Goal: Task Accomplishment & Management: Use online tool/utility

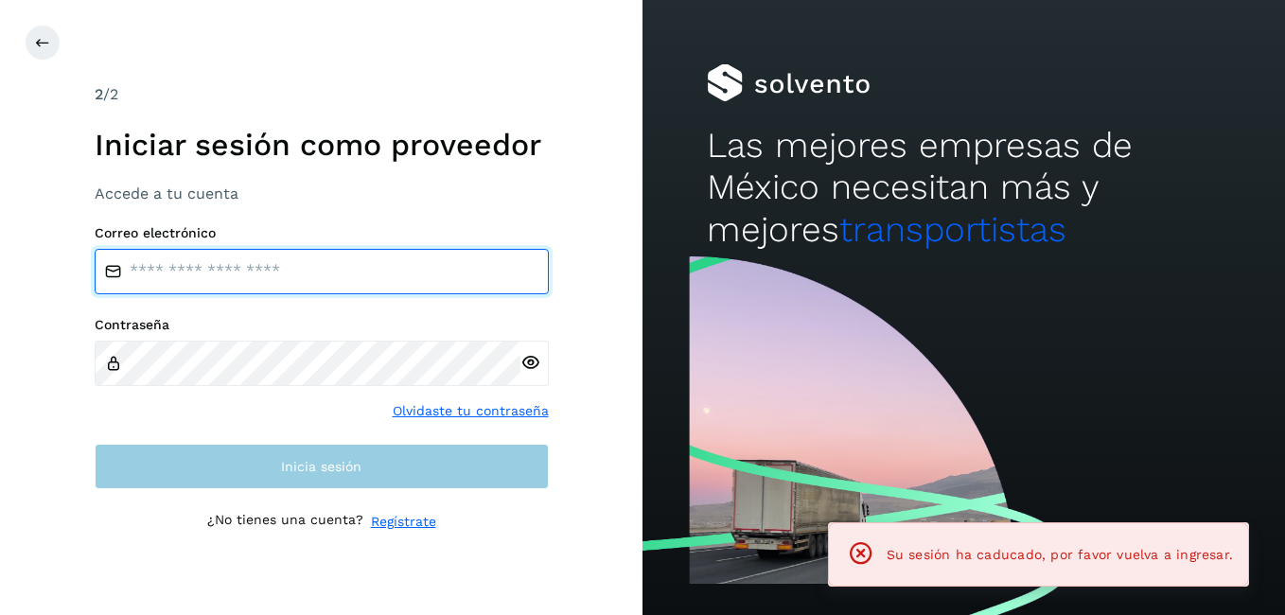
type input "**********"
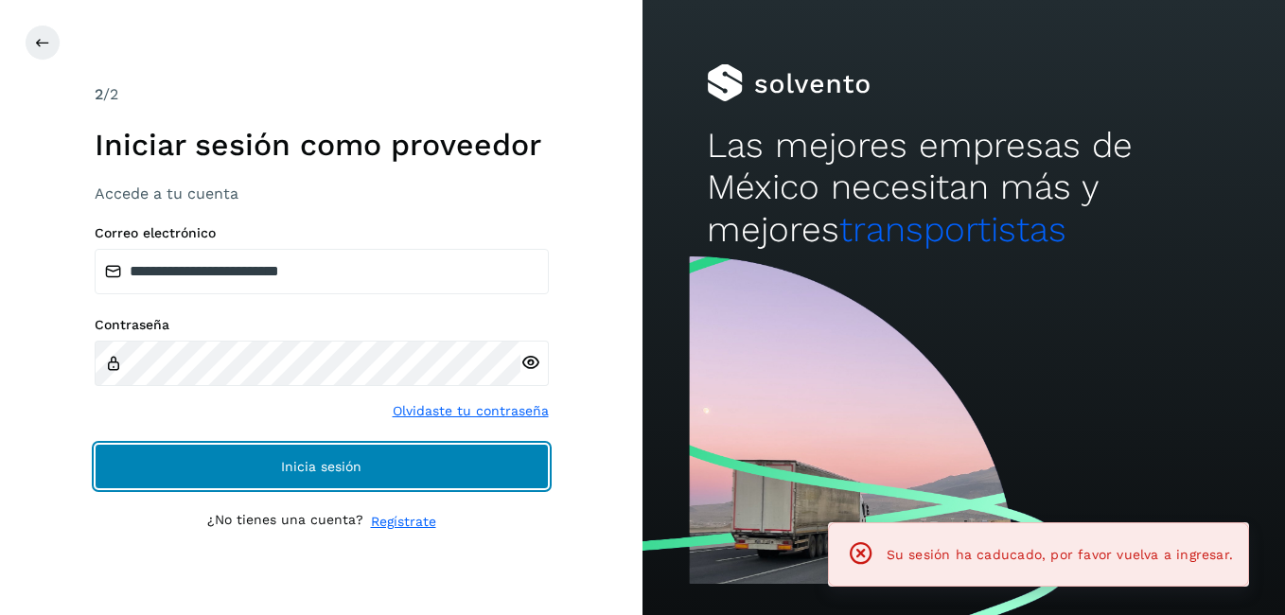
click at [363, 482] on button "Inicia sesión" at bounding box center [322, 466] width 454 height 45
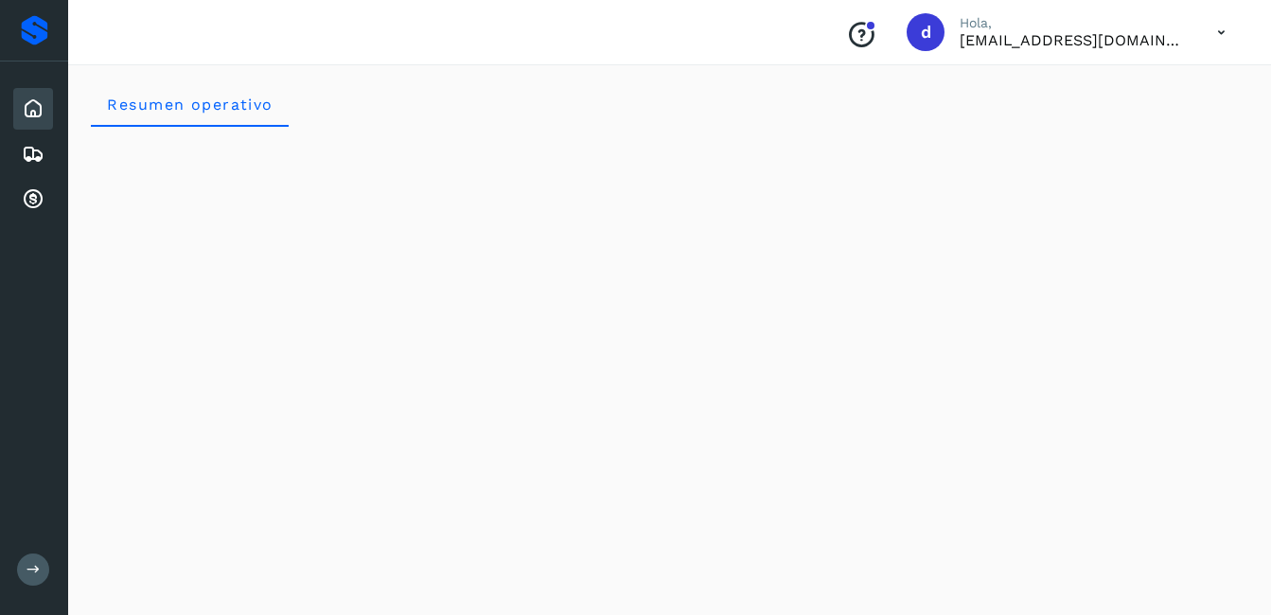
click at [37, 124] on div "Inicio" at bounding box center [33, 109] width 40 height 42
click at [30, 103] on icon at bounding box center [33, 108] width 23 height 23
click at [27, 153] on icon at bounding box center [33, 154] width 23 height 23
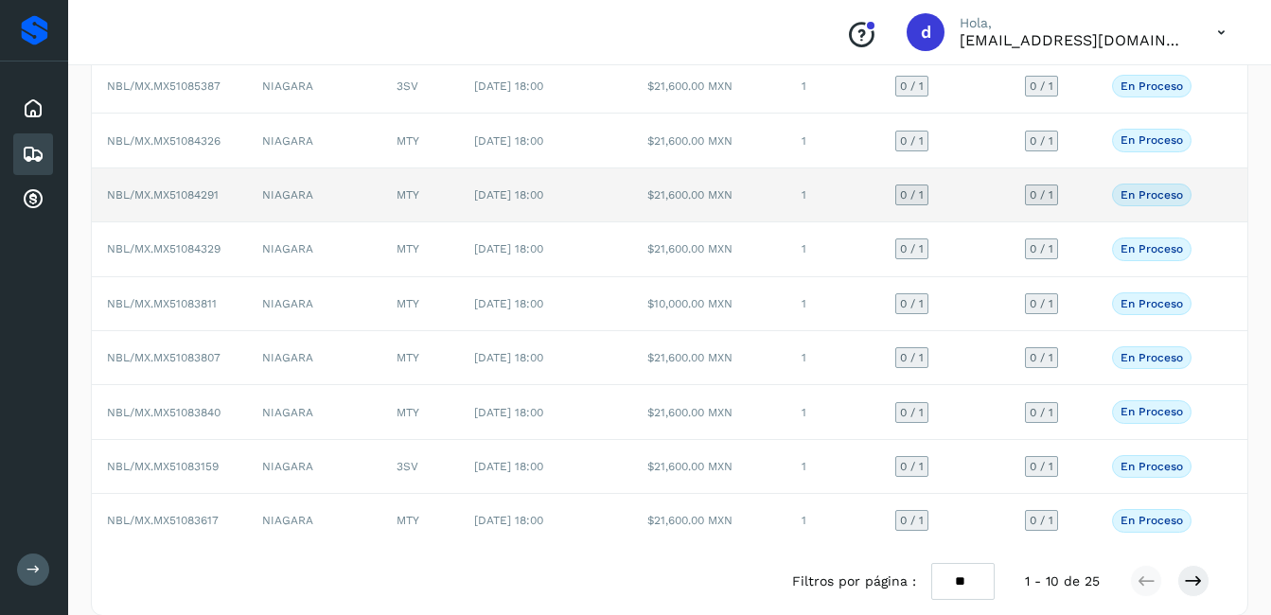
scroll to position [261, 0]
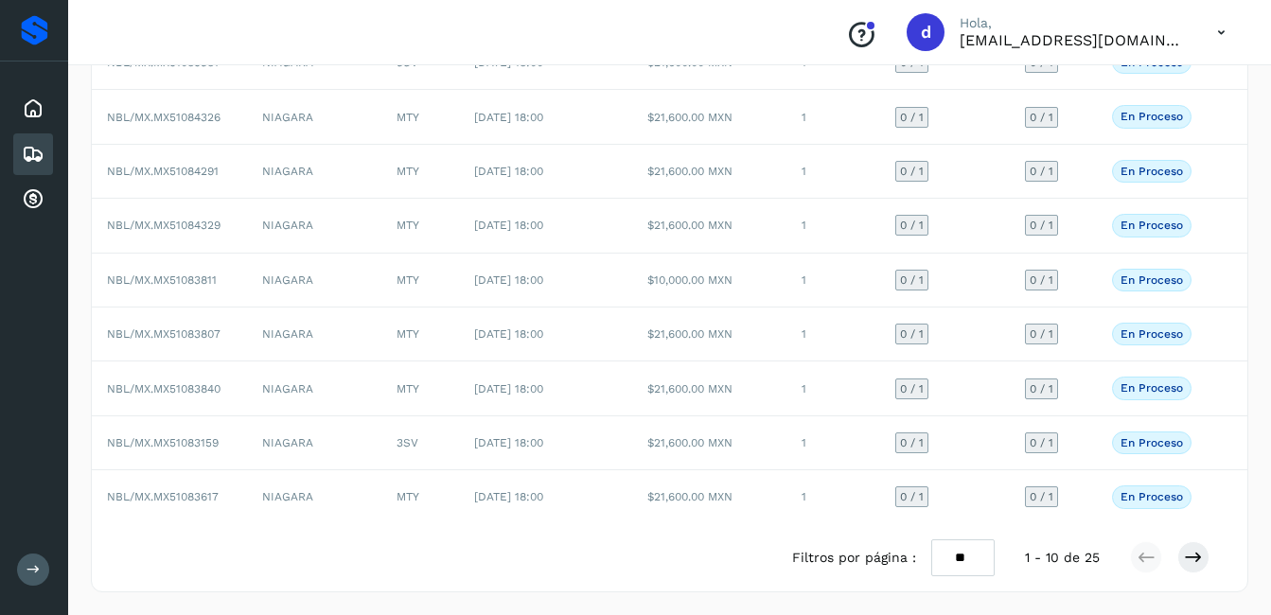
click at [1208, 563] on div at bounding box center [1169, 557] width 79 height 32
click at [1195, 558] on icon at bounding box center [1193, 557] width 19 height 19
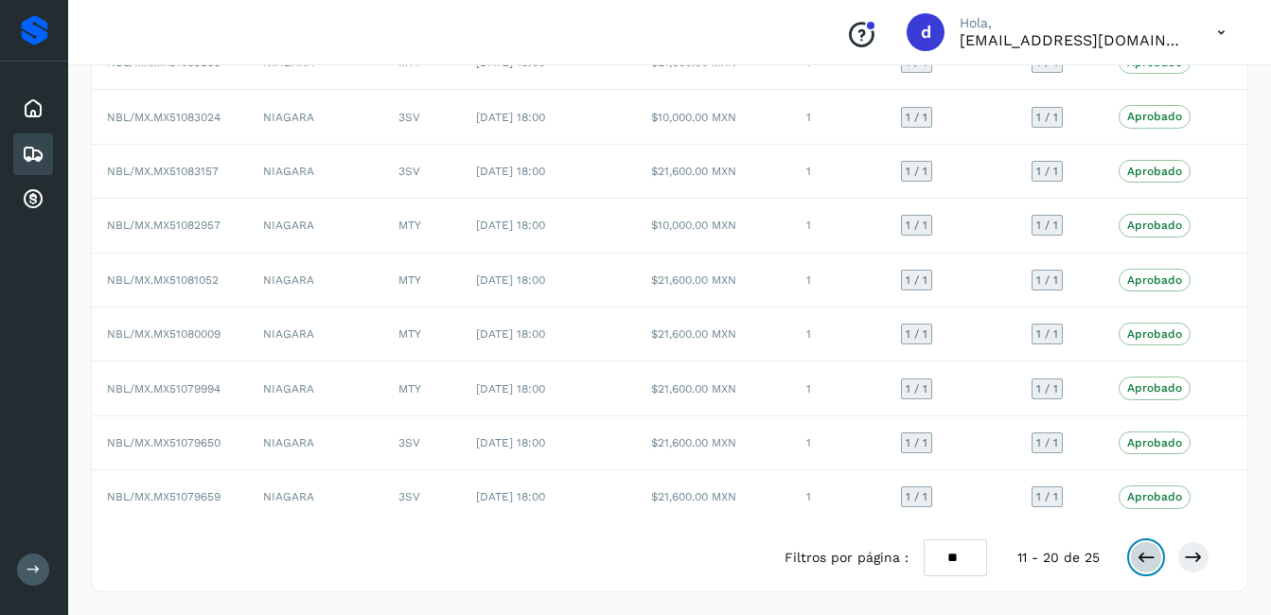
click at [1141, 557] on icon at bounding box center [1145, 557] width 19 height 19
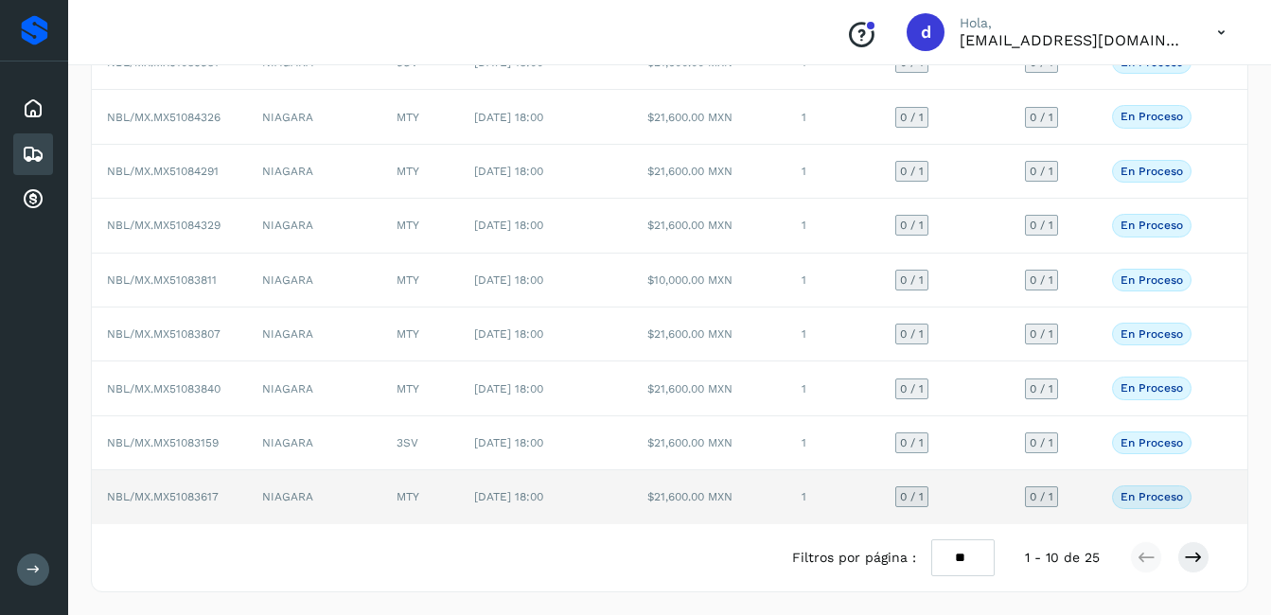
click at [1159, 499] on p "En proceso" at bounding box center [1151, 496] width 62 height 13
click at [170, 501] on span "NBL/MX.MX51083617" at bounding box center [163, 496] width 112 height 13
click at [174, 488] on td "NBL/MX.MX51083617" at bounding box center [169, 496] width 155 height 53
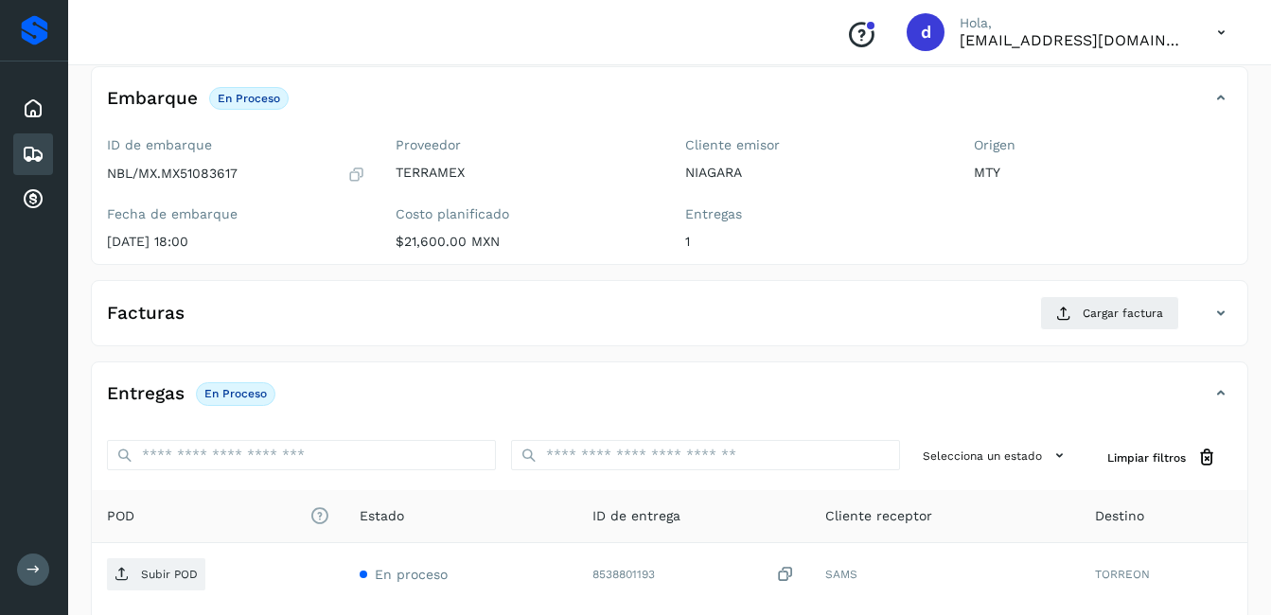
scroll to position [286, 0]
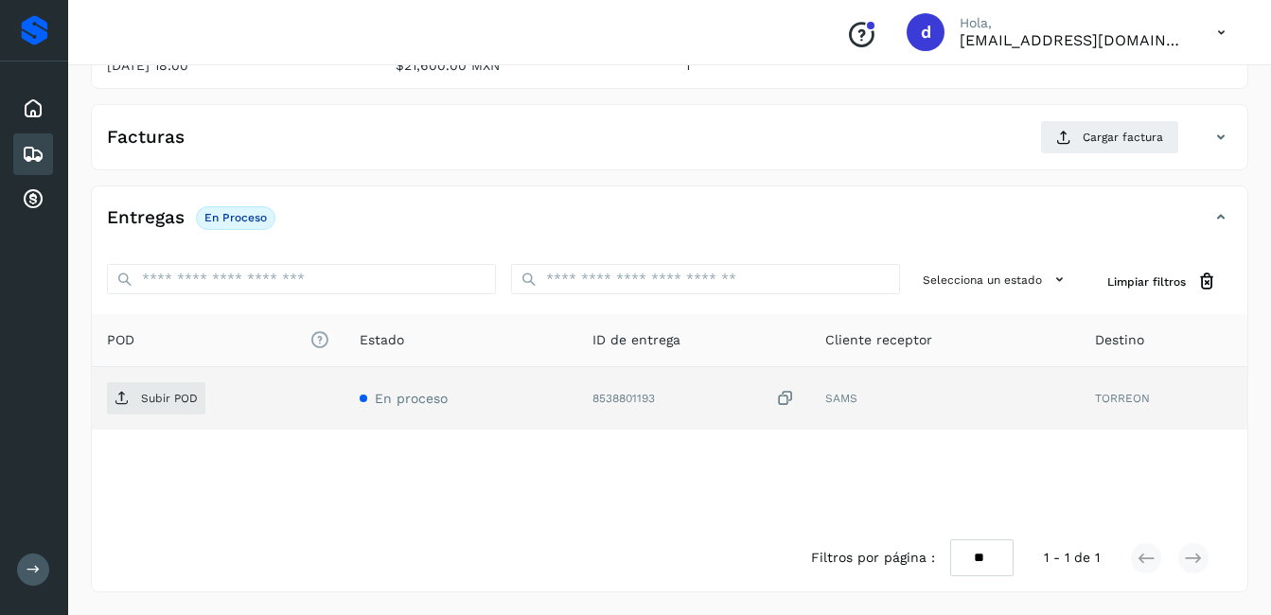
click at [645, 398] on div "8538801193" at bounding box center [693, 399] width 202 height 20
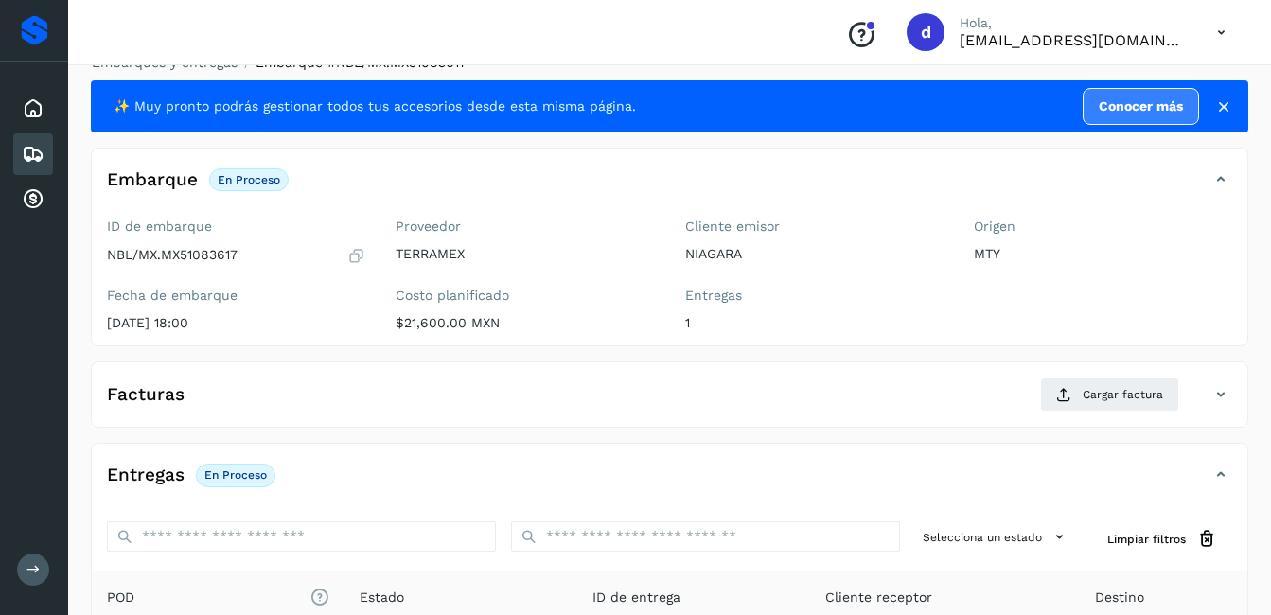
scroll to position [2, 0]
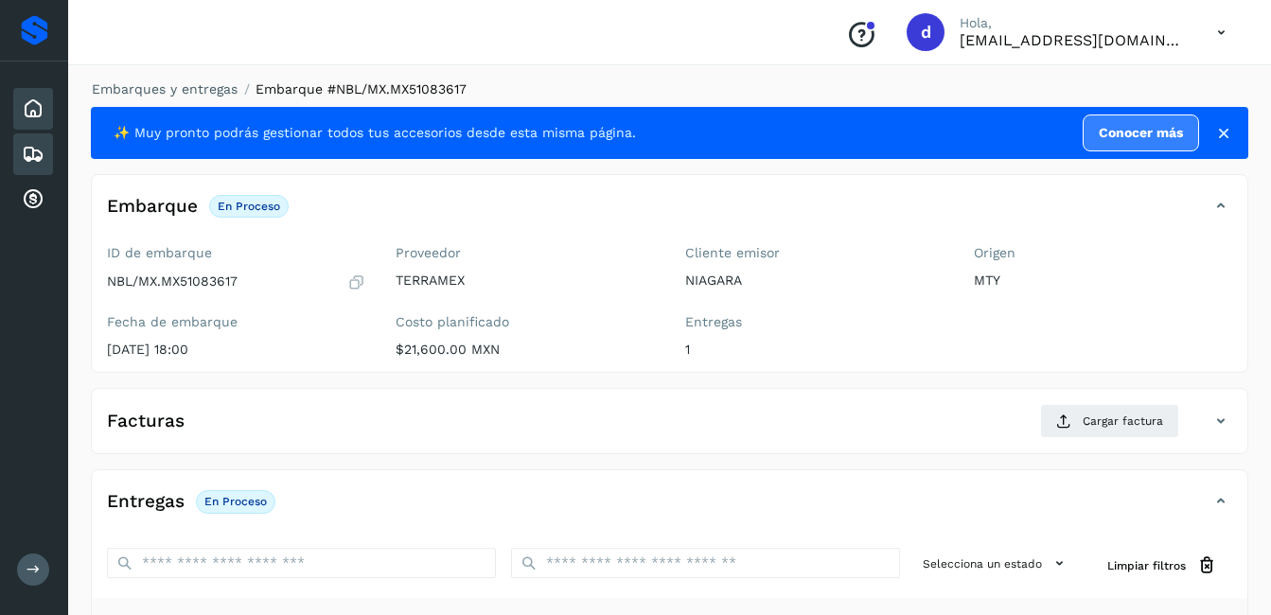
click at [43, 114] on icon at bounding box center [33, 108] width 23 height 23
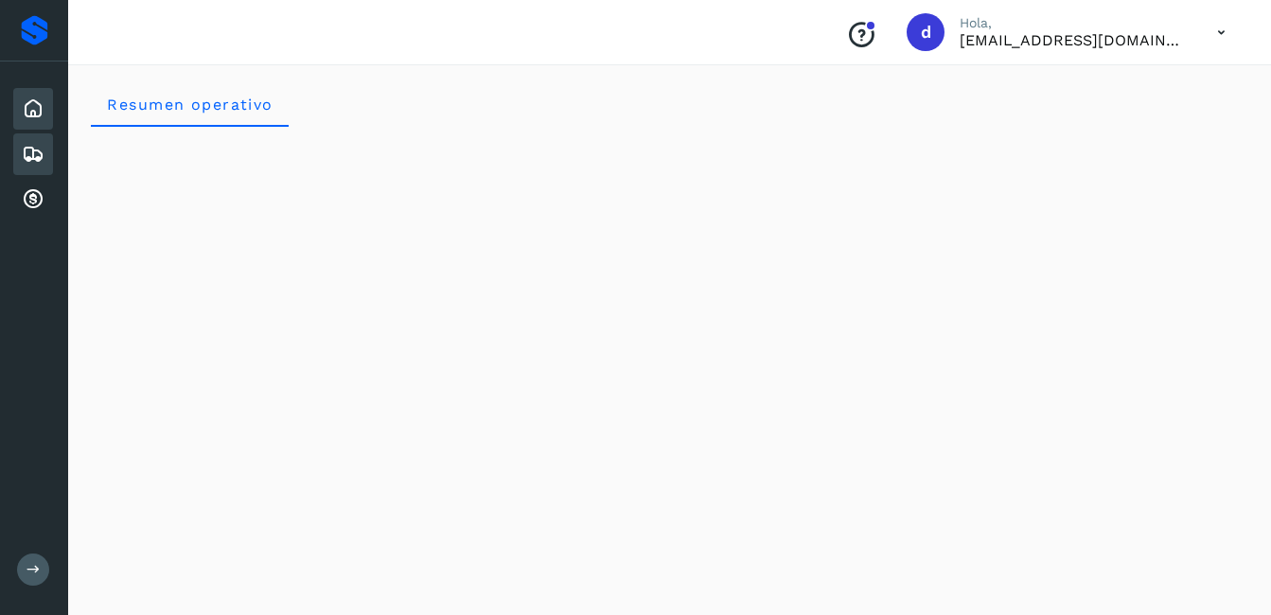
click at [38, 154] on icon at bounding box center [33, 154] width 23 height 23
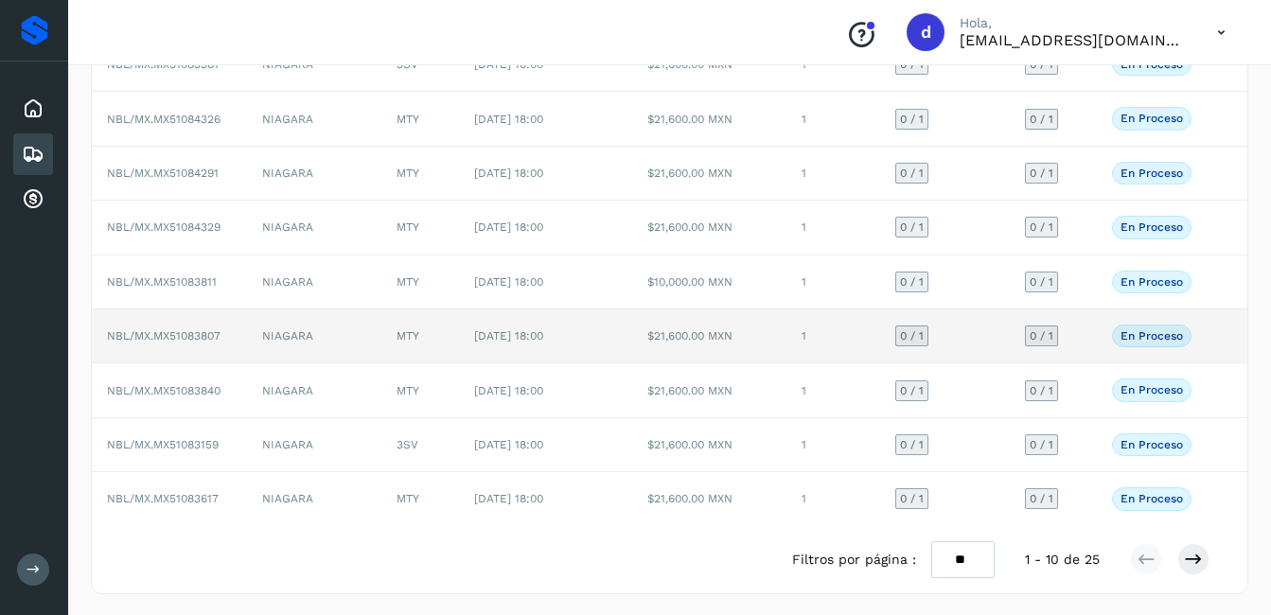
scroll to position [261, 0]
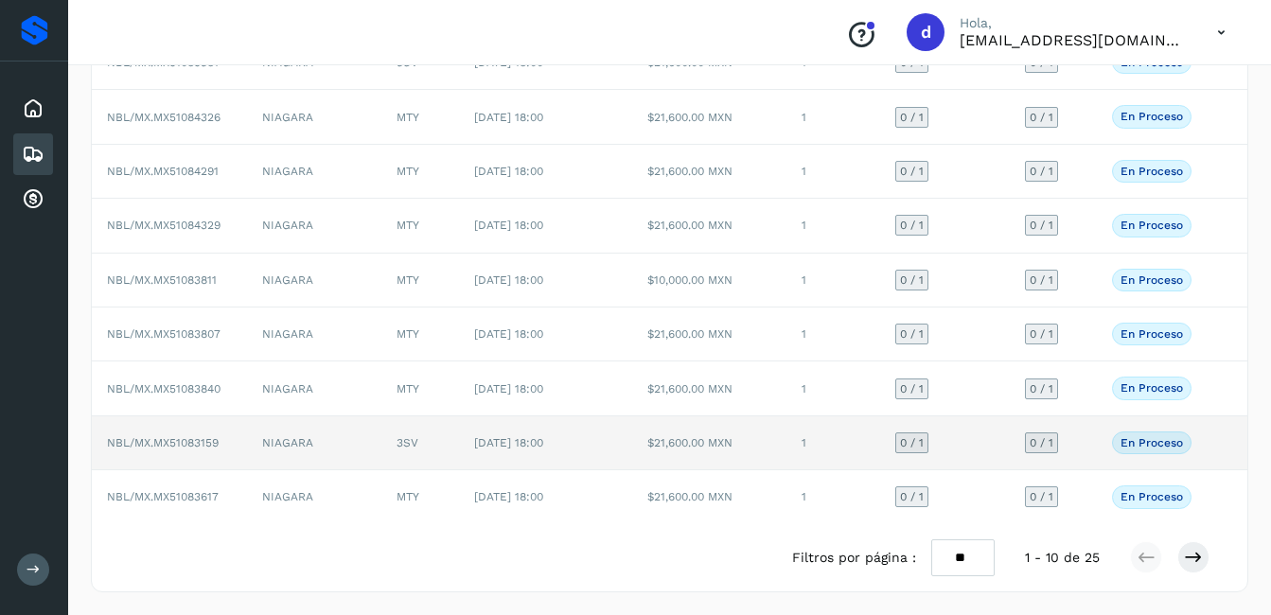
click at [1114, 436] on span "En proceso" at bounding box center [1151, 442] width 79 height 23
click at [1144, 442] on p "En proceso" at bounding box center [1151, 442] width 62 height 13
click at [187, 447] on span "NBL/MX.MX51083159" at bounding box center [163, 442] width 112 height 13
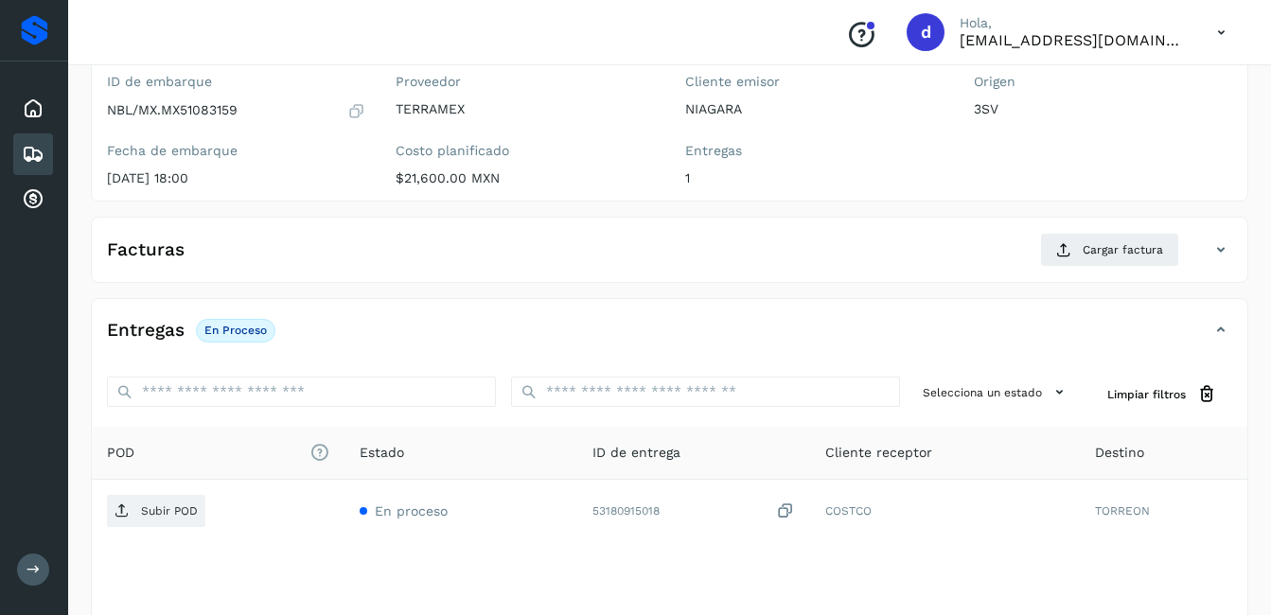
scroll to position [189, 0]
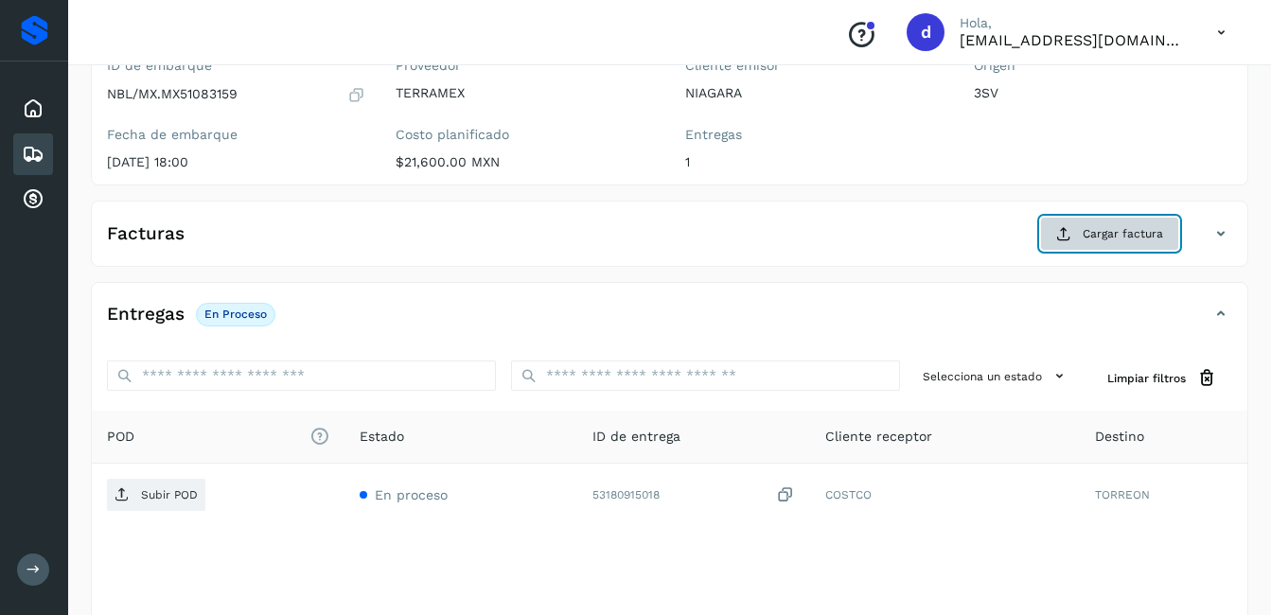
click at [1083, 230] on span "Cargar factura" at bounding box center [1122, 233] width 80 height 17
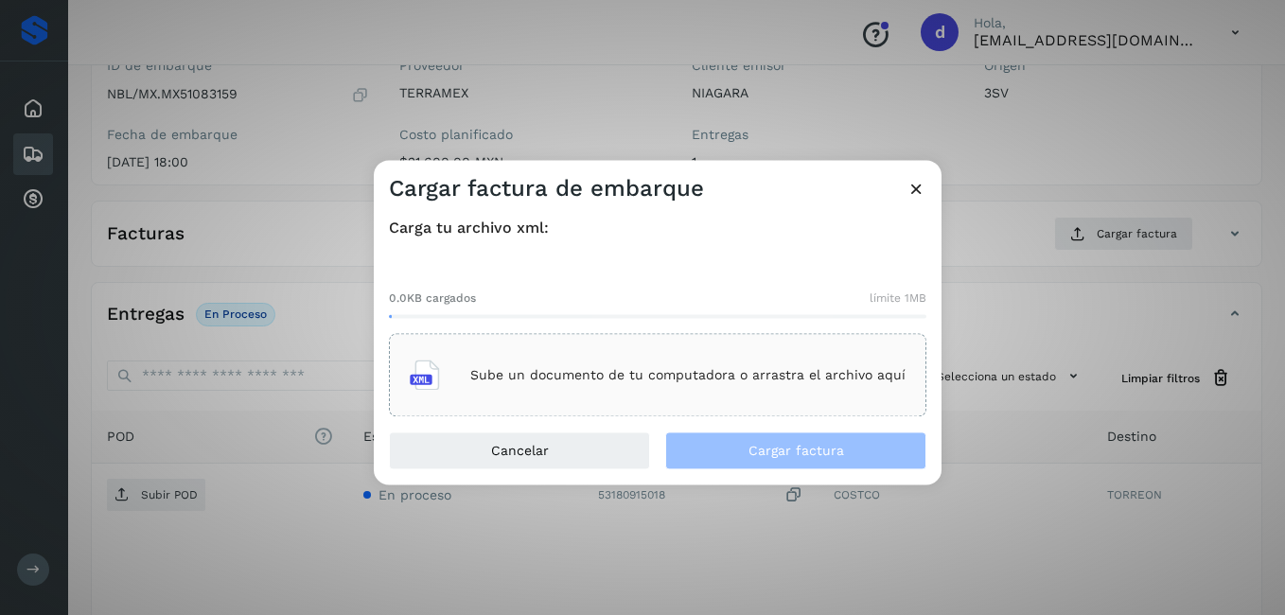
click at [580, 379] on p "Sube un documento de tu computadora o arrastra el archivo aquí" at bounding box center [687, 375] width 435 height 16
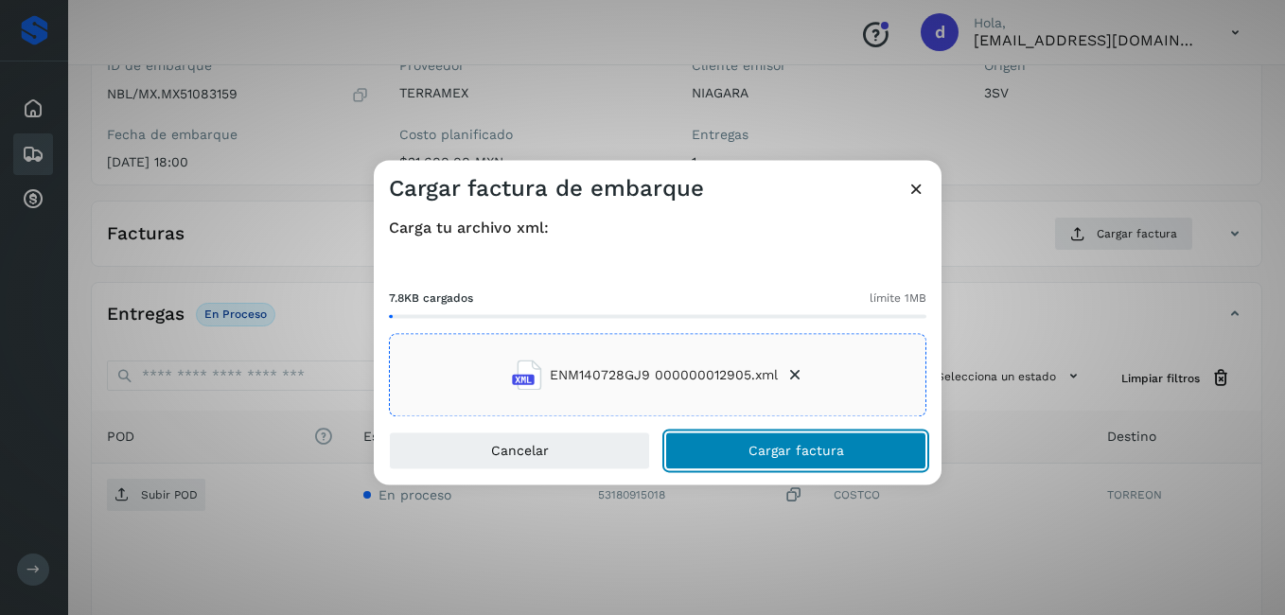
click at [786, 446] on span "Cargar factura" at bounding box center [796, 451] width 96 height 13
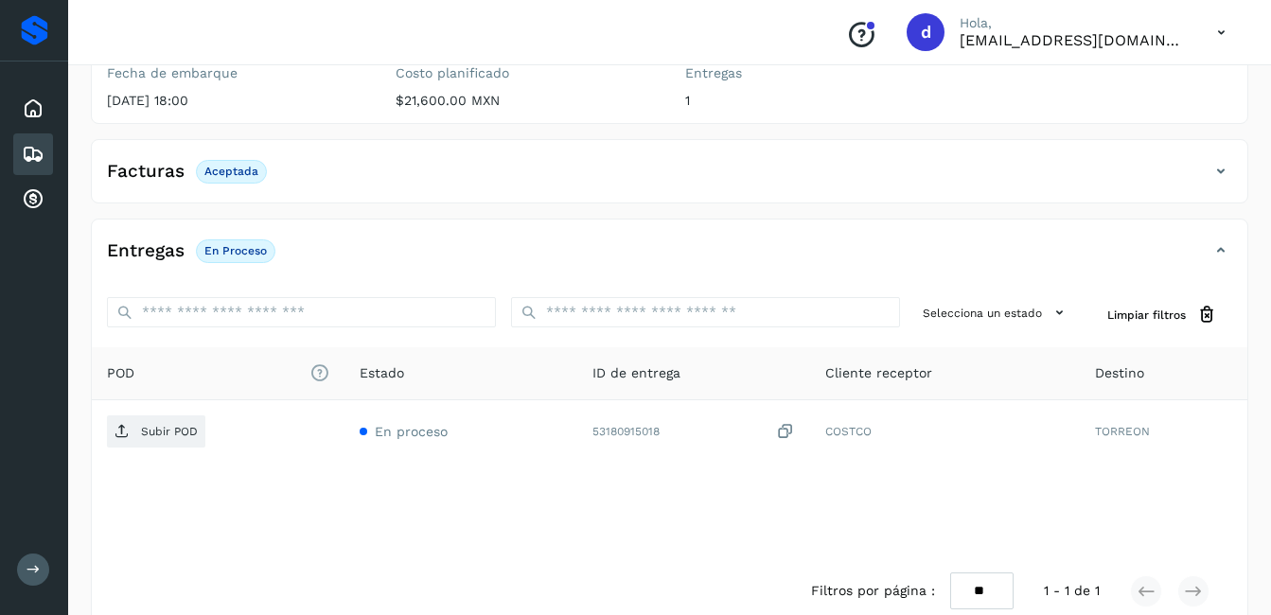
scroll to position [284, 0]
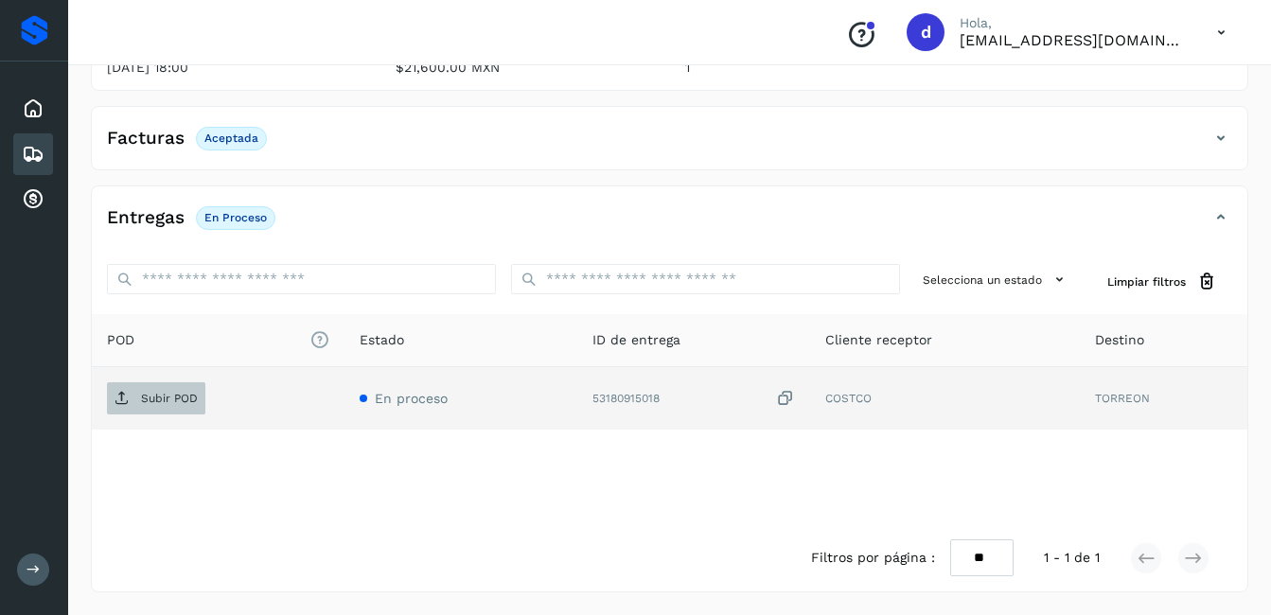
click at [139, 406] on span "Subir POD" at bounding box center [156, 398] width 98 height 30
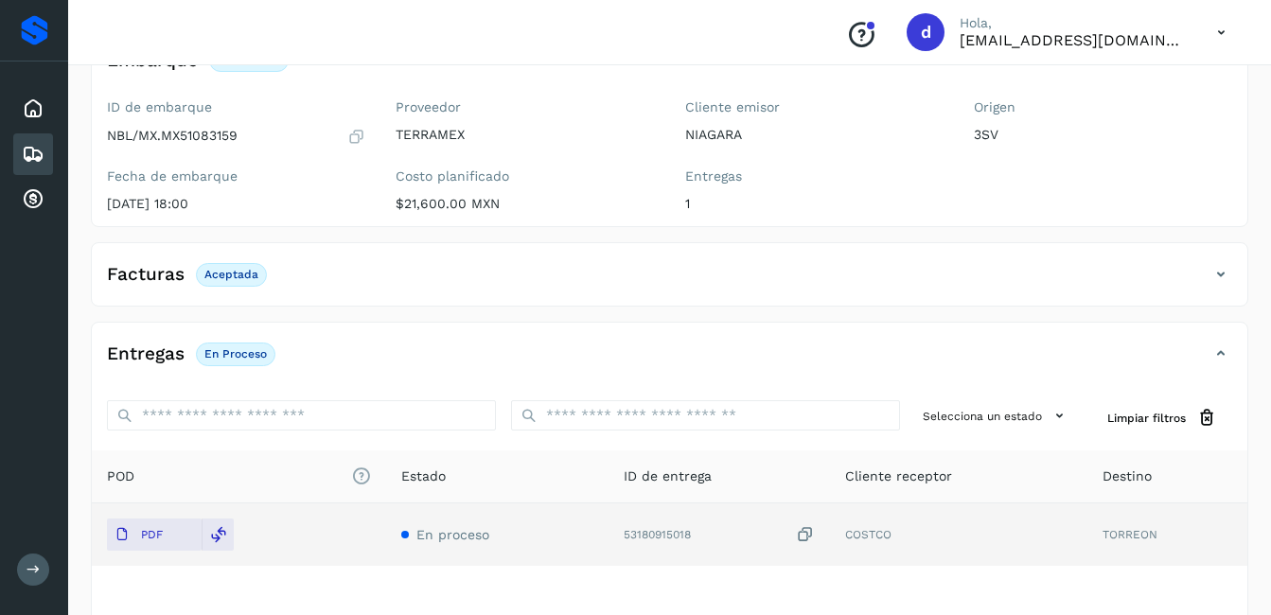
scroll to position [0, 0]
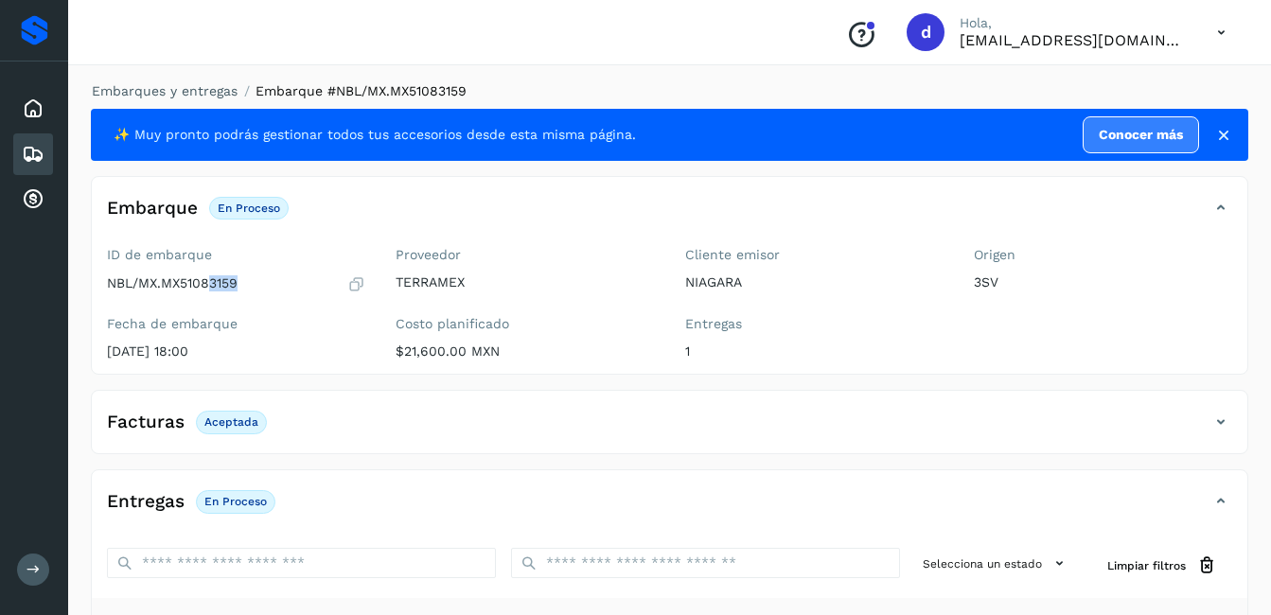
drag, startPoint x: 269, startPoint y: 284, endPoint x: 212, endPoint y: 282, distance: 56.8
click at [212, 282] on div "NBL/MX.MX51083159" at bounding box center [236, 283] width 258 height 19
drag, startPoint x: 212, startPoint y: 282, endPoint x: 359, endPoint y: 286, distance: 146.7
click at [359, 286] on icon at bounding box center [356, 283] width 18 height 19
click at [26, 101] on icon at bounding box center [33, 108] width 23 height 23
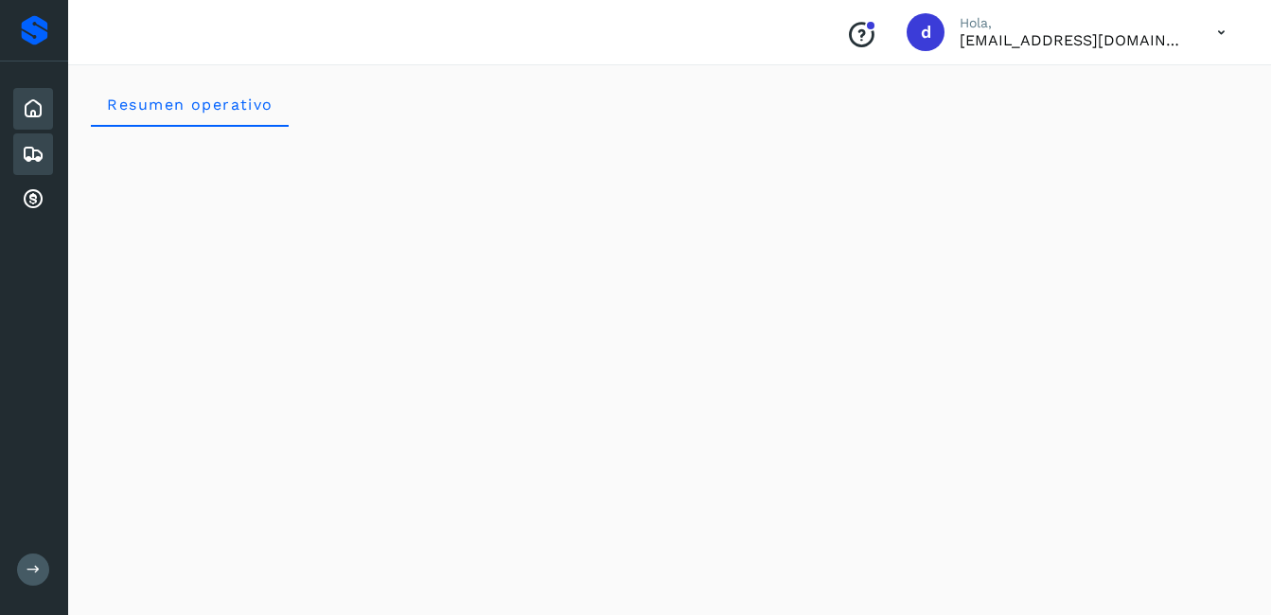
click at [17, 155] on div "Embarques" at bounding box center [33, 154] width 40 height 42
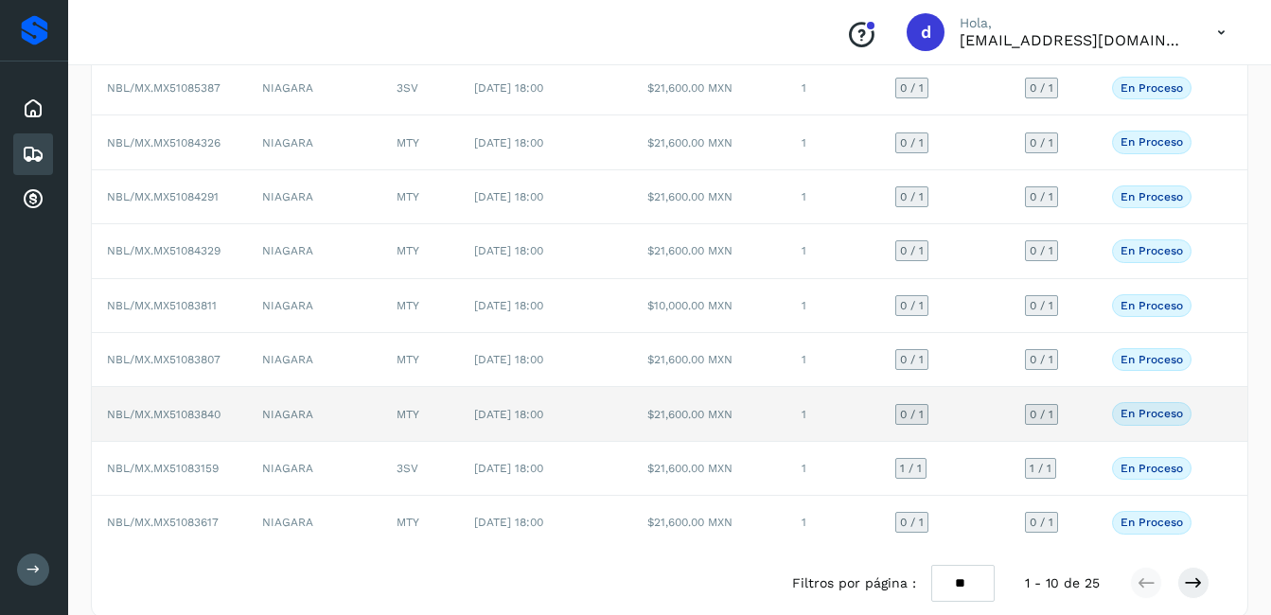
scroll to position [261, 0]
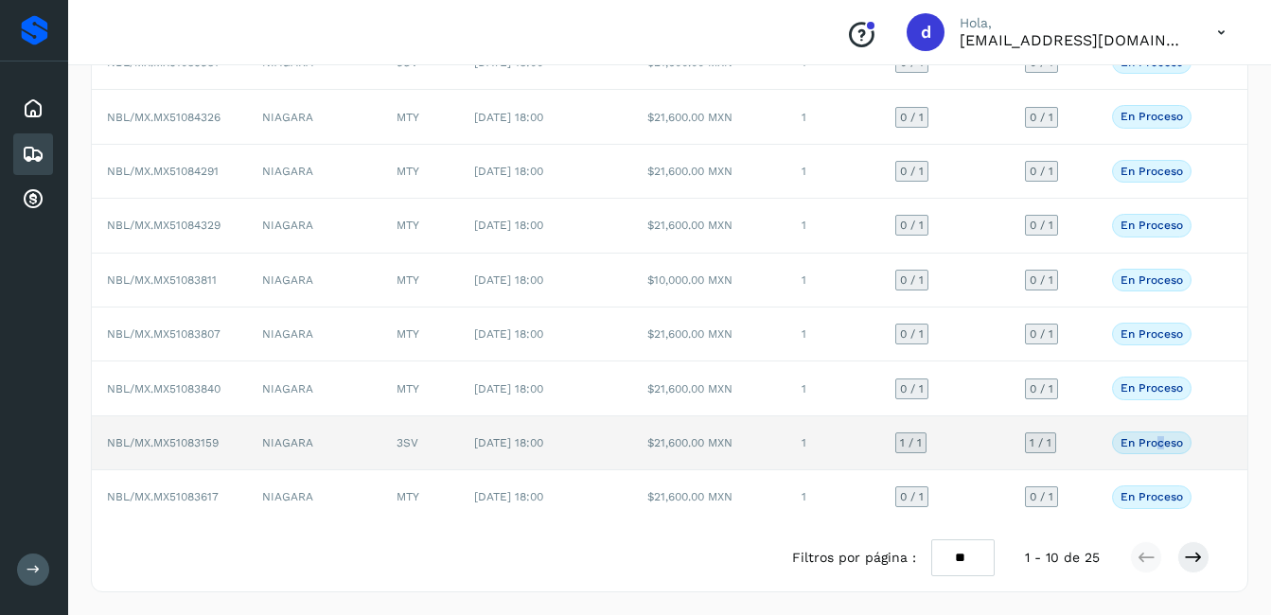
click at [1159, 438] on p "En proceso" at bounding box center [1151, 442] width 62 height 13
drag, startPoint x: 1159, startPoint y: 438, endPoint x: 1136, endPoint y: 447, distance: 24.2
click at [1137, 446] on p "En proceso" at bounding box center [1151, 442] width 62 height 13
click at [241, 444] on td "NBL/MX.MX51083159" at bounding box center [169, 443] width 155 height 54
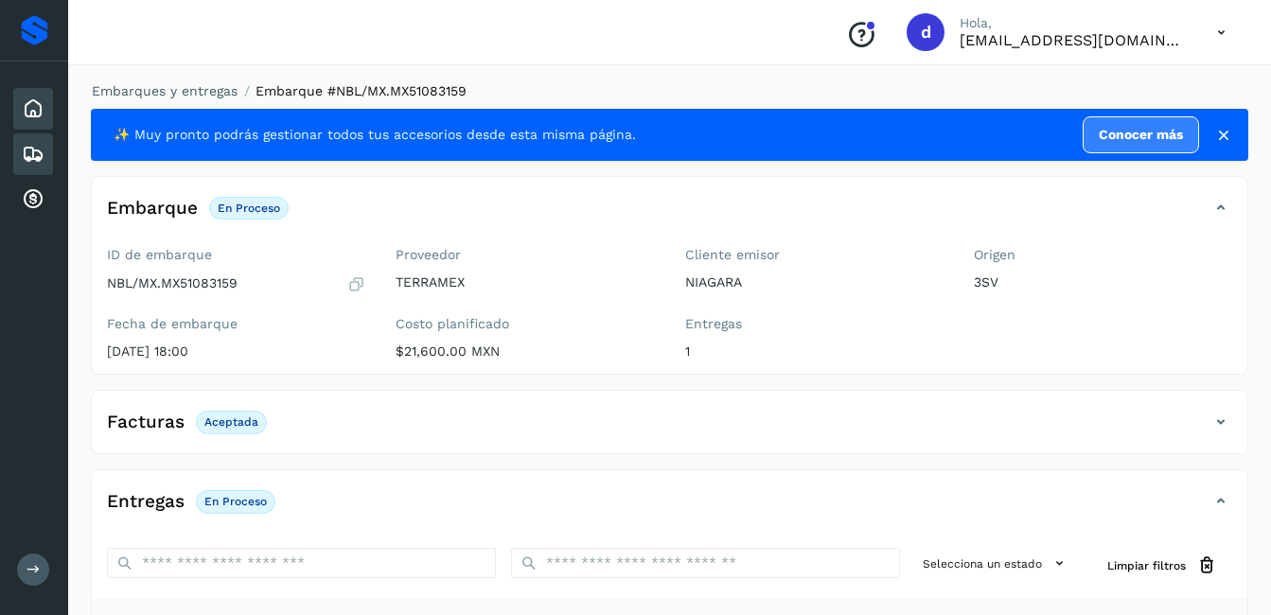
click at [37, 106] on icon at bounding box center [33, 108] width 23 height 23
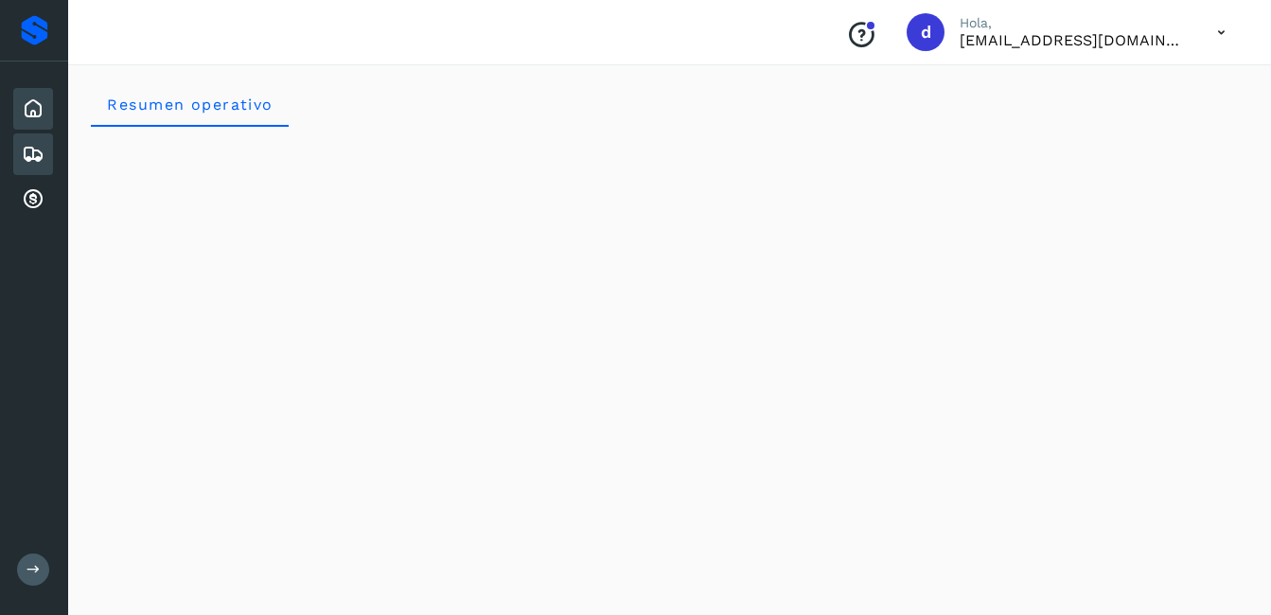
click at [32, 149] on icon at bounding box center [33, 154] width 23 height 23
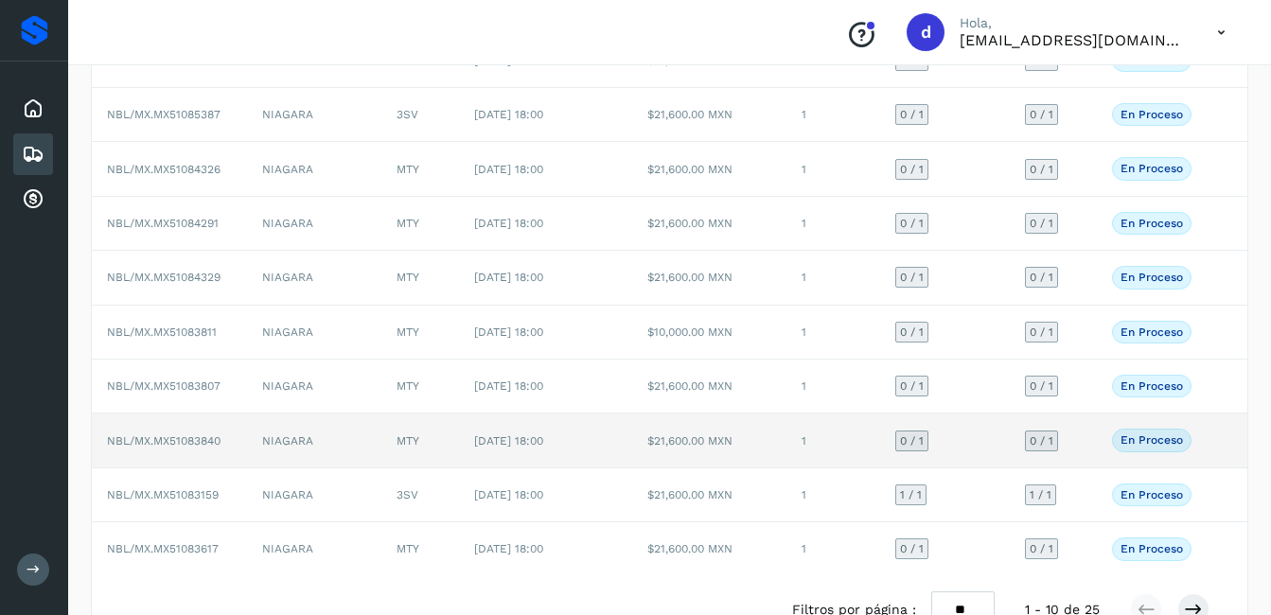
scroll to position [261, 0]
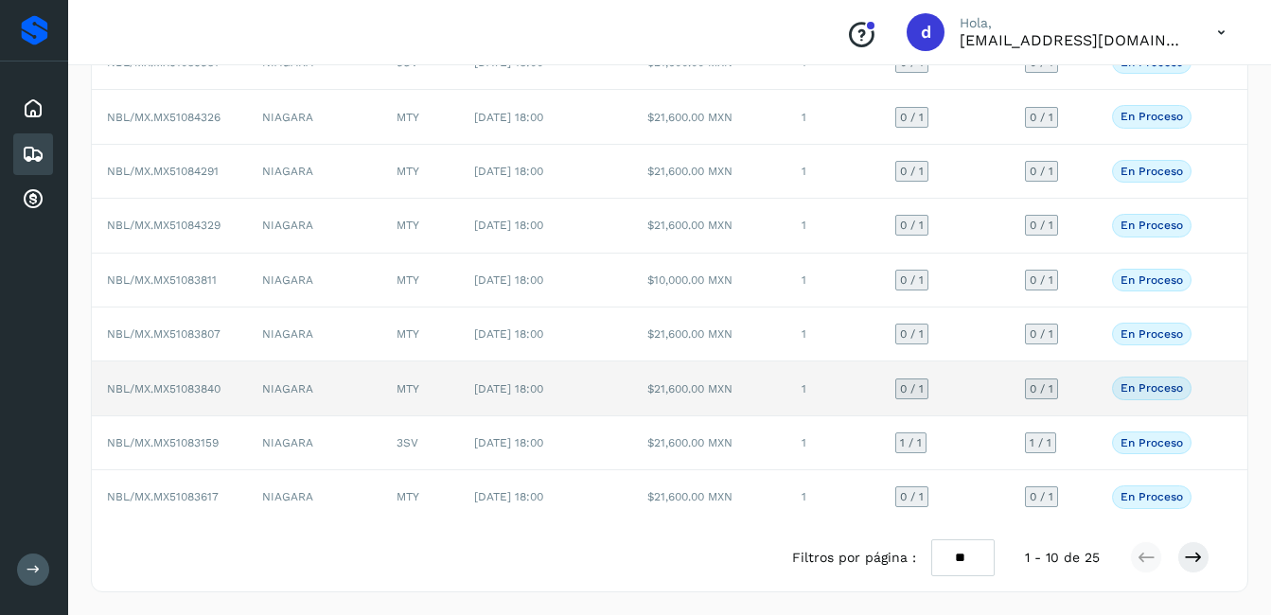
click at [1153, 384] on p "En proceso" at bounding box center [1151, 387] width 62 height 13
click at [186, 384] on span "NBL/MX.MX51083840" at bounding box center [164, 388] width 114 height 13
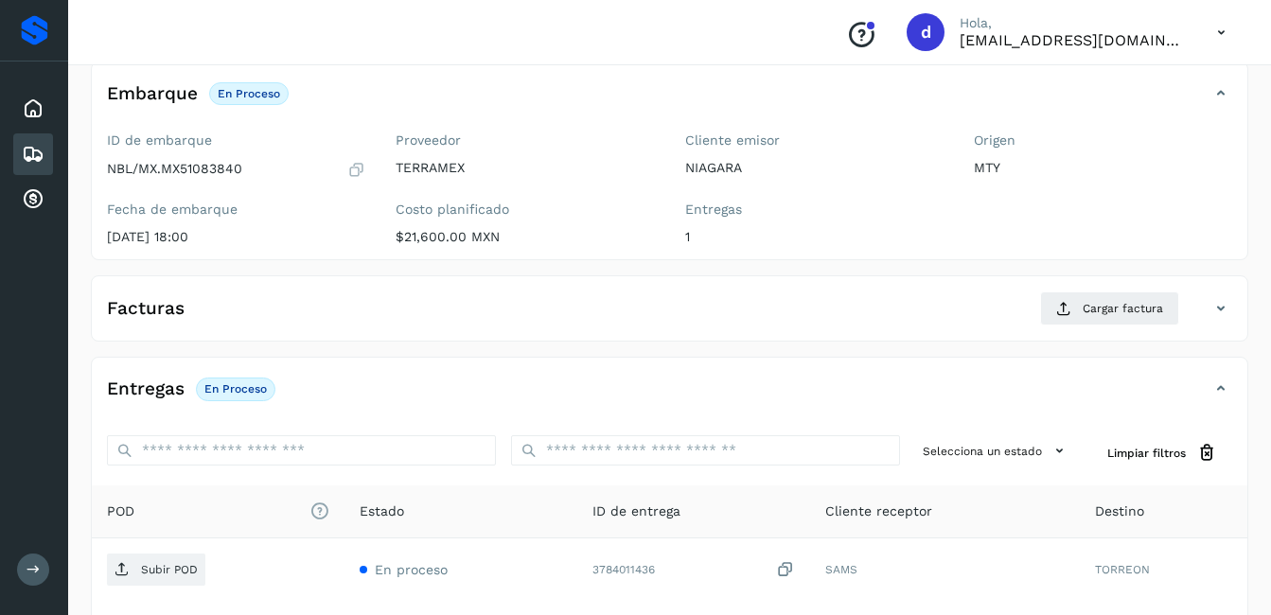
scroll to position [96, 0]
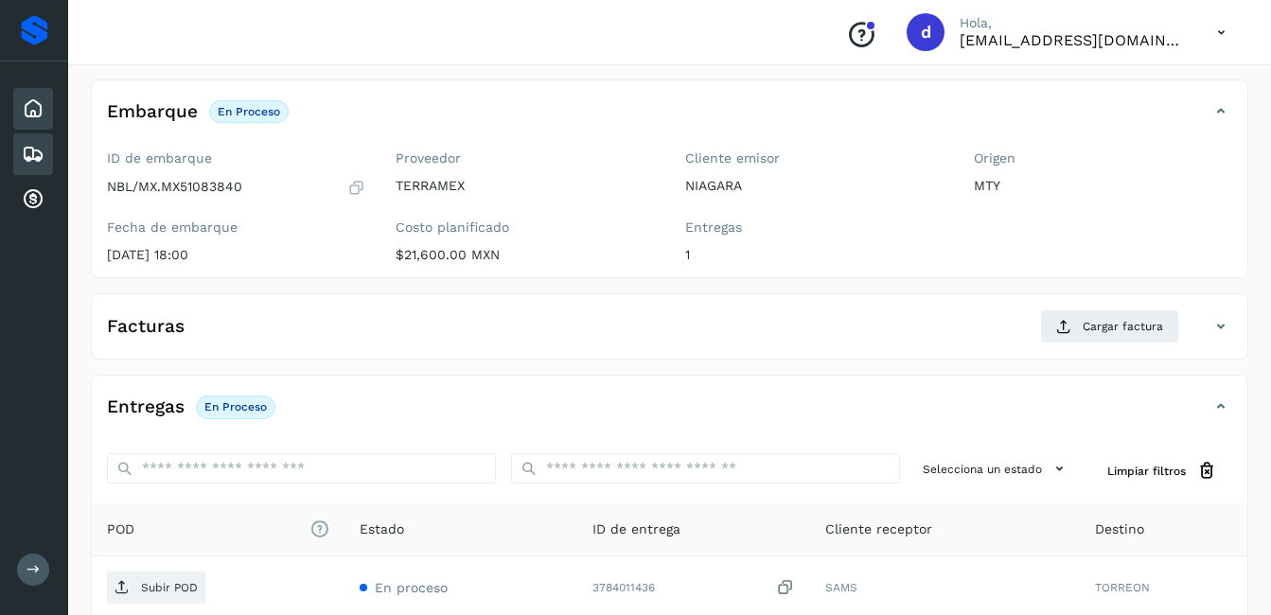
click at [29, 99] on icon at bounding box center [33, 108] width 23 height 23
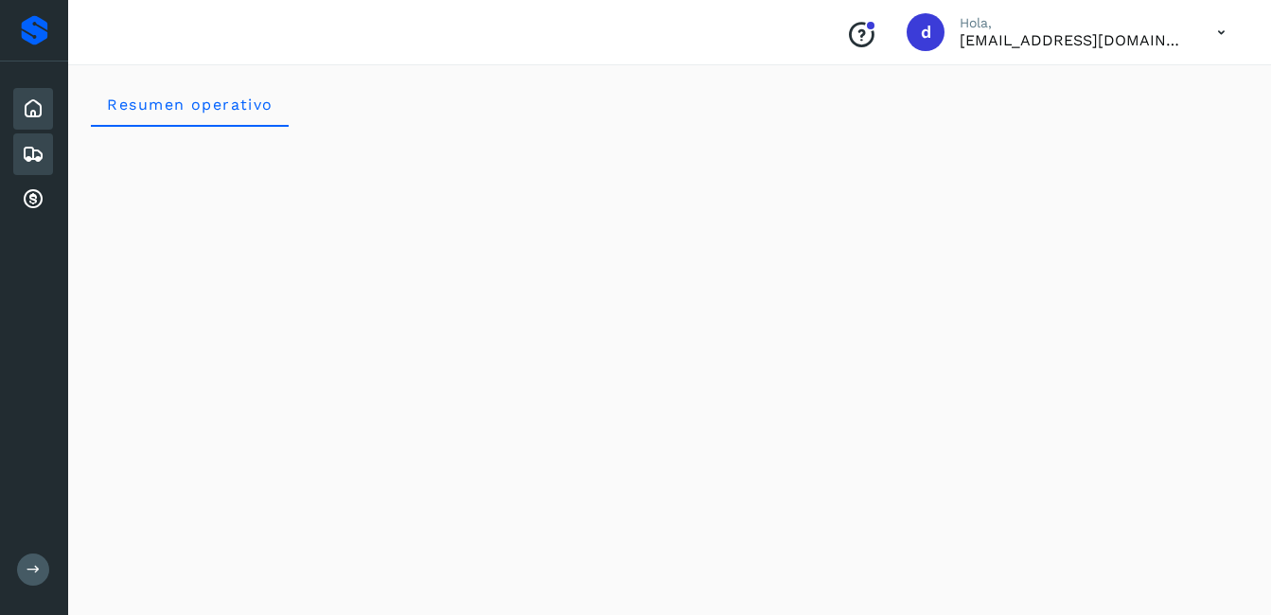
click at [34, 154] on icon at bounding box center [33, 154] width 23 height 23
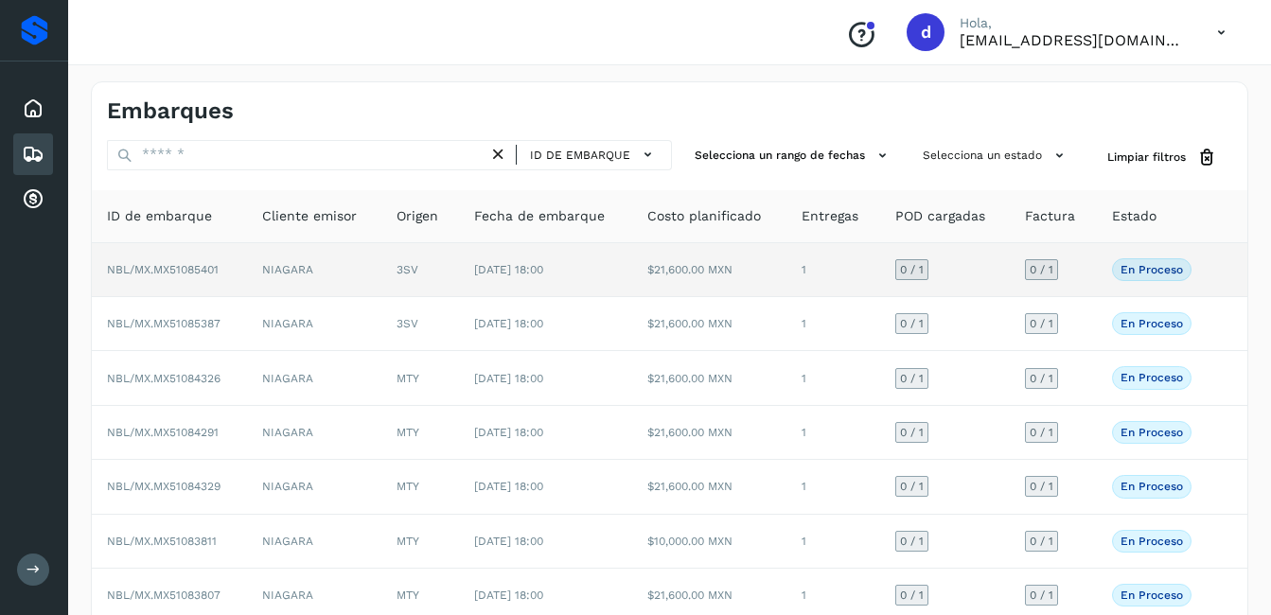
click at [1166, 272] on p "En proceso" at bounding box center [1151, 269] width 62 height 13
click at [1137, 268] on p "En proceso" at bounding box center [1151, 269] width 62 height 13
click at [289, 277] on td "NIAGARA" at bounding box center [314, 270] width 134 height 54
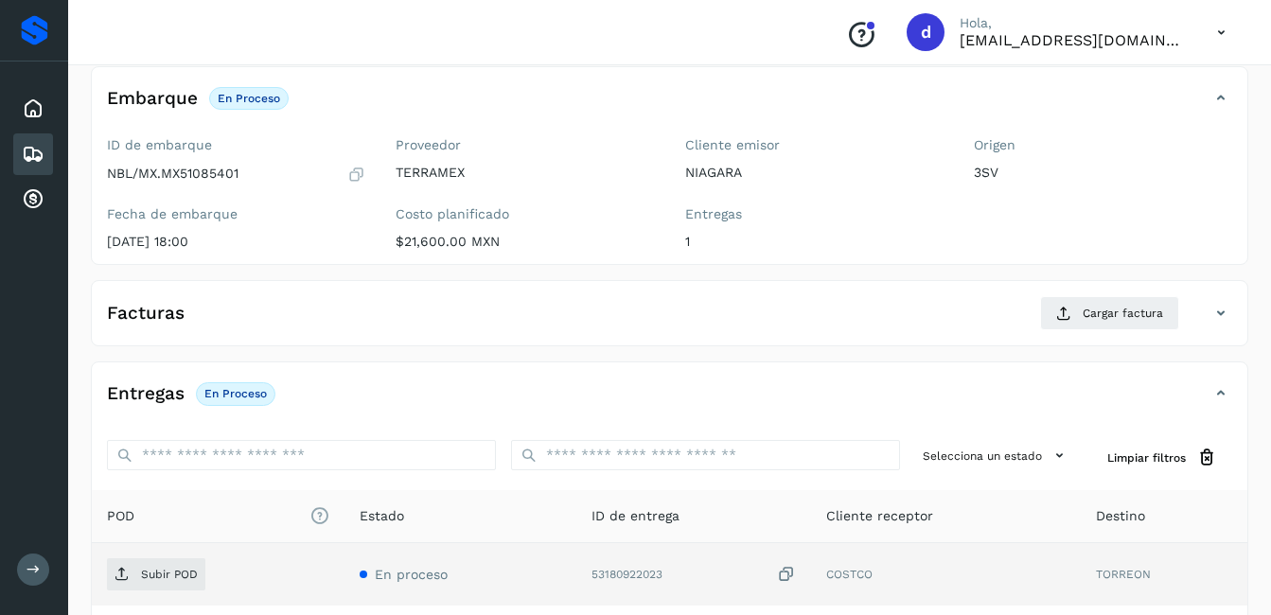
scroll to position [286, 0]
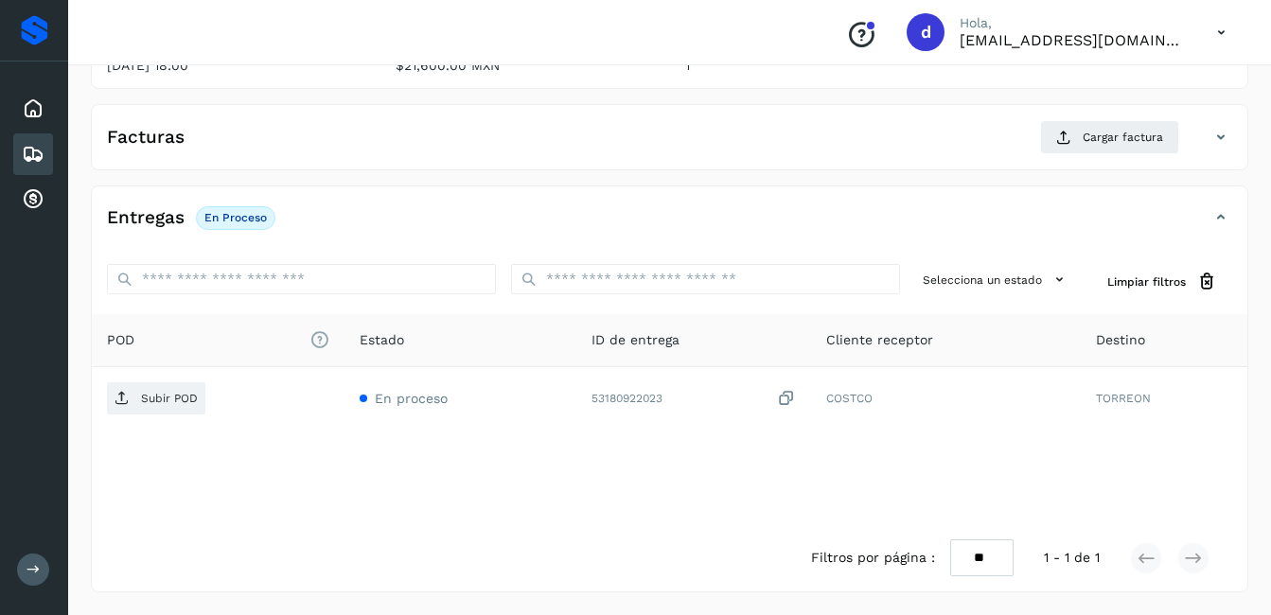
click at [1, 101] on div "Inicio Embarques Cuentas por cobrar" at bounding box center [34, 153] width 68 height 185
click at [44, 103] on div "Inicio" at bounding box center [33, 109] width 40 height 42
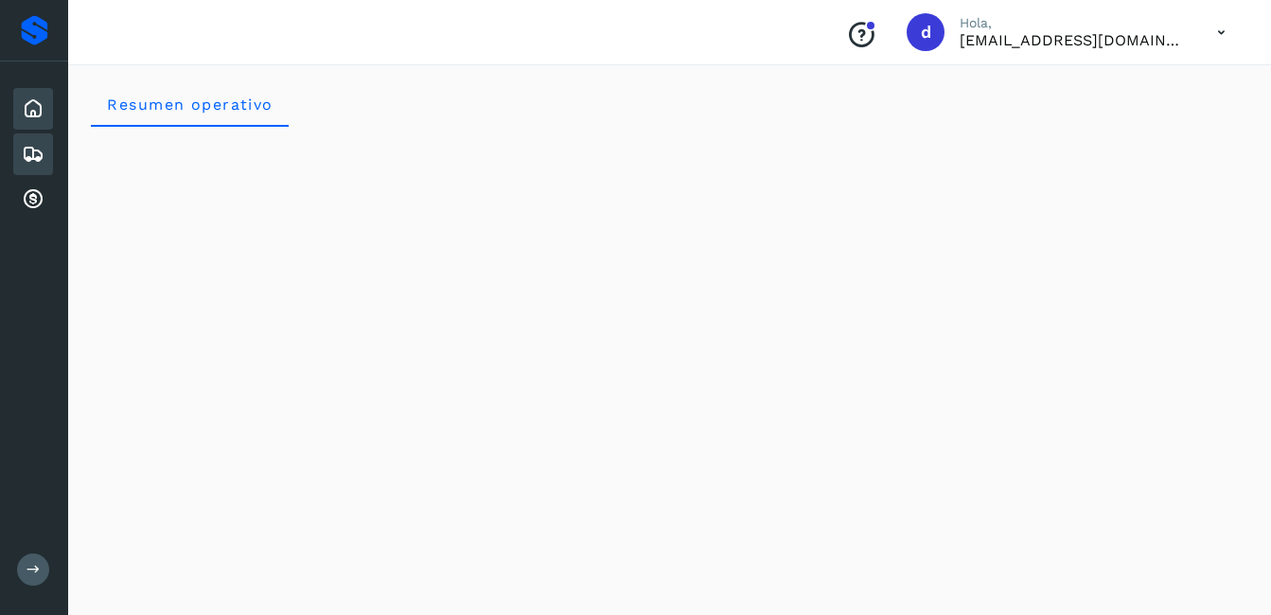
click at [30, 158] on icon at bounding box center [33, 154] width 23 height 23
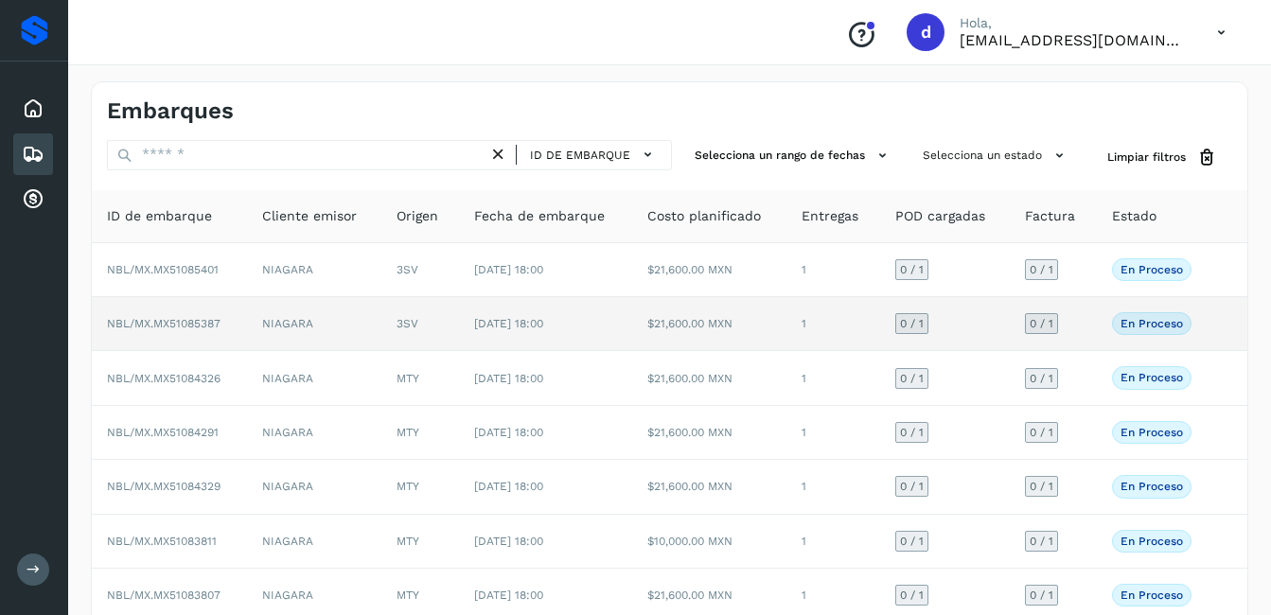
click at [1166, 319] on p "En proceso" at bounding box center [1151, 323] width 62 height 13
click at [525, 333] on td "[DATE] 18:00" at bounding box center [545, 324] width 173 height 54
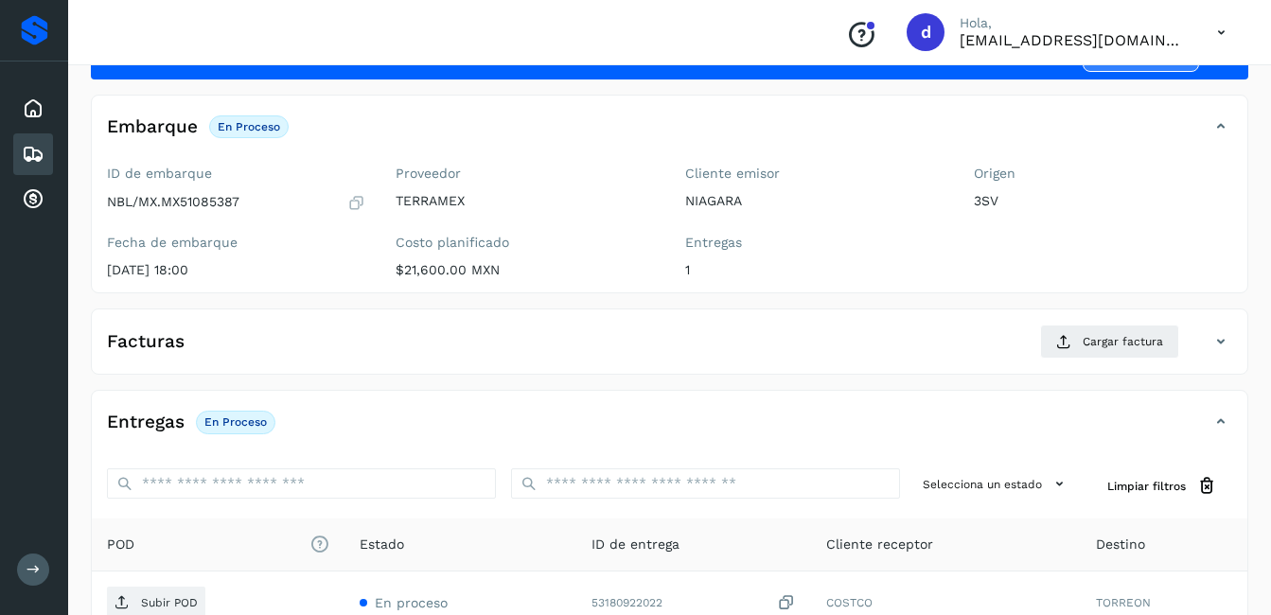
scroll to position [189, 0]
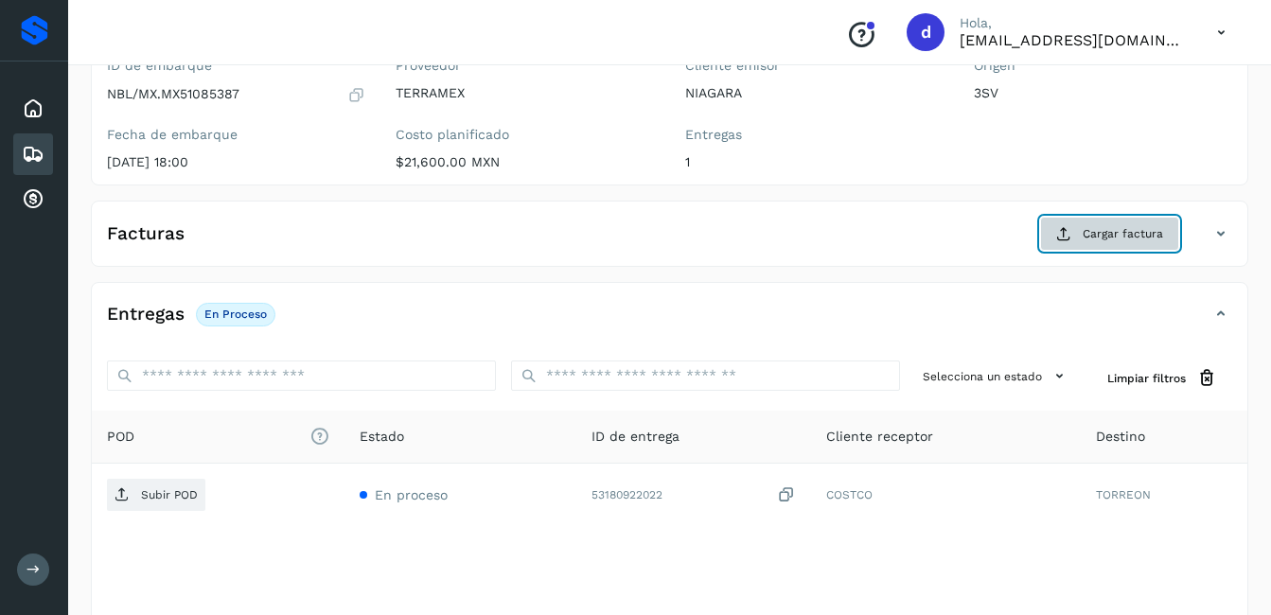
click at [1097, 235] on span "Cargar factura" at bounding box center [1122, 233] width 80 height 17
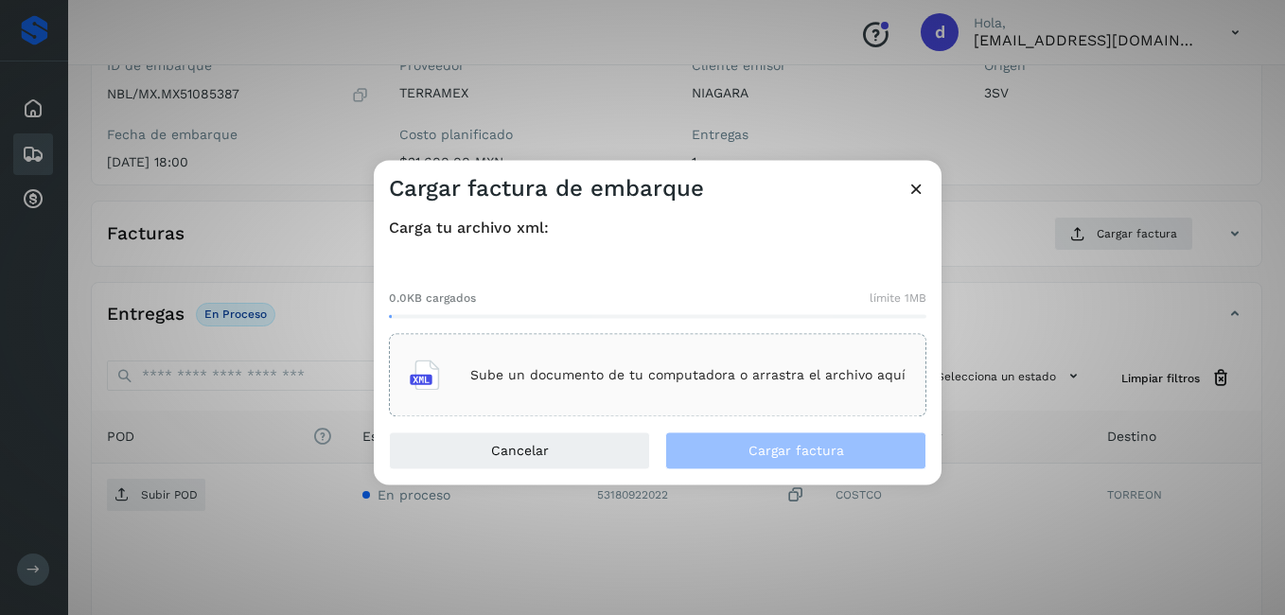
click at [485, 362] on div "Sube un documento de tu computadora o arrastra el archivo aquí" at bounding box center [658, 375] width 496 height 51
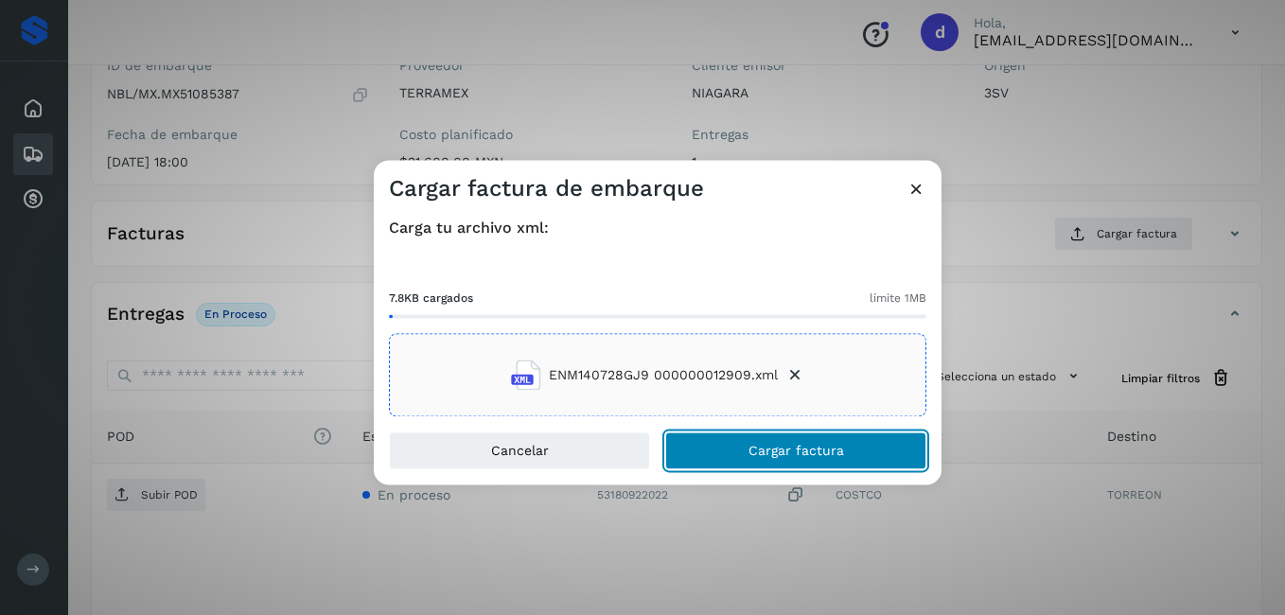
click at [832, 448] on span "Cargar factura" at bounding box center [796, 451] width 96 height 13
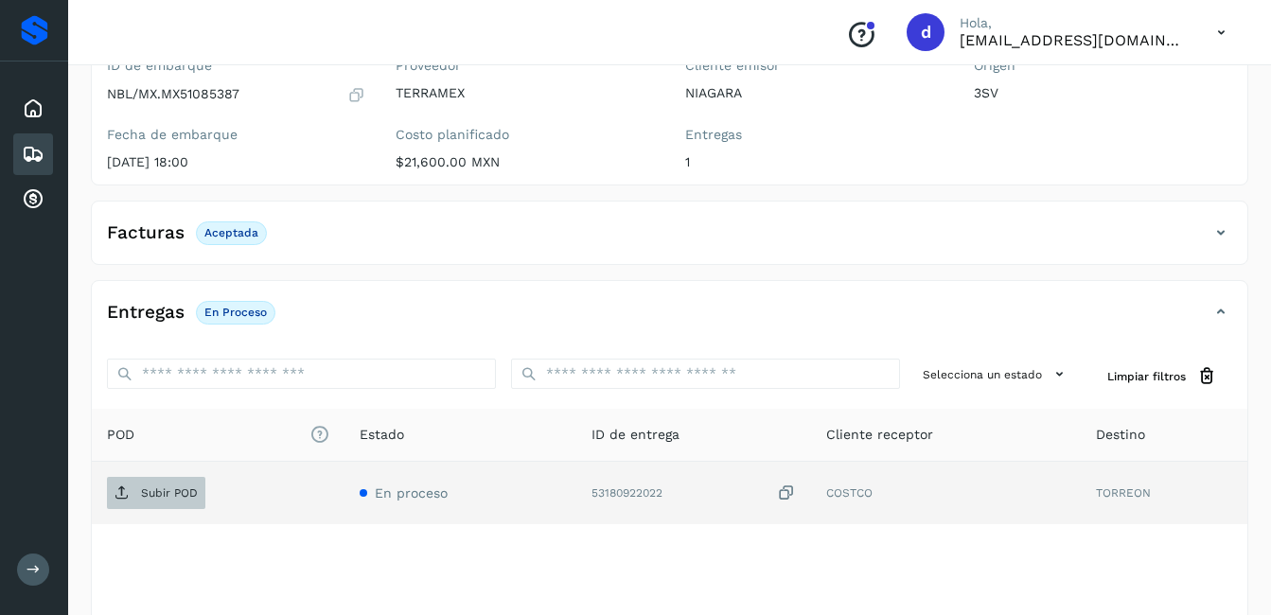
click at [189, 497] on p "Subir POD" at bounding box center [169, 492] width 57 height 13
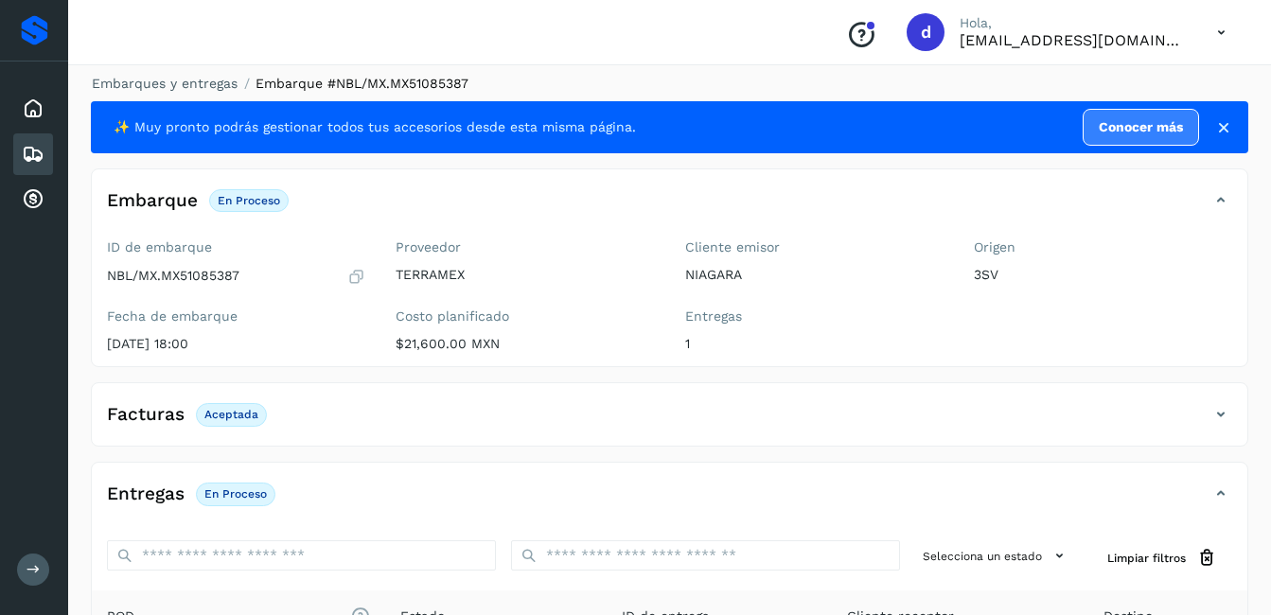
scroll to position [0, 0]
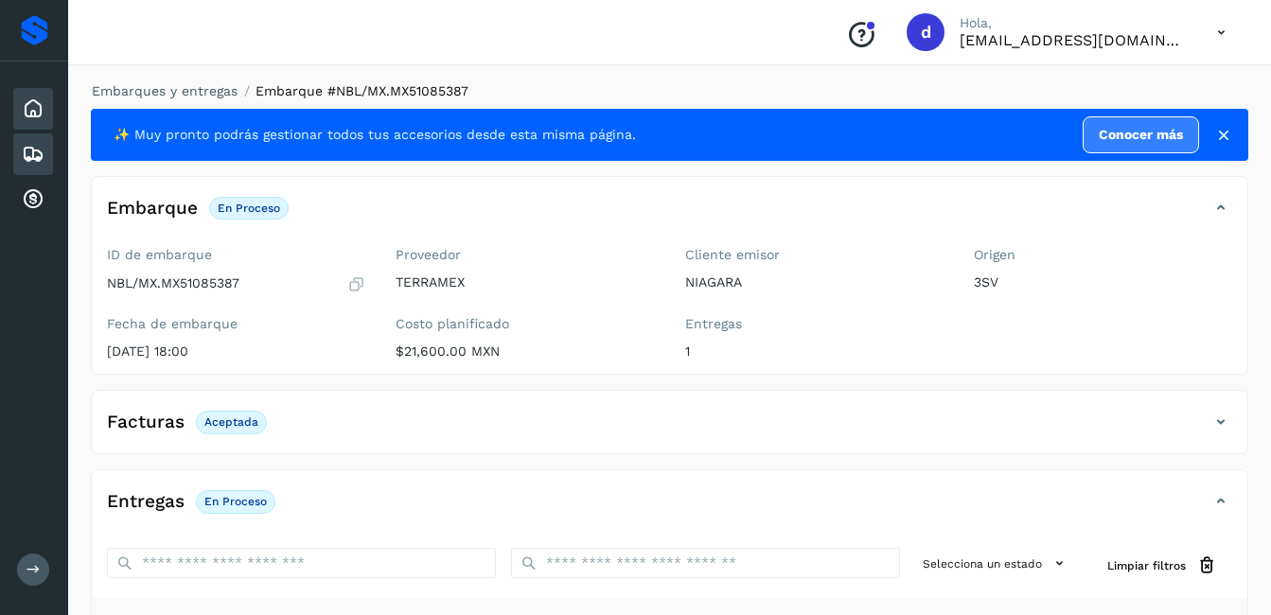
click at [37, 115] on icon at bounding box center [33, 108] width 23 height 23
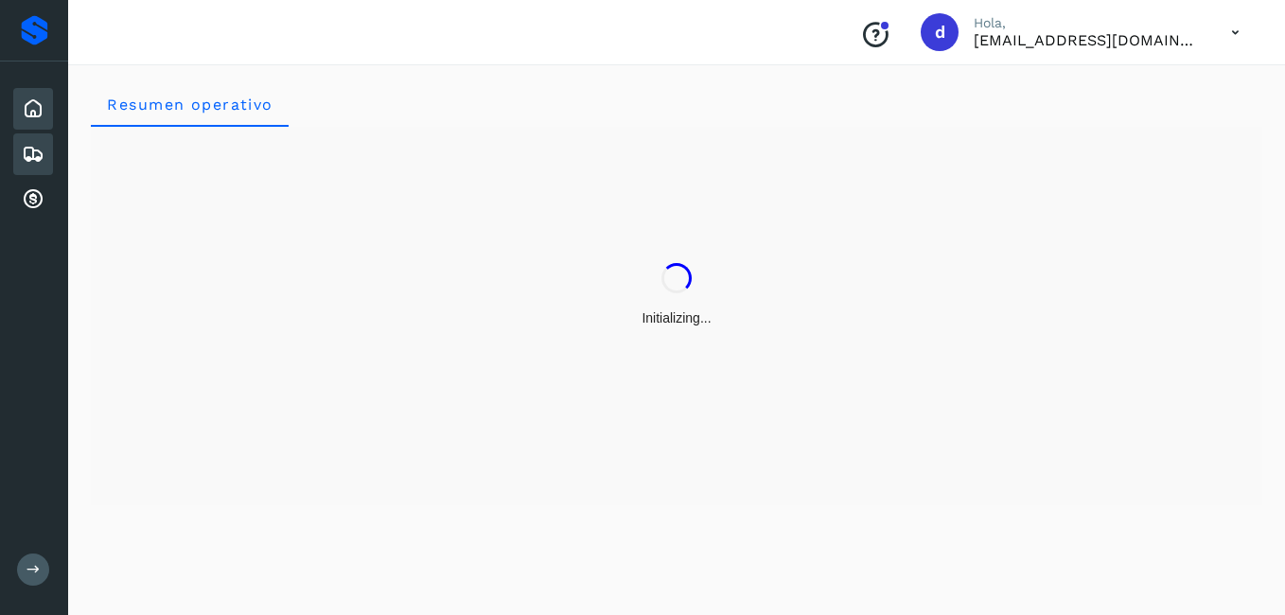
click at [36, 152] on icon at bounding box center [33, 154] width 23 height 23
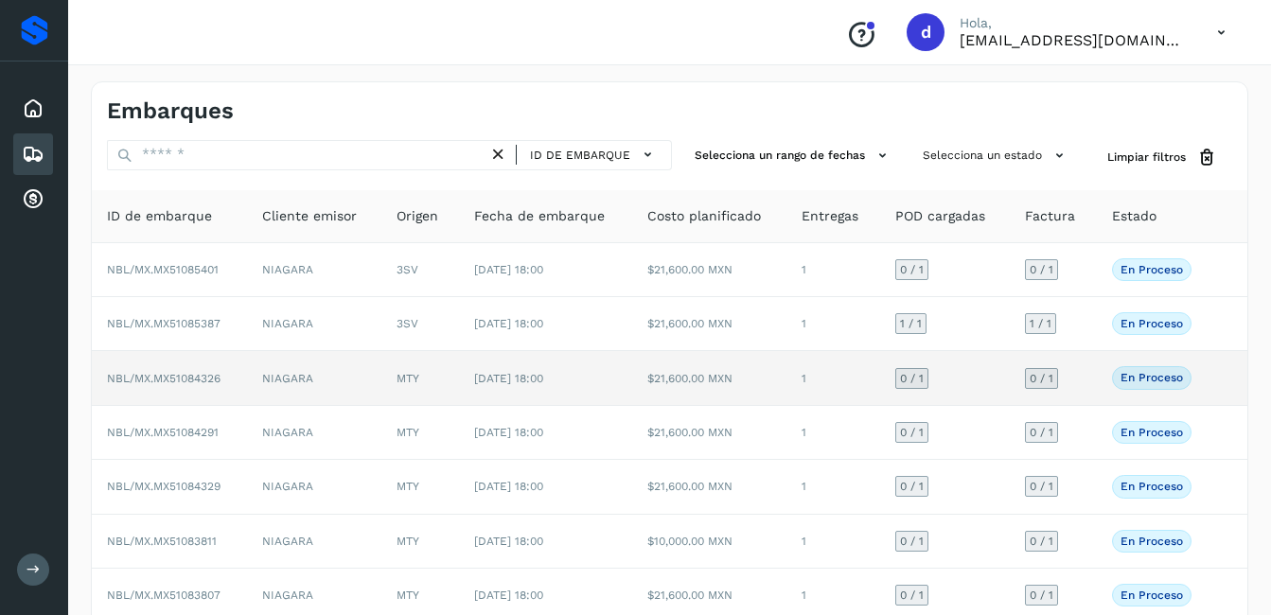
click at [1135, 373] on p "En proceso" at bounding box center [1151, 377] width 62 height 13
click at [267, 379] on td "NIAGARA" at bounding box center [314, 378] width 134 height 54
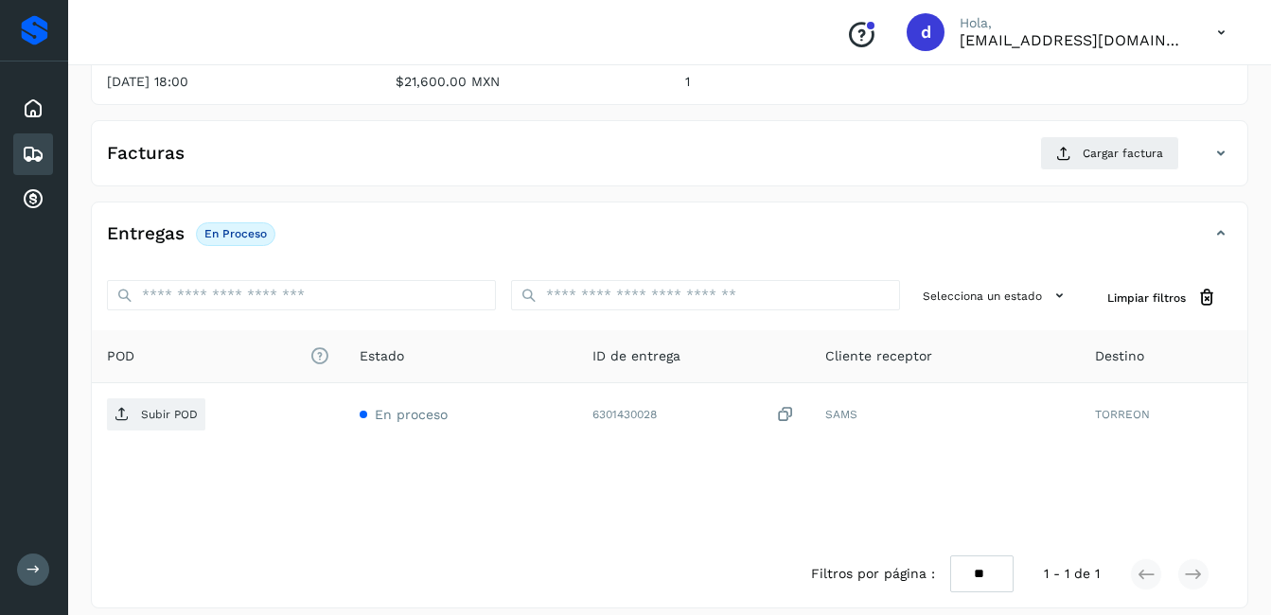
scroll to position [286, 0]
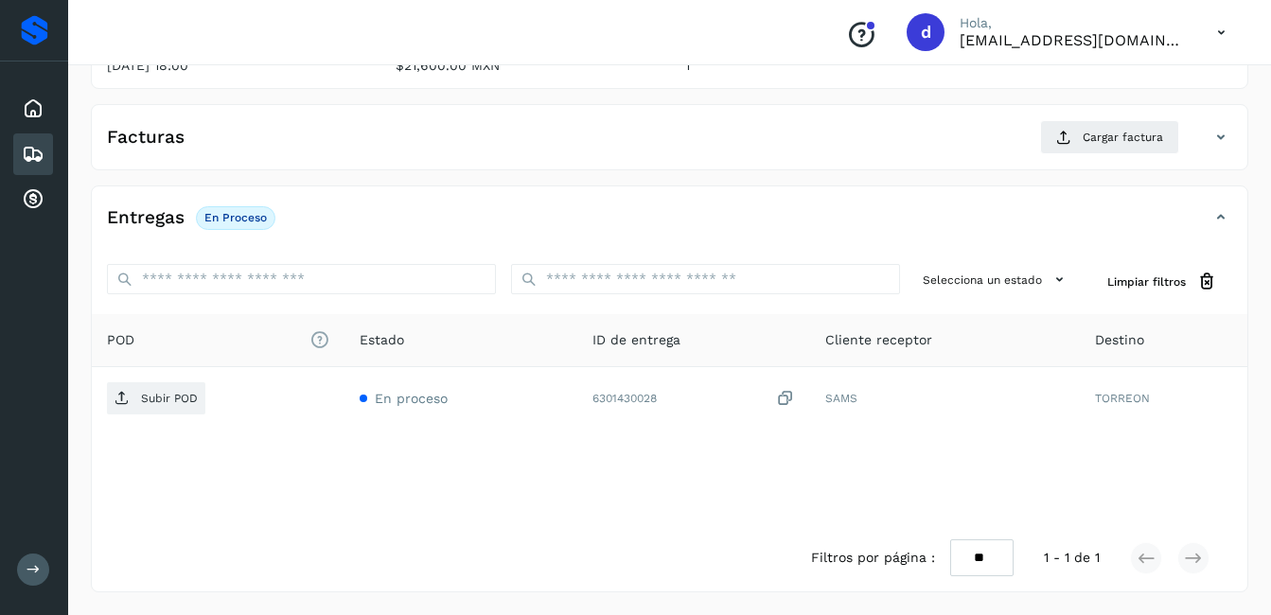
click at [44, 150] on icon at bounding box center [33, 154] width 23 height 23
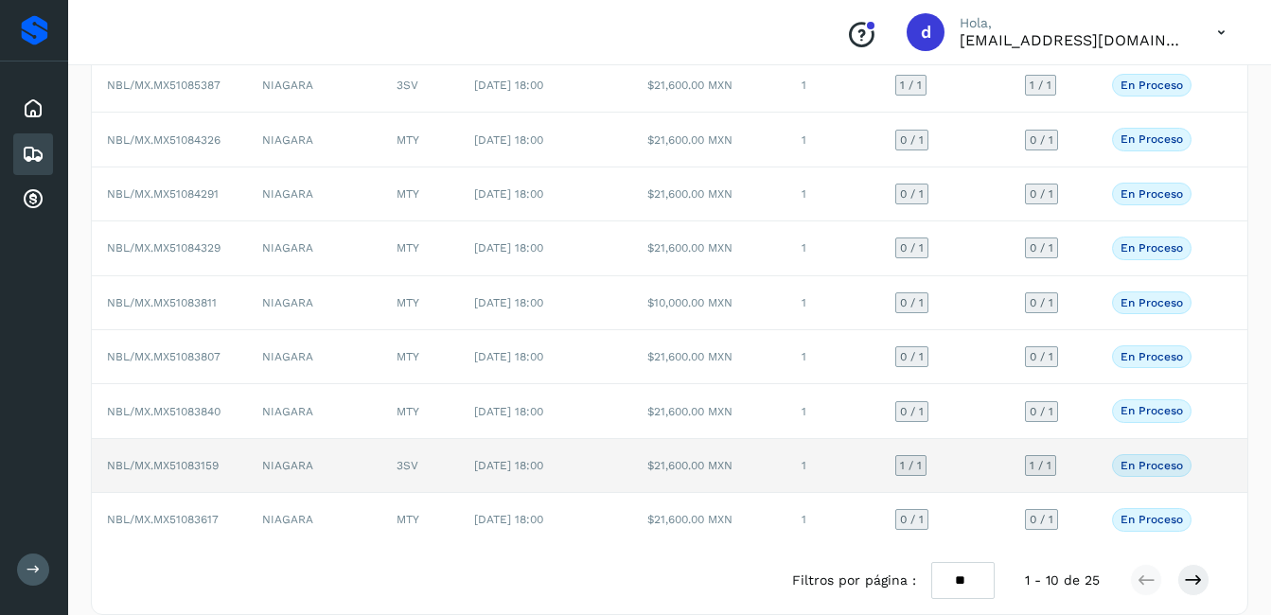
scroll to position [261, 0]
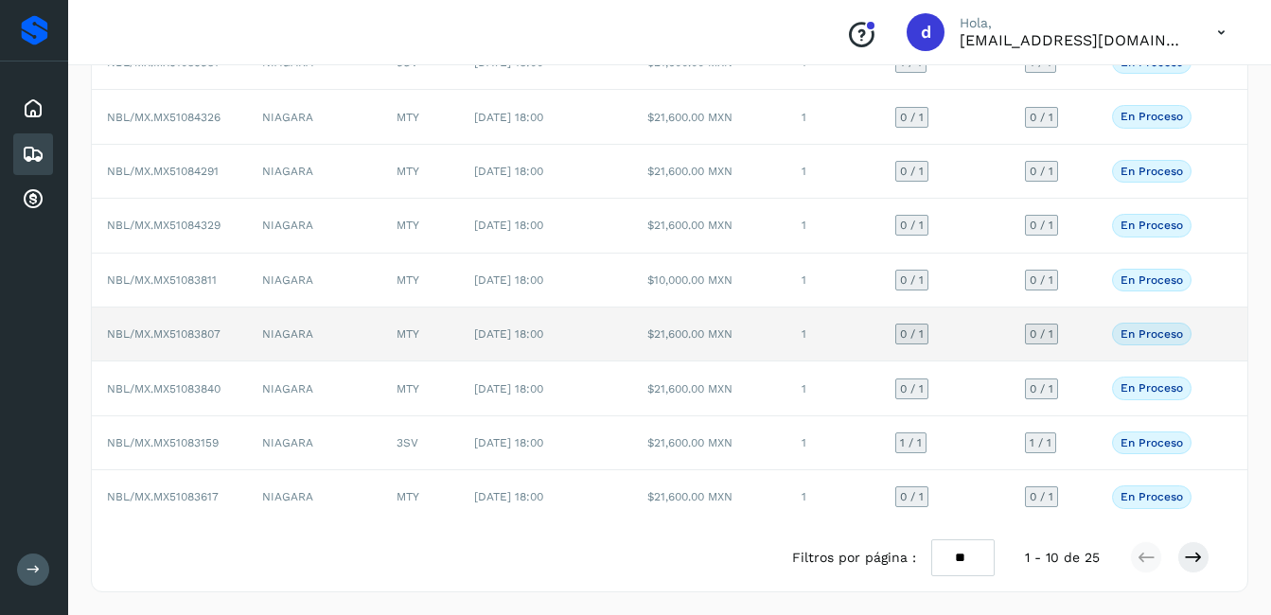
click at [1139, 327] on p "En proceso" at bounding box center [1151, 333] width 62 height 13
click at [1147, 338] on p "En proceso" at bounding box center [1151, 333] width 62 height 13
click at [667, 342] on td "$21,600.00 MXN" at bounding box center [709, 334] width 155 height 54
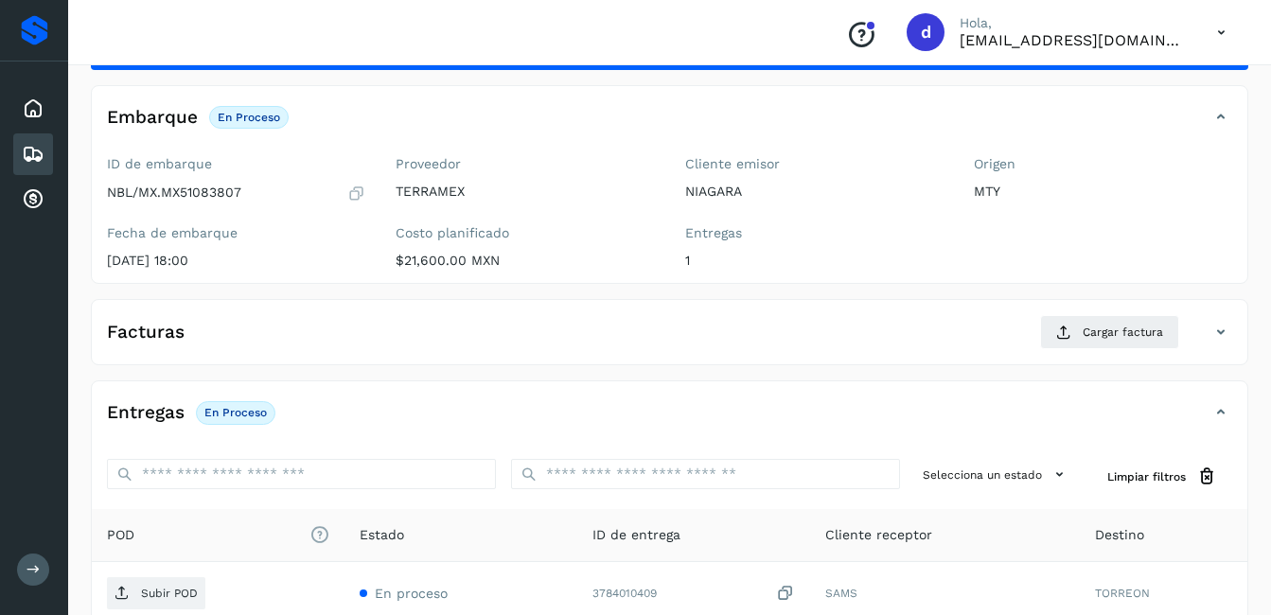
scroll to position [72, 0]
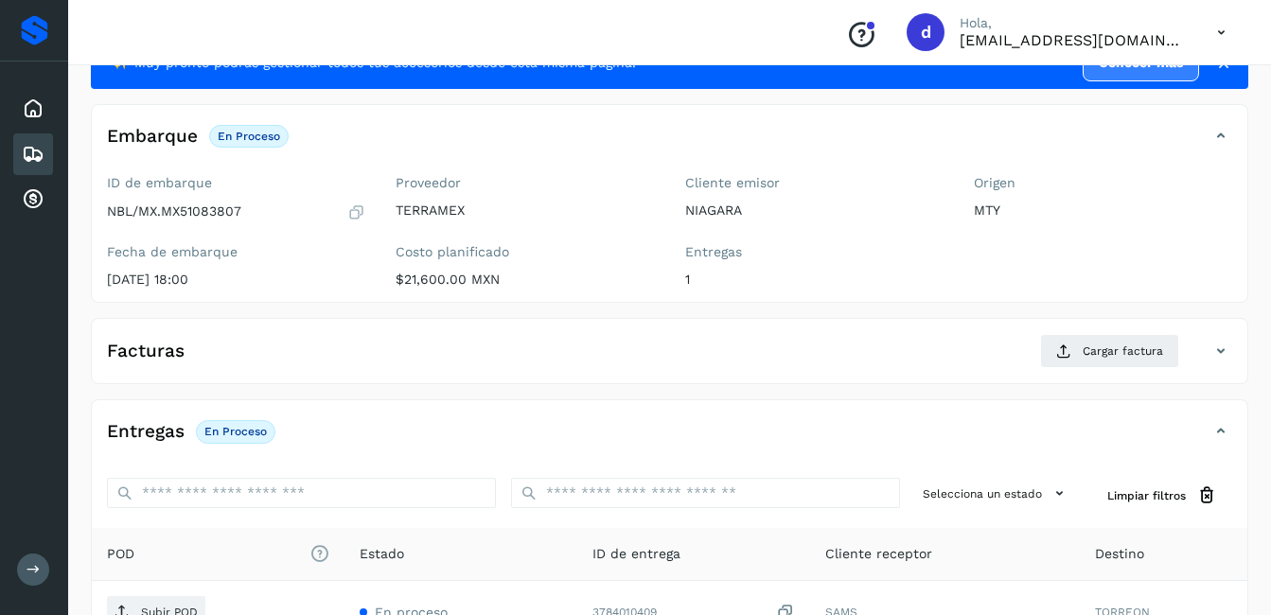
click at [176, 327] on div "Facturas Cargar factura Aún no has subido ninguna factura" at bounding box center [669, 351] width 1157 height 66
click at [166, 348] on h4 "Facturas" at bounding box center [146, 352] width 78 height 22
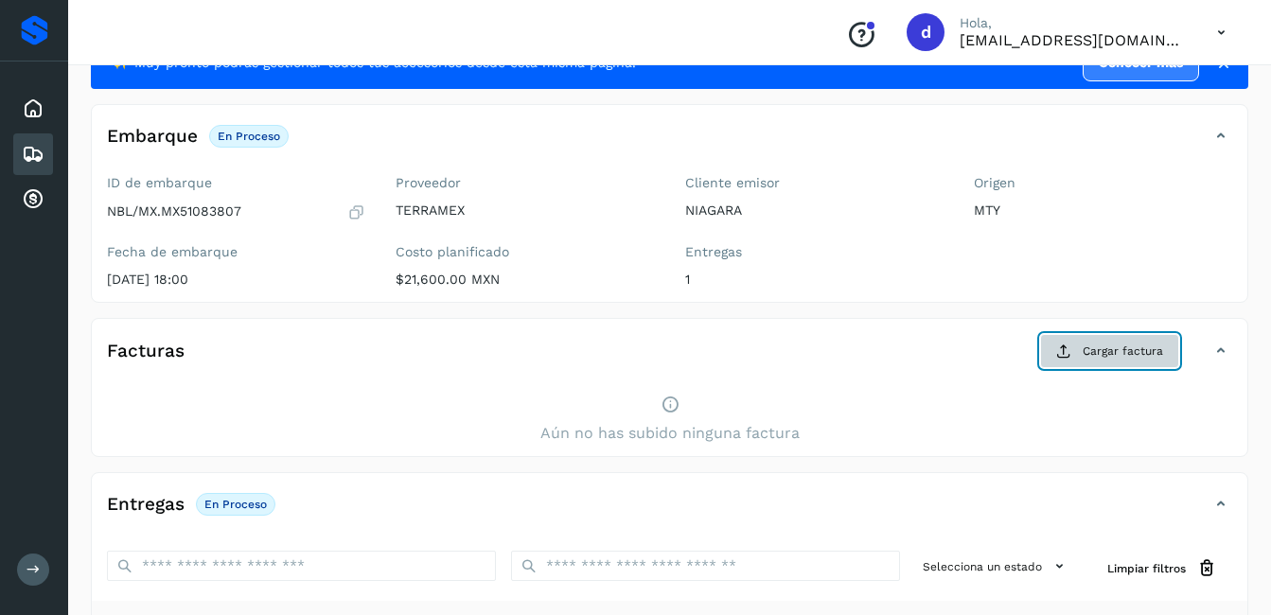
click at [1117, 349] on span "Cargar factura" at bounding box center [1122, 350] width 80 height 17
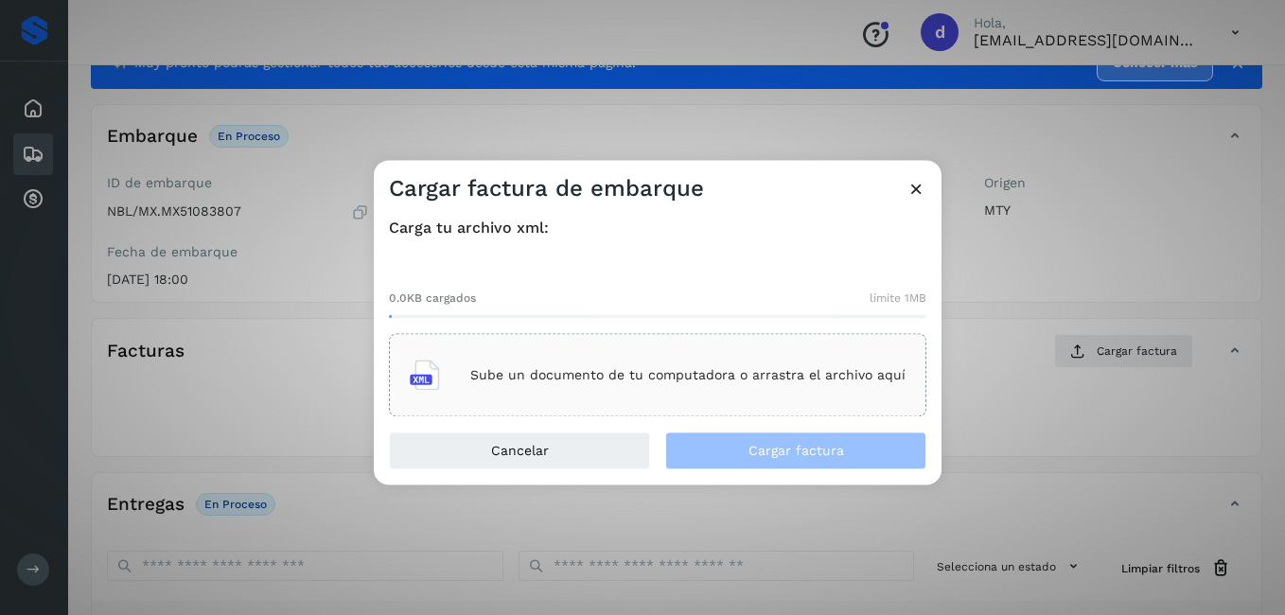
click at [469, 357] on div "Sube un documento de tu computadora o arrastra el archivo aquí" at bounding box center [658, 375] width 496 height 51
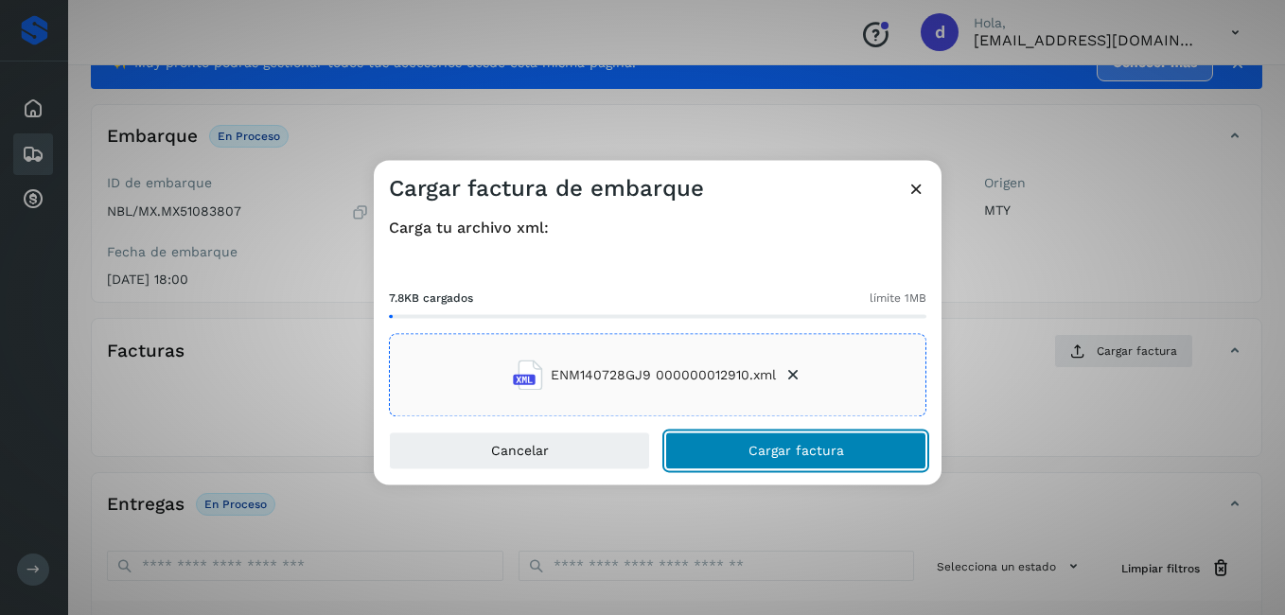
click at [798, 452] on span "Cargar factura" at bounding box center [796, 451] width 96 height 13
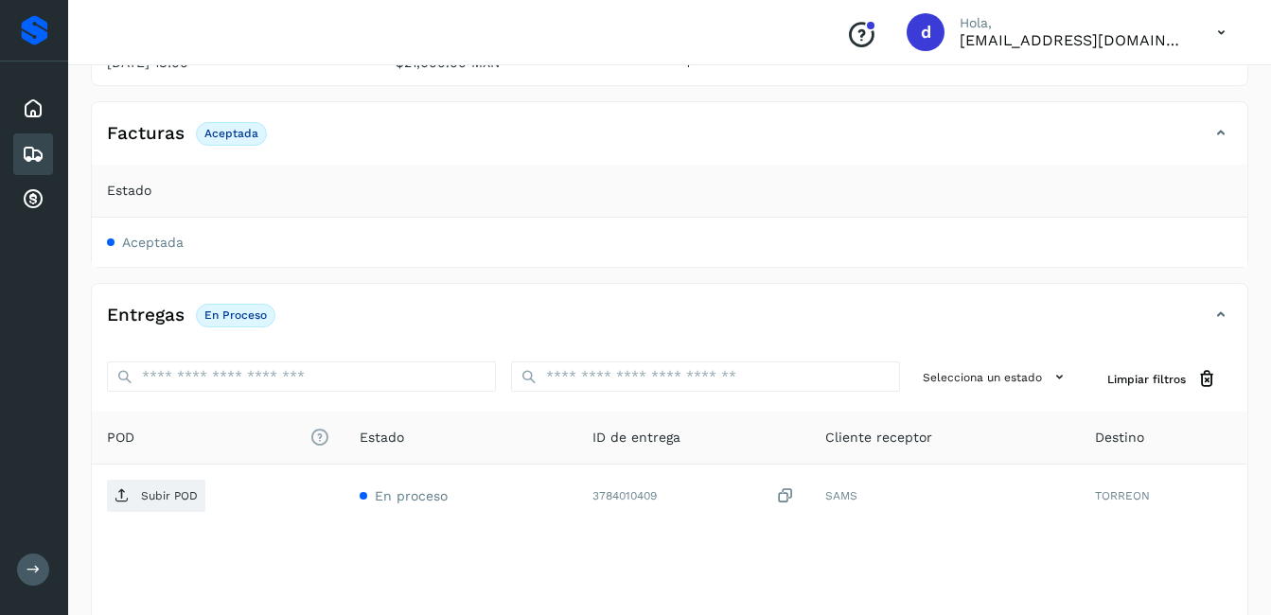
scroll to position [386, 0]
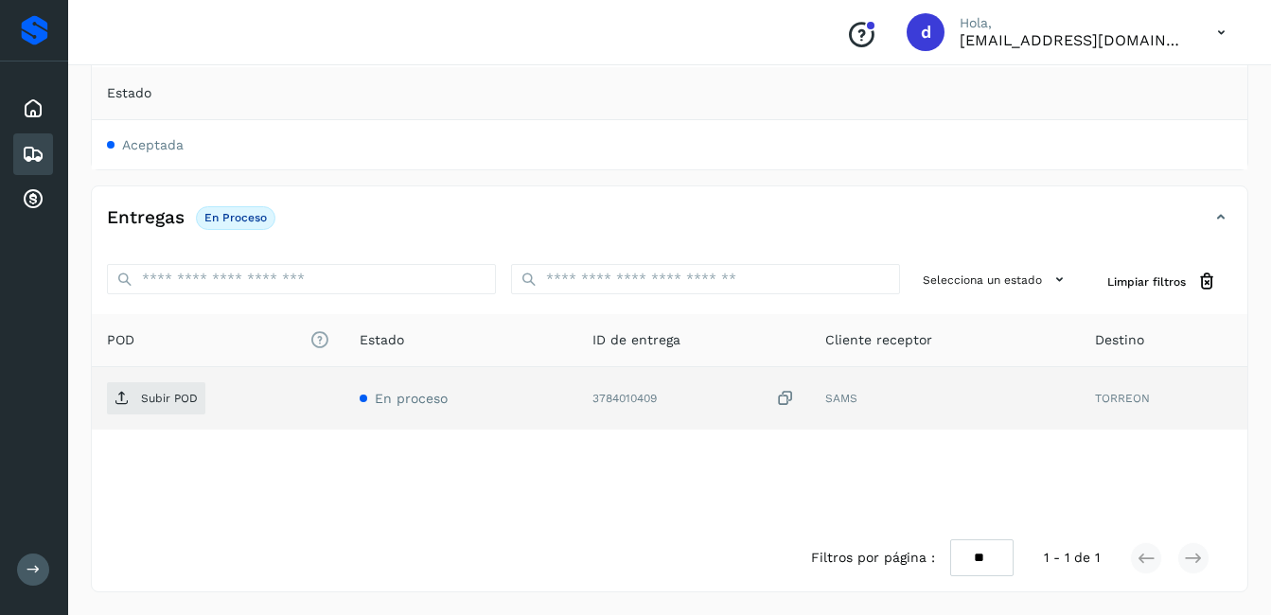
click at [781, 393] on icon at bounding box center [785, 399] width 19 height 20
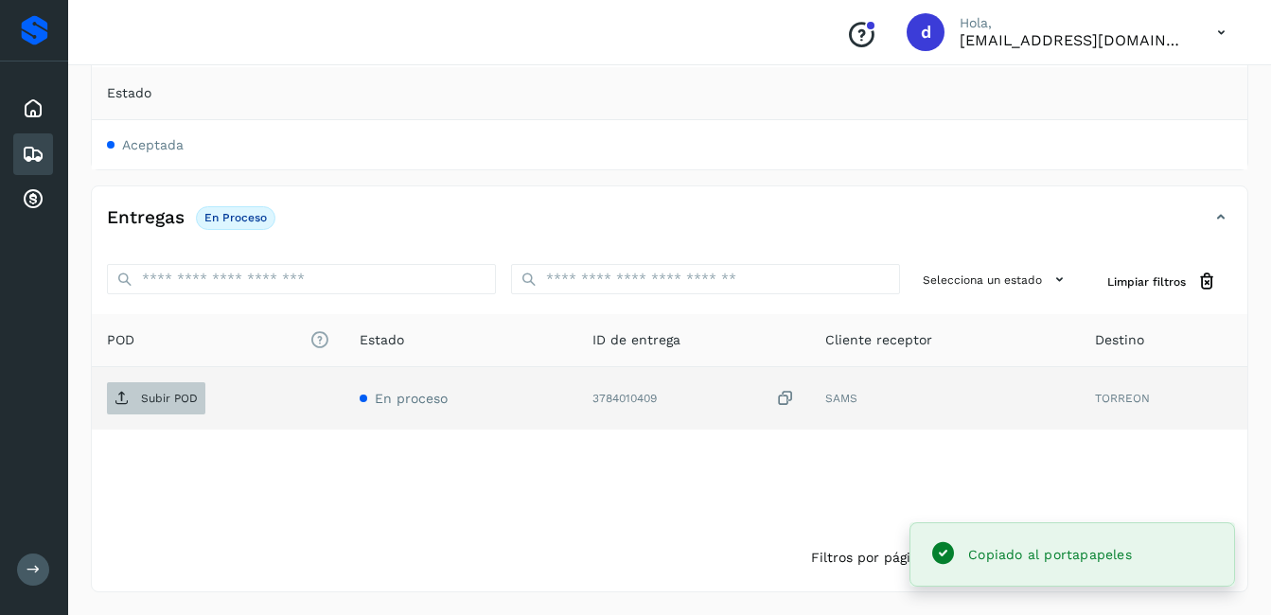
click at [162, 394] on p "Subir POD" at bounding box center [169, 398] width 57 height 13
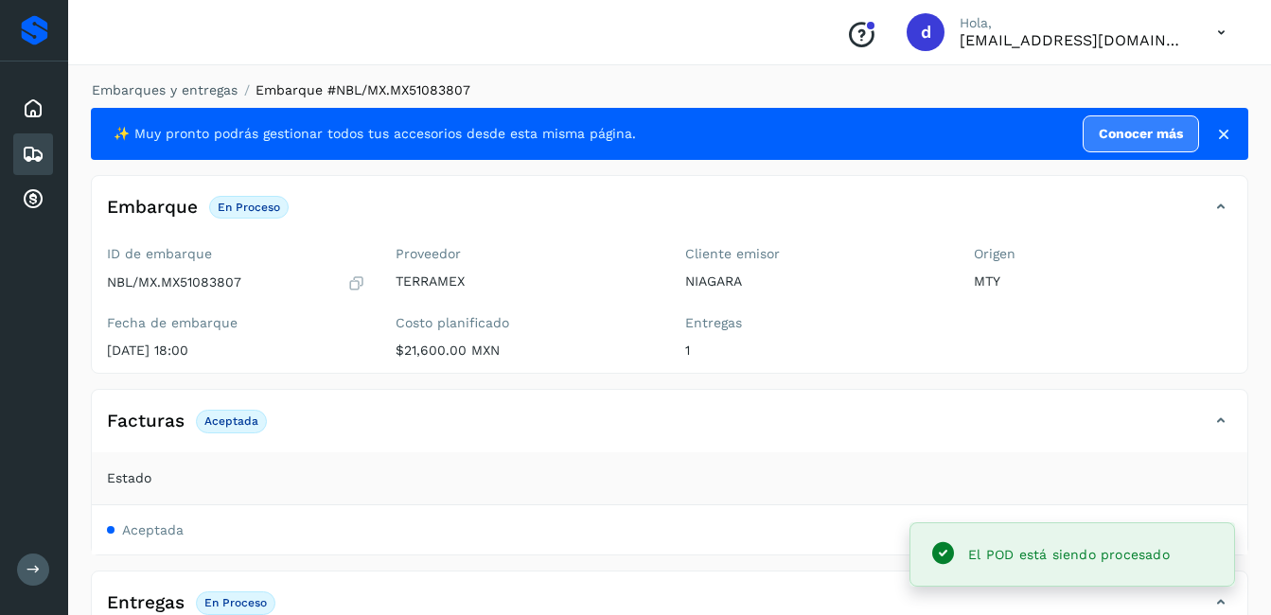
scroll to position [0, 0]
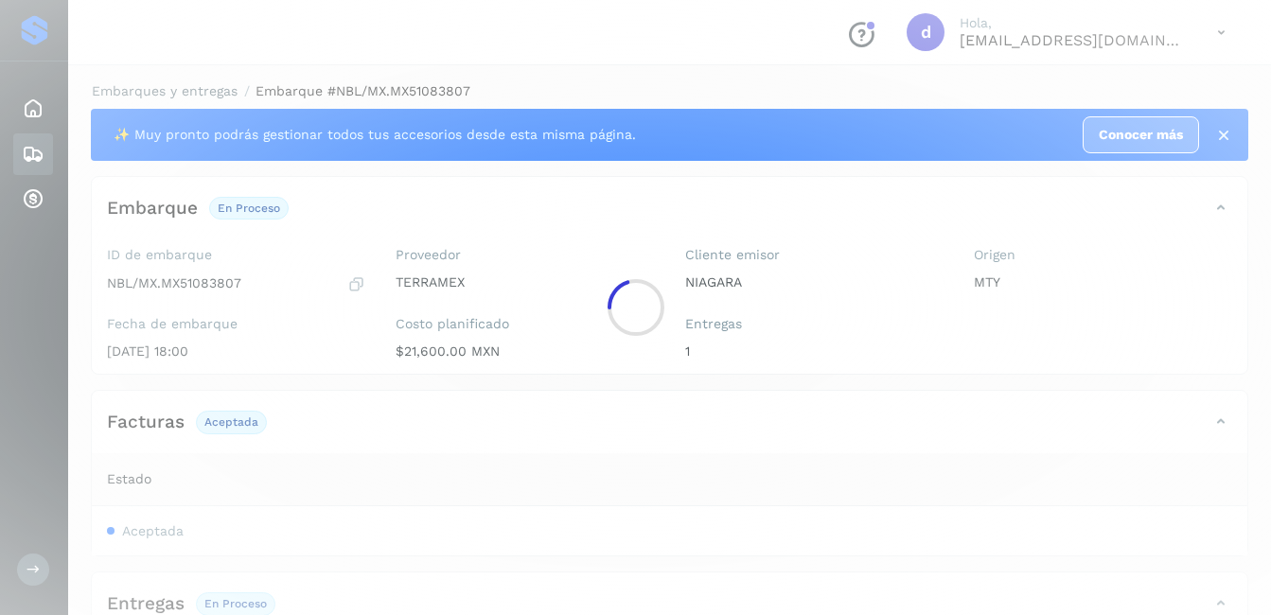
click at [358, 283] on div at bounding box center [635, 307] width 1271 height 615
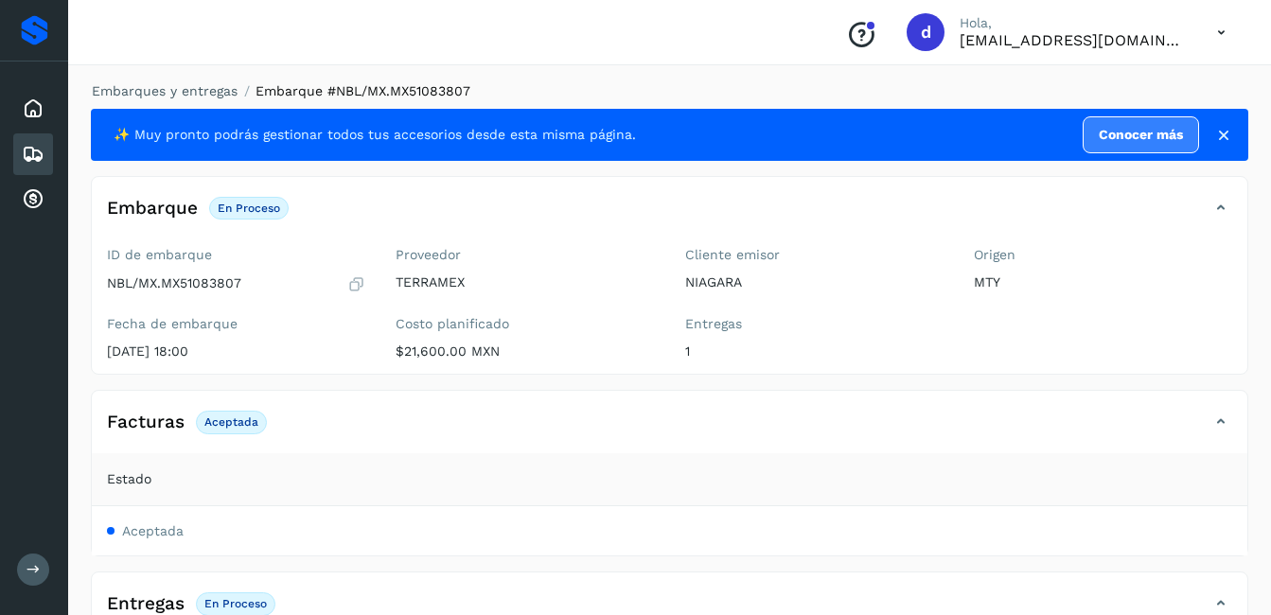
click at [353, 285] on icon at bounding box center [356, 283] width 18 height 19
click at [13, 101] on div "Inicio" at bounding box center [33, 109] width 40 height 42
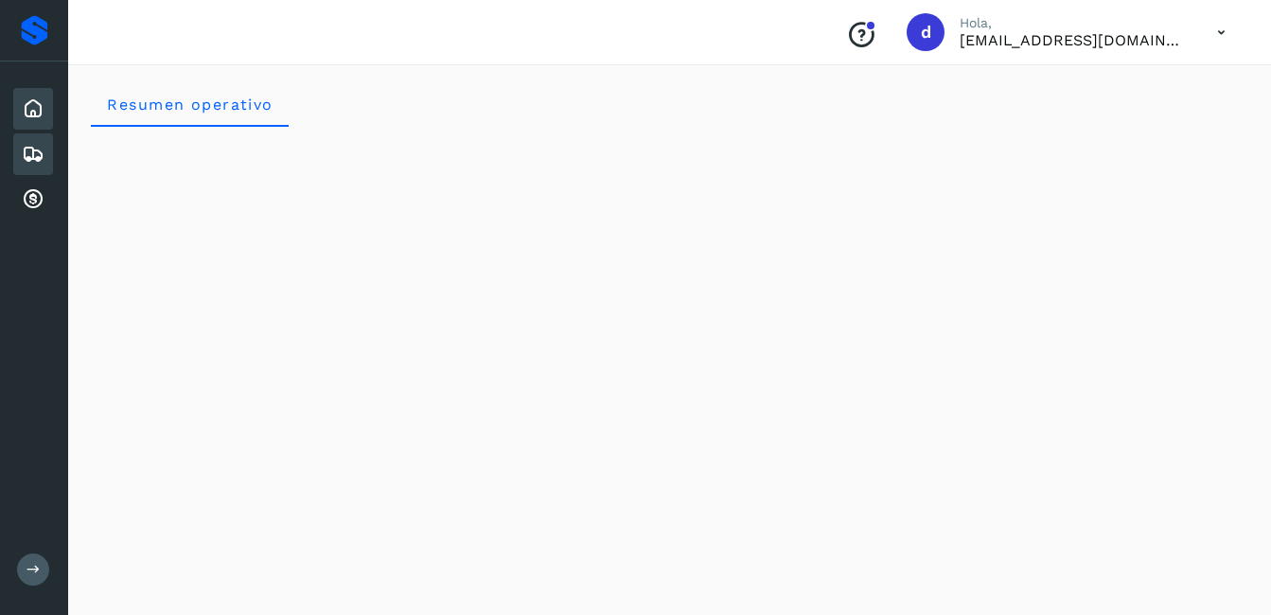
click at [24, 141] on div "Embarques" at bounding box center [33, 154] width 40 height 42
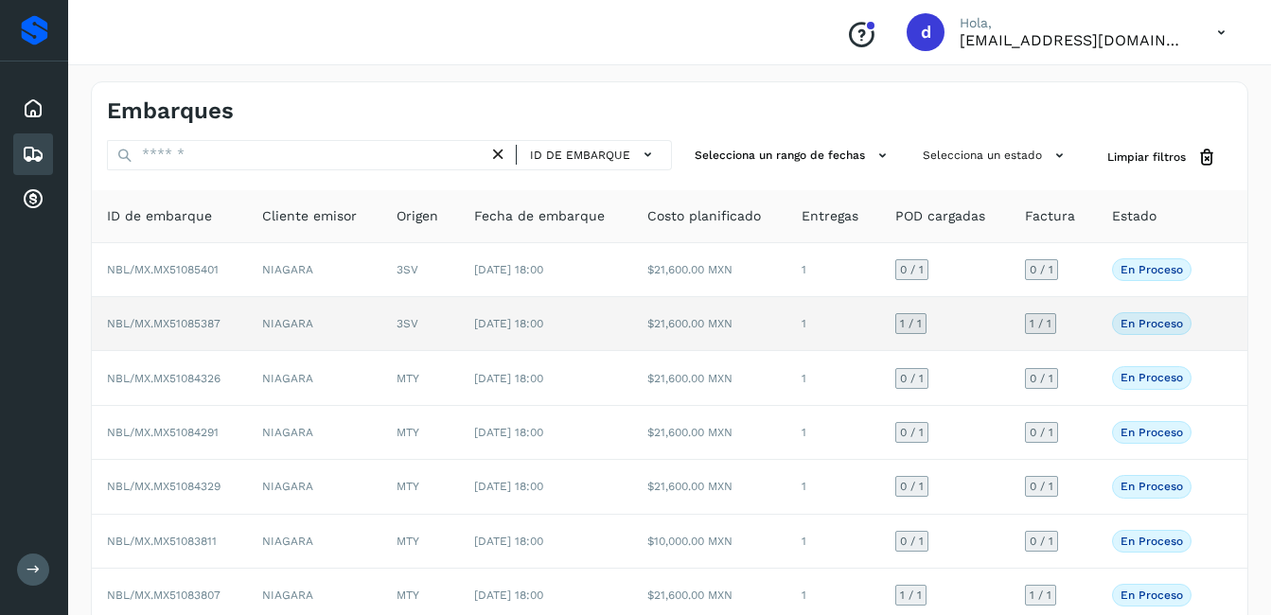
click at [1146, 327] on p "En proceso" at bounding box center [1151, 323] width 62 height 13
click at [503, 328] on span "[DATE] 18:00" at bounding box center [508, 323] width 69 height 13
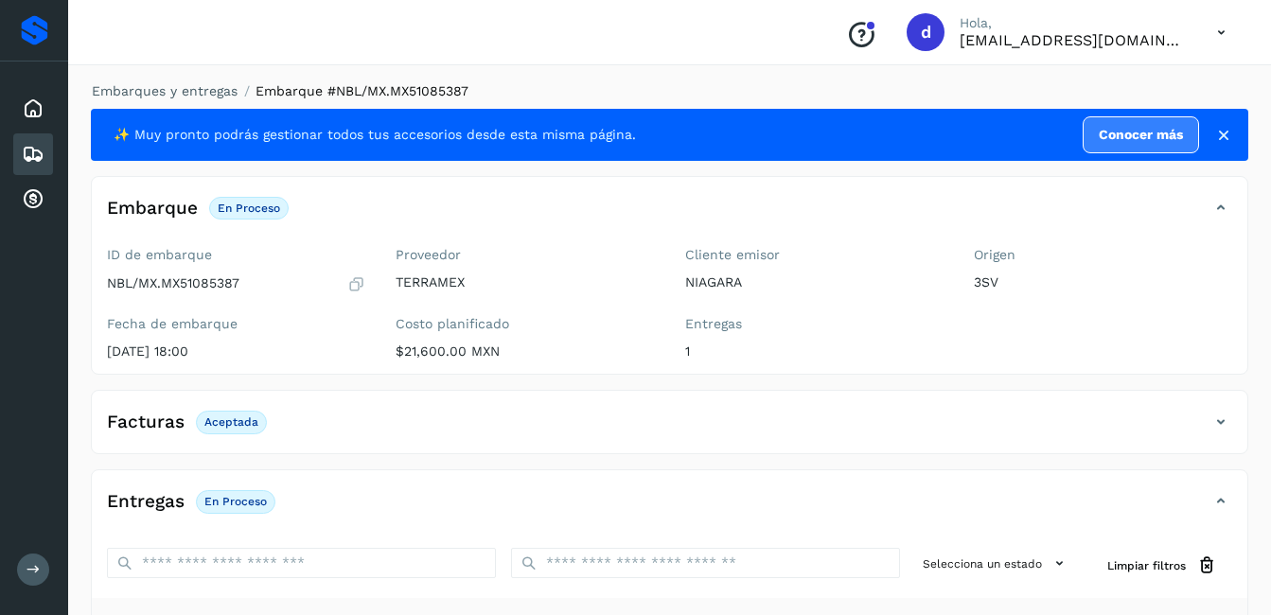
click at [356, 284] on icon at bounding box center [356, 283] width 18 height 19
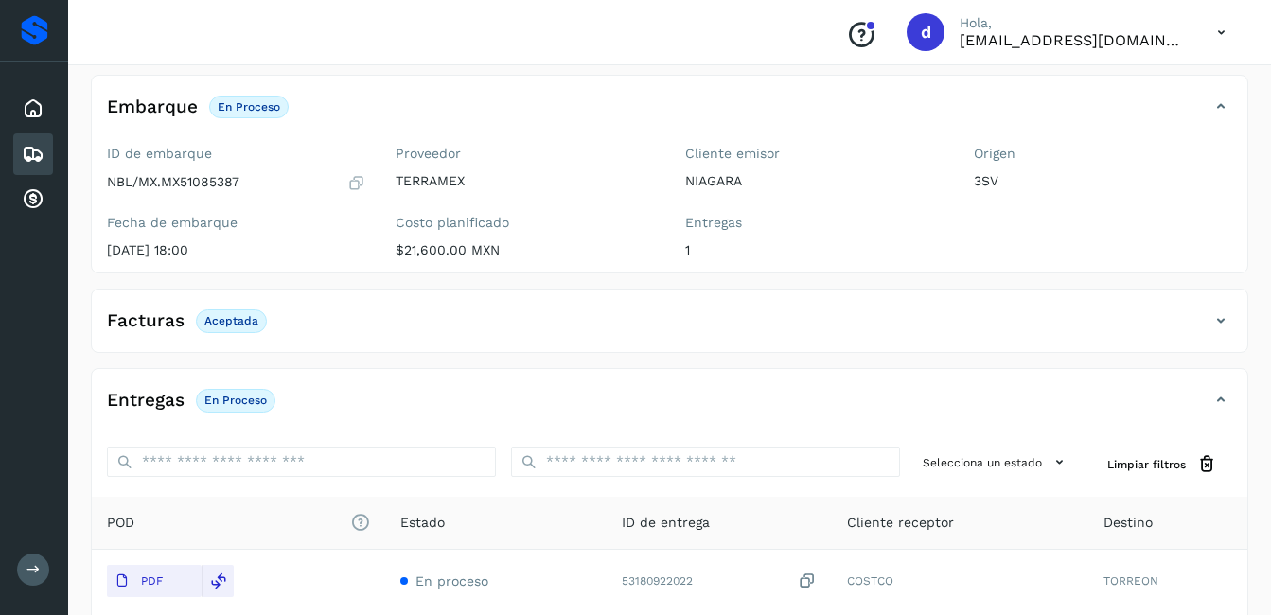
scroll to position [284, 0]
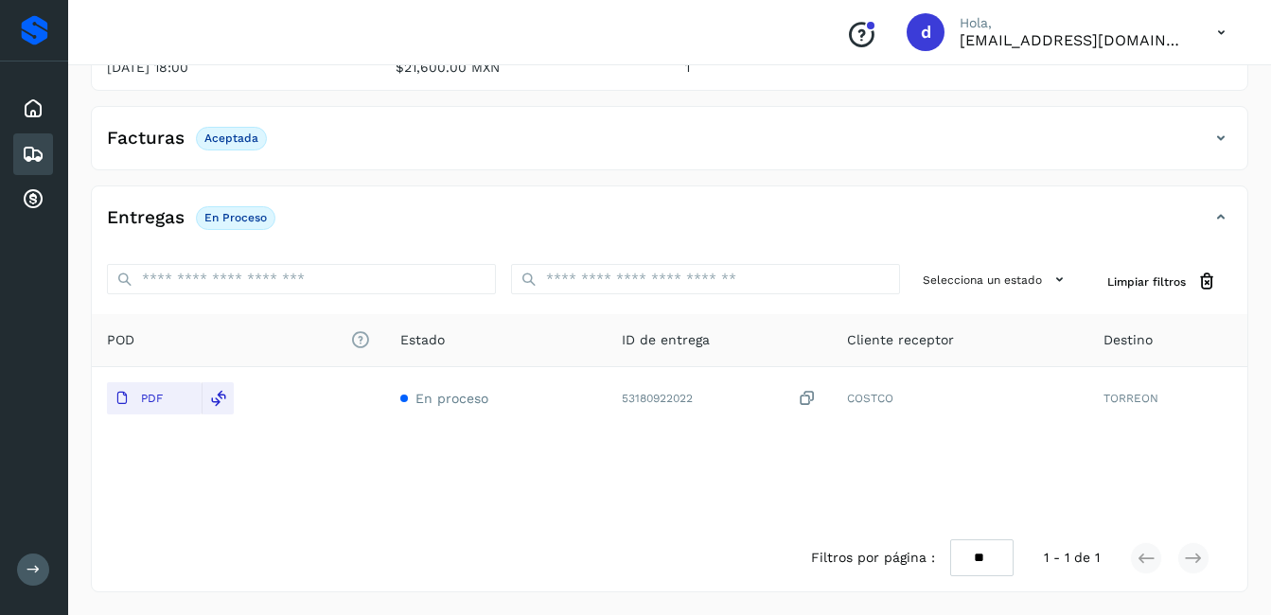
click at [20, 158] on div "Embarques" at bounding box center [33, 154] width 40 height 42
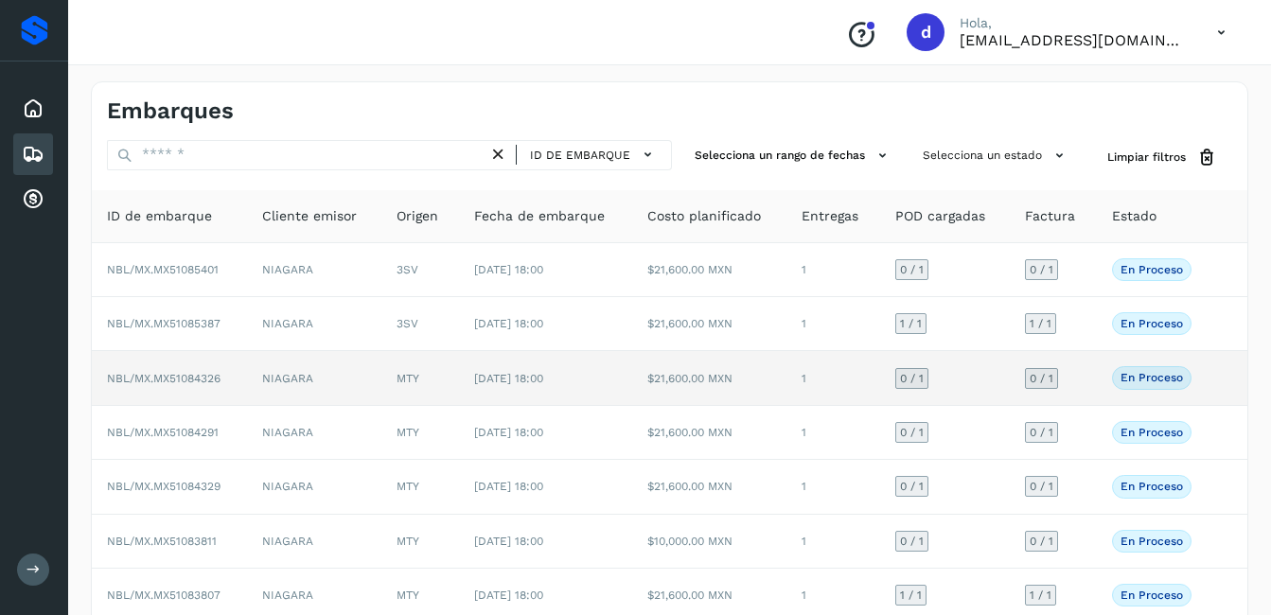
click at [1153, 384] on p "En proceso" at bounding box center [1151, 377] width 62 height 13
click at [1153, 370] on span "En proceso" at bounding box center [1151, 377] width 79 height 23
click at [647, 371] on td "$21,600.00 MXN" at bounding box center [709, 378] width 155 height 54
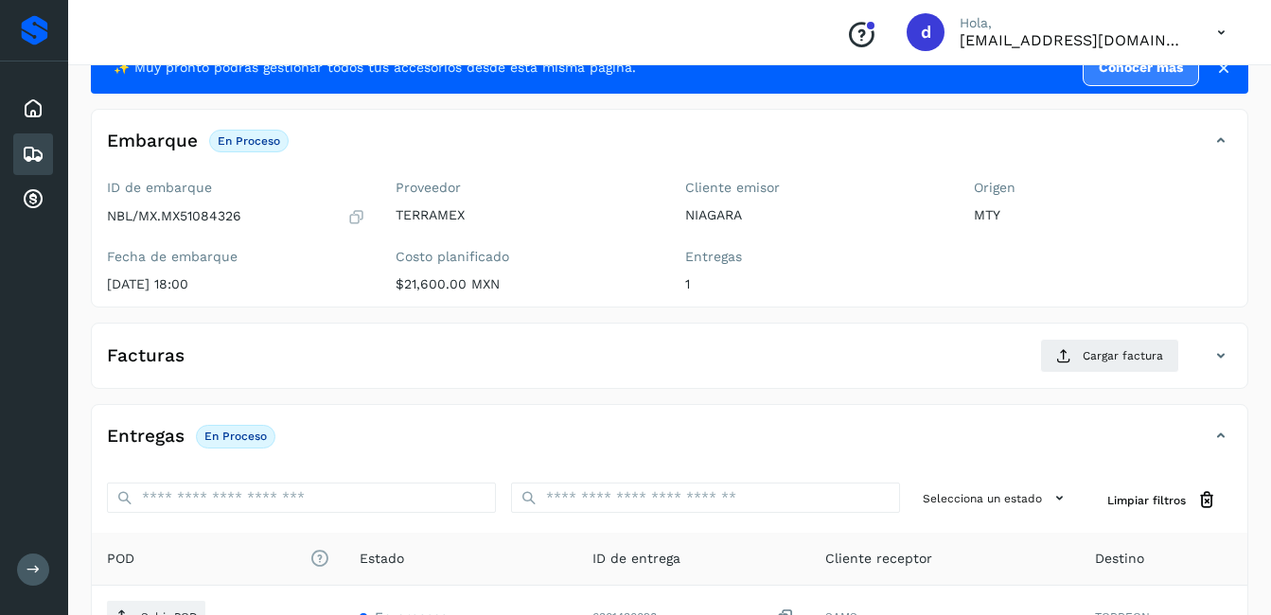
scroll to position [286, 0]
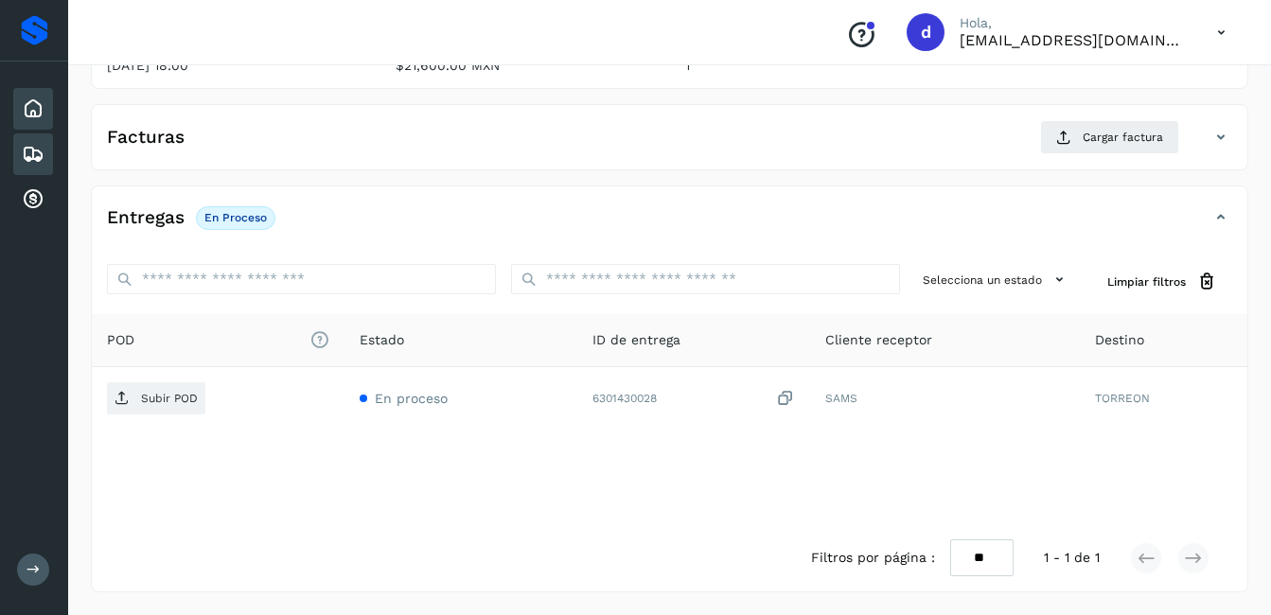
click at [35, 100] on icon at bounding box center [33, 108] width 23 height 23
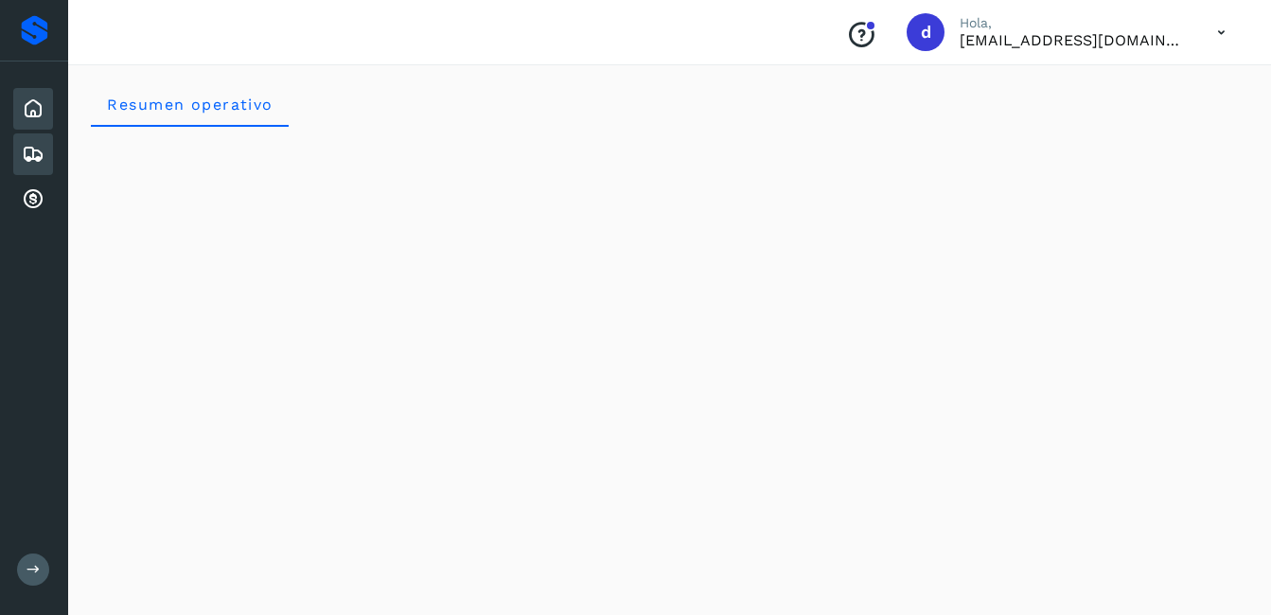
click at [26, 149] on icon at bounding box center [33, 154] width 23 height 23
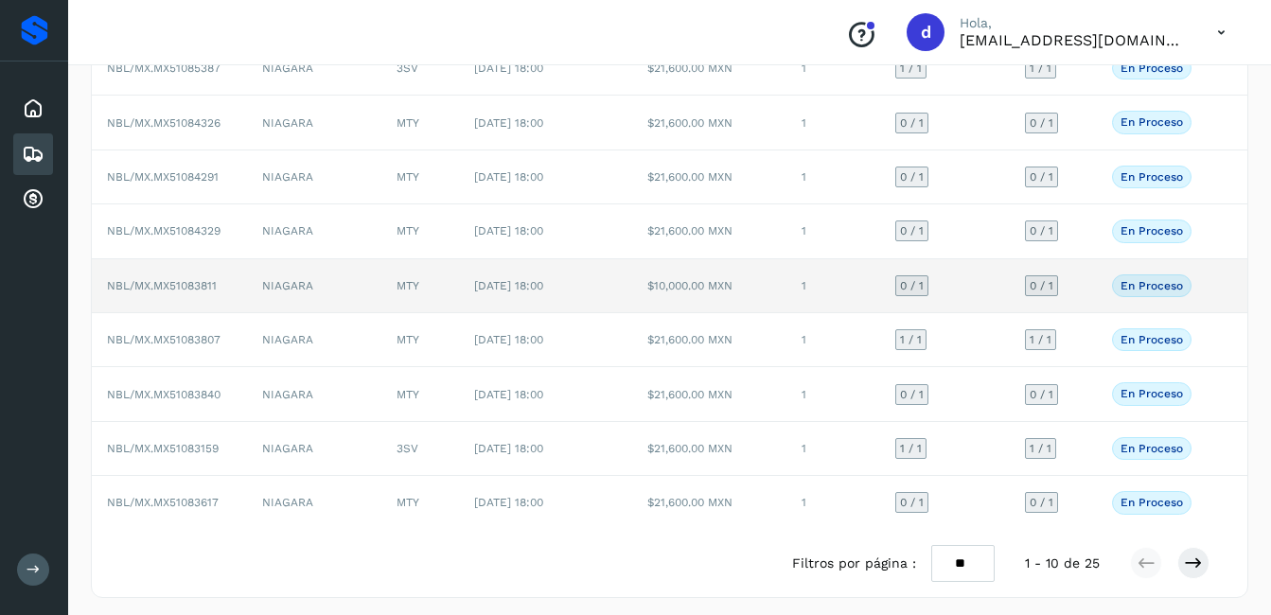
scroll to position [261, 0]
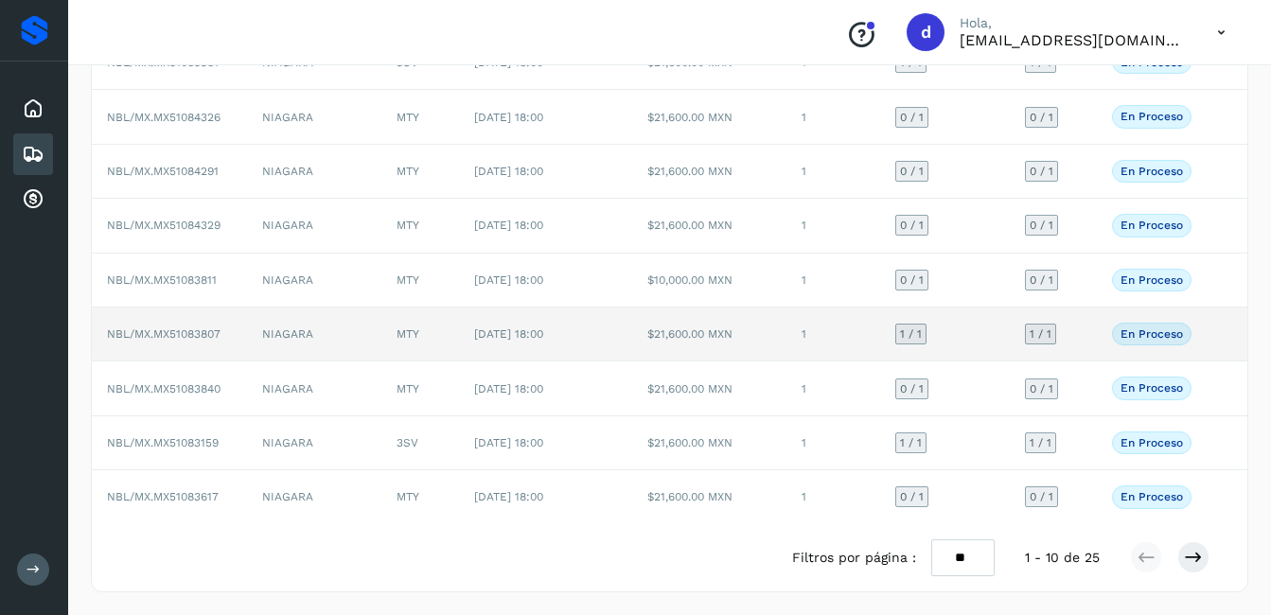
click at [1152, 336] on p "En proceso" at bounding box center [1151, 333] width 62 height 13
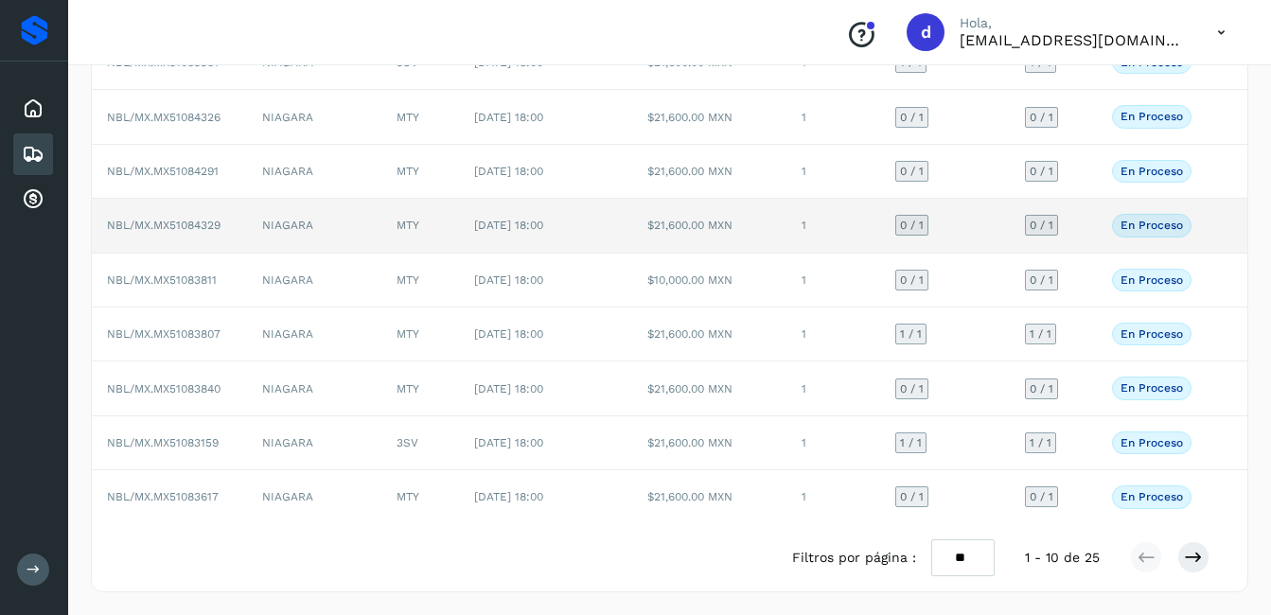
click at [285, 227] on td "NIAGARA" at bounding box center [314, 226] width 134 height 54
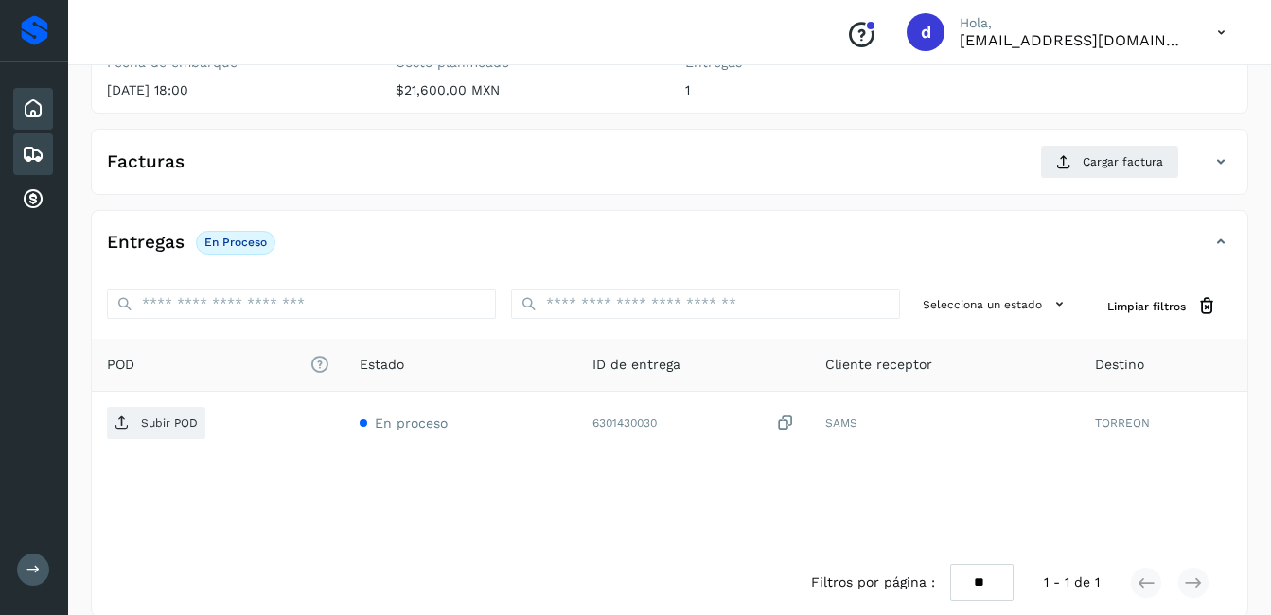
click at [40, 107] on icon at bounding box center [33, 108] width 23 height 23
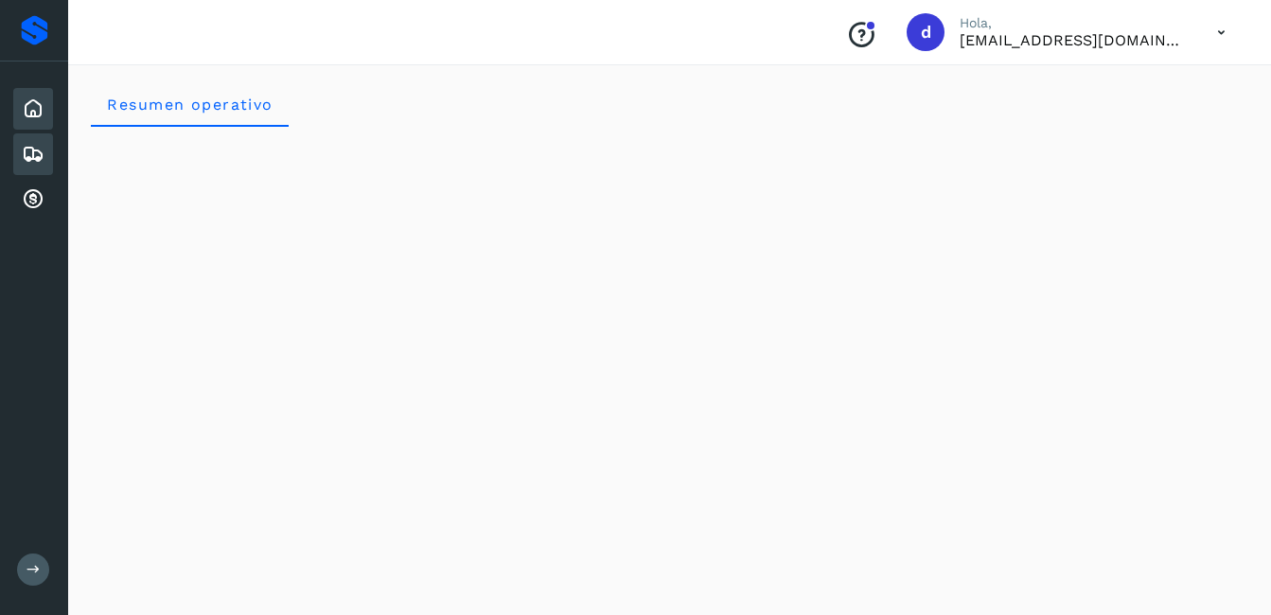
click at [29, 164] on icon at bounding box center [33, 154] width 23 height 23
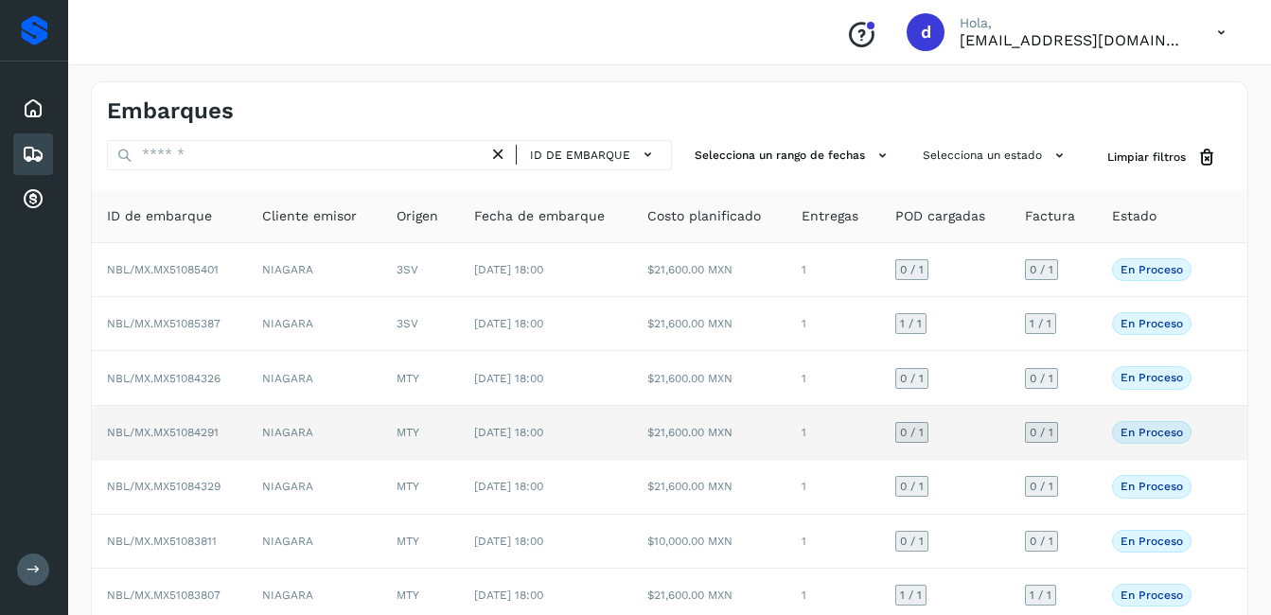
click at [1136, 437] on p "En proceso" at bounding box center [1151, 432] width 62 height 13
click at [1144, 433] on p "En proceso" at bounding box center [1151, 432] width 62 height 13
click at [536, 432] on span "[DATE] 18:00" at bounding box center [508, 432] width 69 height 13
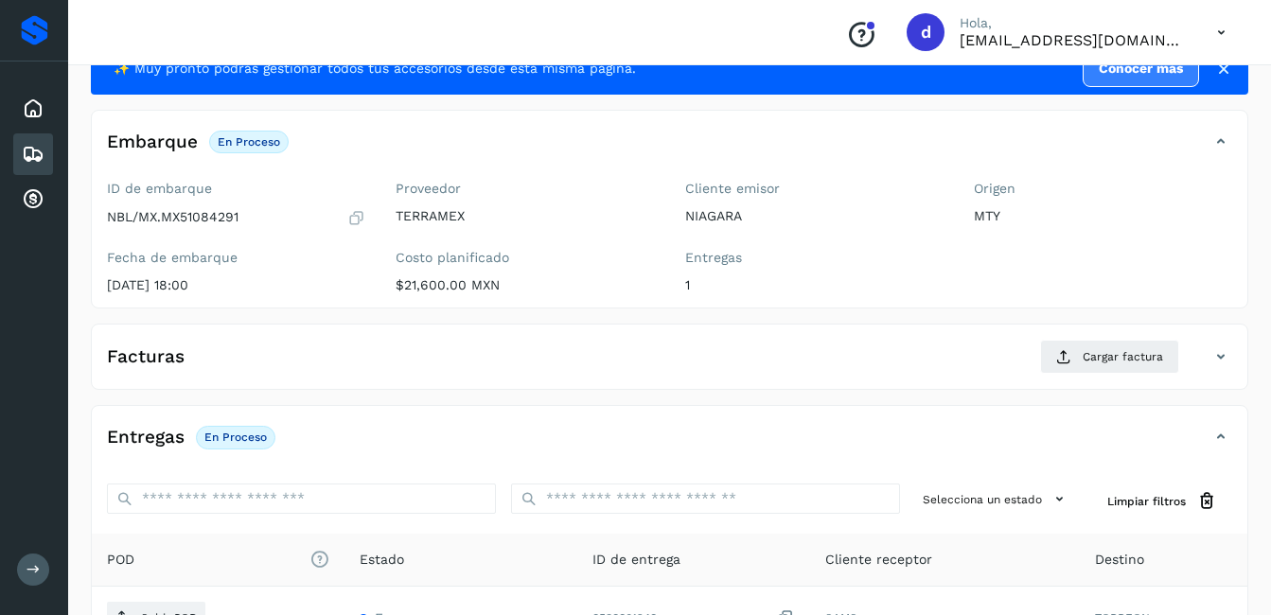
scroll to position [96, 0]
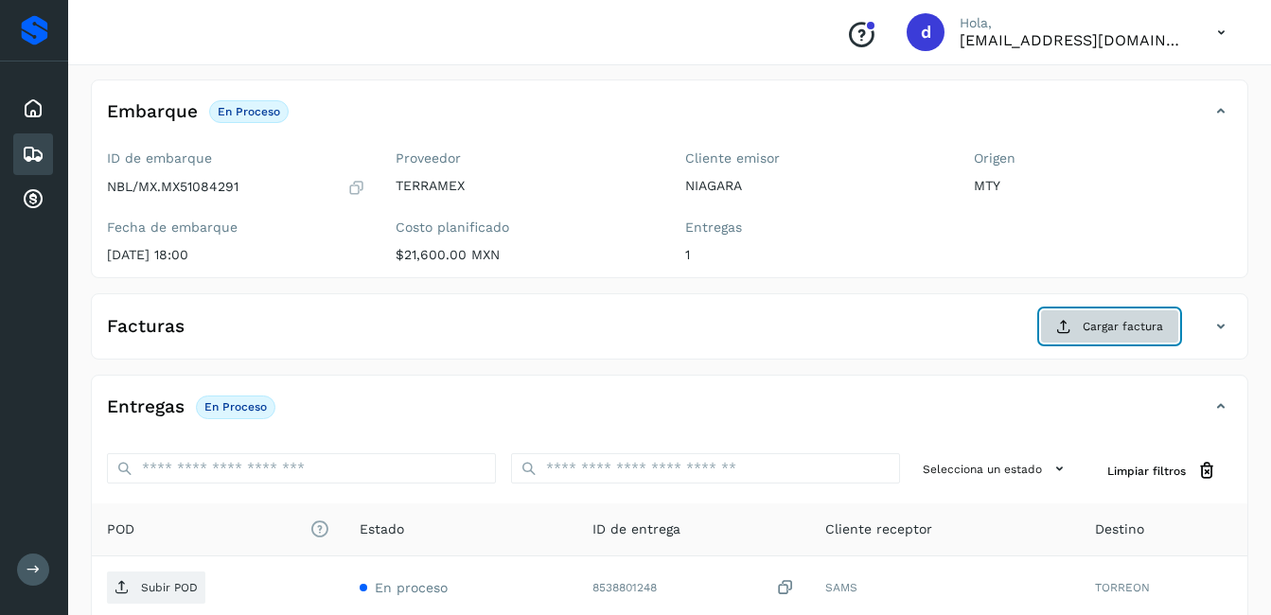
click at [1107, 341] on button "Cargar factura" at bounding box center [1109, 326] width 139 height 34
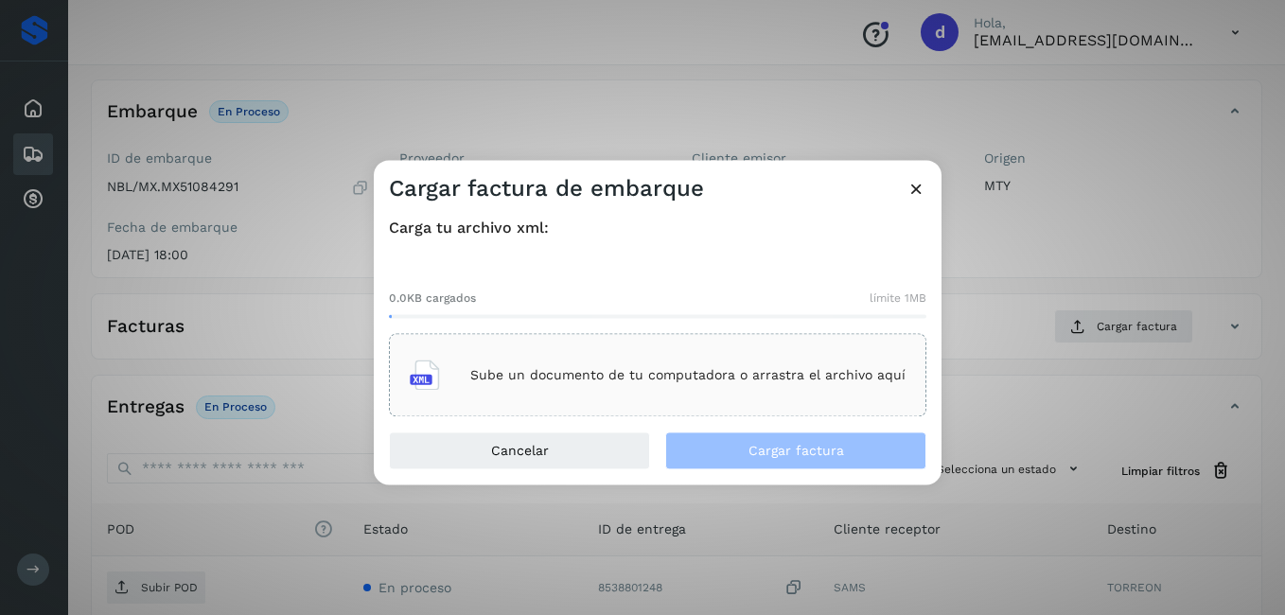
click at [601, 383] on div "Sube un documento de tu computadora o arrastra el archivo aquí" at bounding box center [658, 375] width 496 height 51
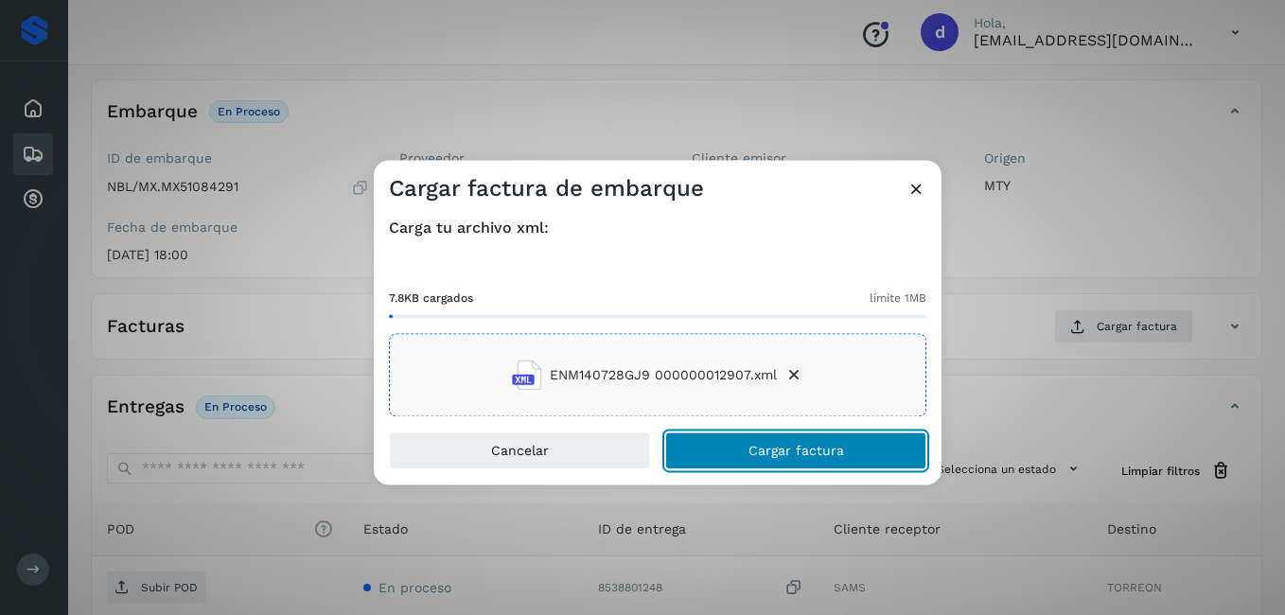
click at [824, 456] on span "Cargar factura" at bounding box center [796, 451] width 96 height 13
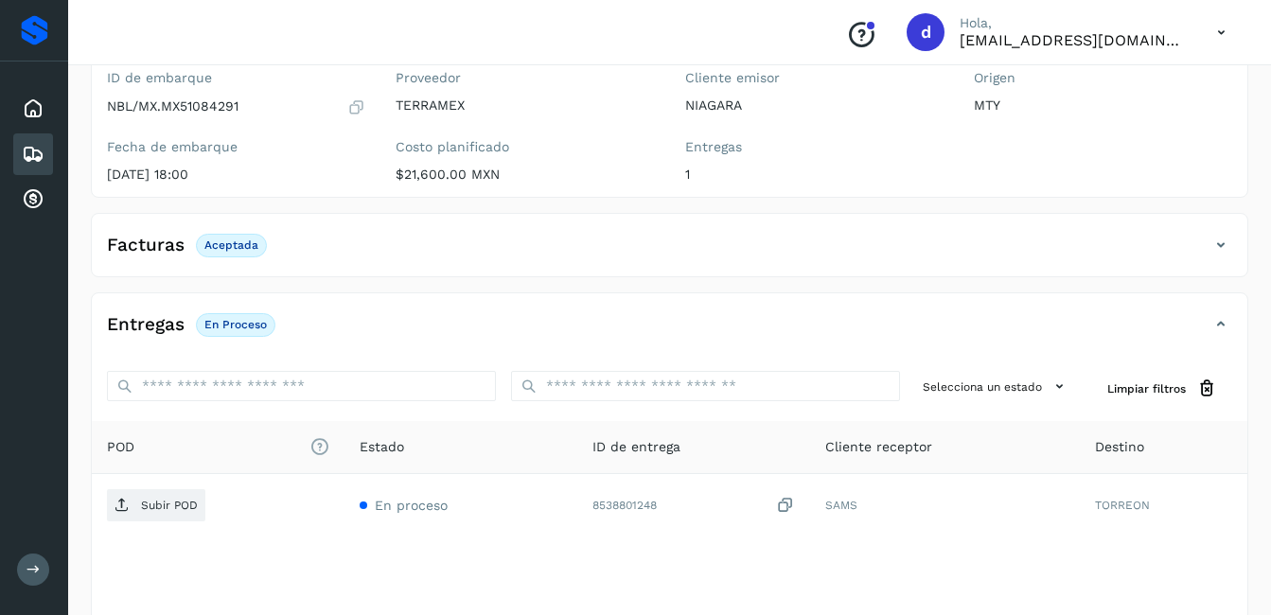
scroll to position [284, 0]
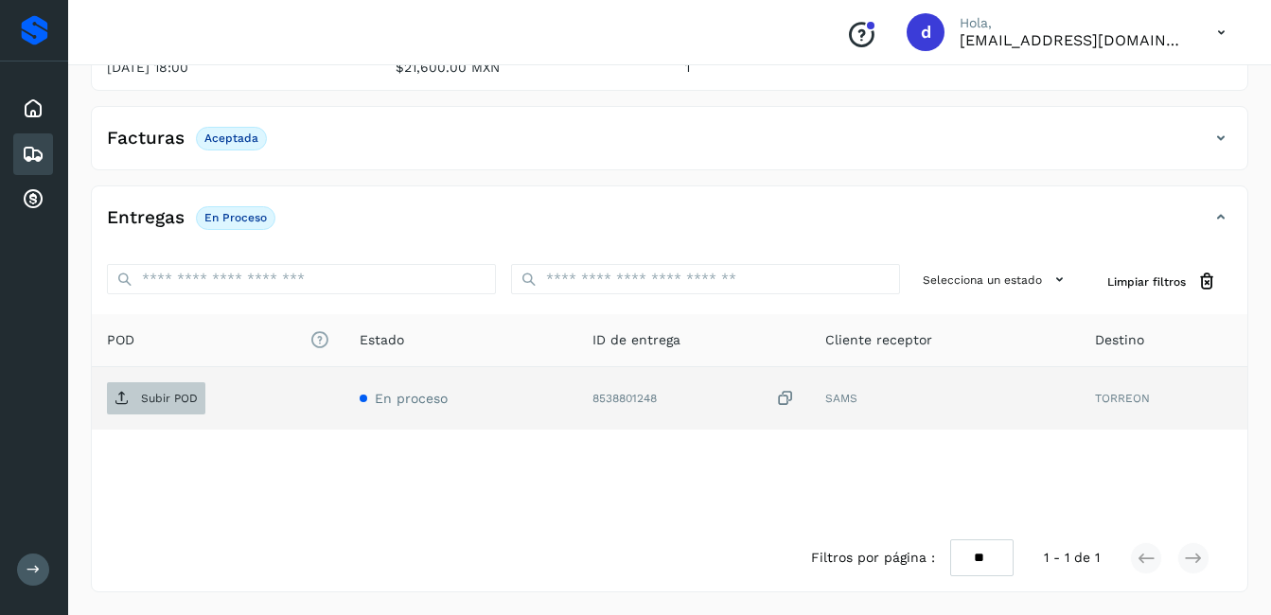
click at [203, 412] on span "Subir POD" at bounding box center [156, 398] width 98 height 30
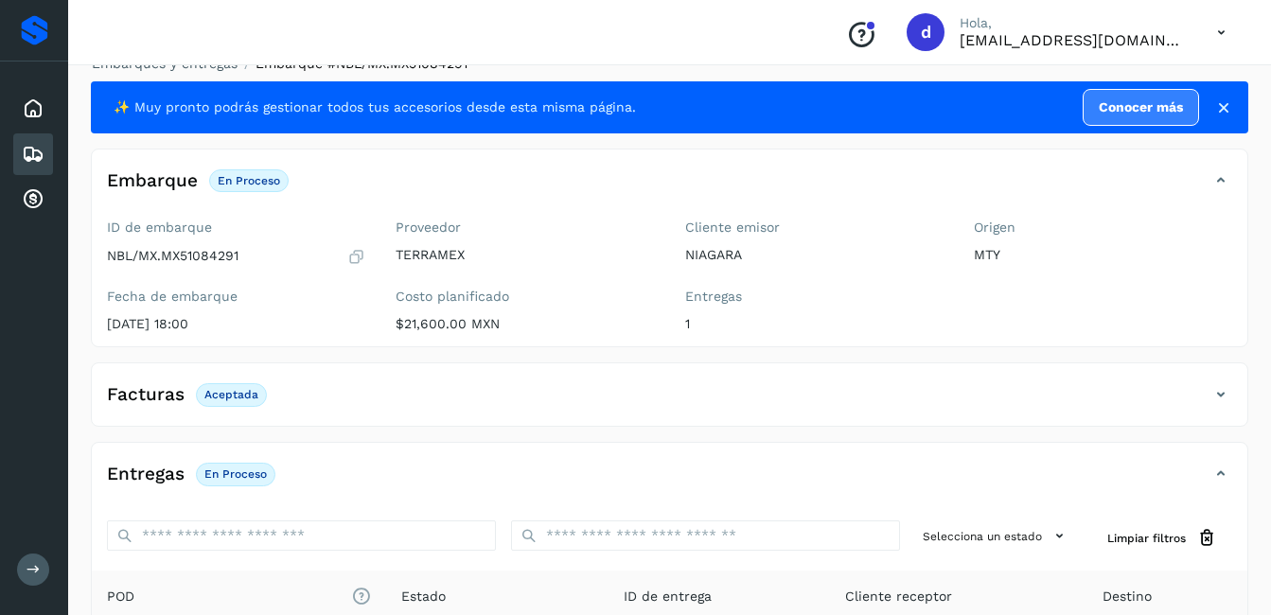
scroll to position [0, 0]
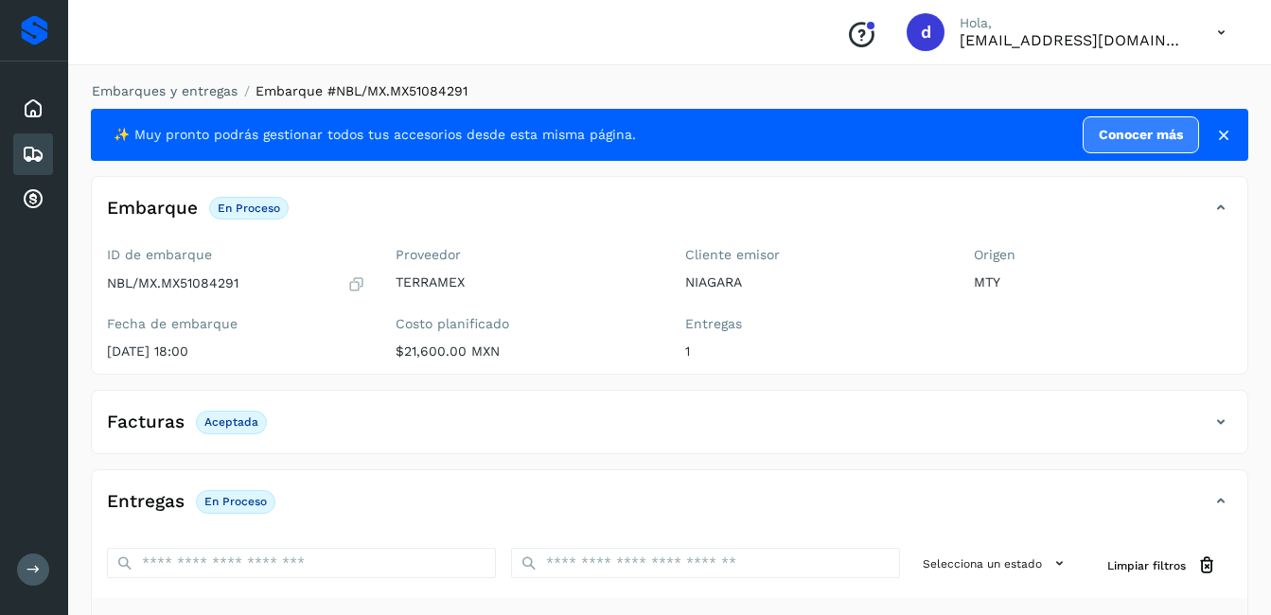
click at [359, 284] on icon at bounding box center [356, 283] width 18 height 19
click at [33, 151] on icon at bounding box center [33, 154] width 23 height 23
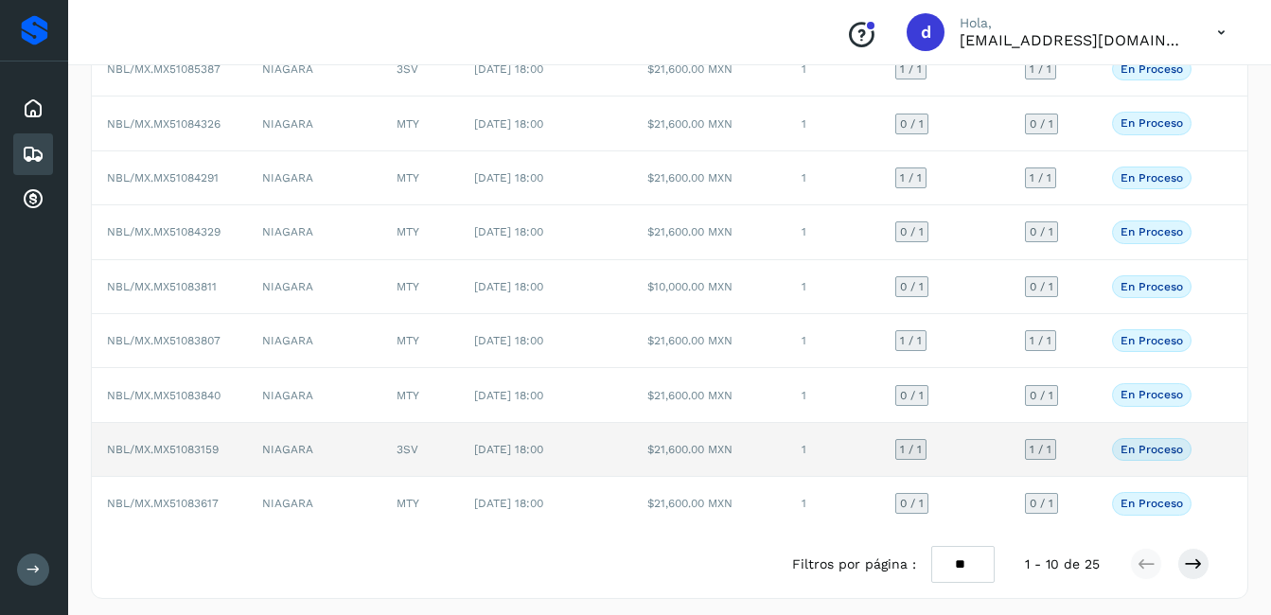
scroll to position [261, 0]
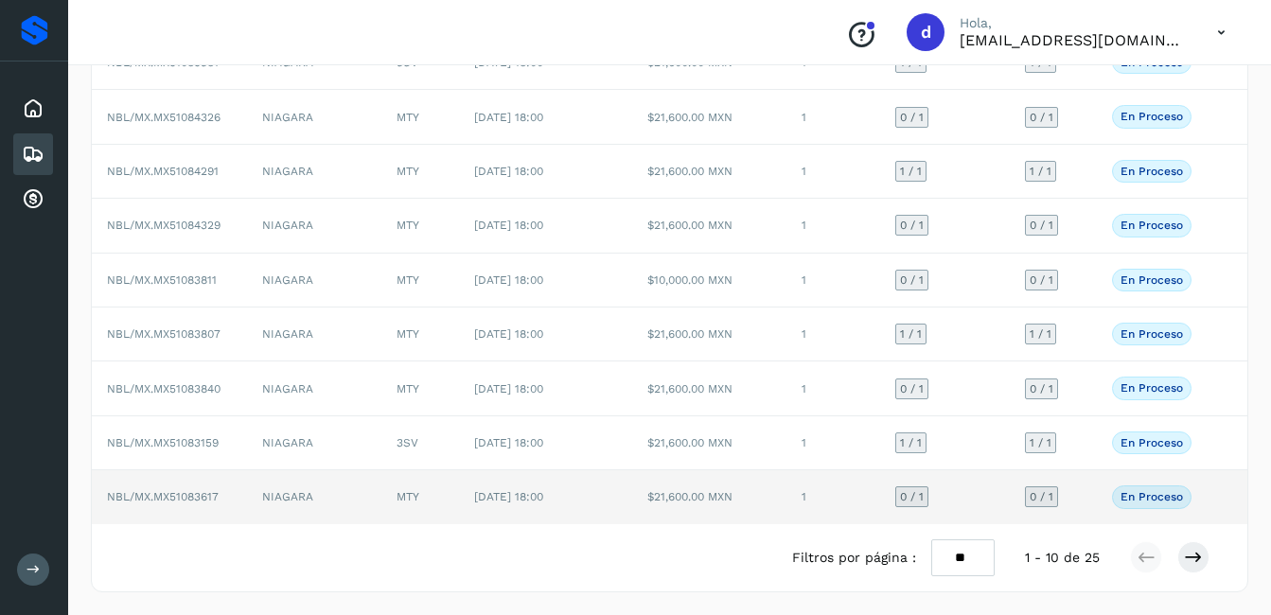
click at [1171, 503] on p "En proceso" at bounding box center [1151, 496] width 62 height 13
click at [663, 504] on td "$21,600.00 MXN" at bounding box center [709, 496] width 155 height 53
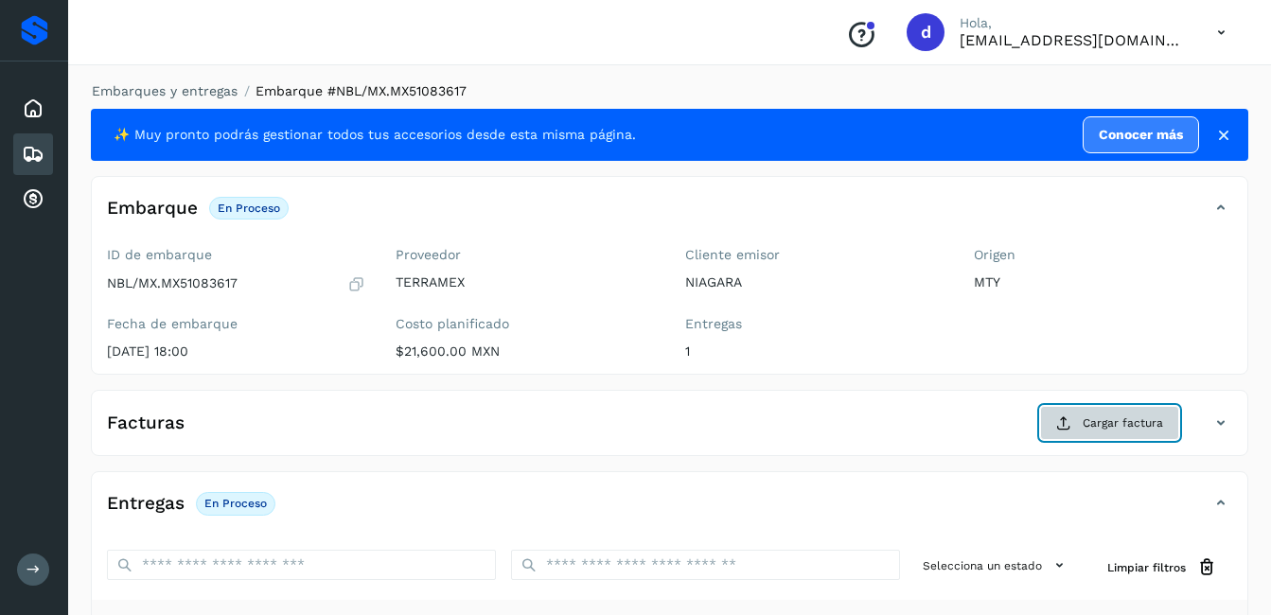
click at [1141, 427] on span "Cargar factura" at bounding box center [1122, 422] width 80 height 17
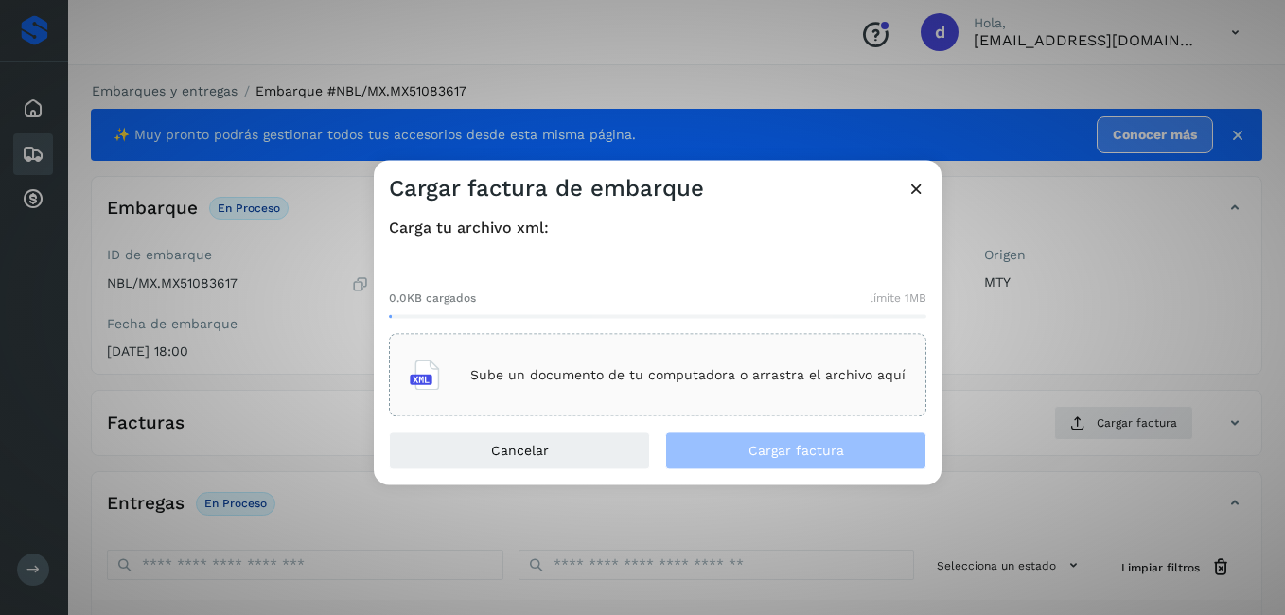
click at [581, 383] on div "Sube un documento de tu computadora o arrastra el archivo aquí" at bounding box center [658, 375] width 496 height 51
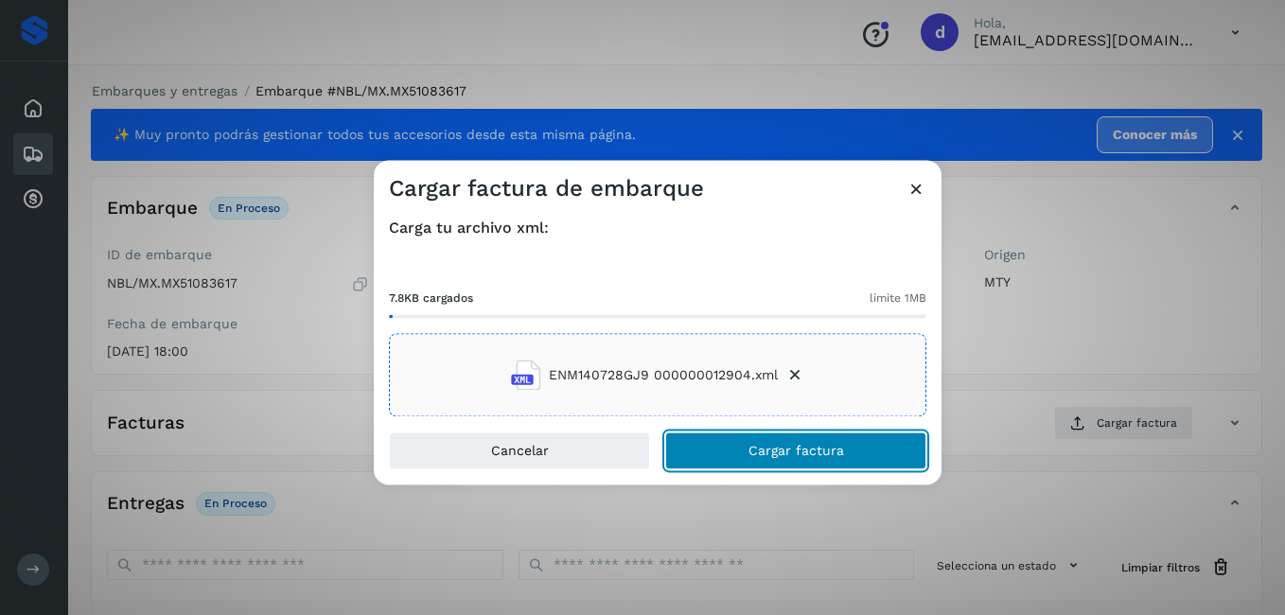
click at [808, 465] on button "Cargar factura" at bounding box center [795, 451] width 261 height 38
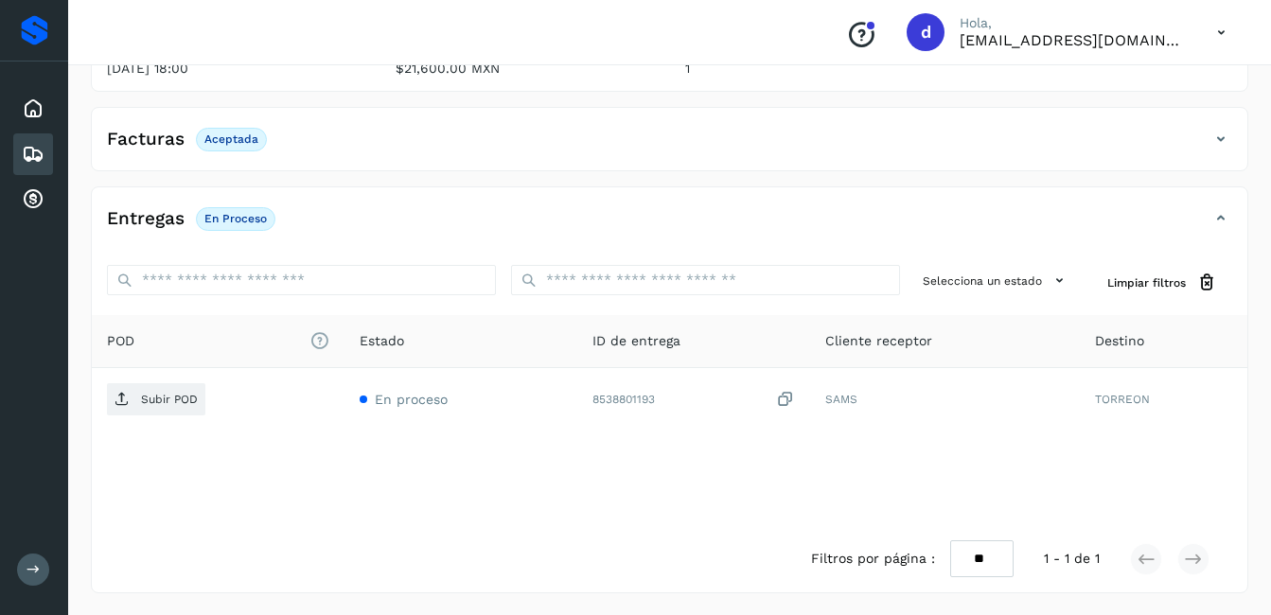
scroll to position [284, 0]
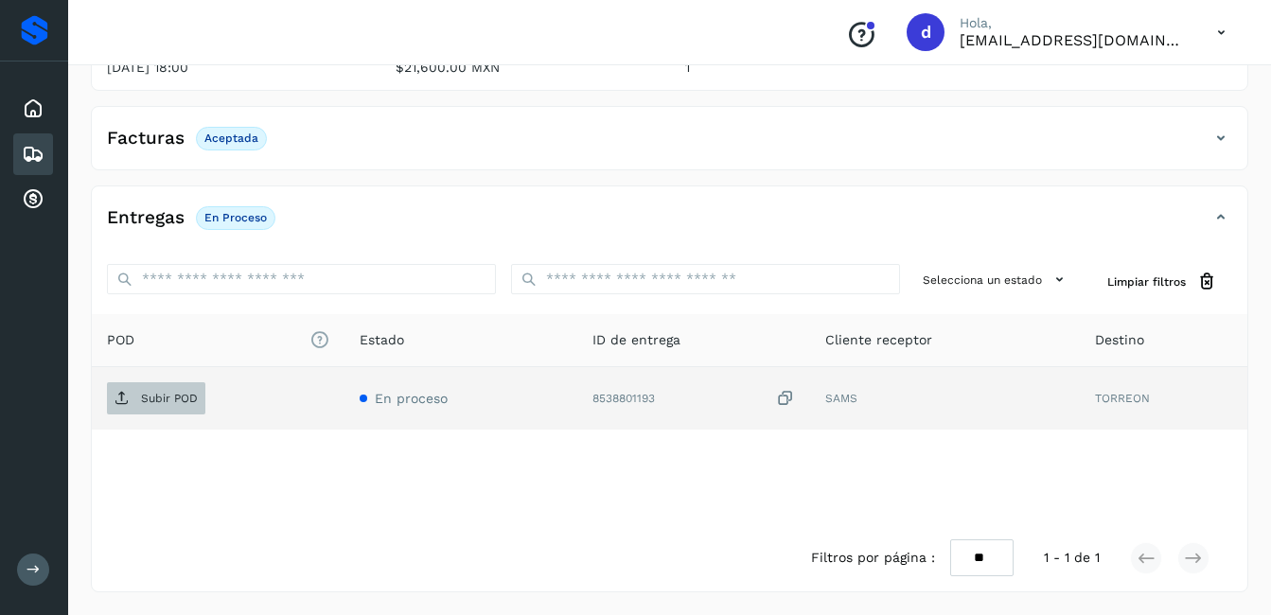
click at [149, 400] on p "Subir POD" at bounding box center [169, 398] width 57 height 13
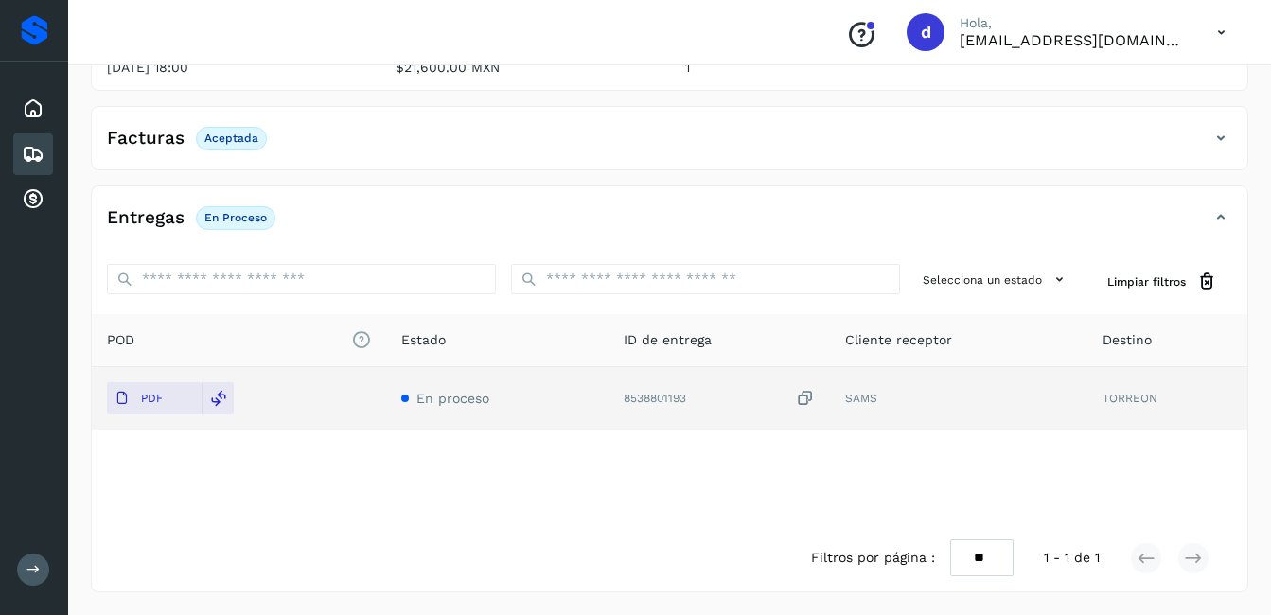
click at [41, 154] on icon at bounding box center [33, 154] width 23 height 23
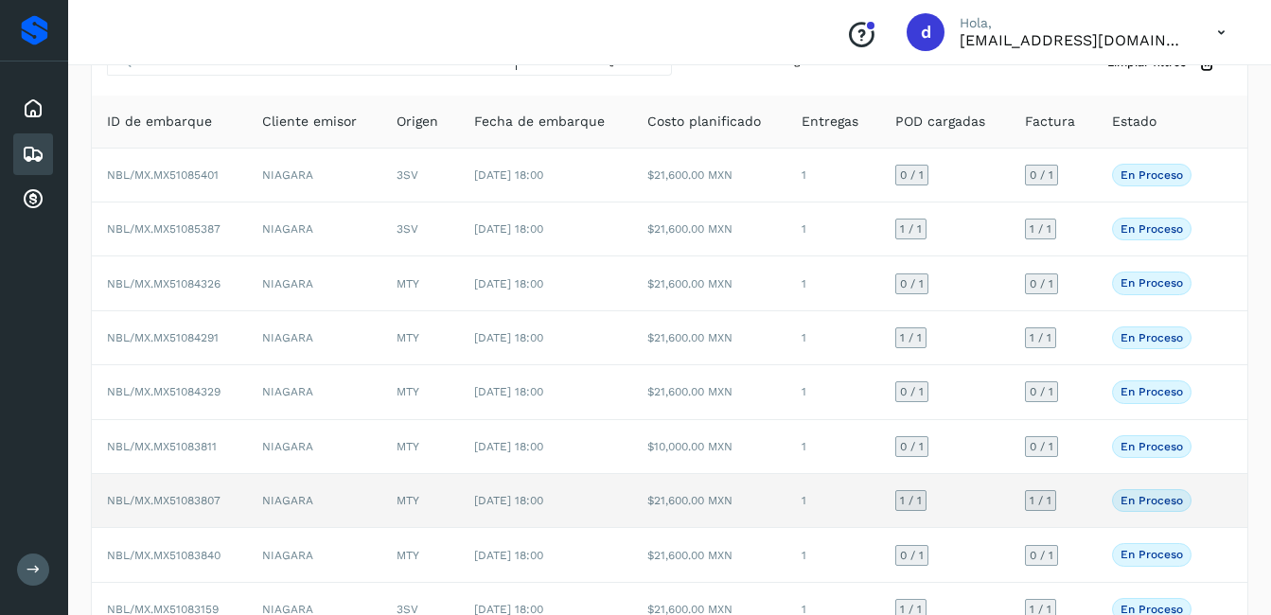
scroll to position [261, 0]
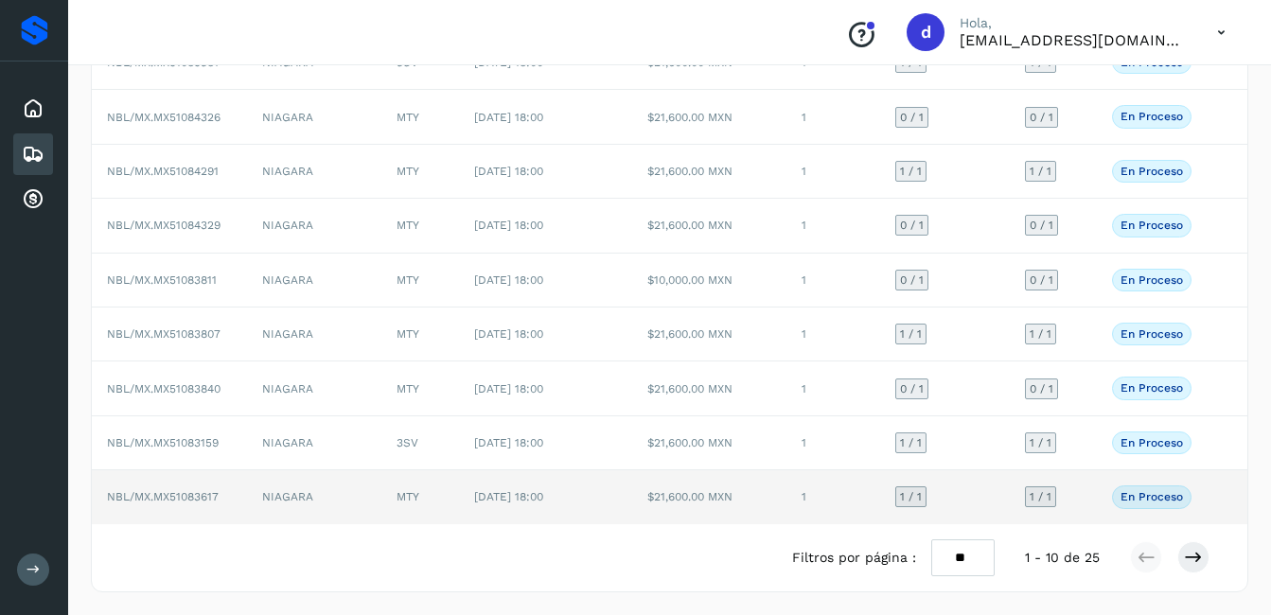
click at [534, 490] on span "[DATE] 18:00" at bounding box center [508, 496] width 69 height 13
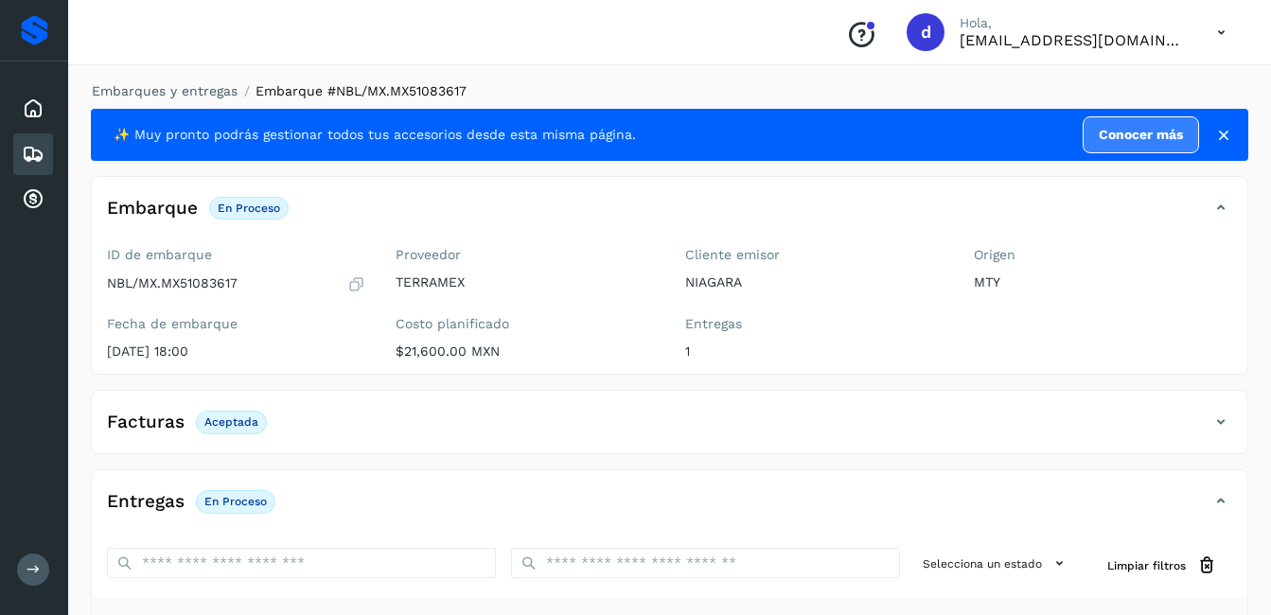
click at [357, 276] on icon at bounding box center [356, 283] width 18 height 19
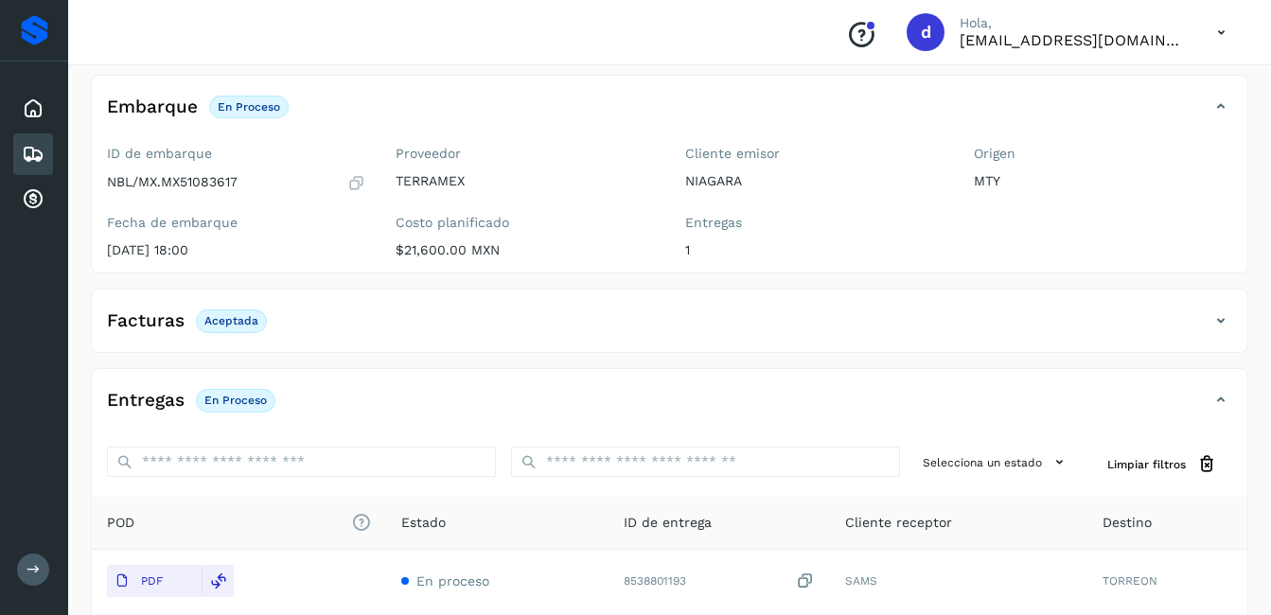
scroll to position [95, 0]
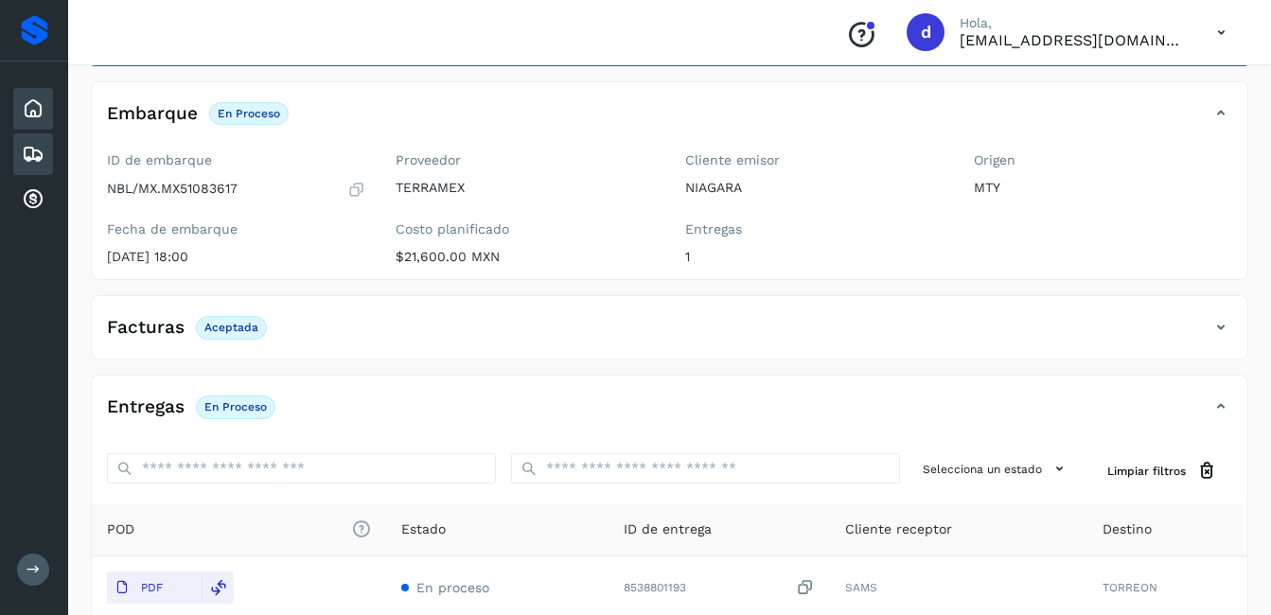
click at [39, 110] on icon at bounding box center [33, 108] width 23 height 23
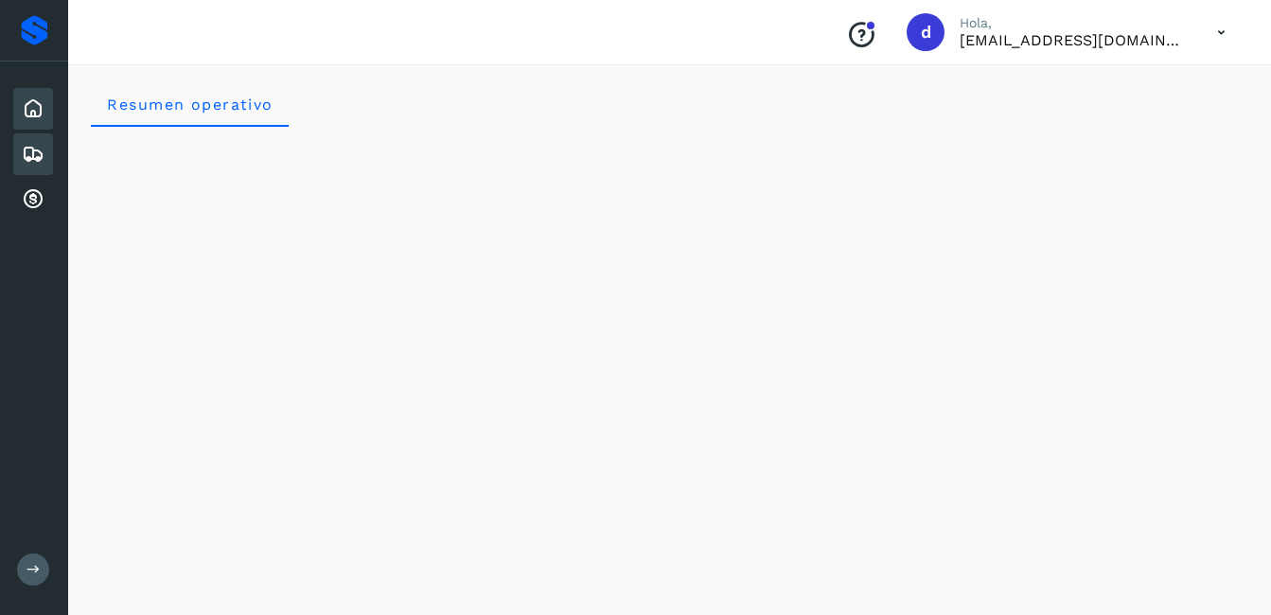
click at [40, 149] on icon at bounding box center [33, 154] width 23 height 23
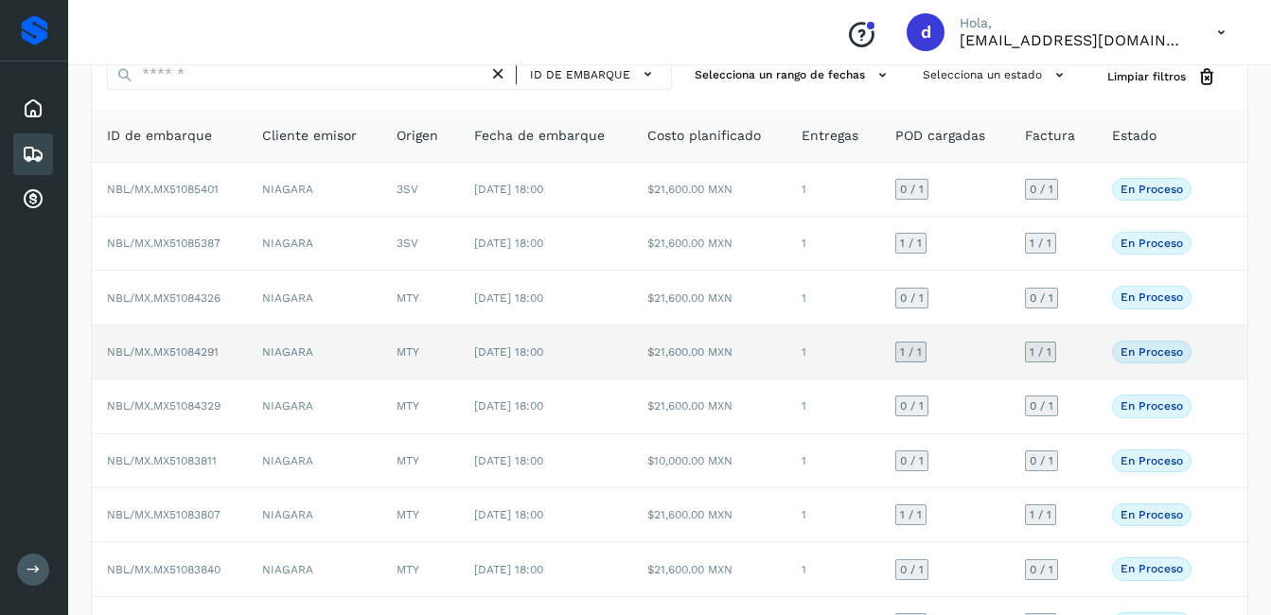
scroll to position [72, 0]
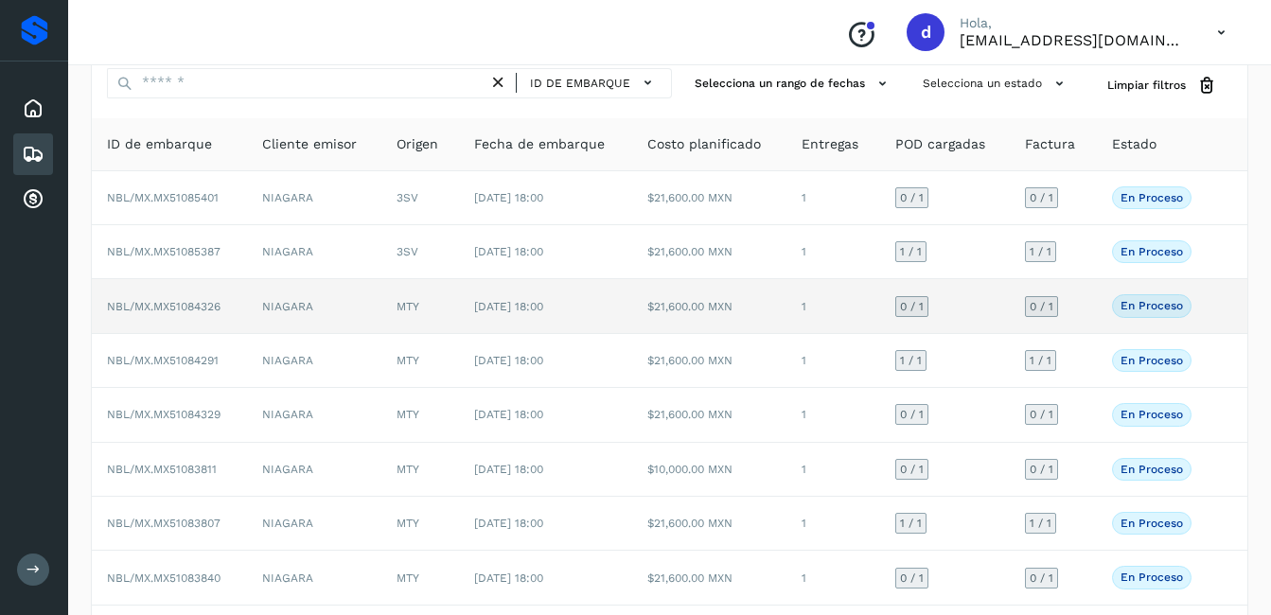
click at [1151, 309] on p "En proceso" at bounding box center [1151, 305] width 62 height 13
click at [651, 312] on td "$21,600.00 MXN" at bounding box center [709, 306] width 155 height 54
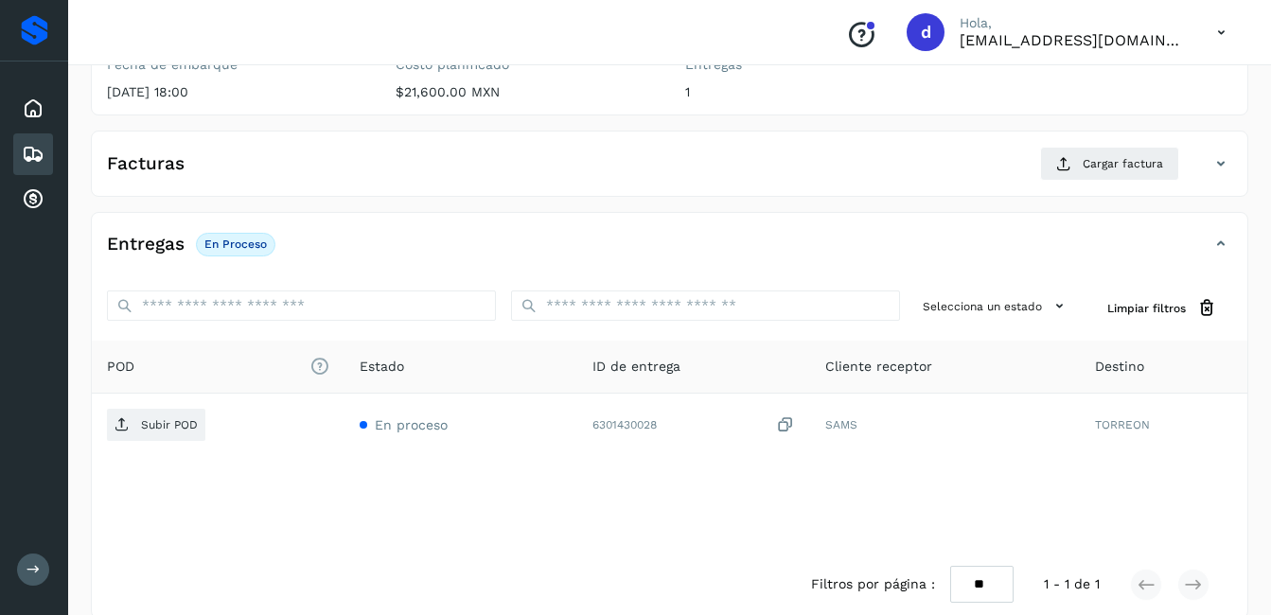
scroll to position [261, 0]
click at [31, 143] on icon at bounding box center [33, 154] width 23 height 23
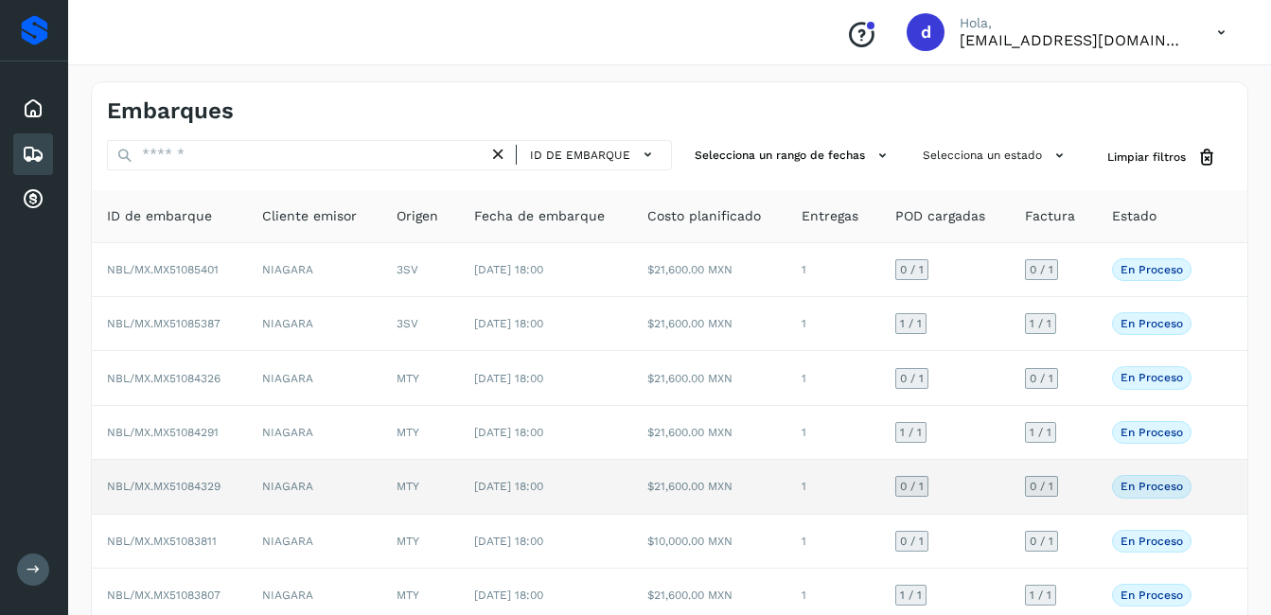
click at [1156, 488] on p "En proceso" at bounding box center [1151, 486] width 62 height 13
click at [721, 491] on td "$21,600.00 MXN" at bounding box center [709, 487] width 155 height 54
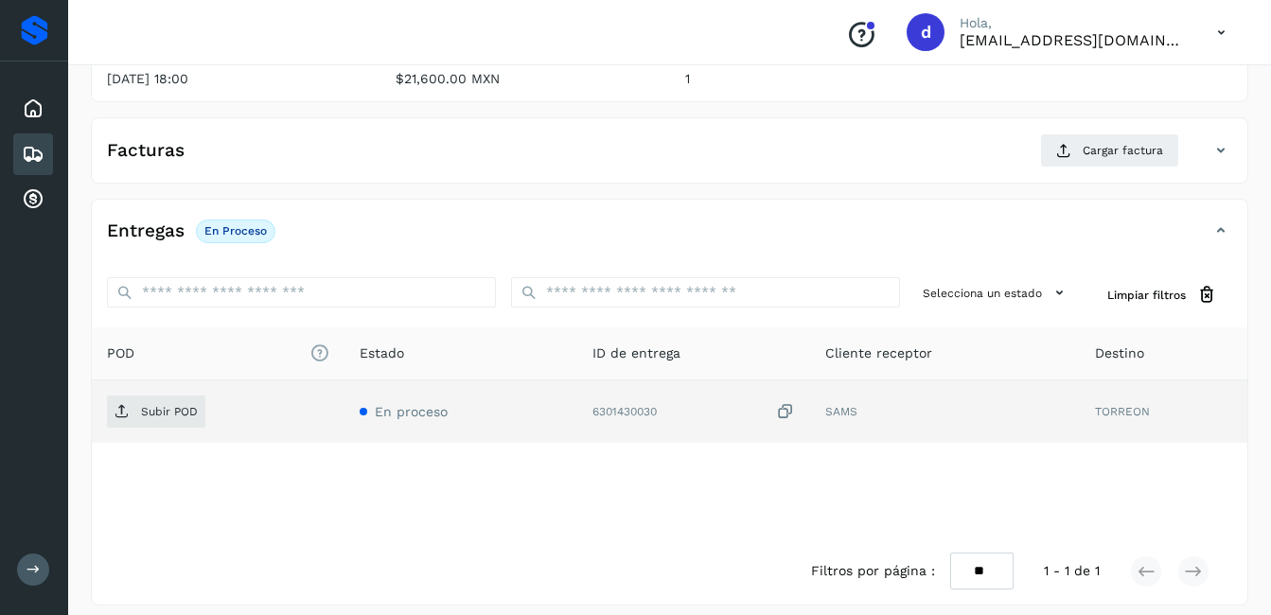
scroll to position [284, 0]
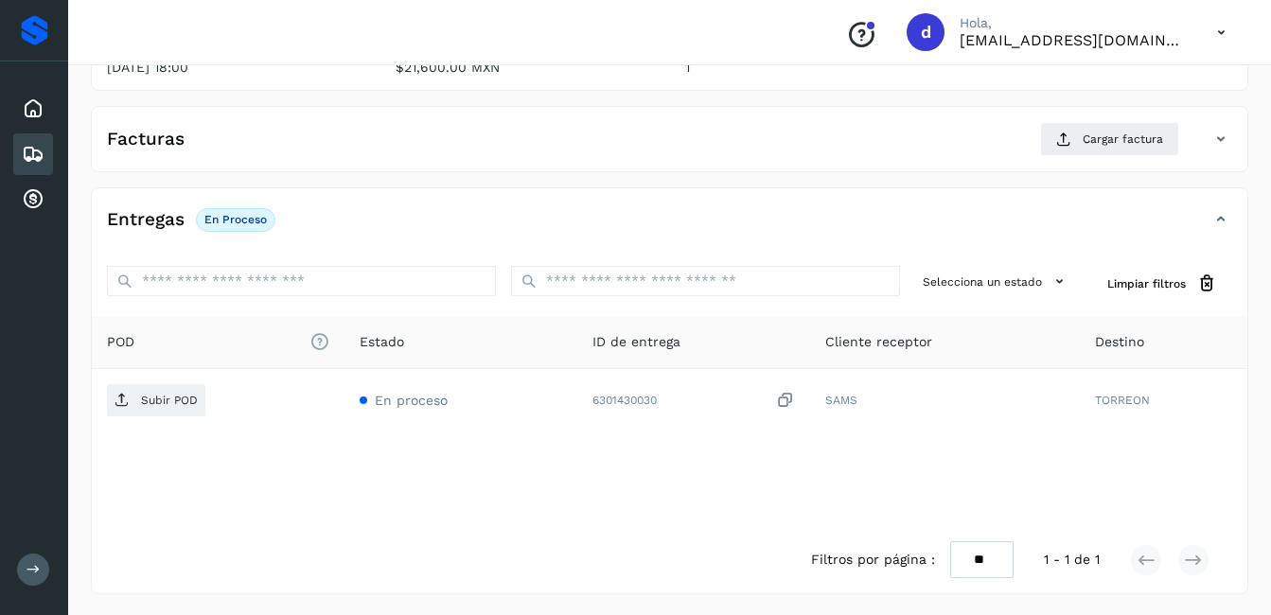
click at [31, 151] on icon at bounding box center [33, 154] width 23 height 23
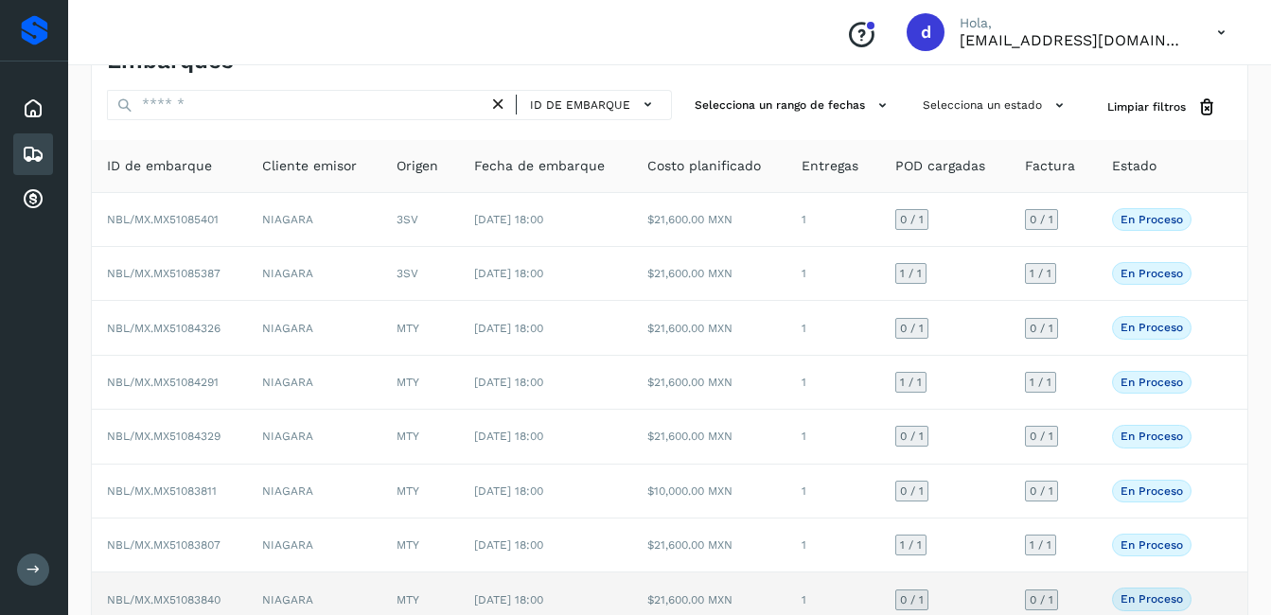
scroll to position [95, 0]
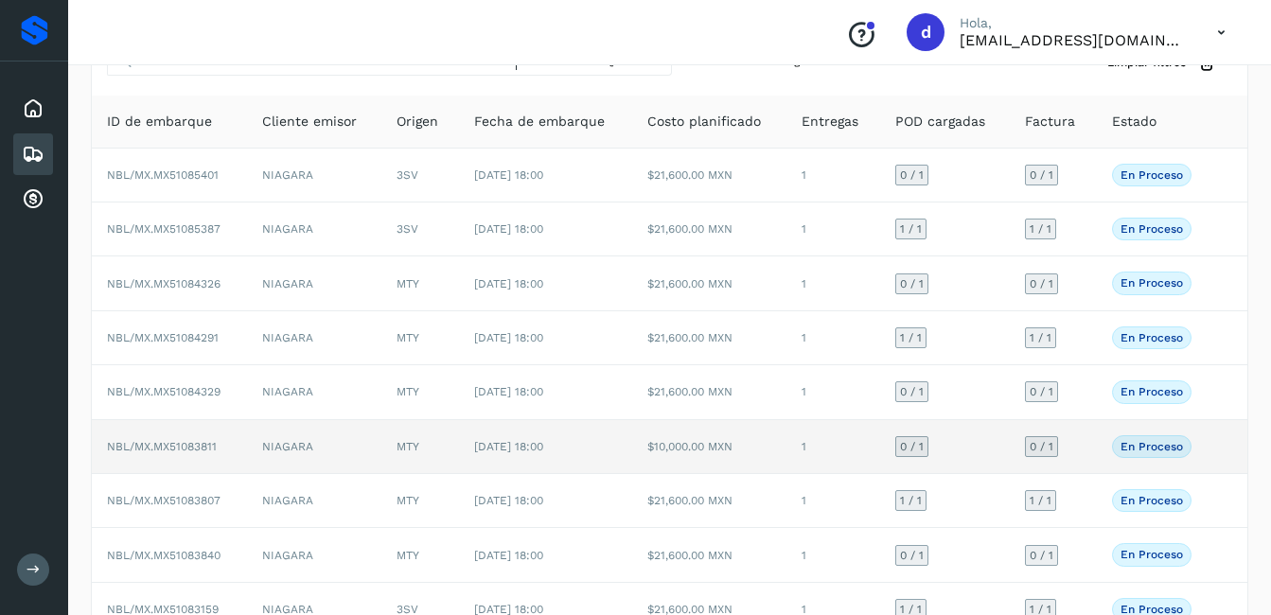
click at [1153, 446] on p "En proceso" at bounding box center [1151, 446] width 62 height 13
click at [684, 453] on td "$10,000.00 MXN" at bounding box center [709, 447] width 155 height 54
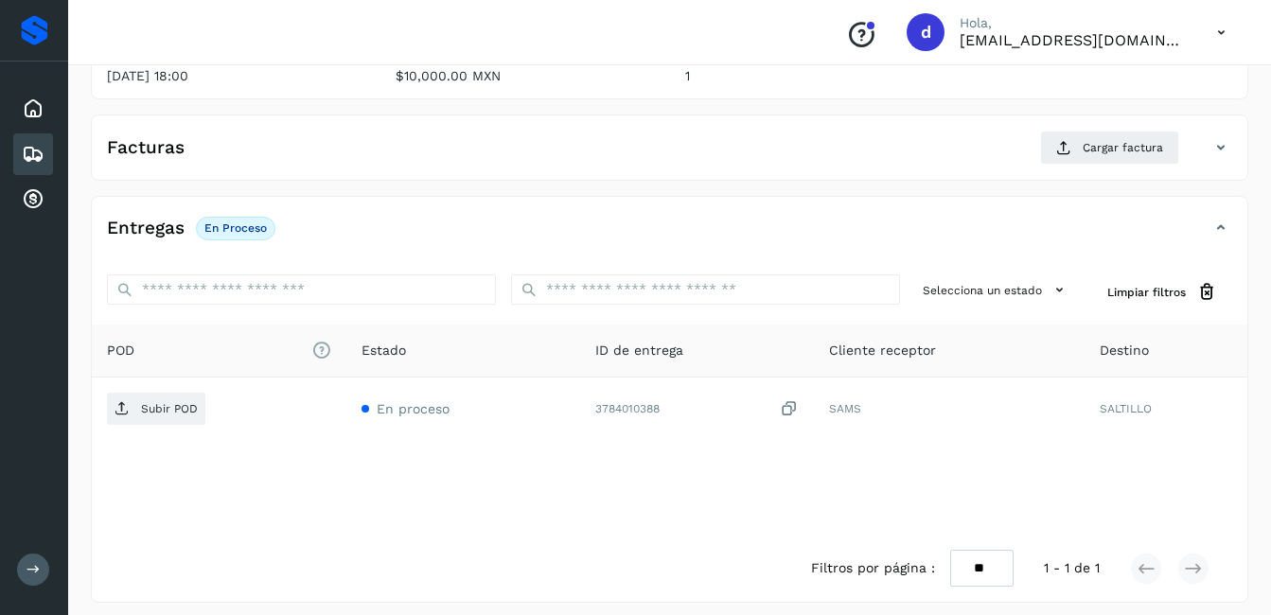
scroll to position [286, 0]
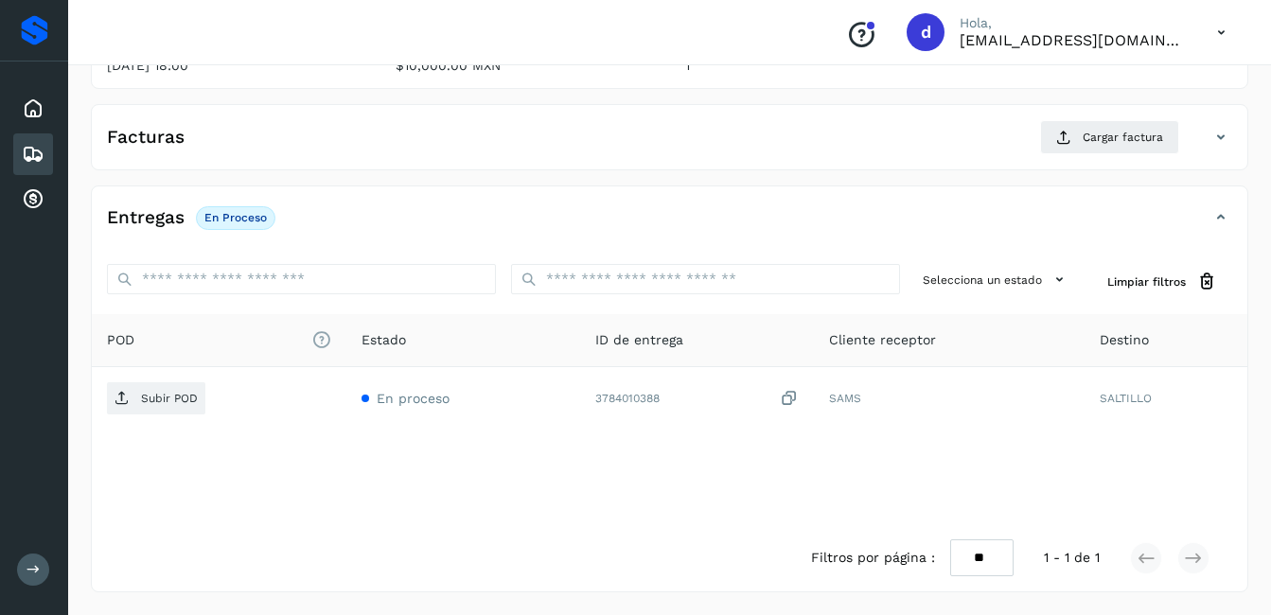
click at [44, 164] on div "Embarques" at bounding box center [33, 154] width 40 height 42
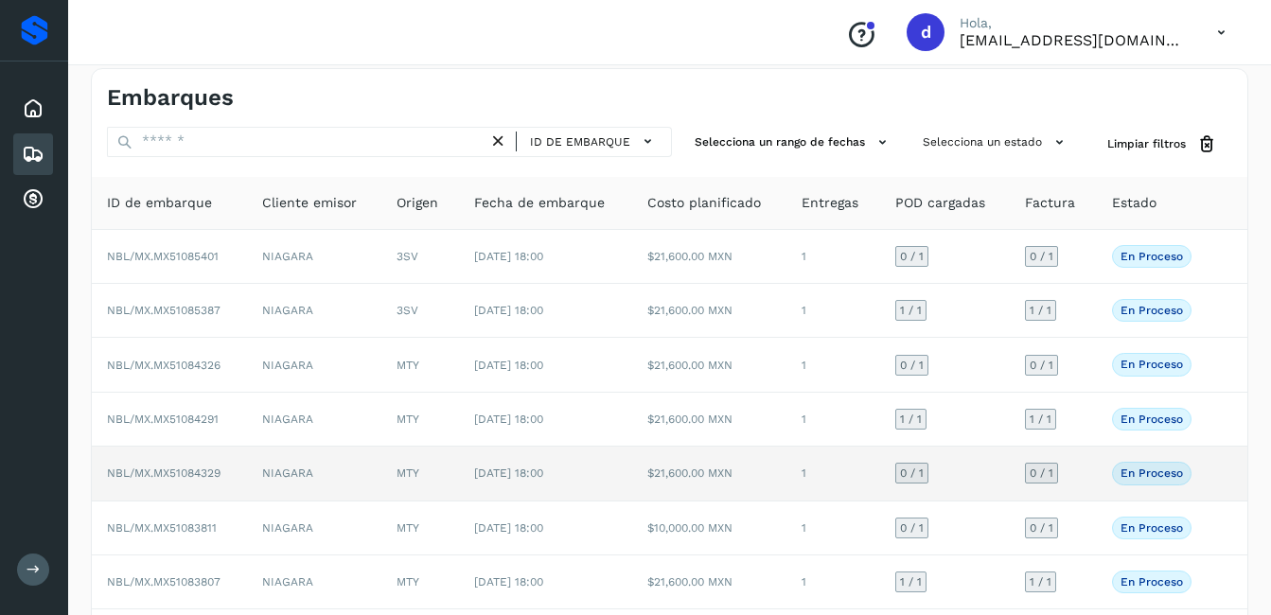
scroll to position [95, 0]
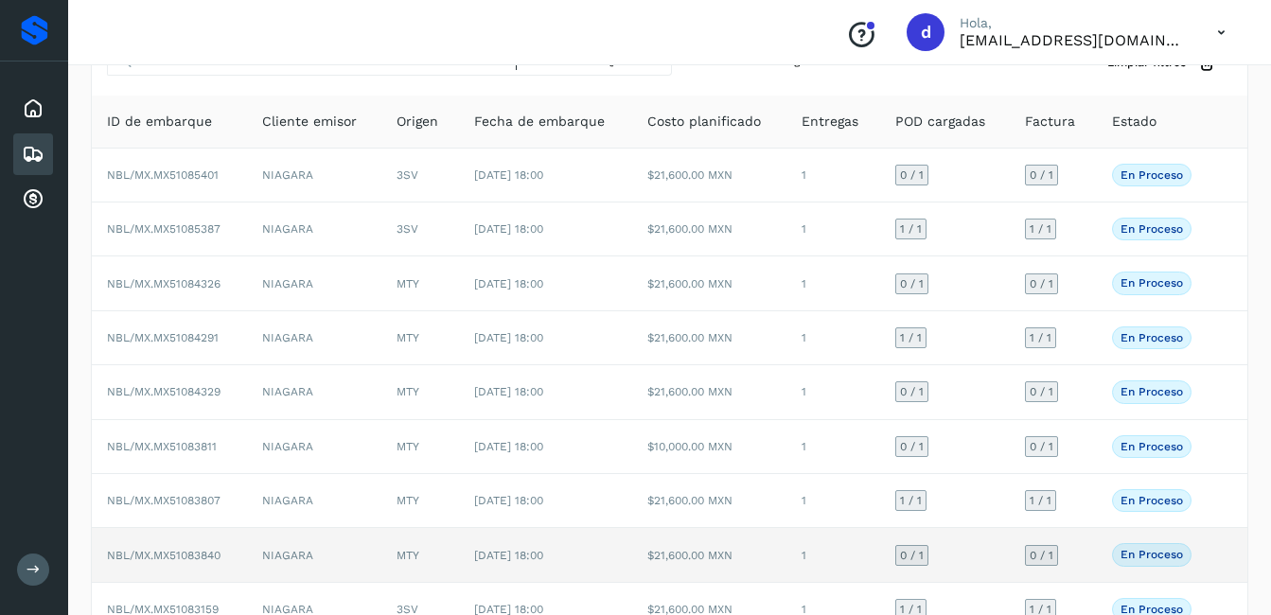
click at [656, 564] on td "$21,600.00 MXN" at bounding box center [709, 555] width 155 height 54
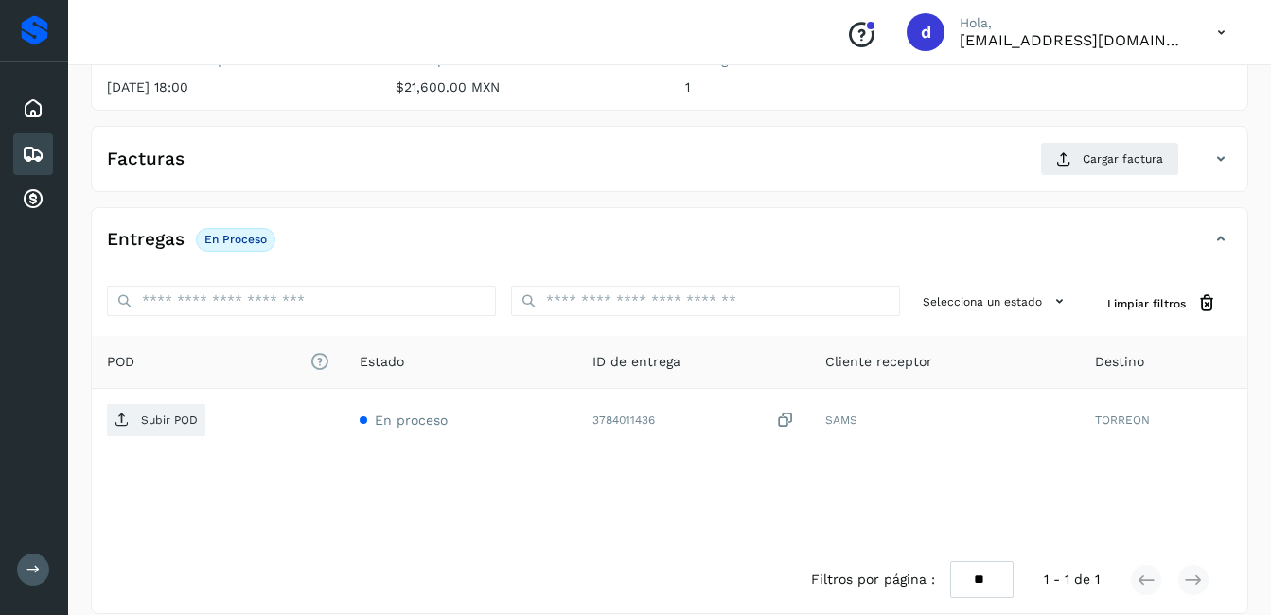
scroll to position [284, 0]
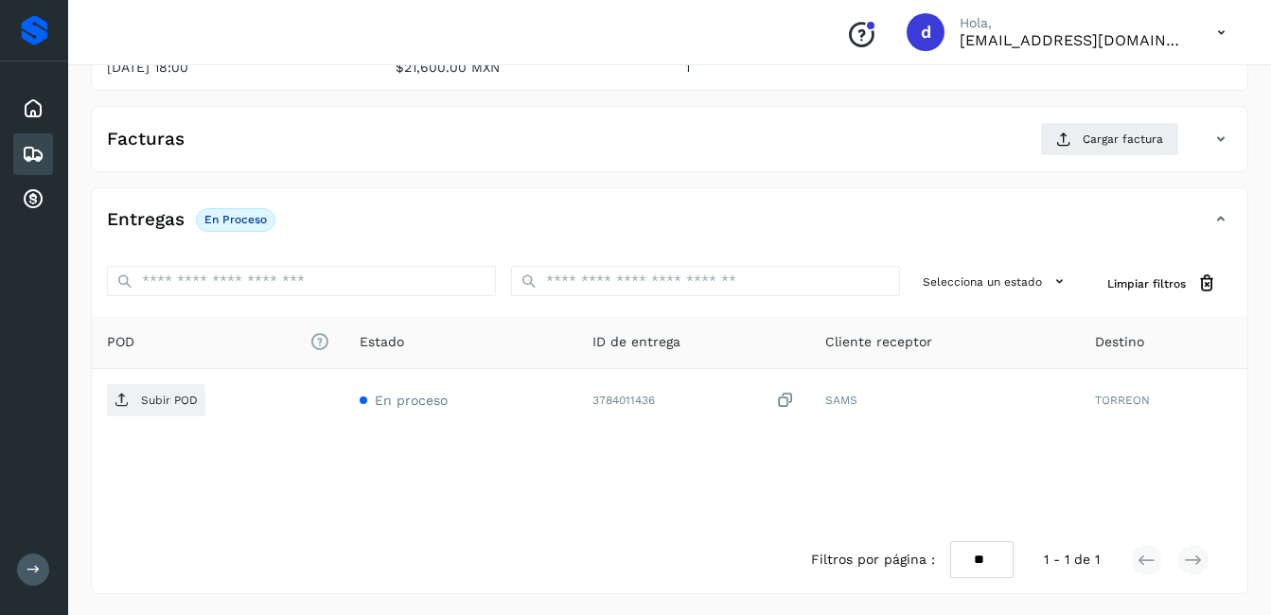
click at [36, 156] on icon at bounding box center [33, 154] width 23 height 23
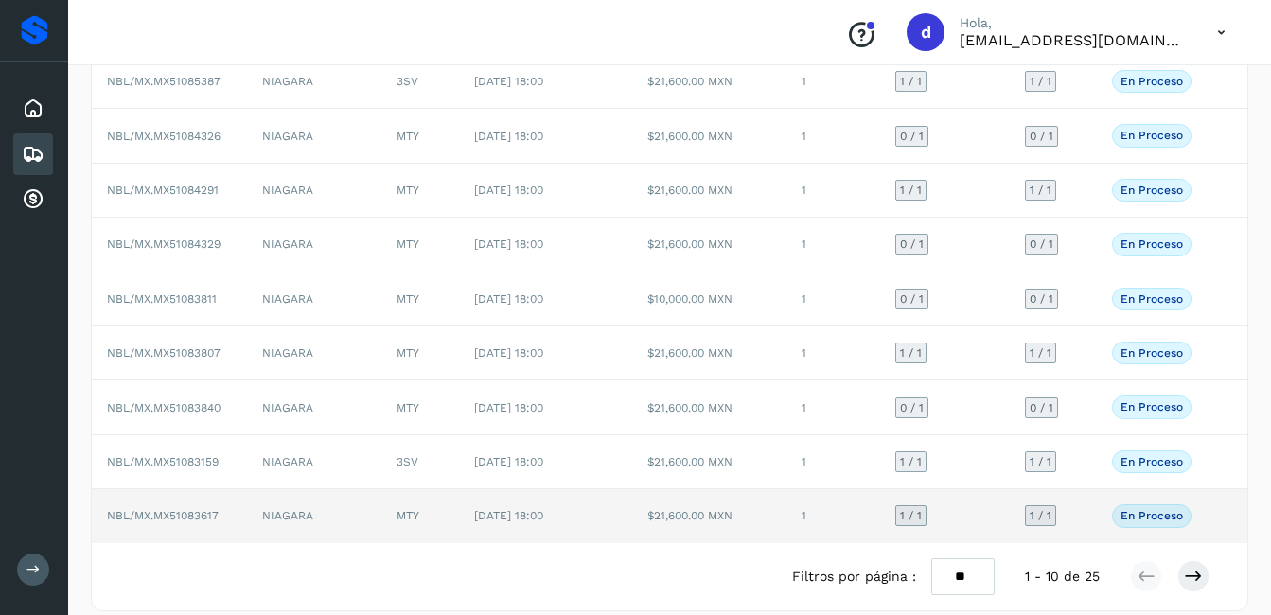
scroll to position [261, 0]
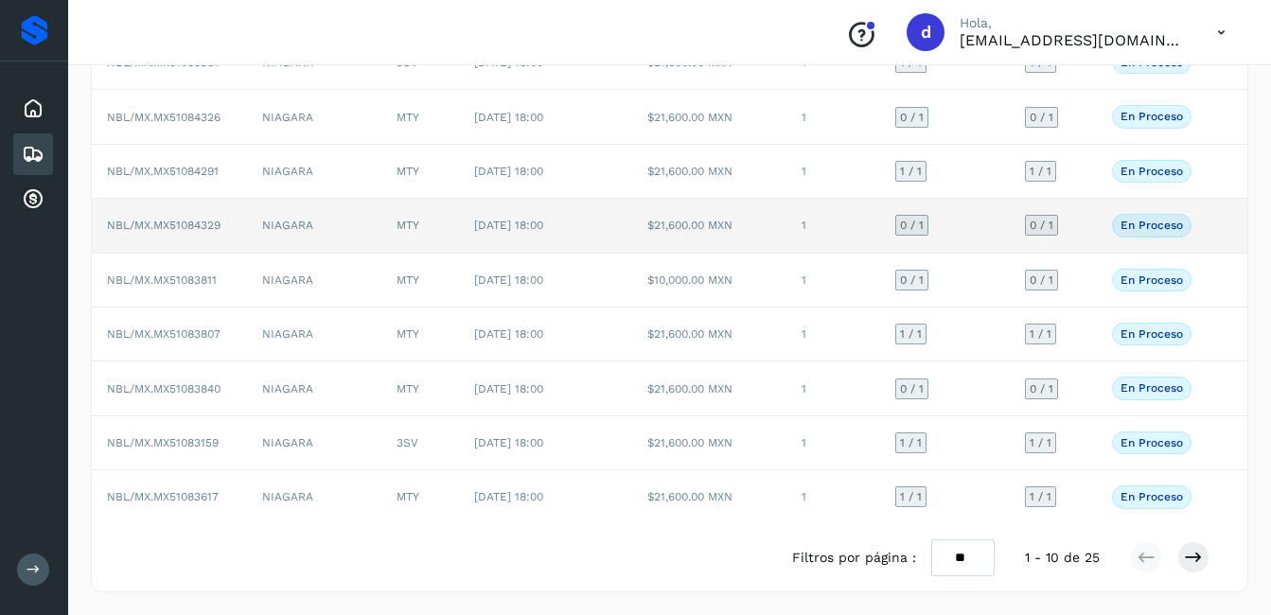
click at [1166, 223] on p "En proceso" at bounding box center [1151, 225] width 62 height 13
click at [569, 216] on td "[DATE] 18:00" at bounding box center [545, 226] width 173 height 54
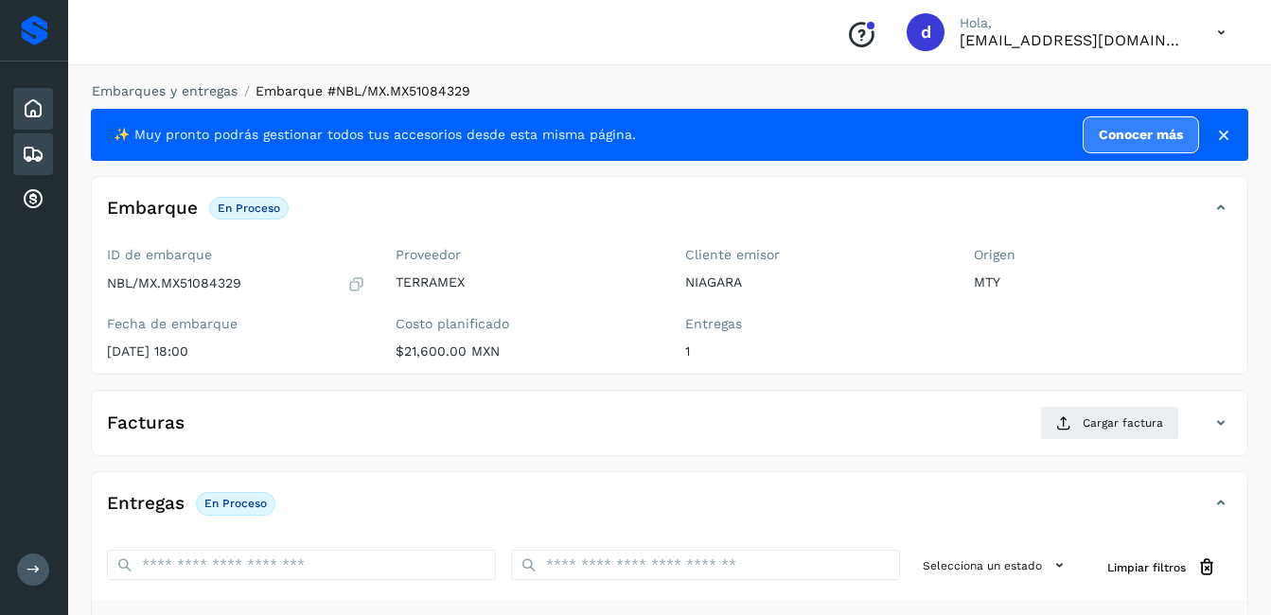
click at [38, 112] on icon at bounding box center [33, 108] width 23 height 23
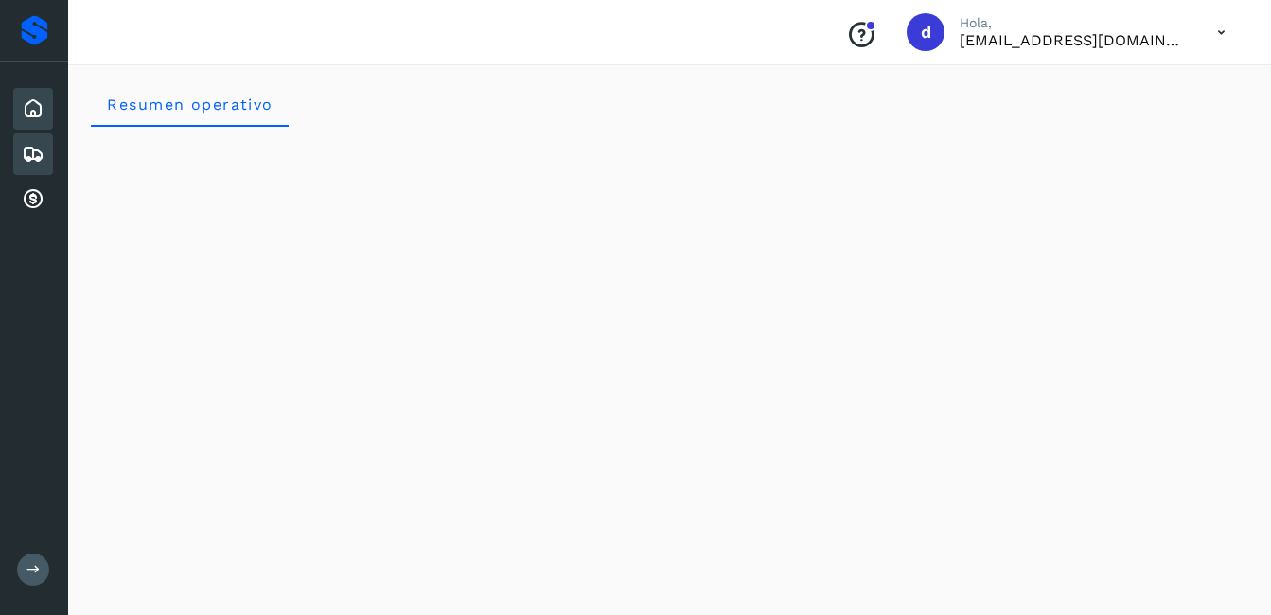
click at [14, 154] on div "Embarques" at bounding box center [33, 154] width 40 height 42
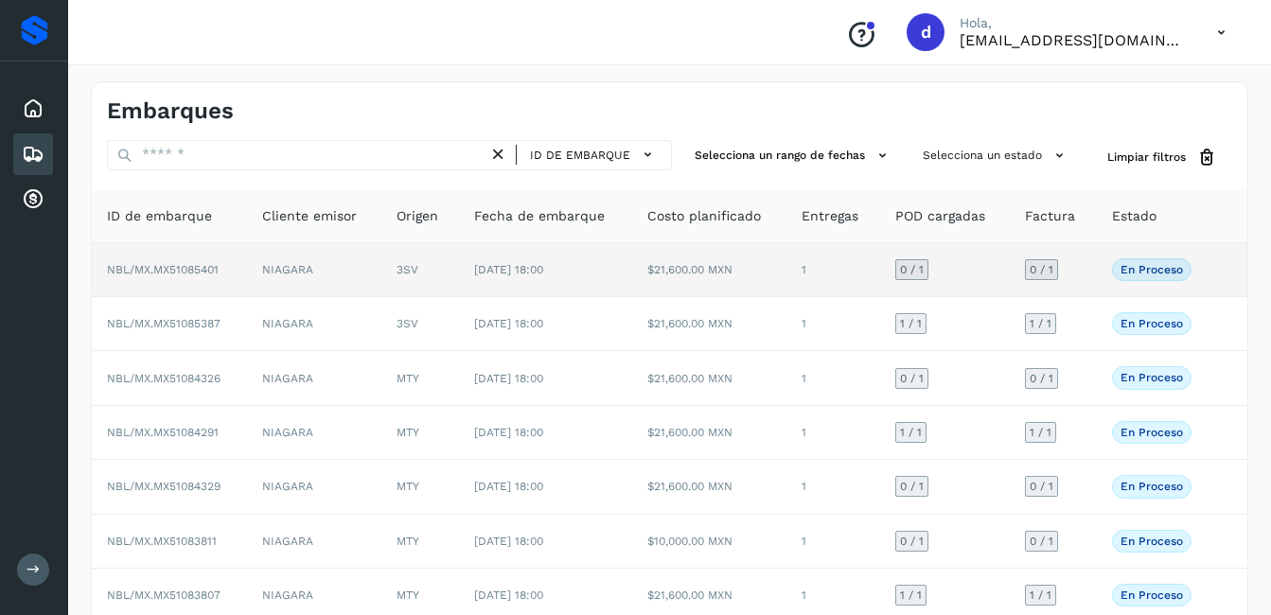
click at [1150, 270] on p "En proceso" at bounding box center [1151, 269] width 62 height 13
click at [493, 272] on span "[DATE] 18:00" at bounding box center [508, 269] width 69 height 13
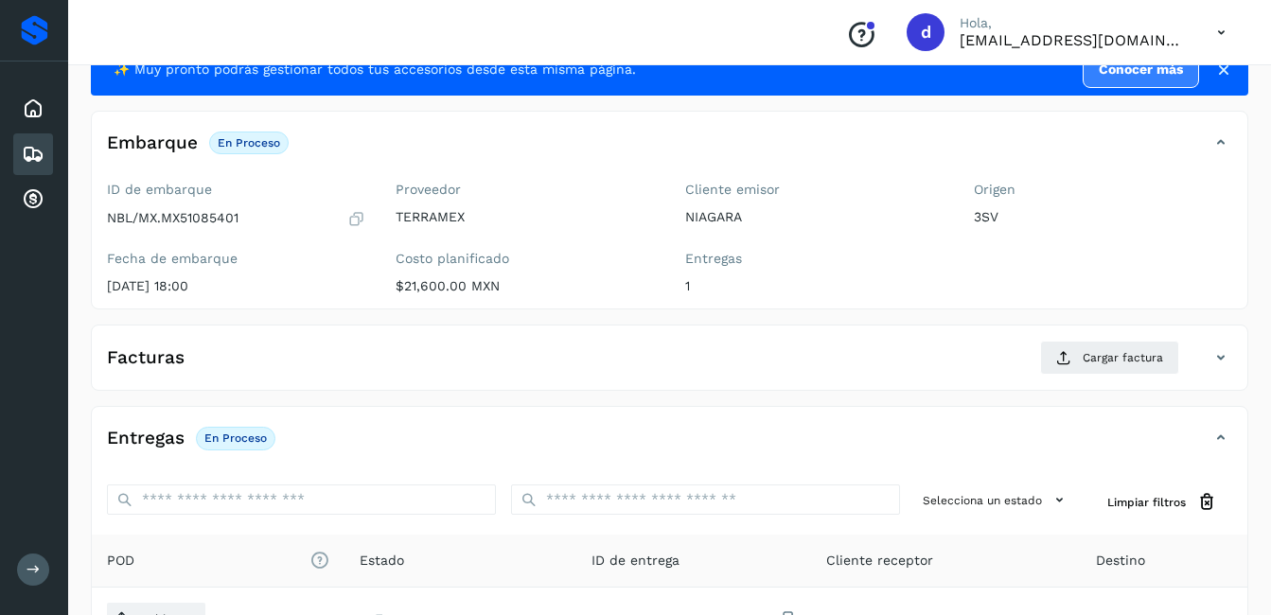
scroll to position [95, 0]
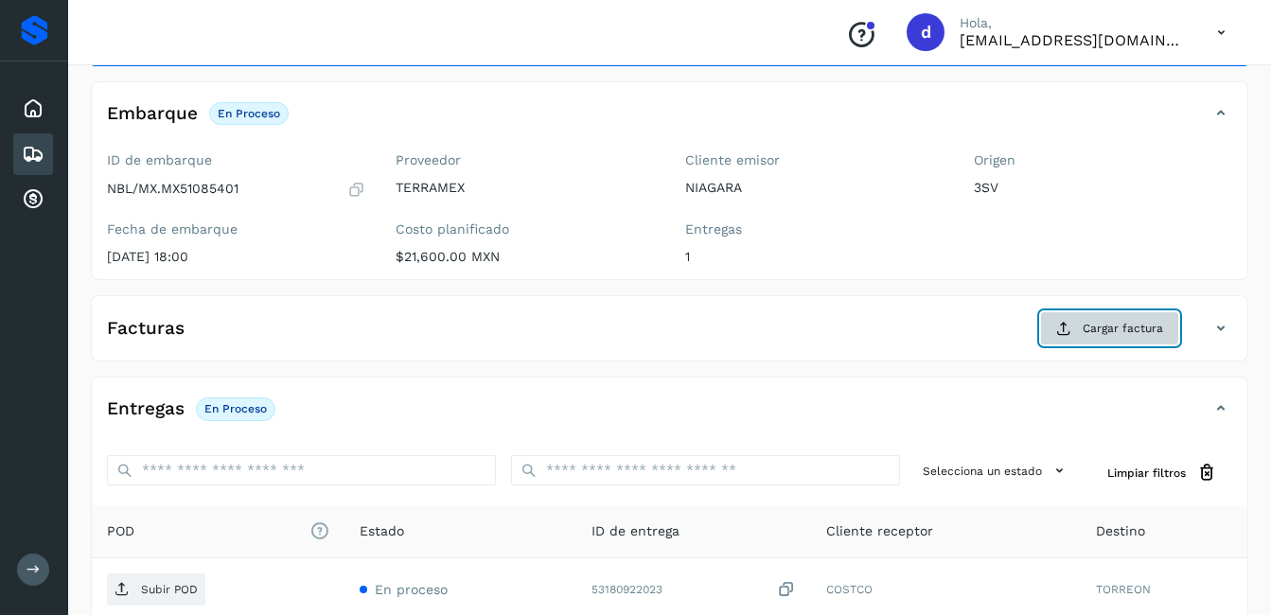
click at [1114, 329] on span "Cargar factura" at bounding box center [1122, 328] width 80 height 17
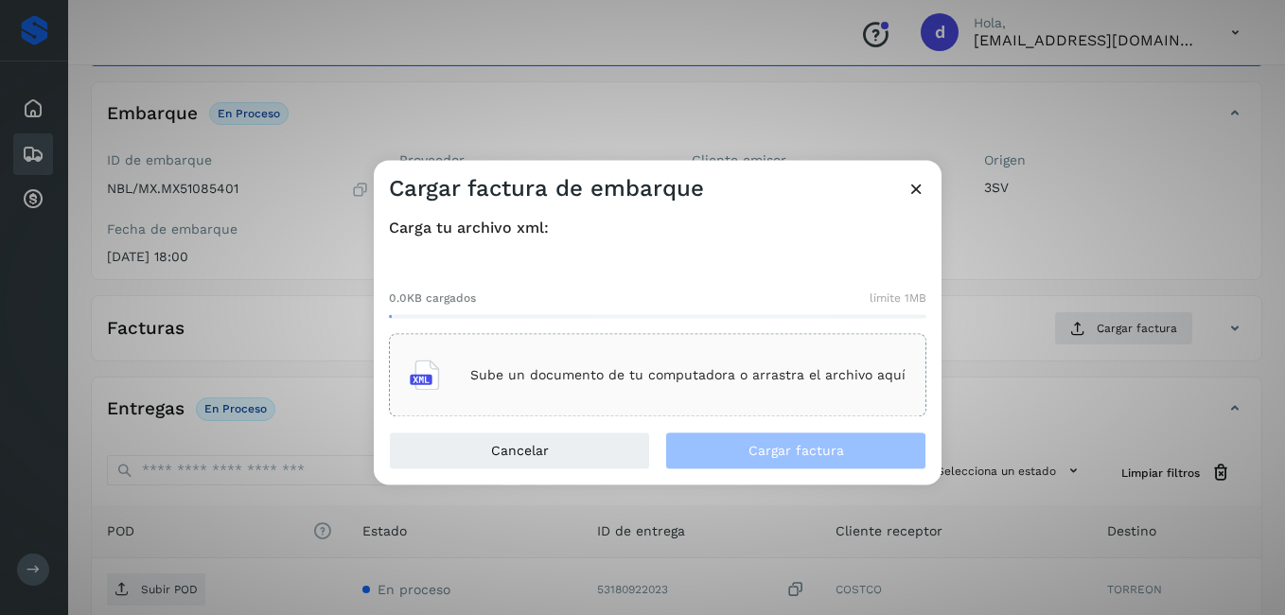
click at [669, 367] on p "Sube un documento de tu computadora o arrastra el archivo aquí" at bounding box center [687, 375] width 435 height 16
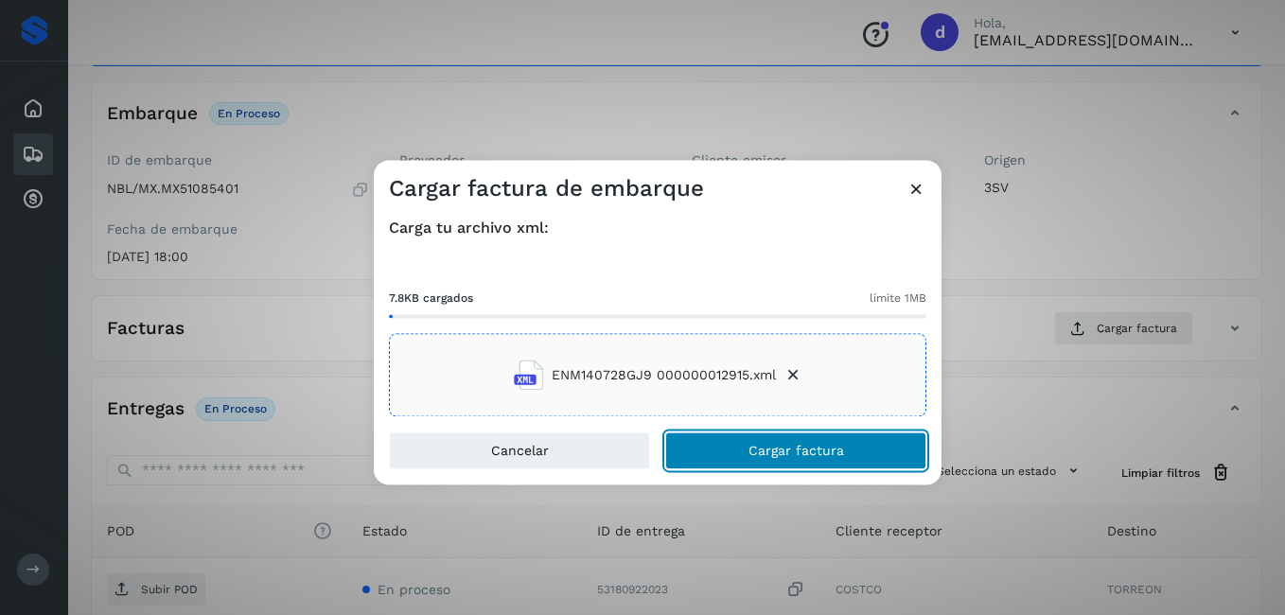
click at [837, 449] on span "Cargar factura" at bounding box center [796, 451] width 96 height 13
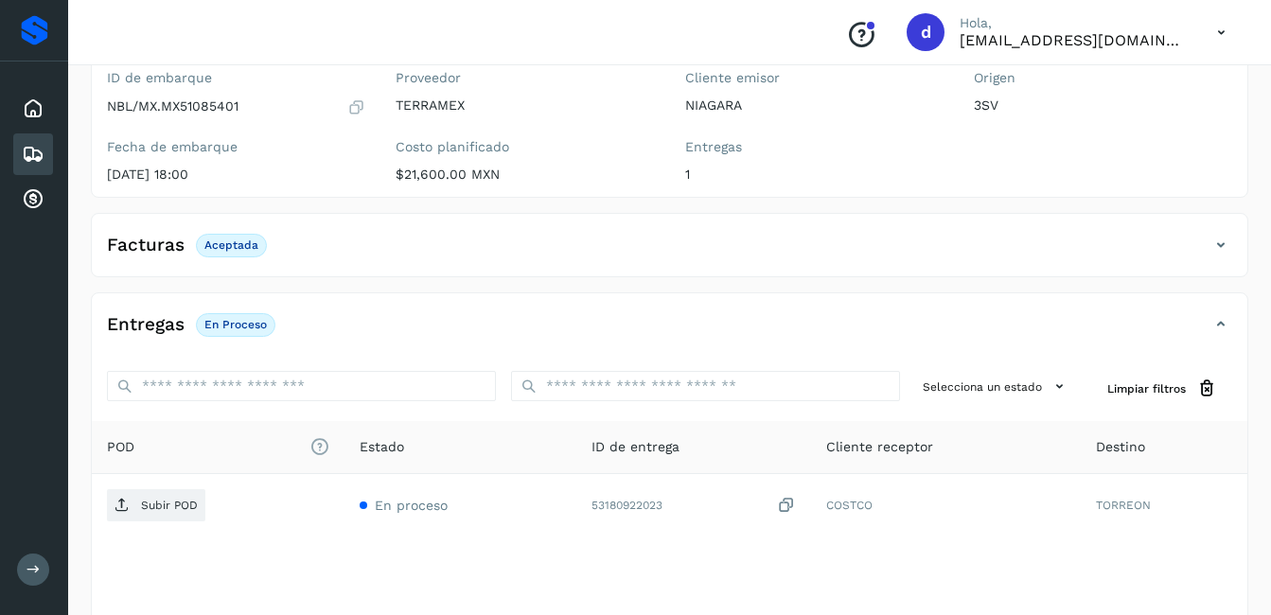
scroll to position [284, 0]
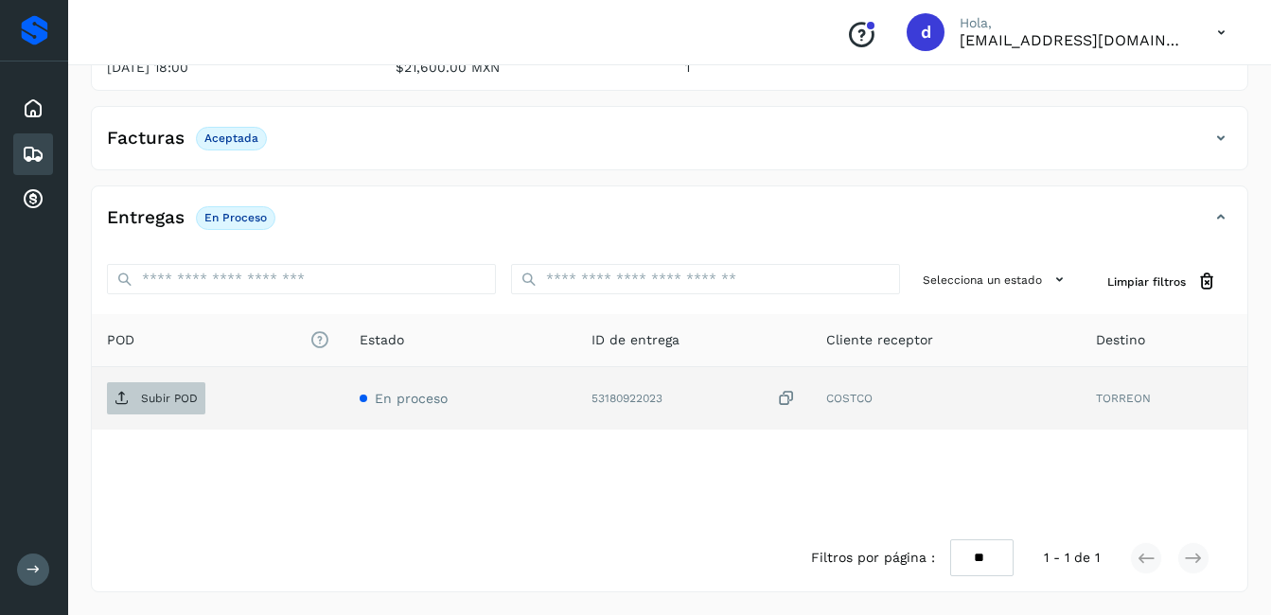
click at [184, 407] on span "Subir POD" at bounding box center [156, 398] width 98 height 30
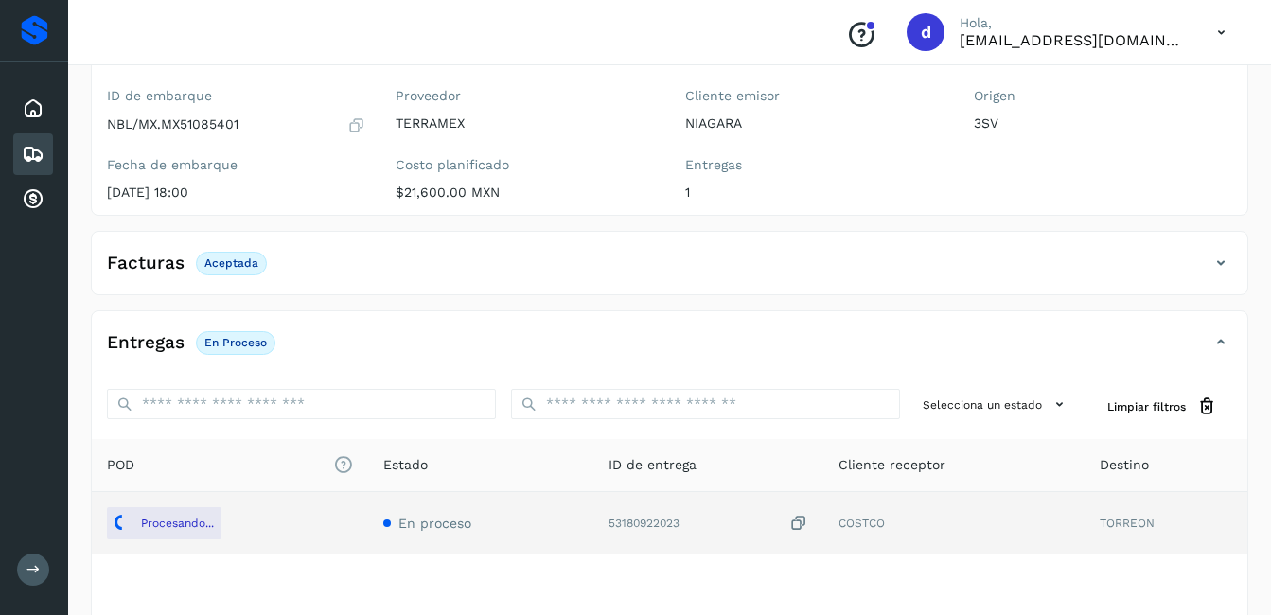
scroll to position [0, 0]
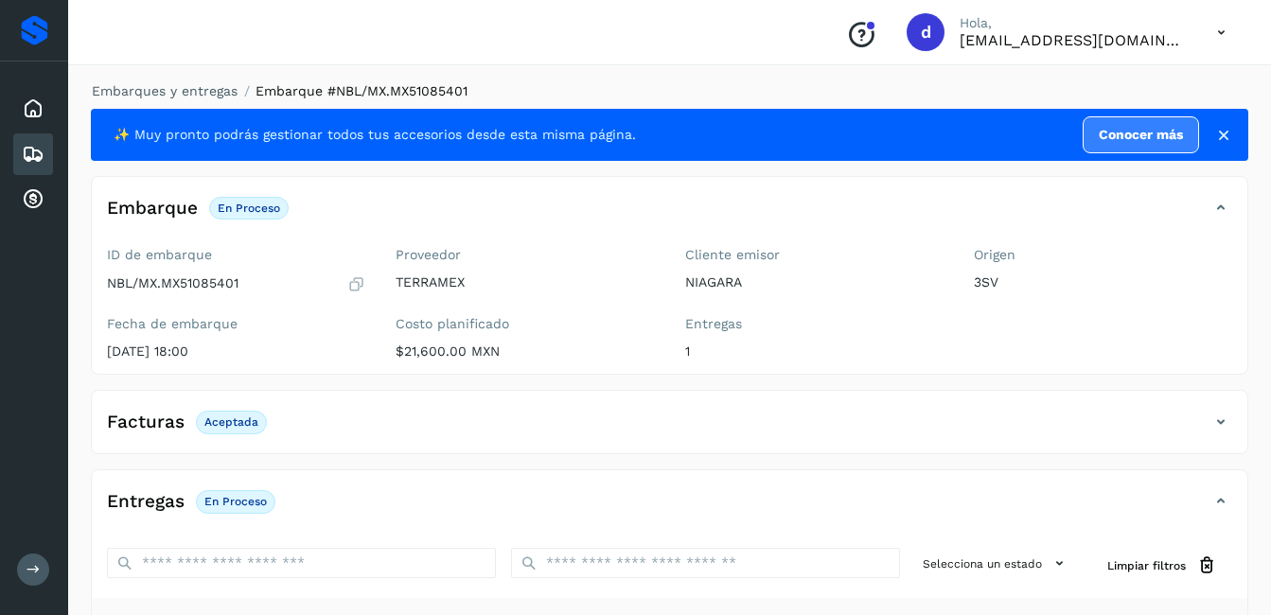
click at [352, 278] on icon at bounding box center [356, 283] width 18 height 19
click at [367, 288] on div "ID de embarque NBL/MX.MX51085401 Fecha de embarque [DATE] 18:00" at bounding box center [236, 306] width 289 height 134
click at [351, 282] on icon at bounding box center [356, 283] width 18 height 19
click at [352, 281] on icon at bounding box center [356, 283] width 18 height 19
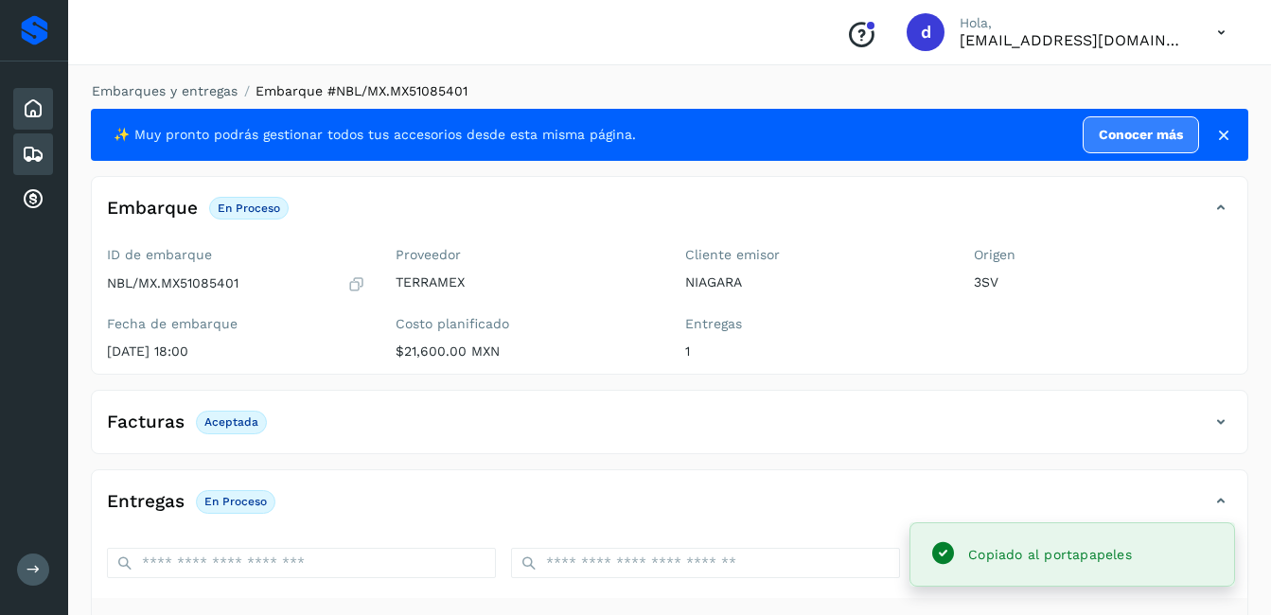
click at [36, 108] on icon at bounding box center [33, 108] width 23 height 23
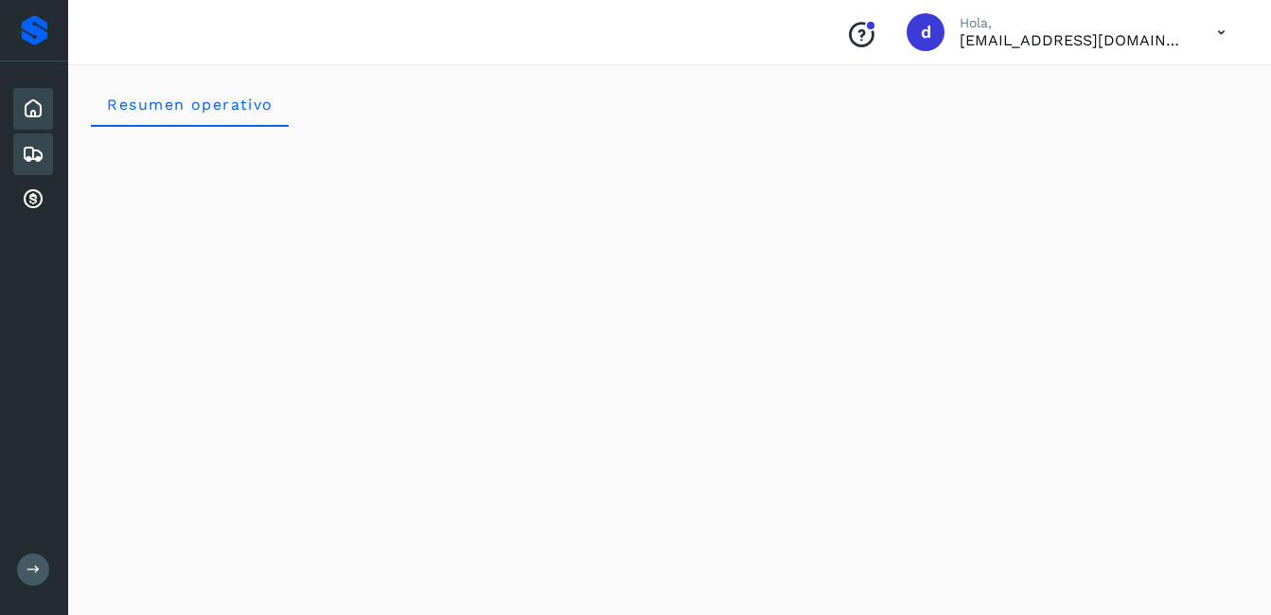
click at [36, 153] on icon at bounding box center [33, 154] width 23 height 23
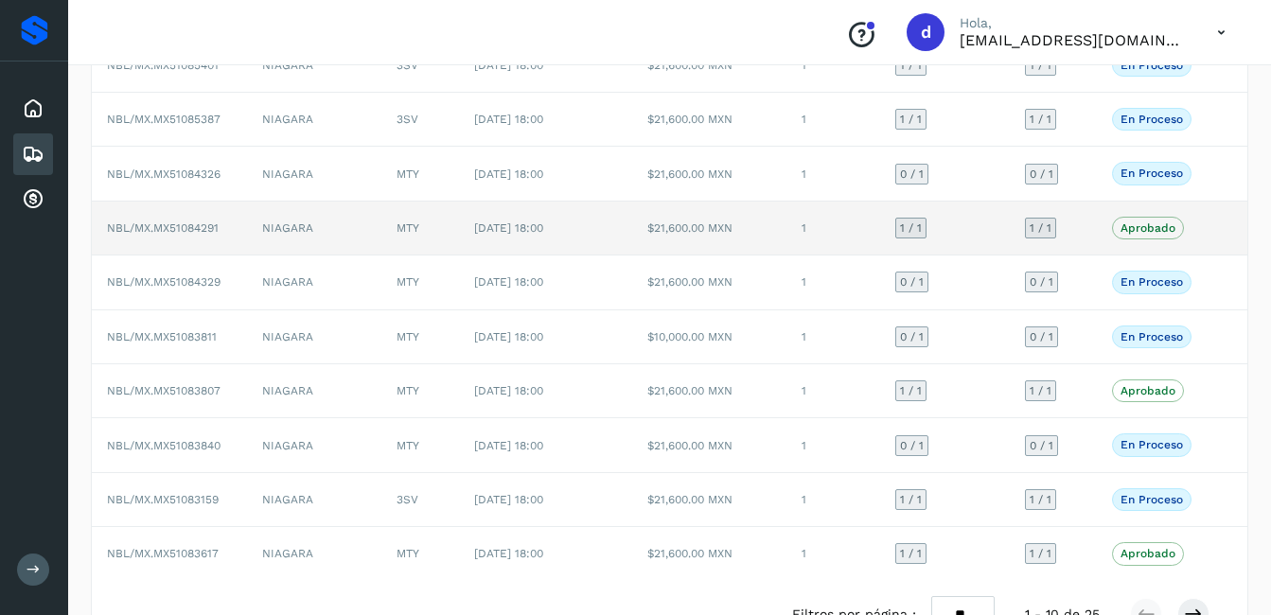
scroll to position [261, 0]
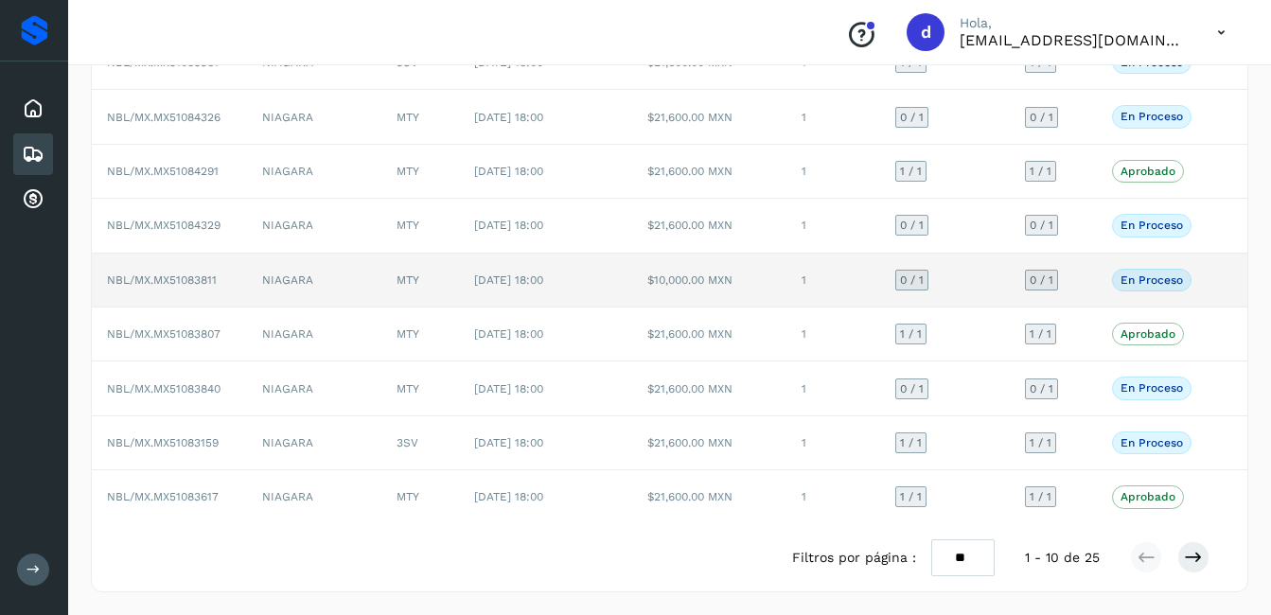
click at [200, 287] on td "NBL/MX.MX51083811" at bounding box center [169, 281] width 155 height 54
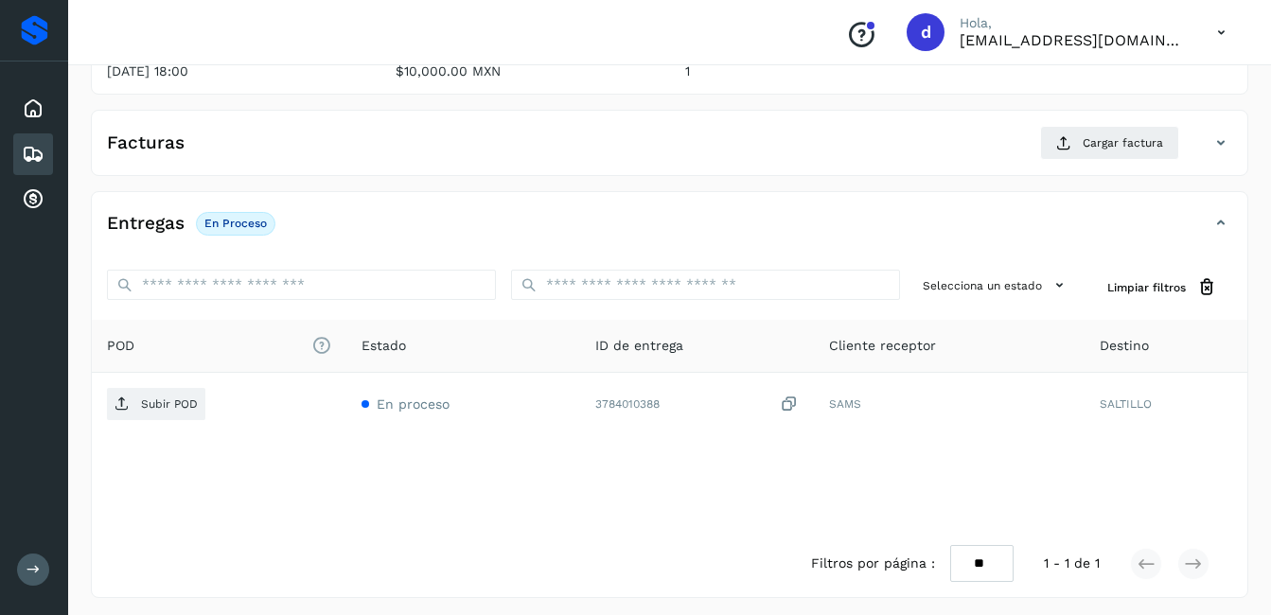
scroll to position [286, 0]
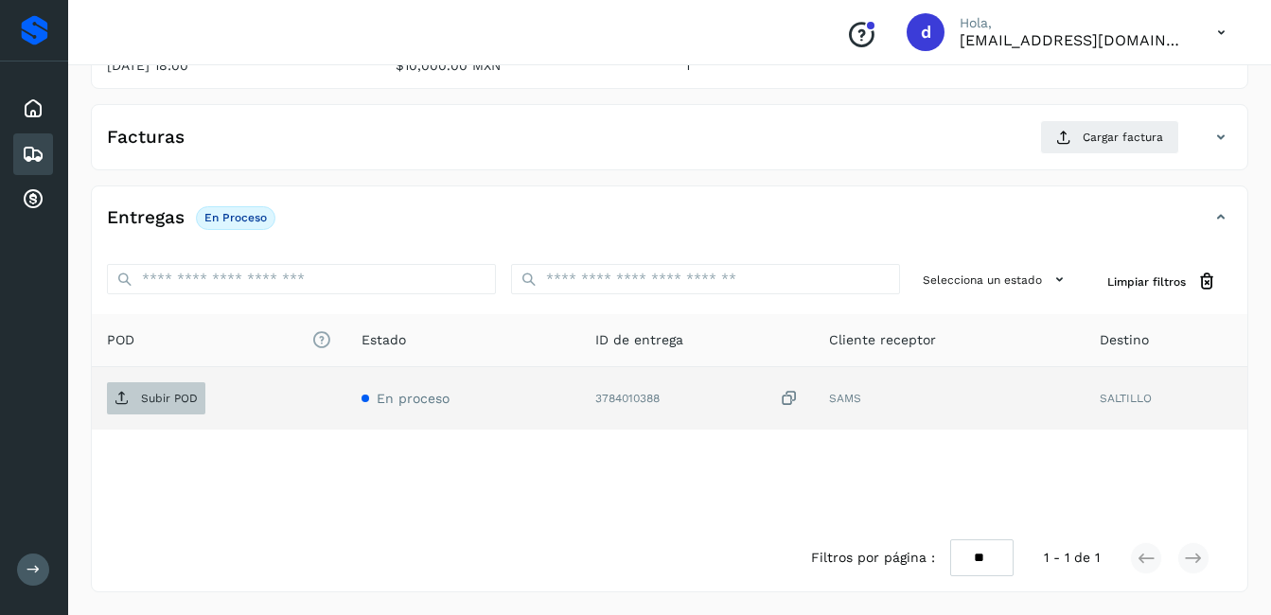
click at [173, 396] on p "Subir POD" at bounding box center [169, 398] width 57 height 13
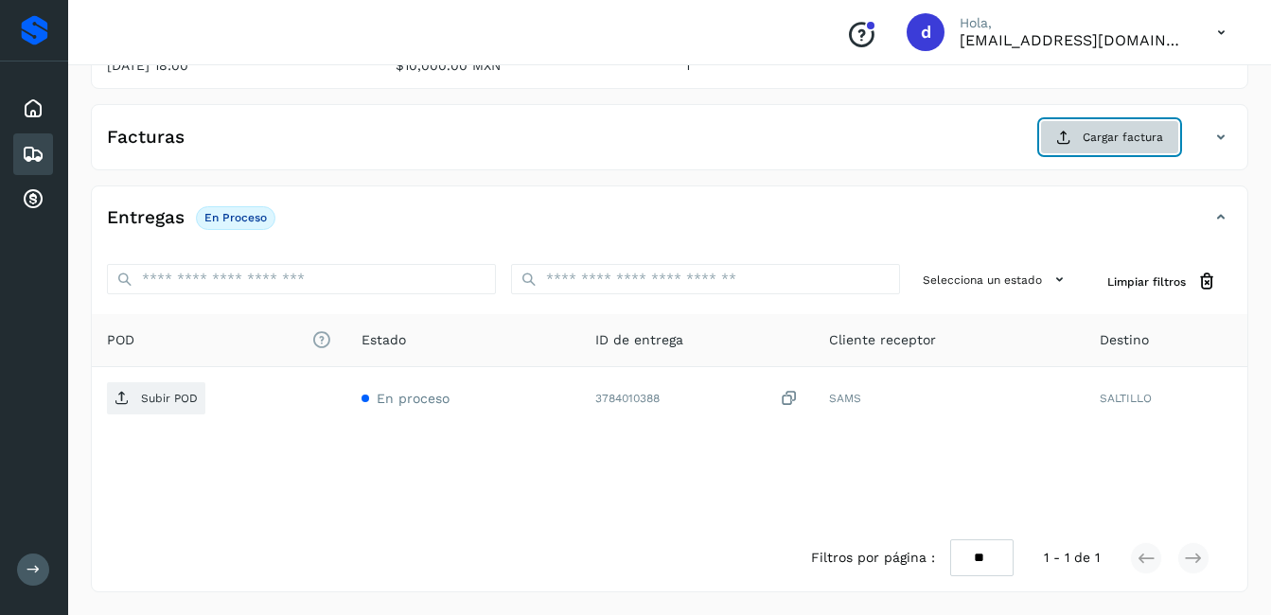
click at [1085, 133] on span "Cargar factura" at bounding box center [1122, 137] width 80 height 17
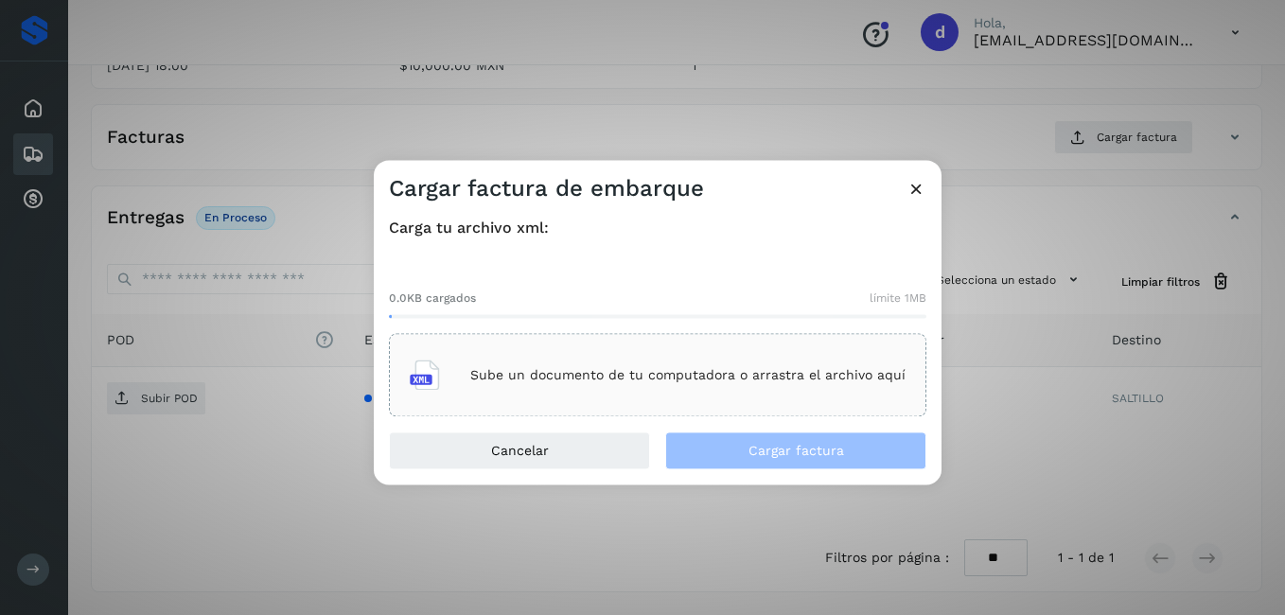
click at [534, 373] on p "Sube un documento de tu computadora o arrastra el archivo aquí" at bounding box center [687, 375] width 435 height 16
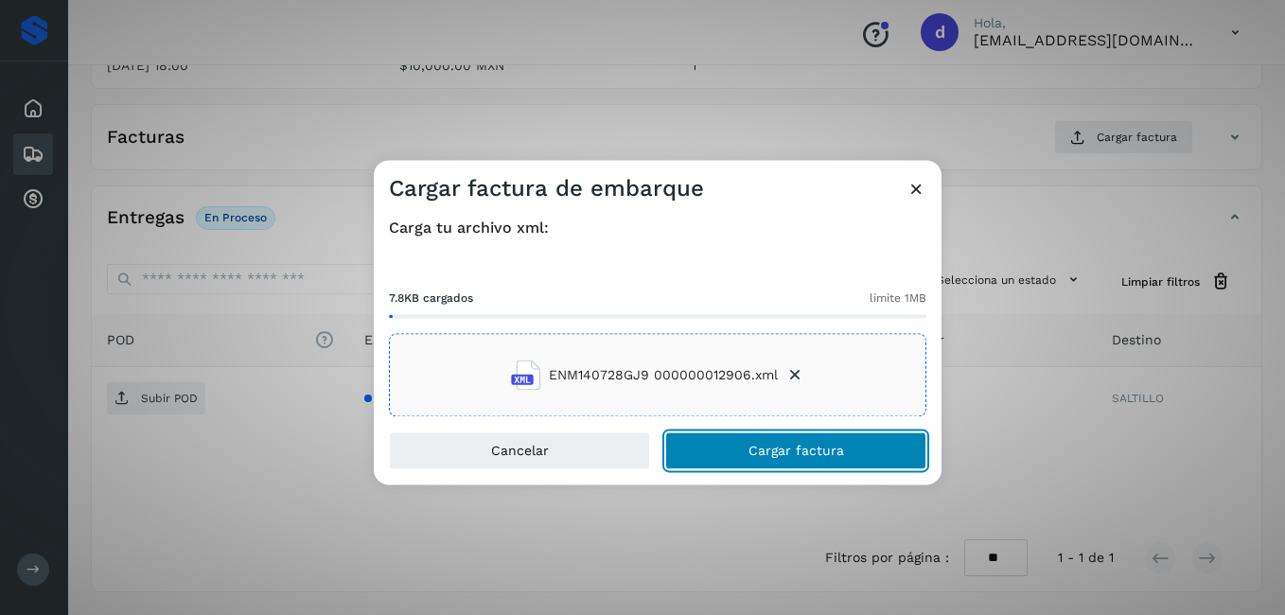
click at [775, 458] on span "Cargar factura" at bounding box center [796, 451] width 96 height 13
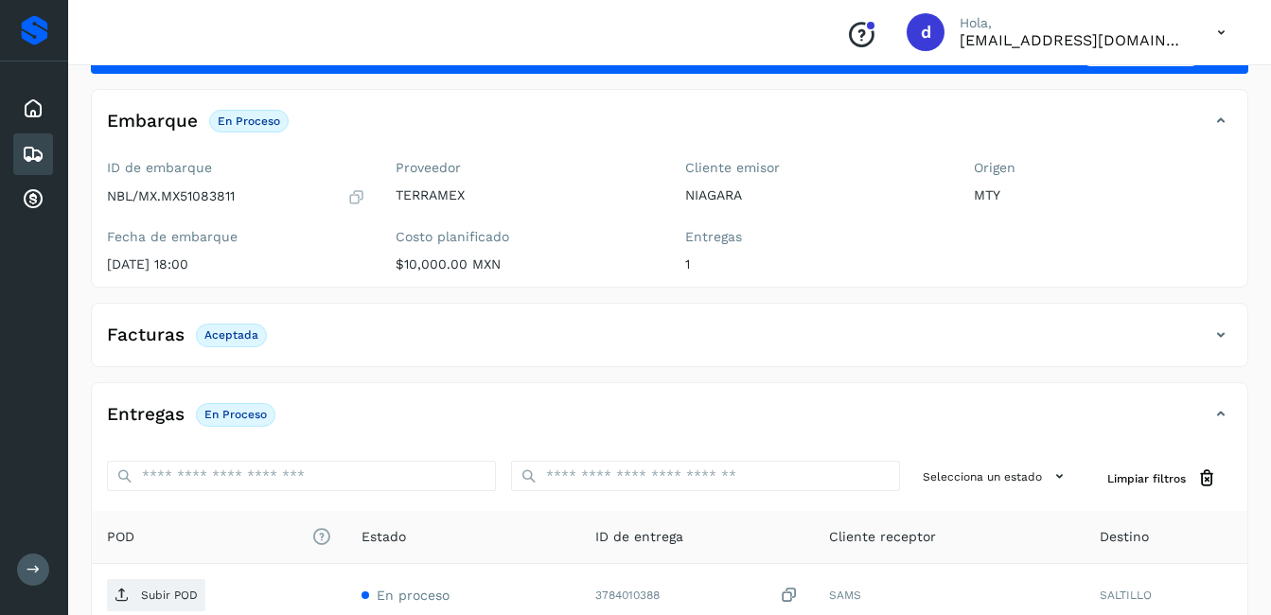
scroll to position [284, 0]
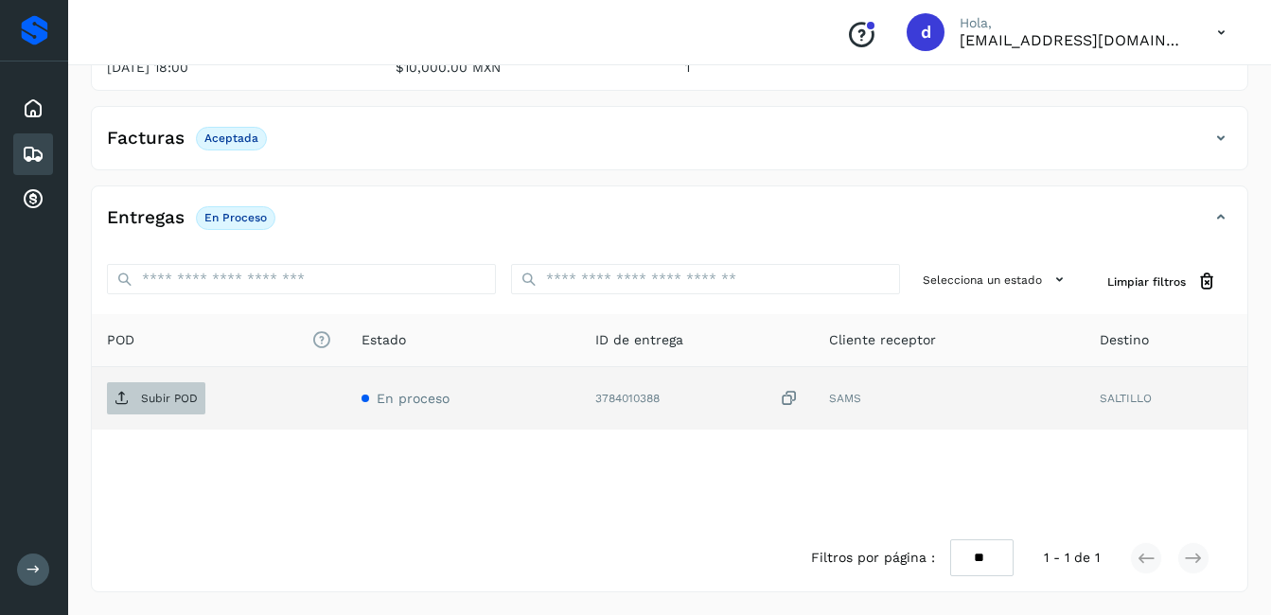
click at [168, 395] on p "Subir POD" at bounding box center [169, 398] width 57 height 13
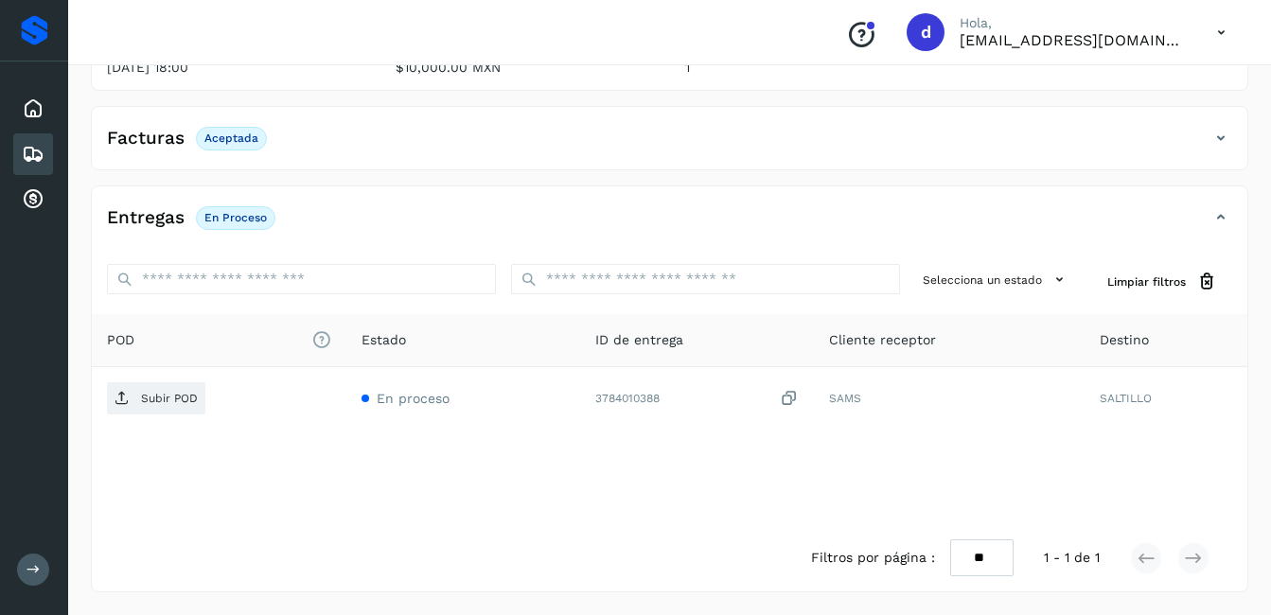
click at [216, 141] on p "Aceptada" at bounding box center [231, 138] width 54 height 13
click at [1210, 136] on icon at bounding box center [1220, 138] width 23 height 23
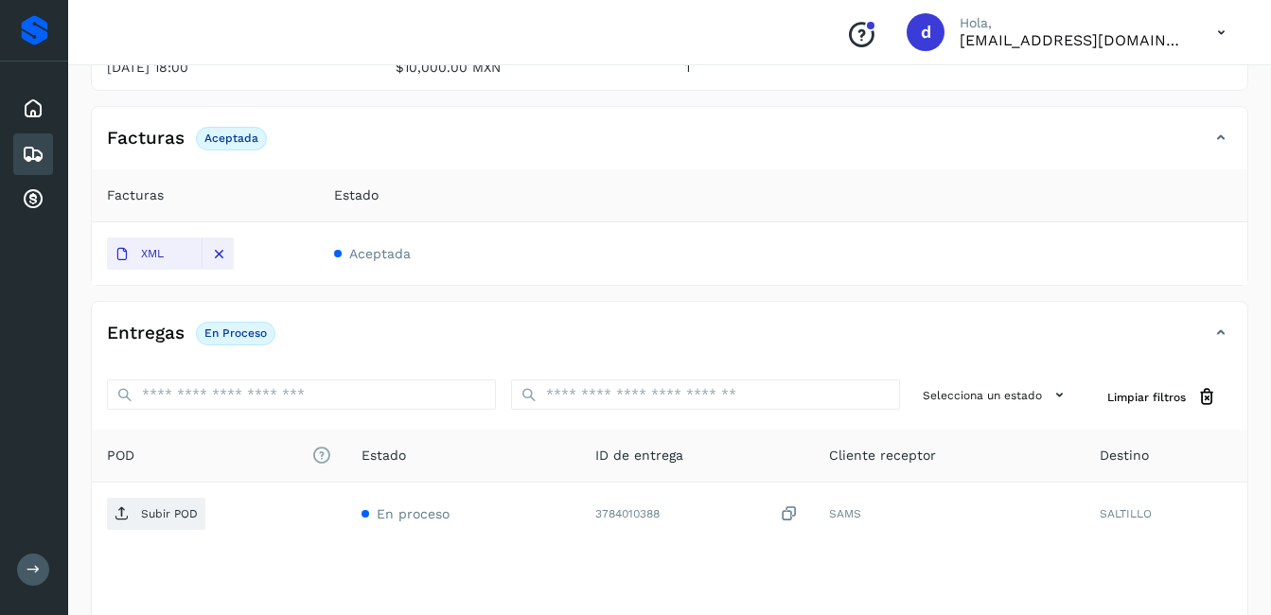
click at [167, 142] on h4 "Facturas" at bounding box center [146, 139] width 78 height 22
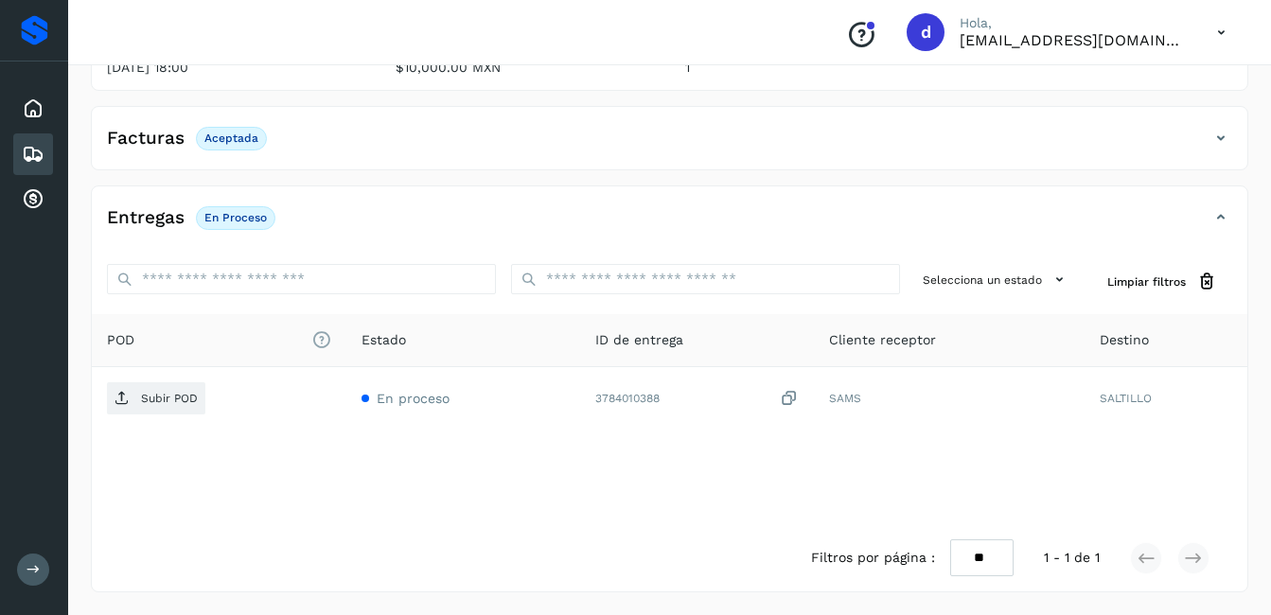
click at [167, 142] on h4 "Facturas" at bounding box center [146, 139] width 78 height 22
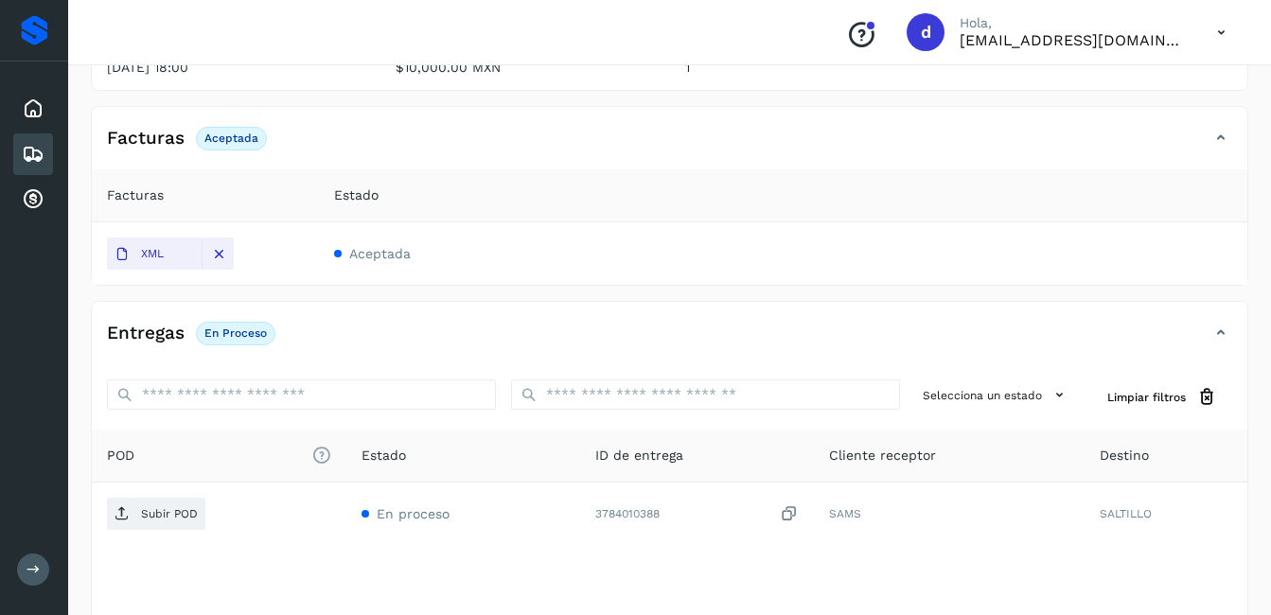
click at [126, 204] on span "Facturas" at bounding box center [135, 195] width 57 height 20
click at [227, 257] on div at bounding box center [218, 253] width 32 height 32
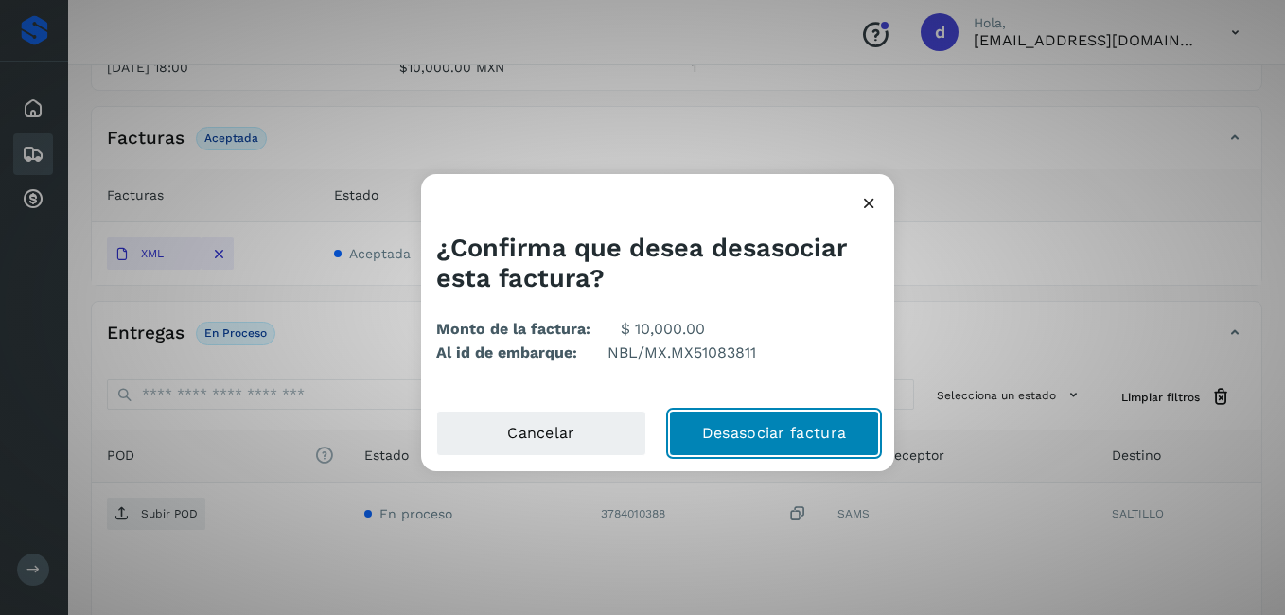
click at [800, 430] on button "Desasociar factura" at bounding box center [774, 433] width 210 height 45
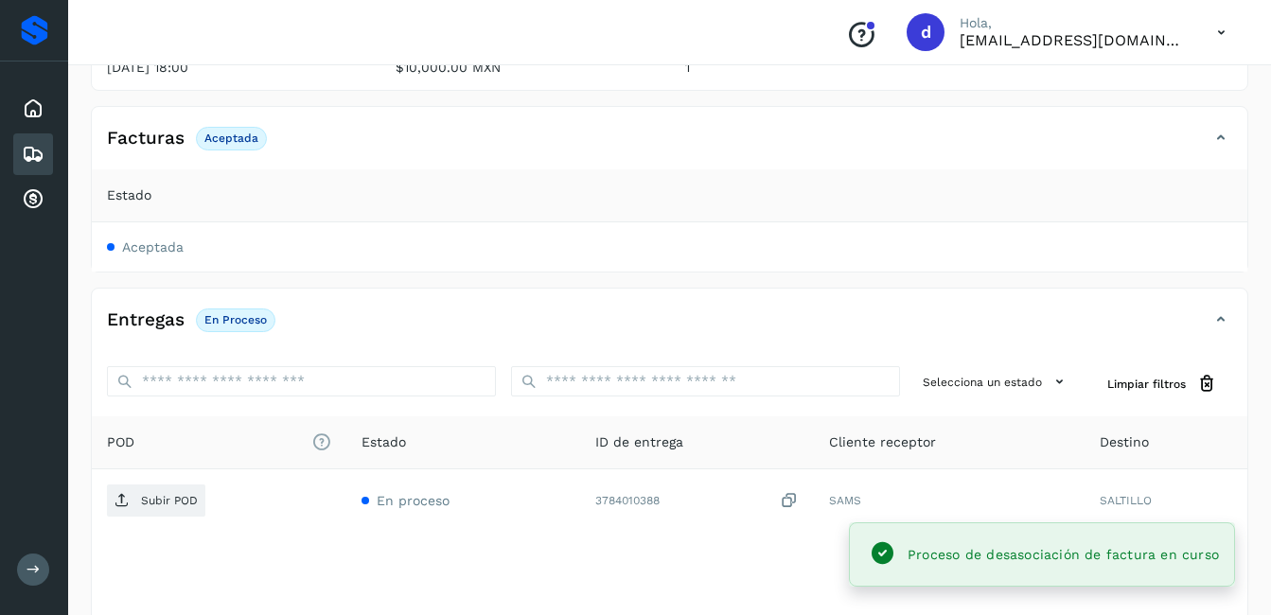
click at [154, 136] on h4 "Facturas" at bounding box center [146, 139] width 78 height 22
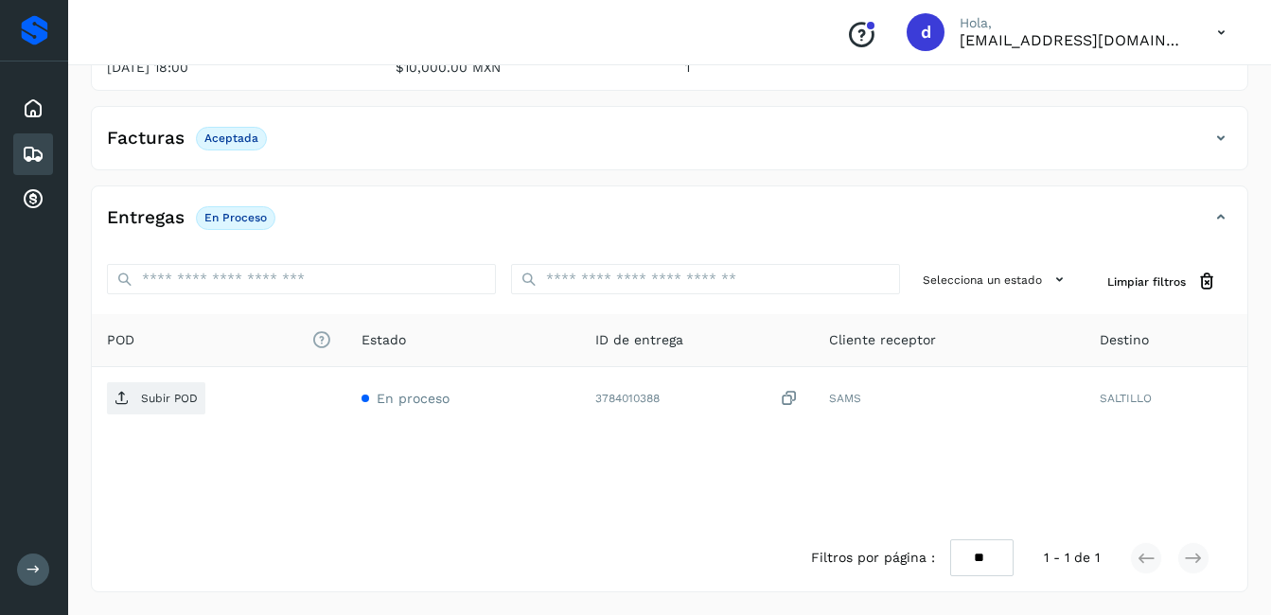
click at [176, 146] on h4 "Facturas" at bounding box center [146, 139] width 78 height 22
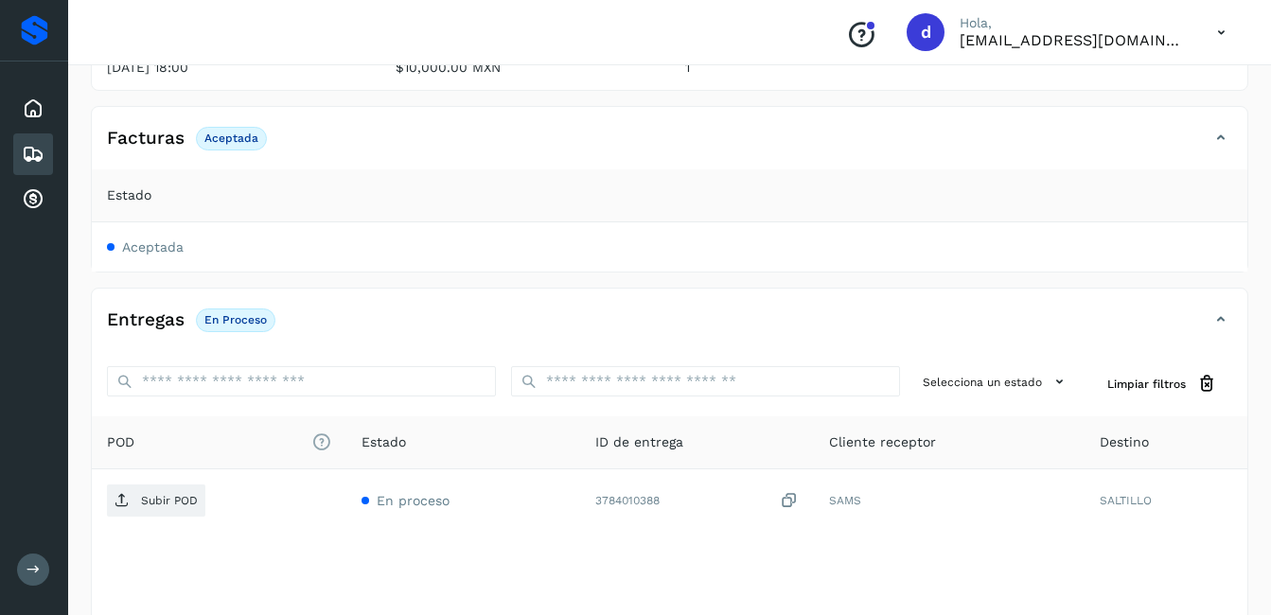
click at [248, 143] on p "Aceptada" at bounding box center [231, 138] width 54 height 13
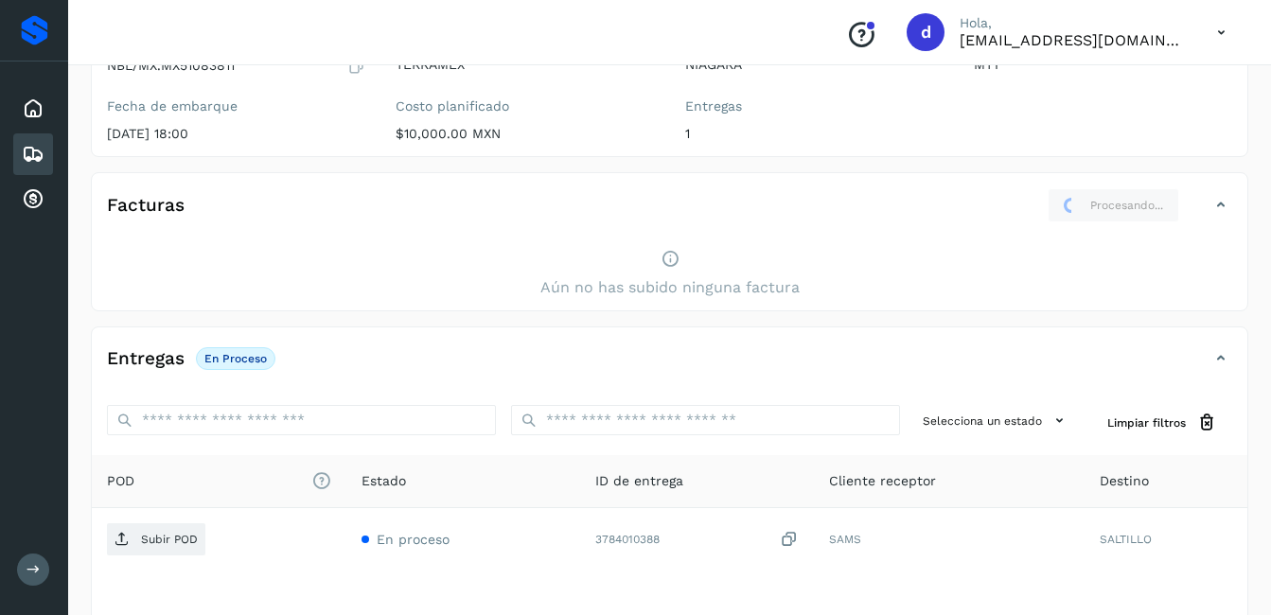
scroll to position [95, 0]
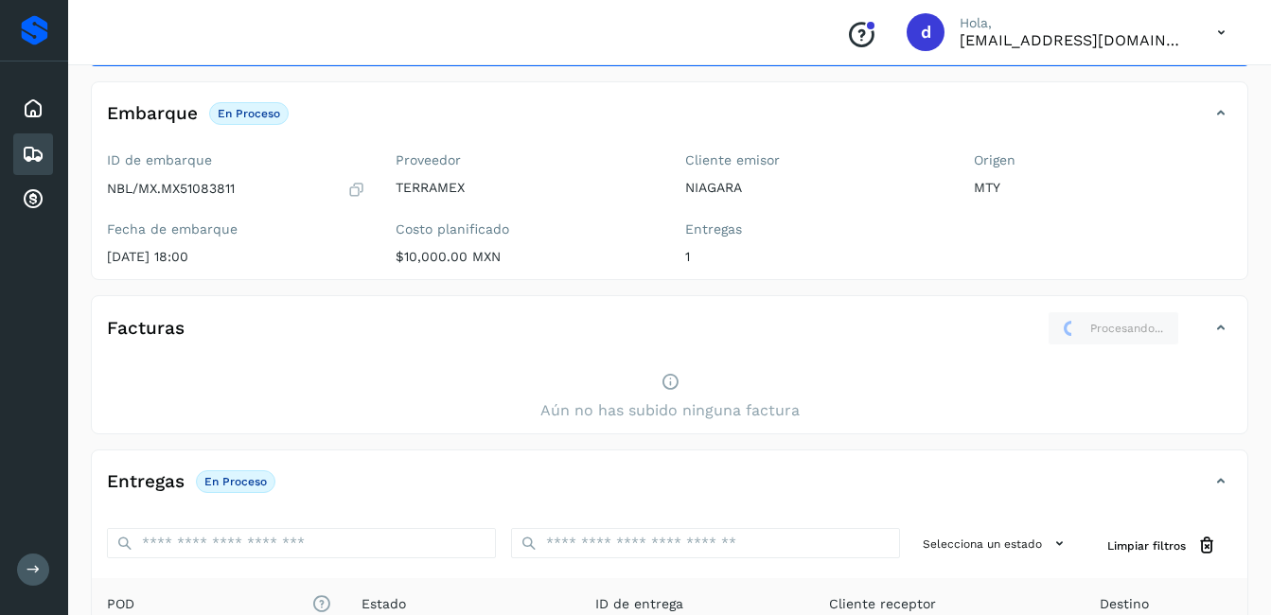
click at [1217, 332] on icon at bounding box center [1220, 328] width 23 height 23
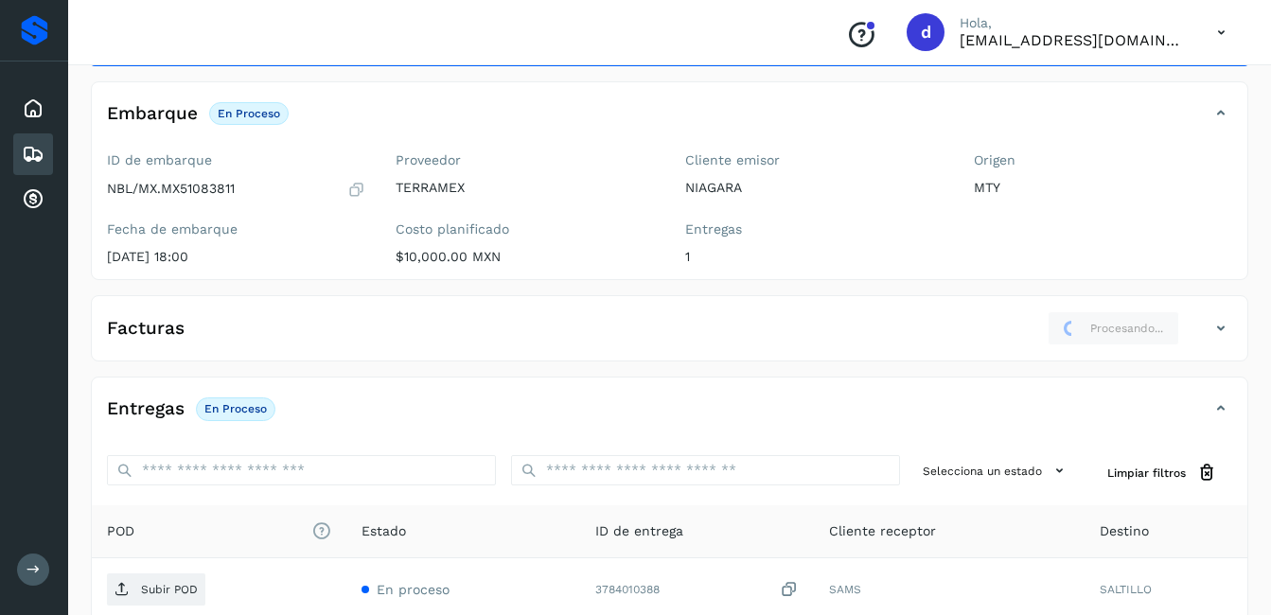
click at [1218, 328] on icon at bounding box center [1220, 328] width 23 height 23
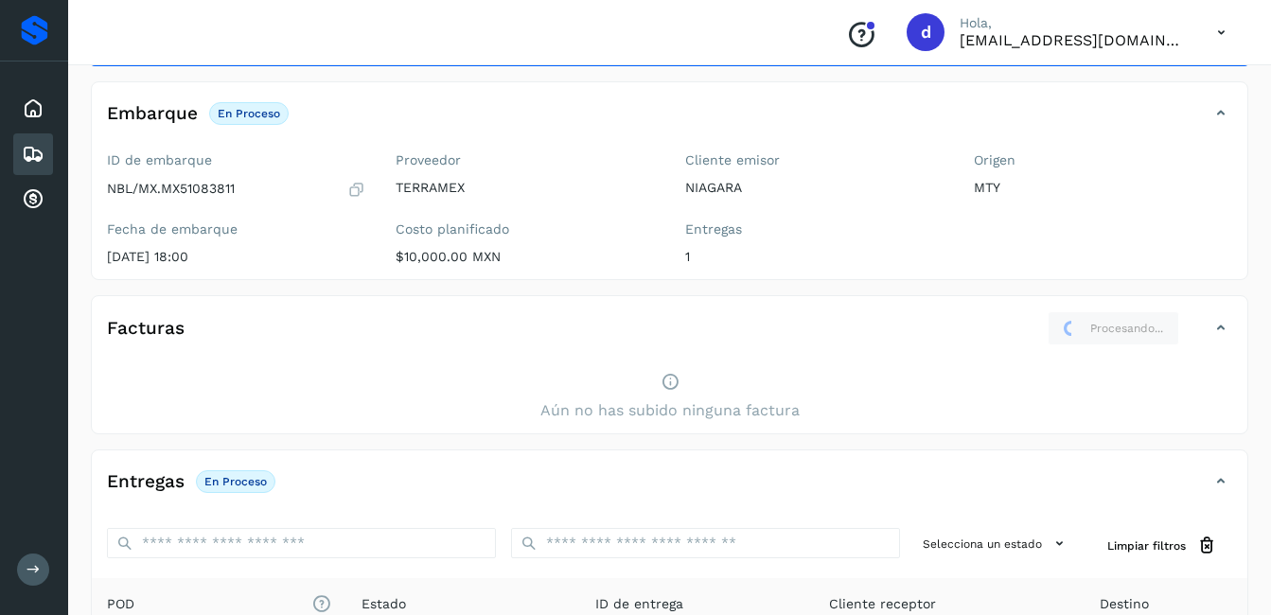
click at [1225, 323] on icon at bounding box center [1220, 328] width 23 height 23
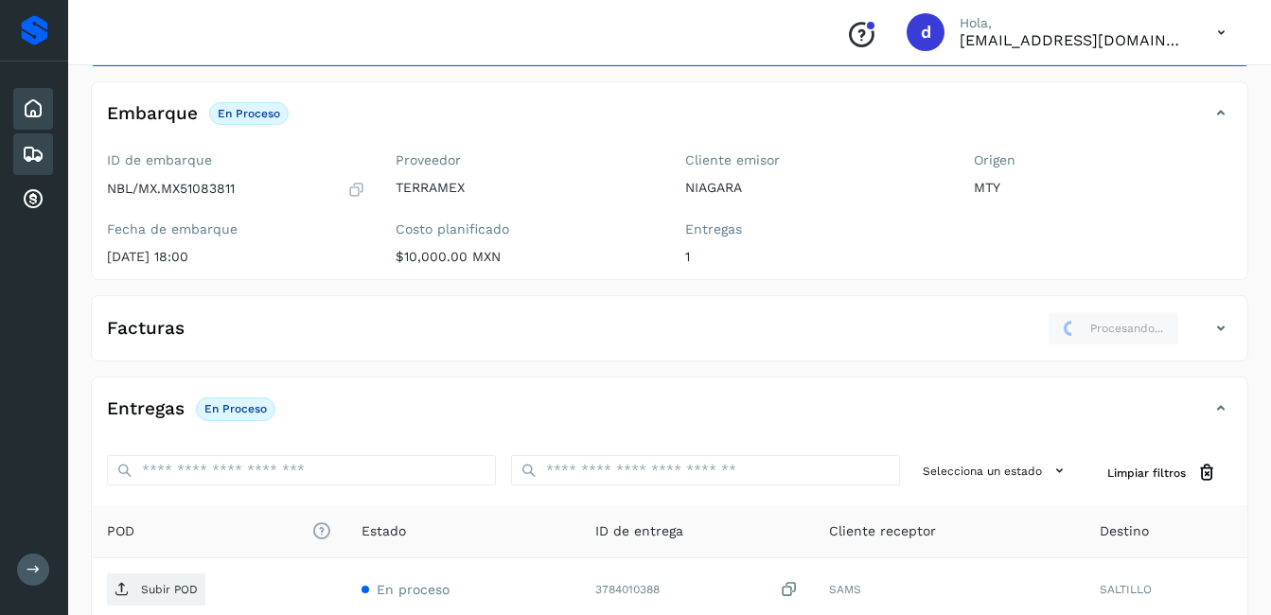
click at [46, 109] on div "Inicio" at bounding box center [33, 109] width 40 height 42
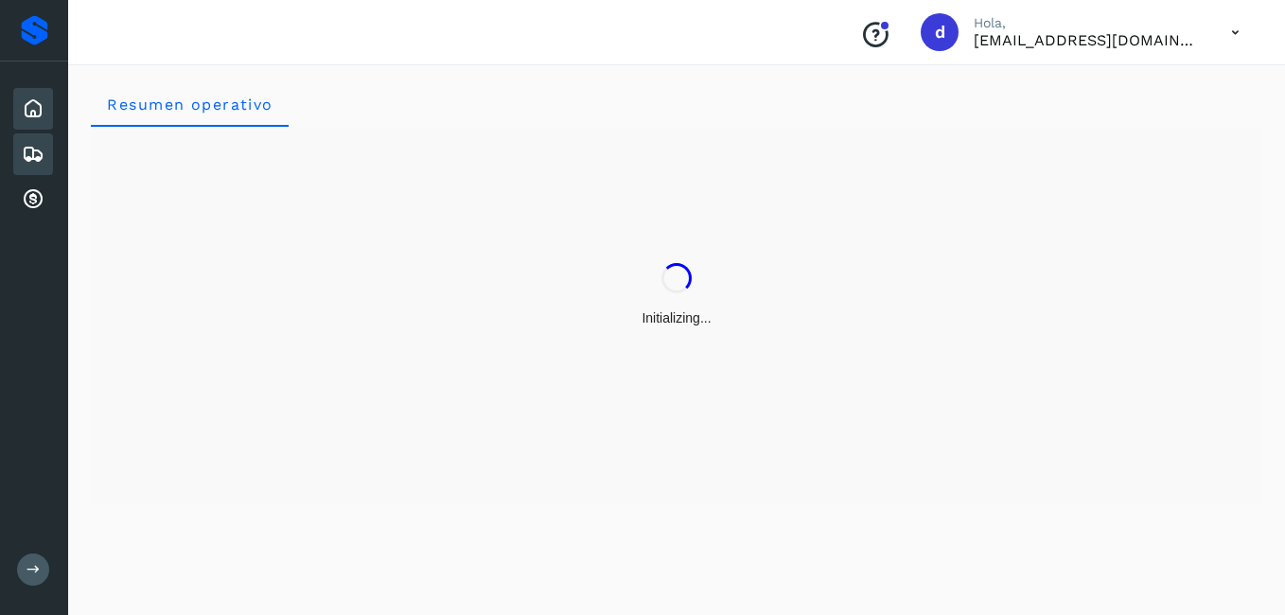
click at [30, 144] on icon at bounding box center [33, 154] width 23 height 23
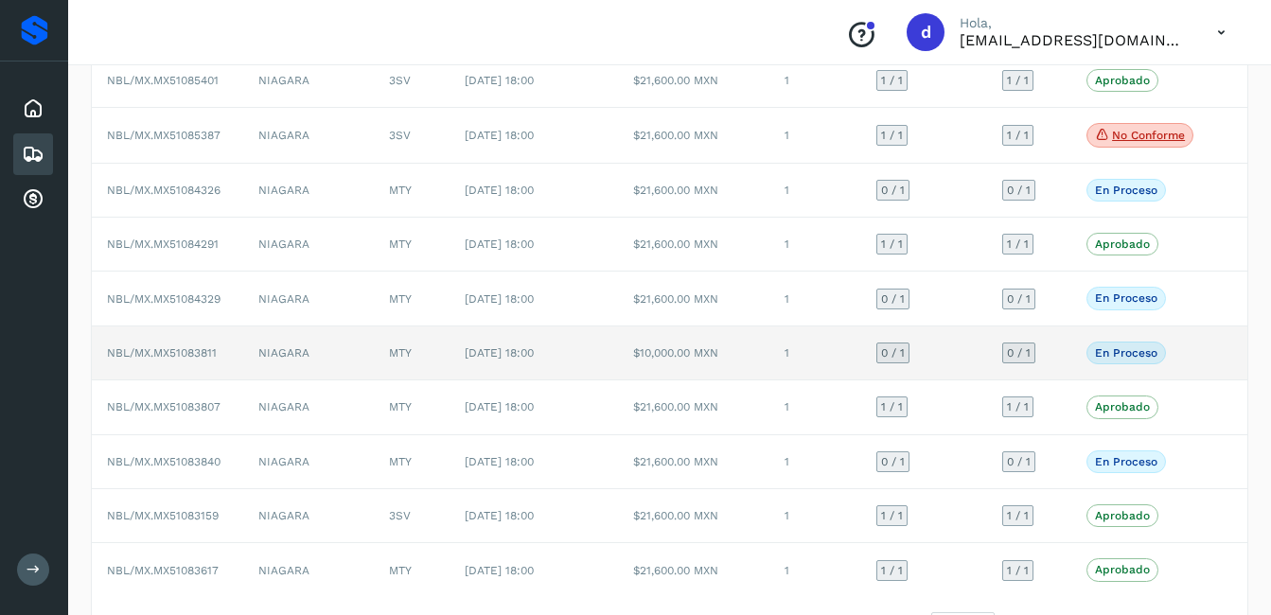
scroll to position [262, 0]
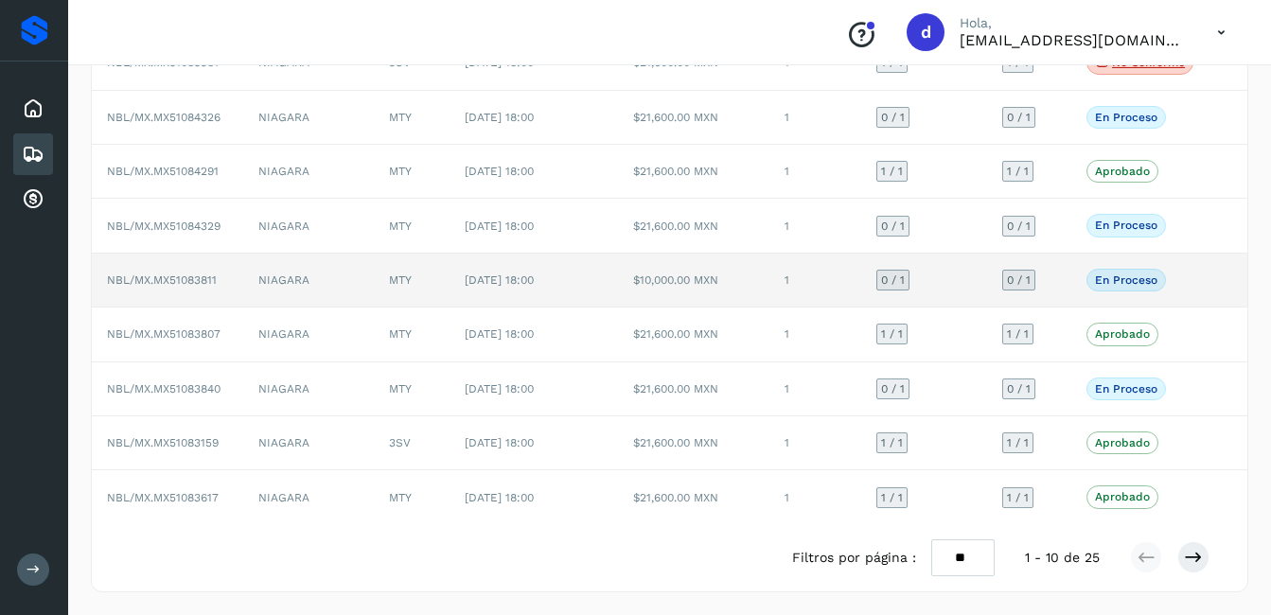
click at [1125, 281] on p "En proceso" at bounding box center [1126, 279] width 62 height 13
click at [702, 283] on td "$10,000.00 MXN" at bounding box center [693, 281] width 151 height 54
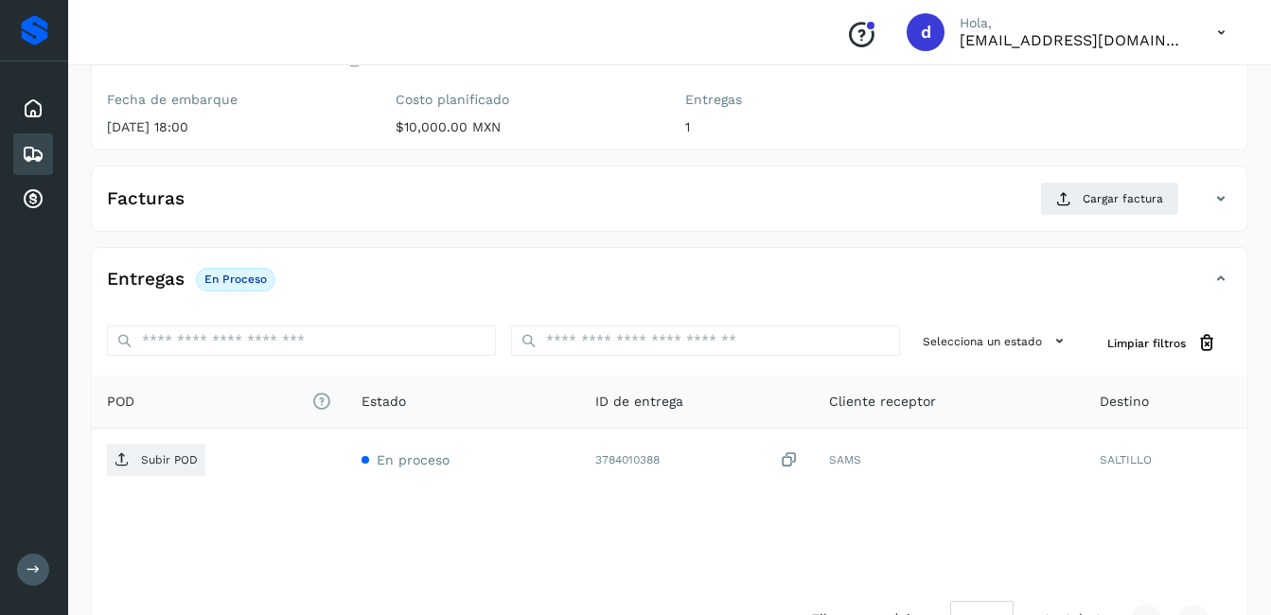
scroll to position [191, 0]
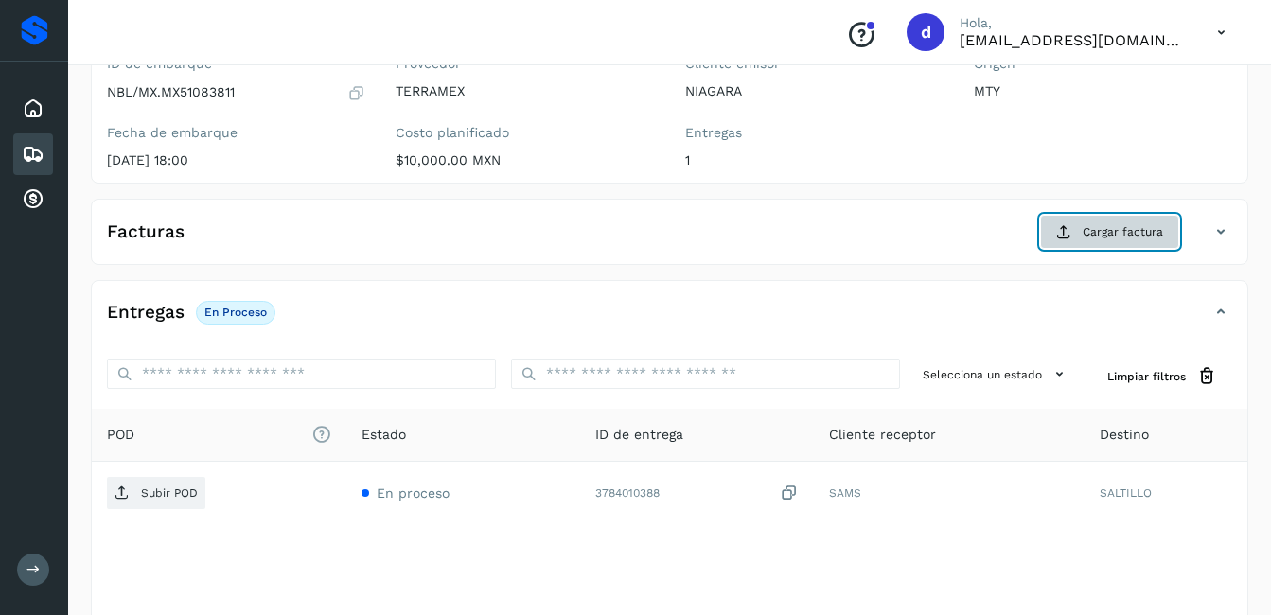
click at [1098, 233] on span "Cargar factura" at bounding box center [1122, 231] width 80 height 17
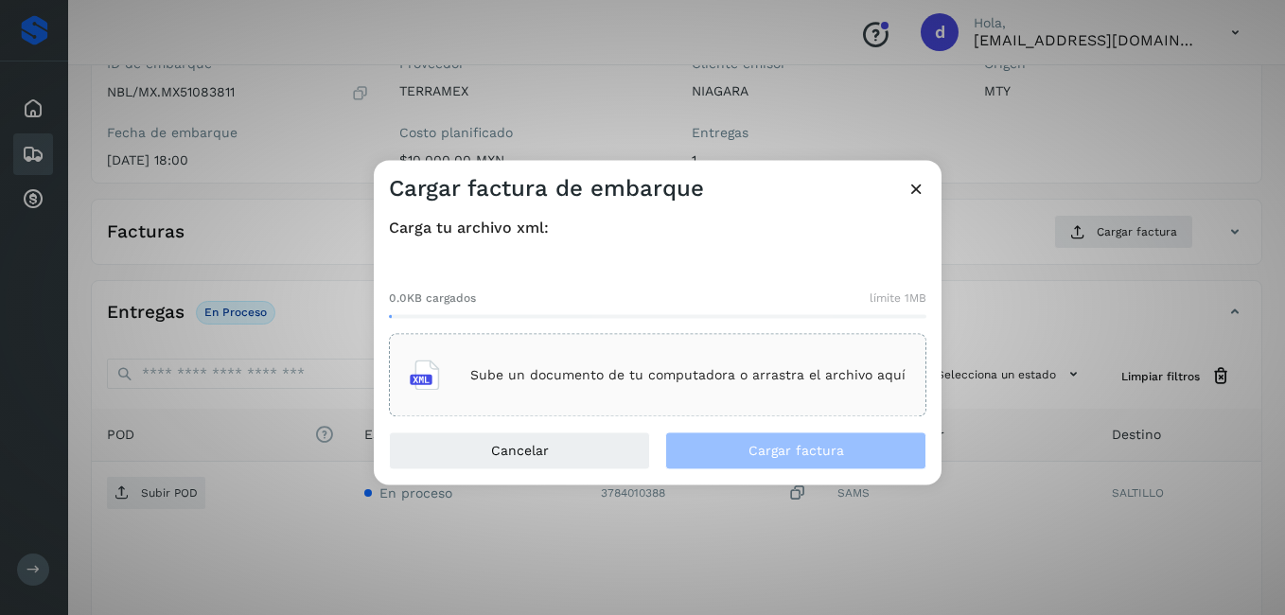
click at [508, 377] on p "Sube un documento de tu computadora o arrastra el archivo aquí" at bounding box center [687, 375] width 435 height 16
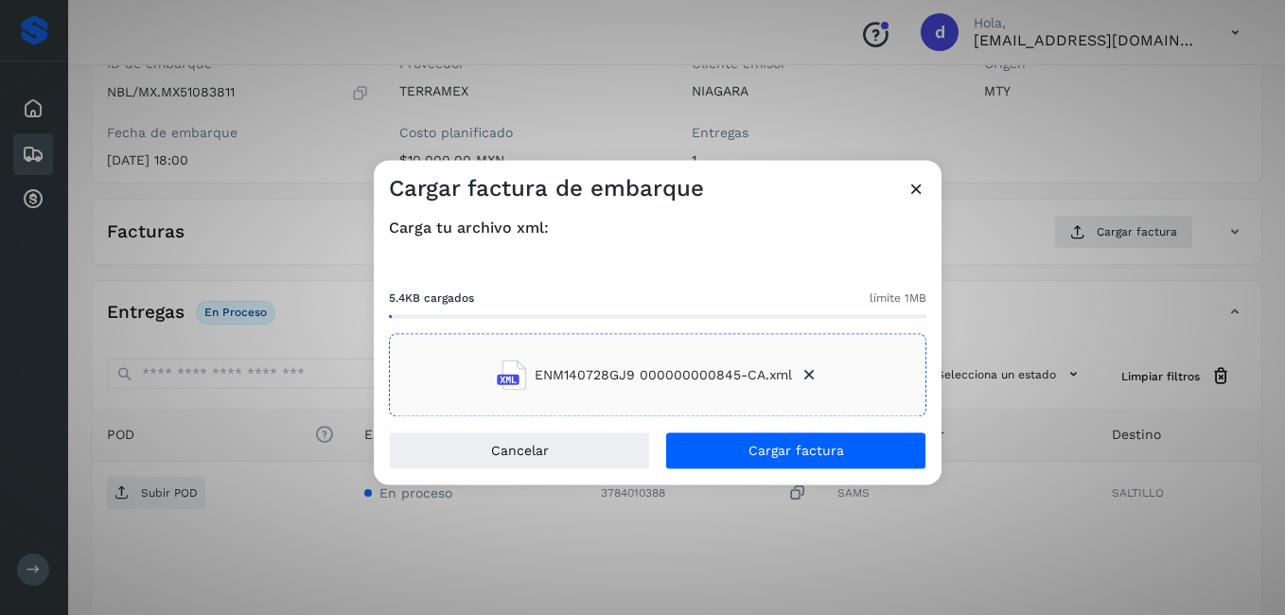
click at [815, 375] on icon at bounding box center [808, 375] width 19 height 19
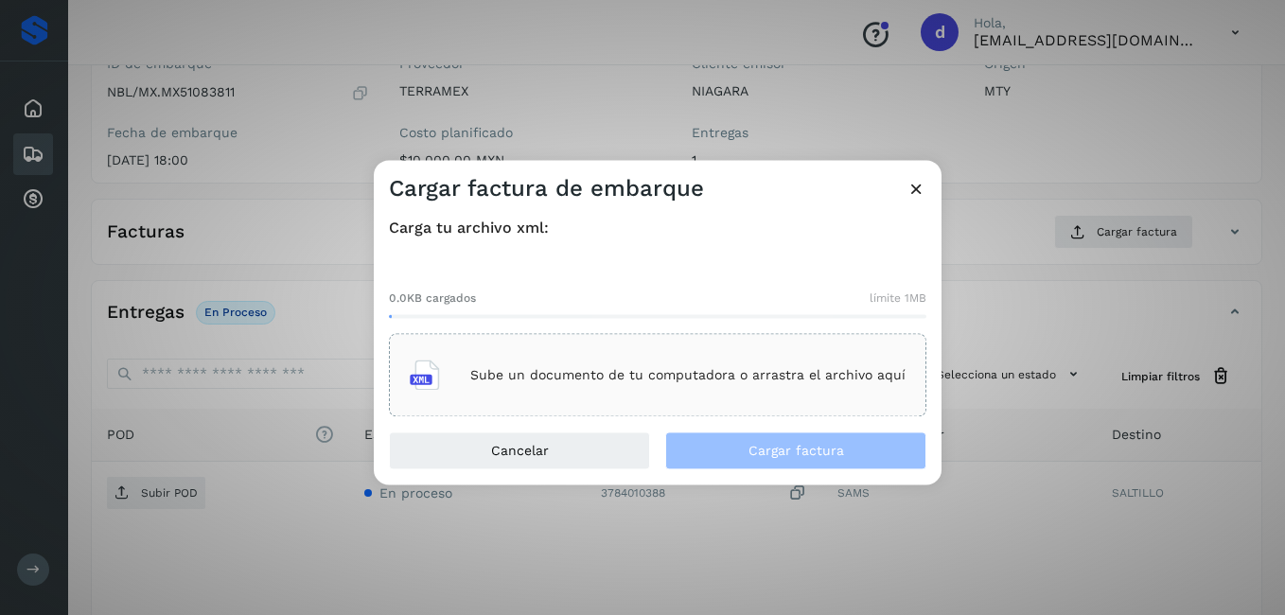
click at [588, 376] on p "Sube un documento de tu computadora o arrastra el archivo aquí" at bounding box center [687, 375] width 435 height 16
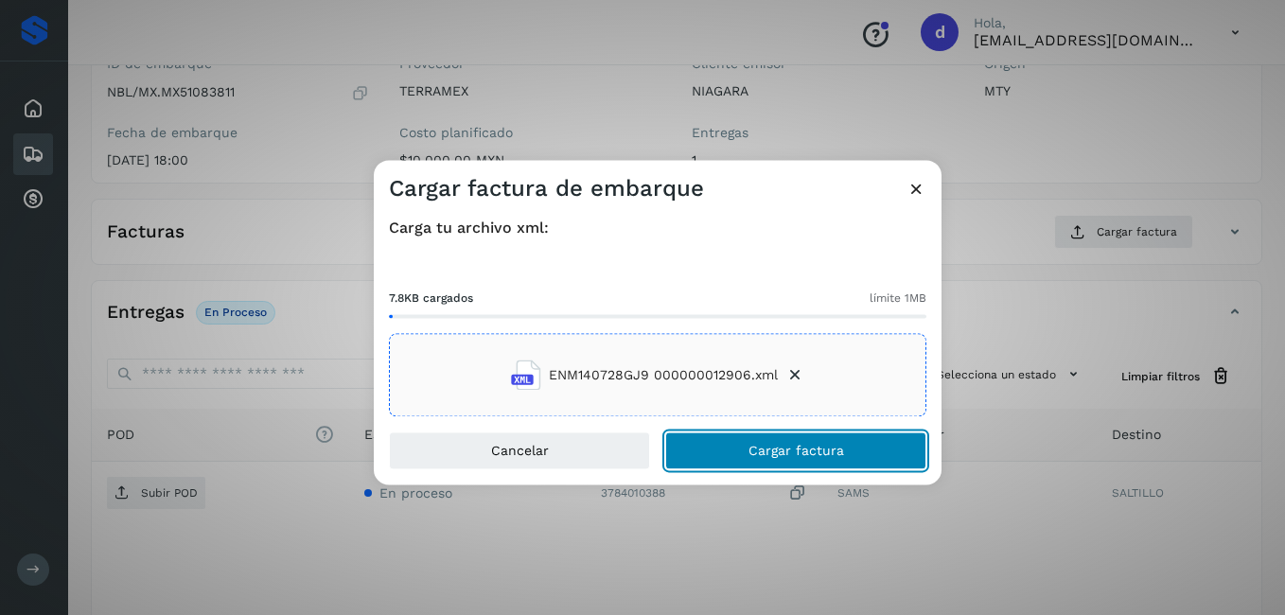
click at [811, 455] on span "Cargar factura" at bounding box center [796, 451] width 96 height 13
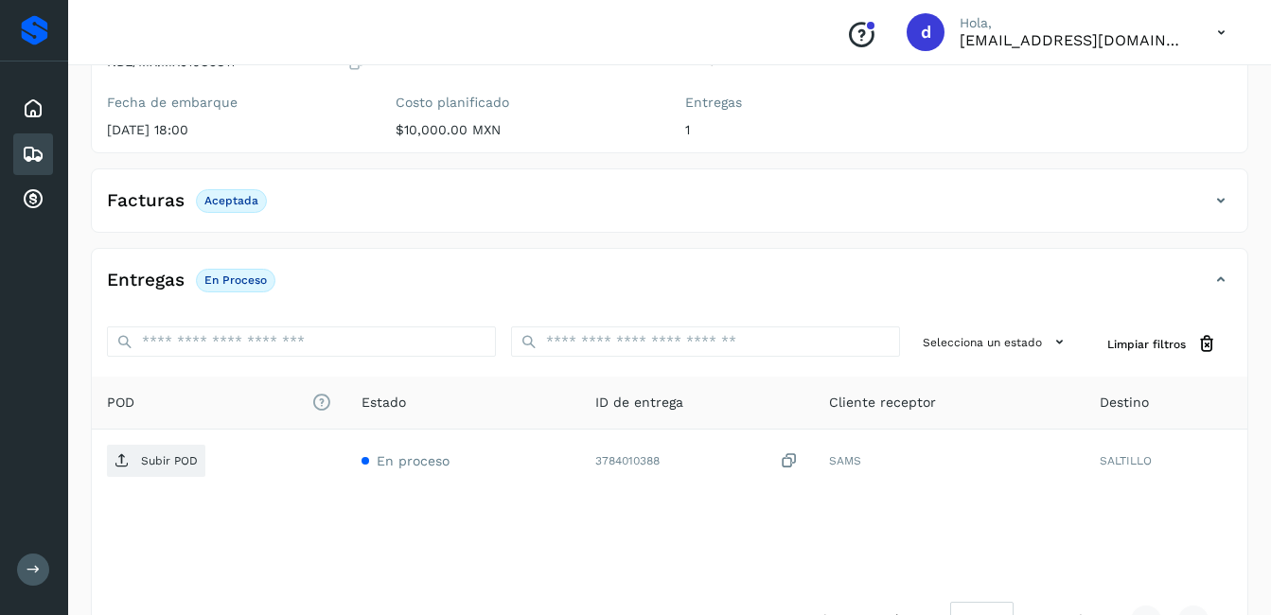
scroll to position [189, 0]
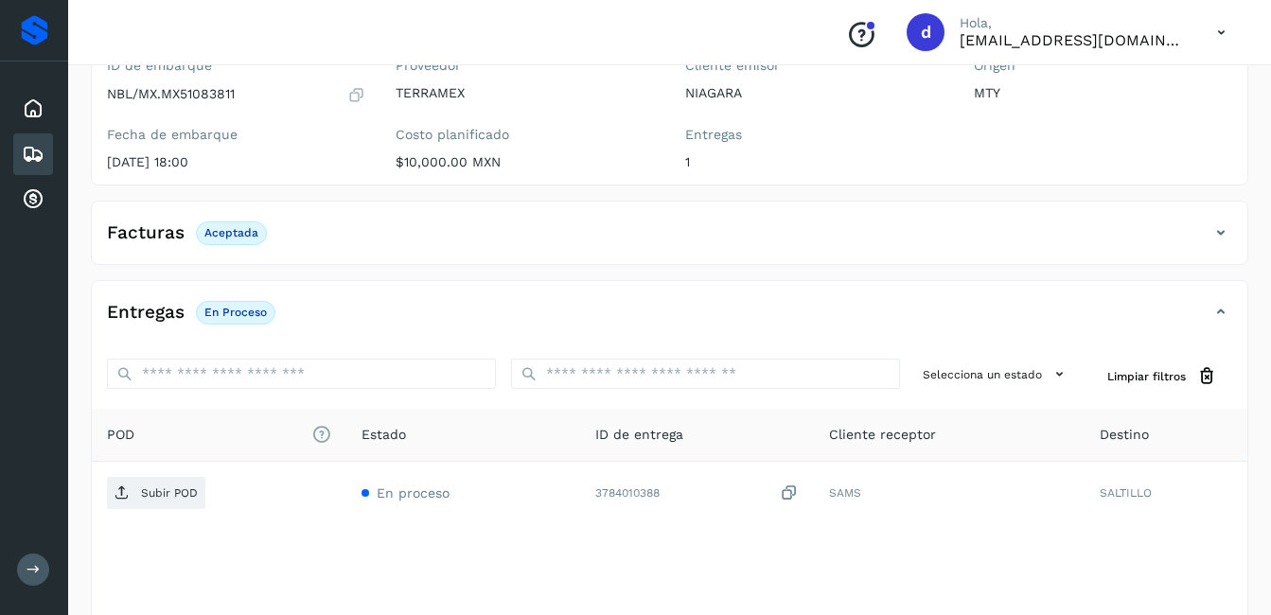
click at [1218, 233] on icon at bounding box center [1220, 232] width 23 height 23
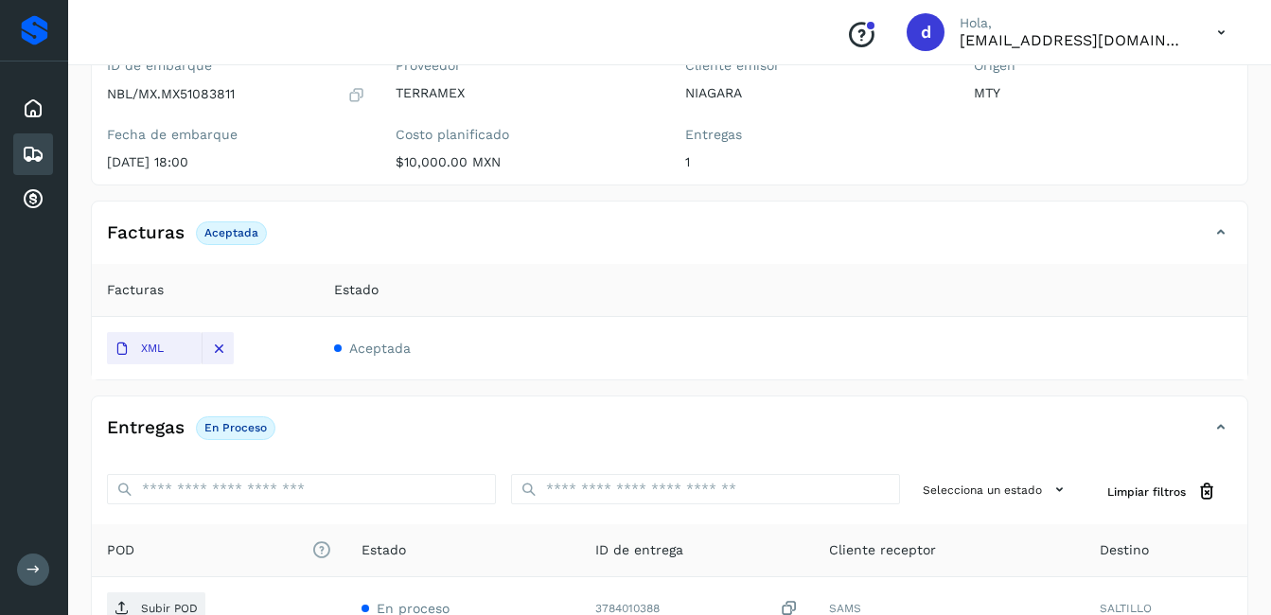
click at [169, 236] on h4 "Facturas" at bounding box center [146, 233] width 78 height 22
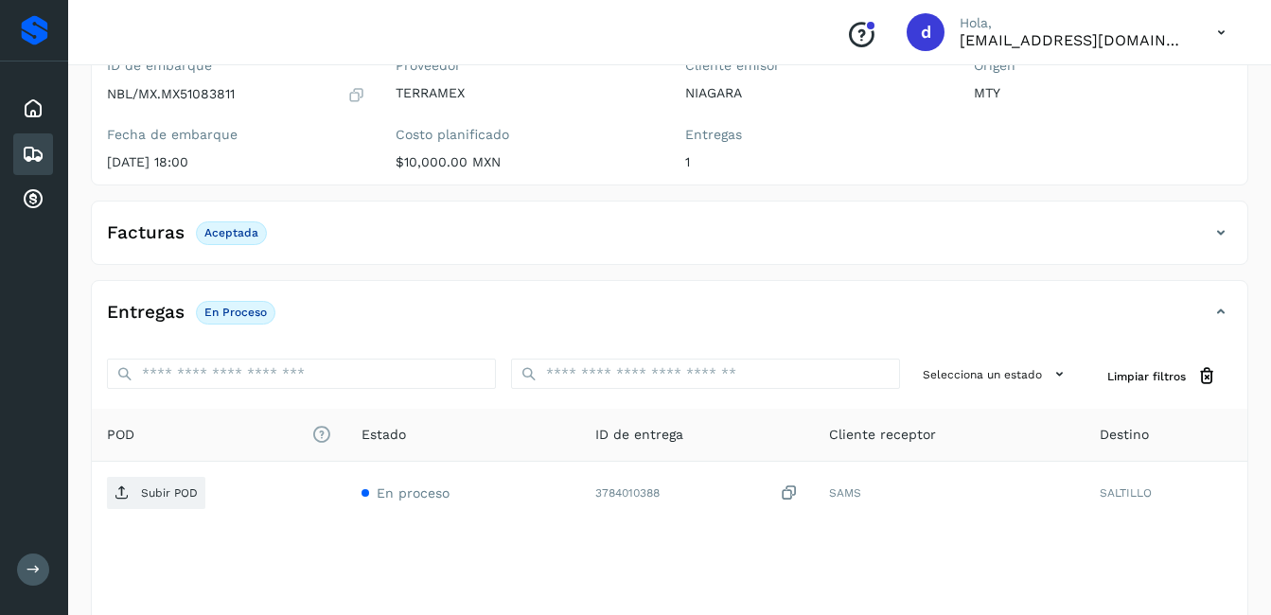
click at [168, 235] on h4 "Facturas" at bounding box center [146, 233] width 78 height 22
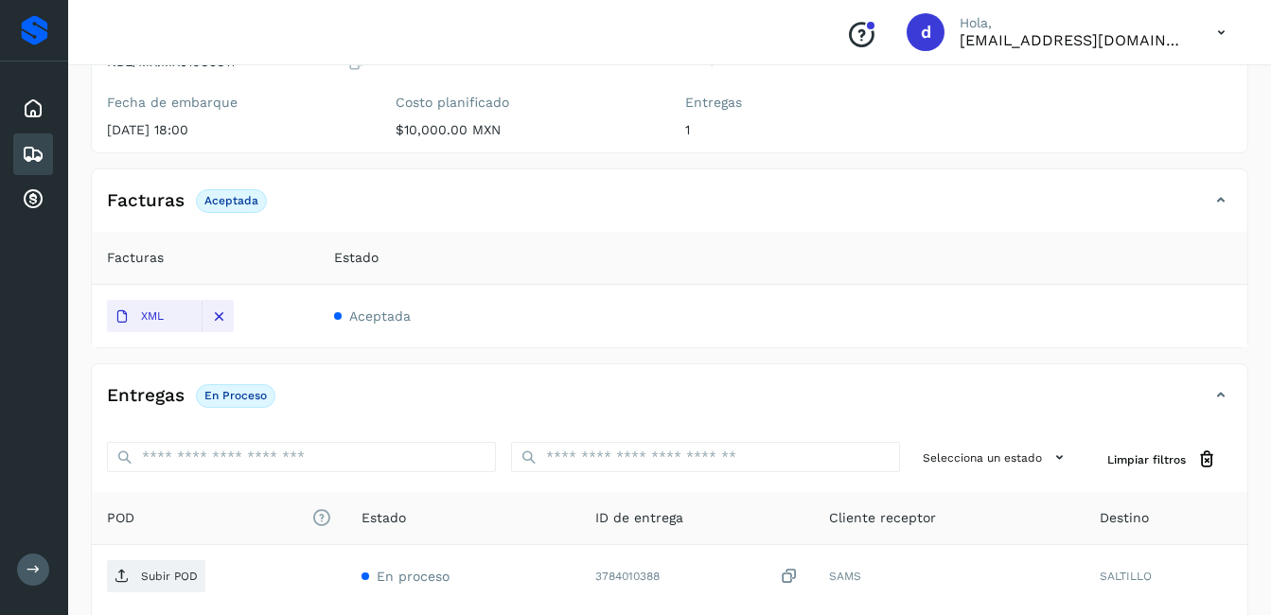
scroll to position [284, 0]
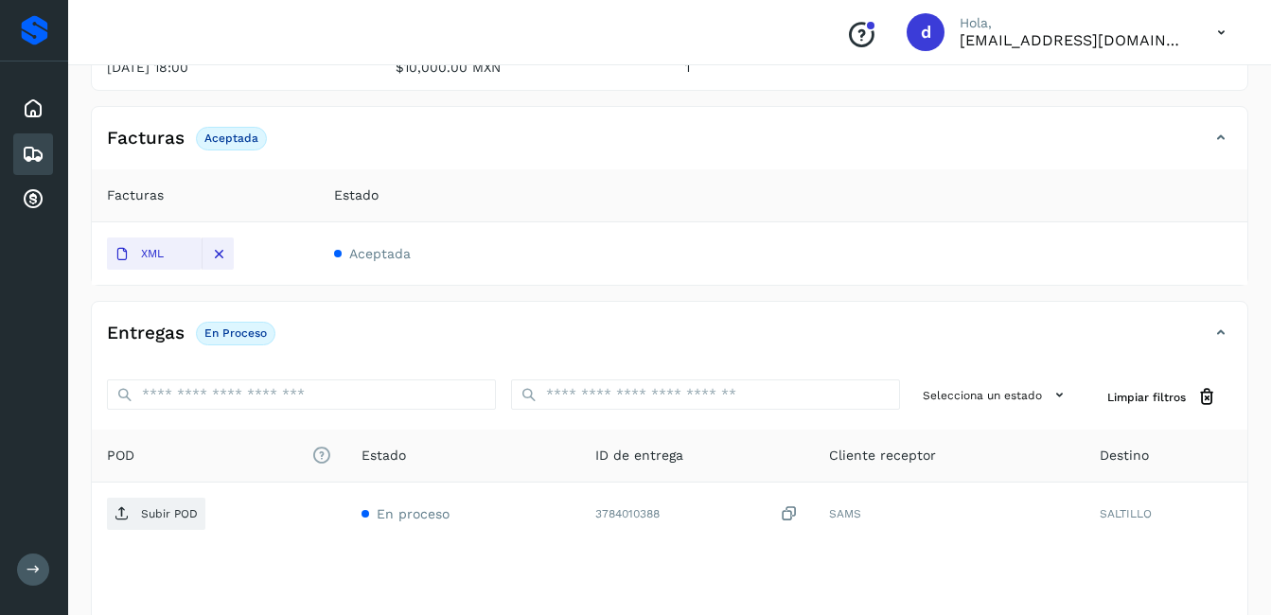
click at [224, 153] on div "Facturas Aceptada" at bounding box center [650, 138] width 1117 height 32
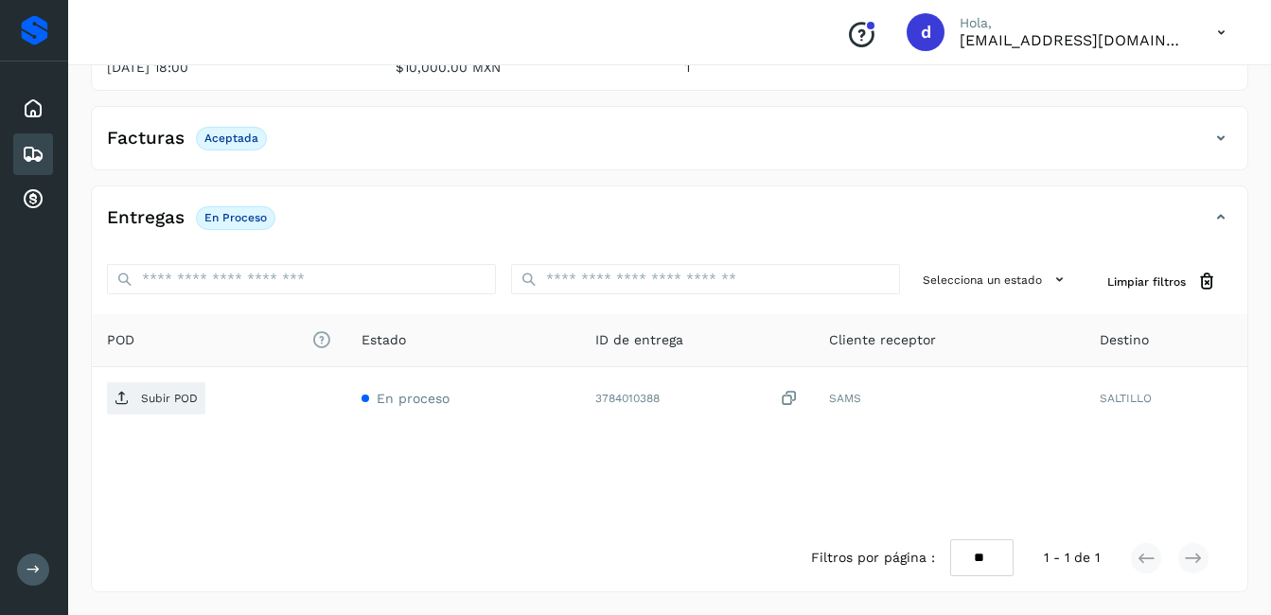
click at [241, 172] on div "✨ Muy pronto podrás gestionar todos tus accesorios desde esta misma página. Con…" at bounding box center [669, 208] width 1157 height 767
click at [241, 152] on div "Facturas Aceptada" at bounding box center [650, 138] width 1117 height 32
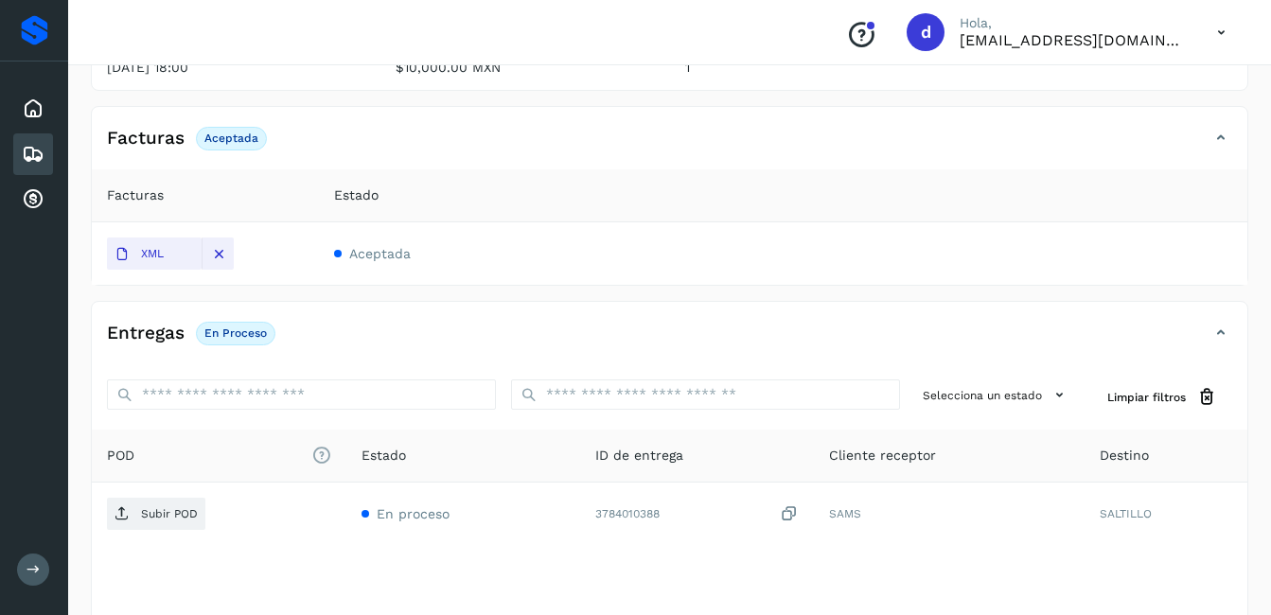
click at [400, 259] on span "Aceptada" at bounding box center [379, 253] width 61 height 15
click at [395, 257] on span "Aceptada" at bounding box center [379, 253] width 61 height 15
drag, startPoint x: 395, startPoint y: 257, endPoint x: 321, endPoint y: 254, distance: 73.9
click at [354, 253] on span "Aceptada" at bounding box center [379, 253] width 61 height 15
click at [335, 251] on span at bounding box center [338, 254] width 8 height 8
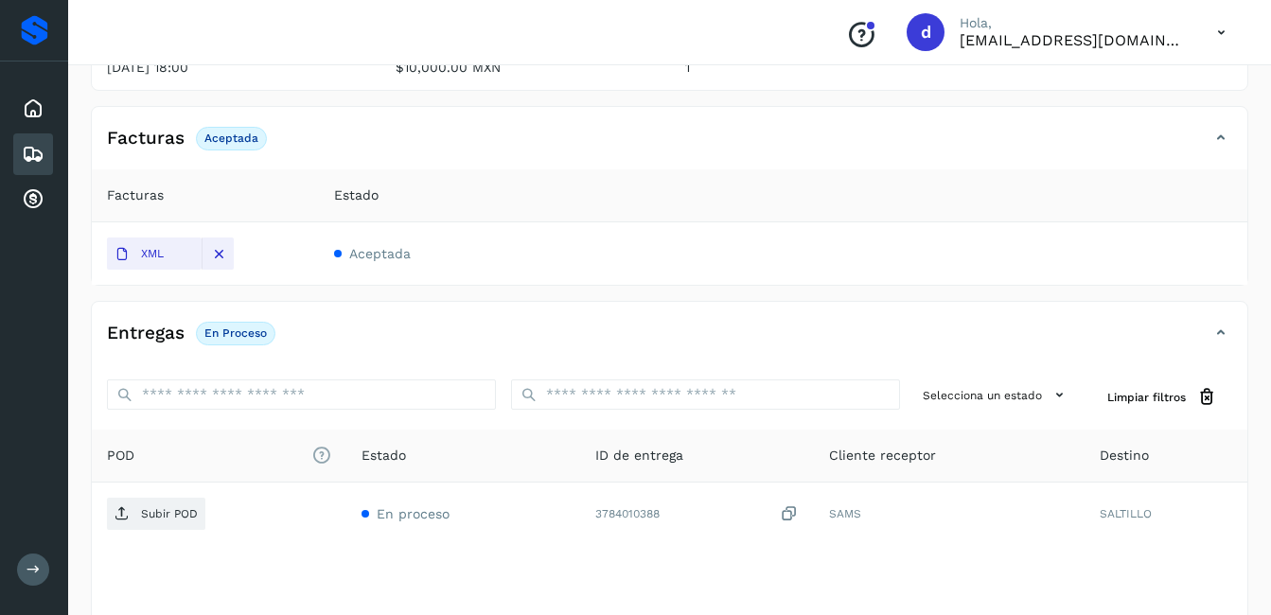
click at [335, 251] on span at bounding box center [338, 254] width 8 height 8
click at [335, 253] on span at bounding box center [338, 254] width 8 height 8
click at [338, 255] on span at bounding box center [338, 254] width 8 height 8
click at [338, 257] on span at bounding box center [338, 254] width 8 height 8
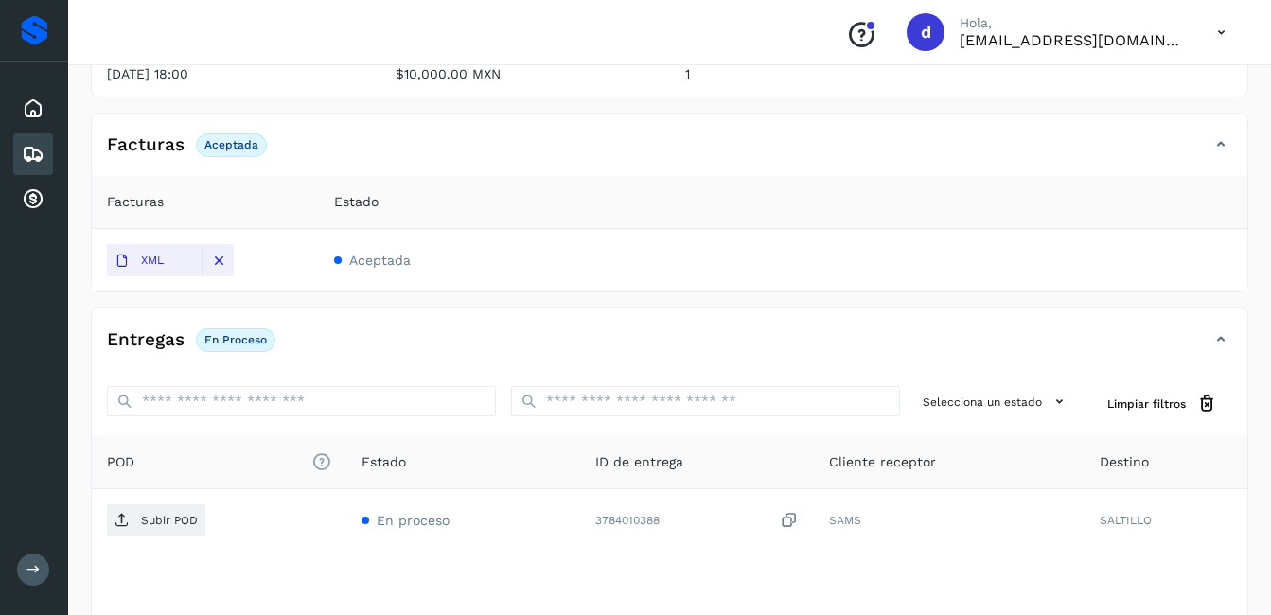
scroll to position [115, 0]
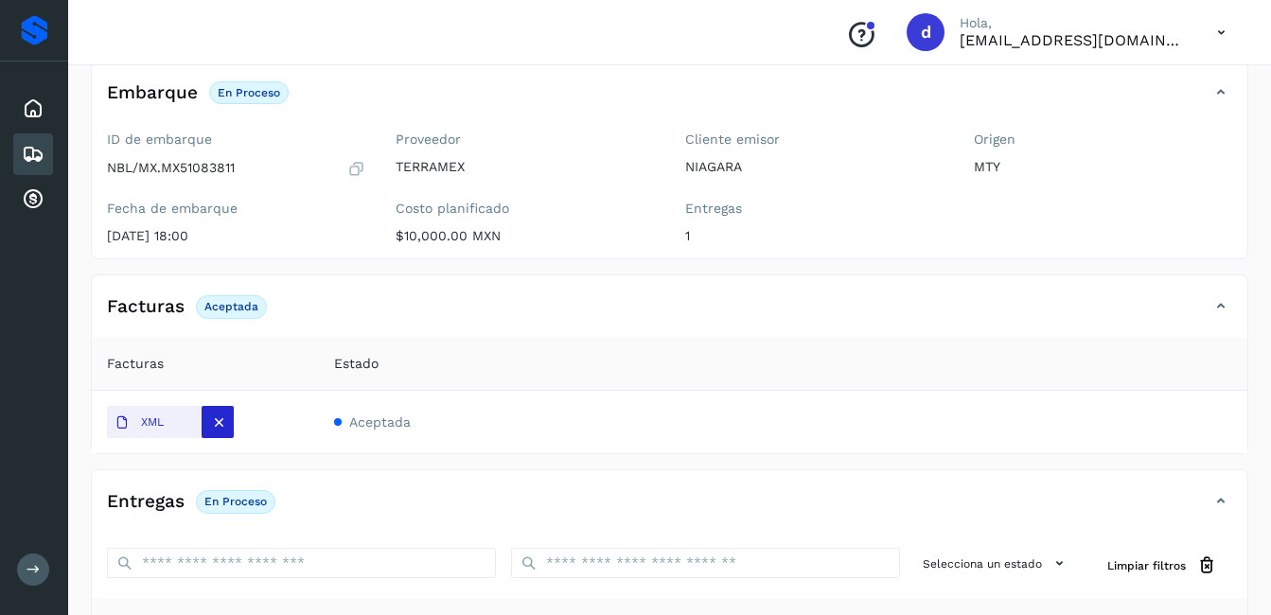
click at [219, 423] on icon at bounding box center [218, 421] width 17 height 17
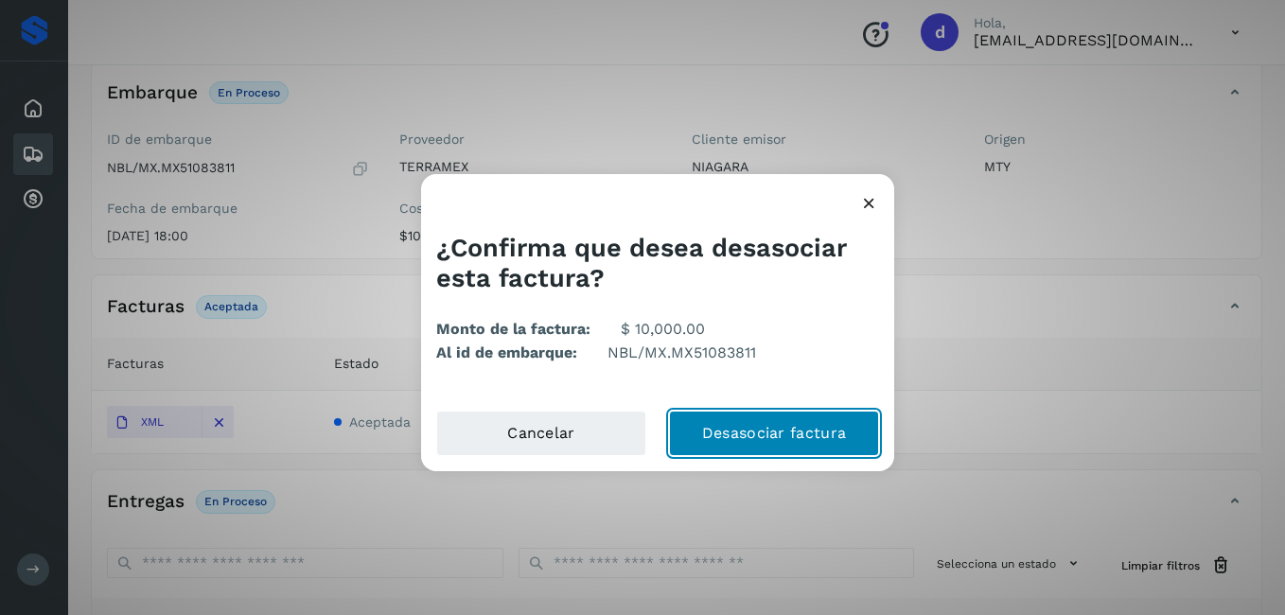
click at [794, 438] on button "Desasociar factura" at bounding box center [774, 433] width 210 height 45
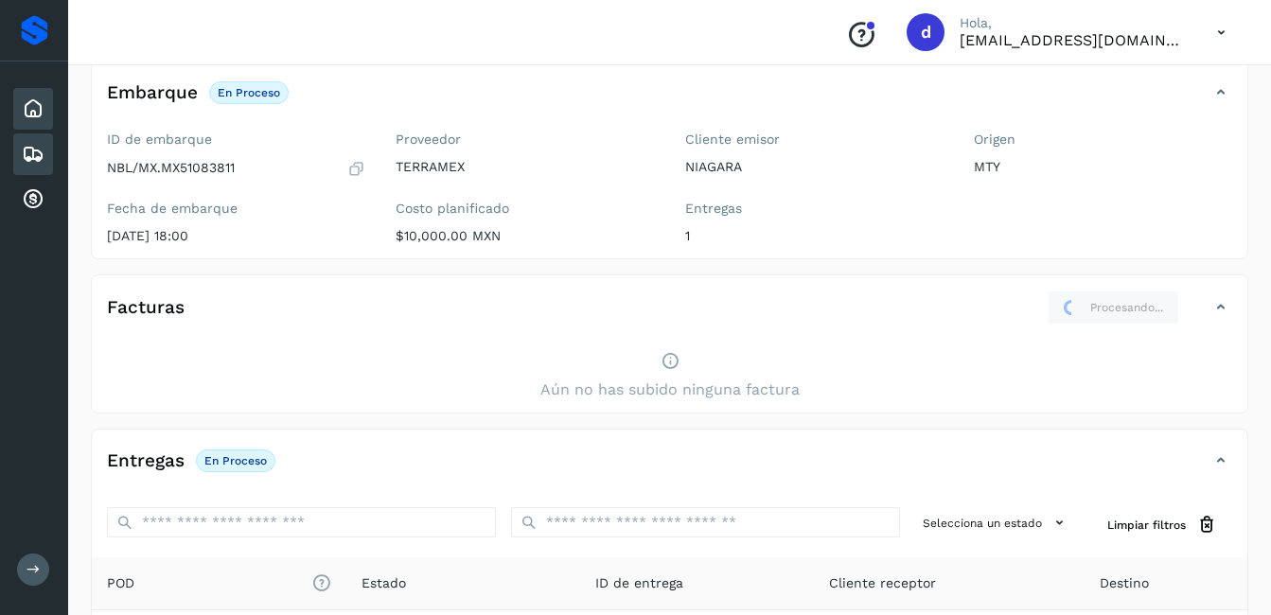
click at [29, 107] on icon at bounding box center [33, 108] width 23 height 23
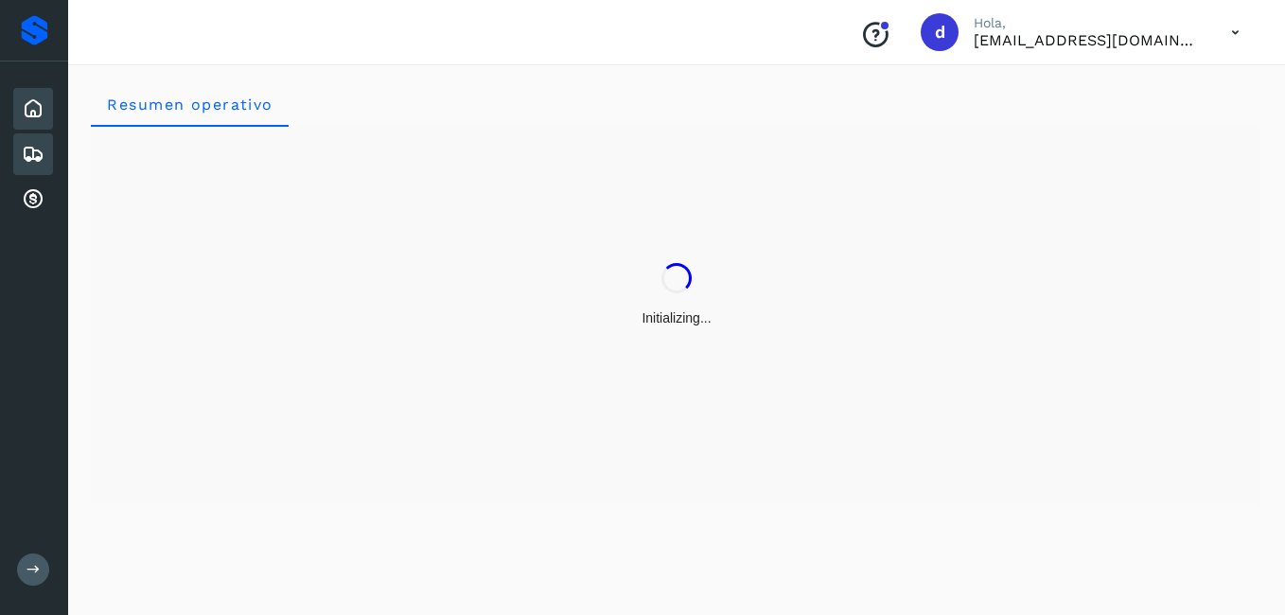
click at [31, 150] on icon at bounding box center [33, 154] width 23 height 23
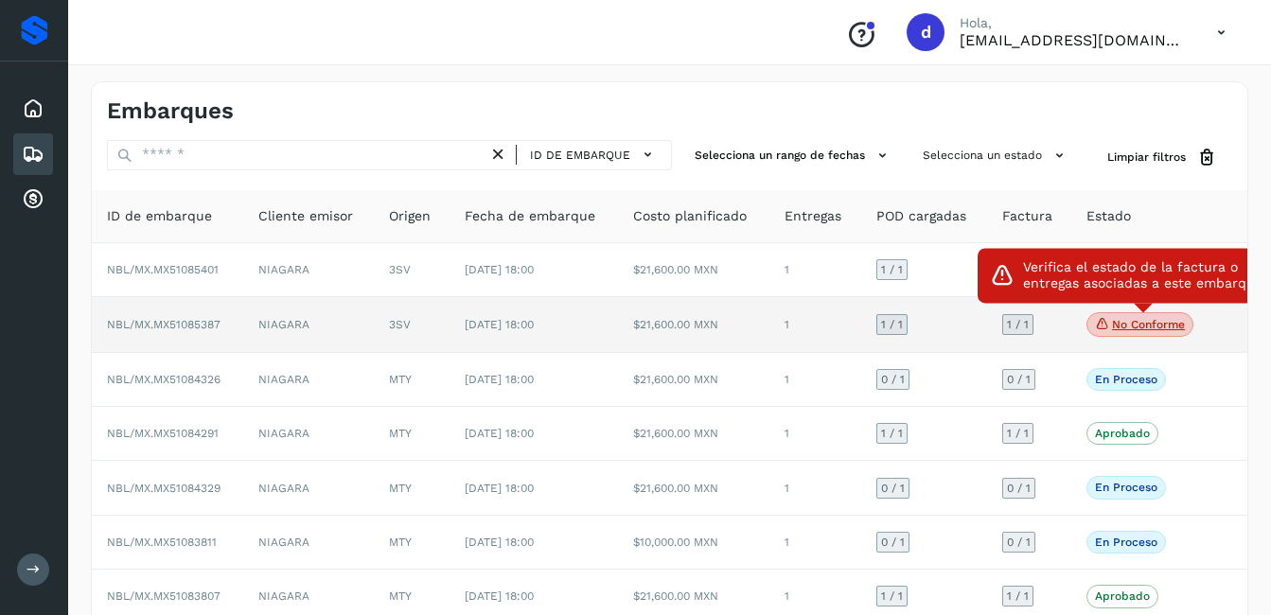
click at [1106, 320] on icon at bounding box center [1102, 323] width 15 height 17
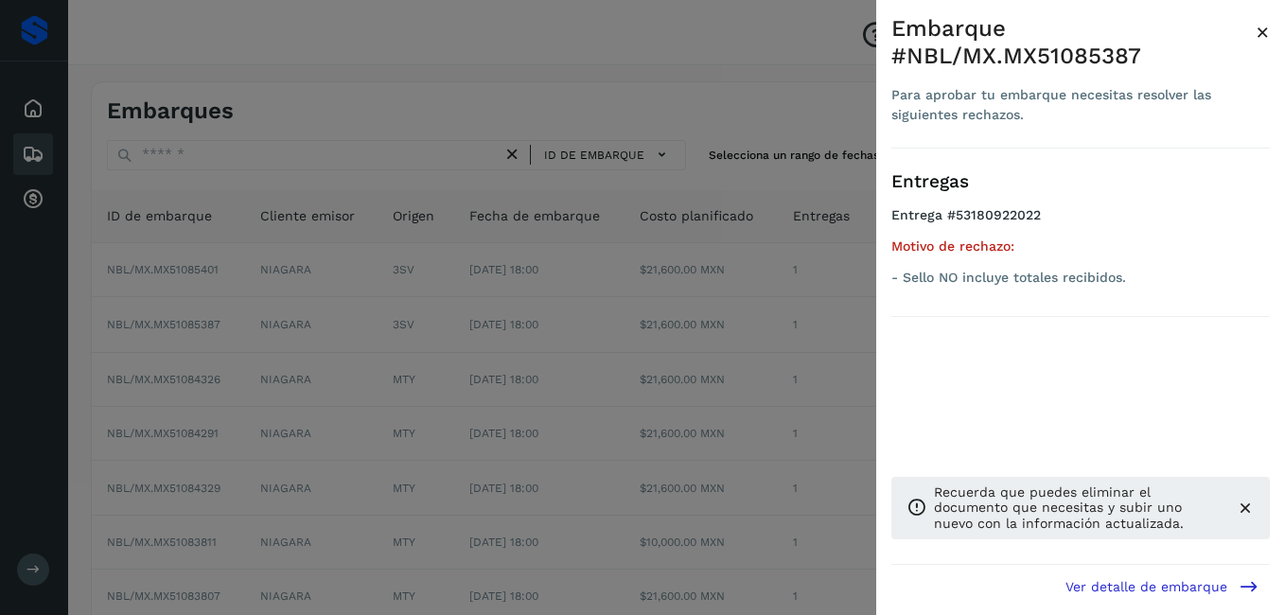
click at [815, 319] on div at bounding box center [642, 307] width 1285 height 615
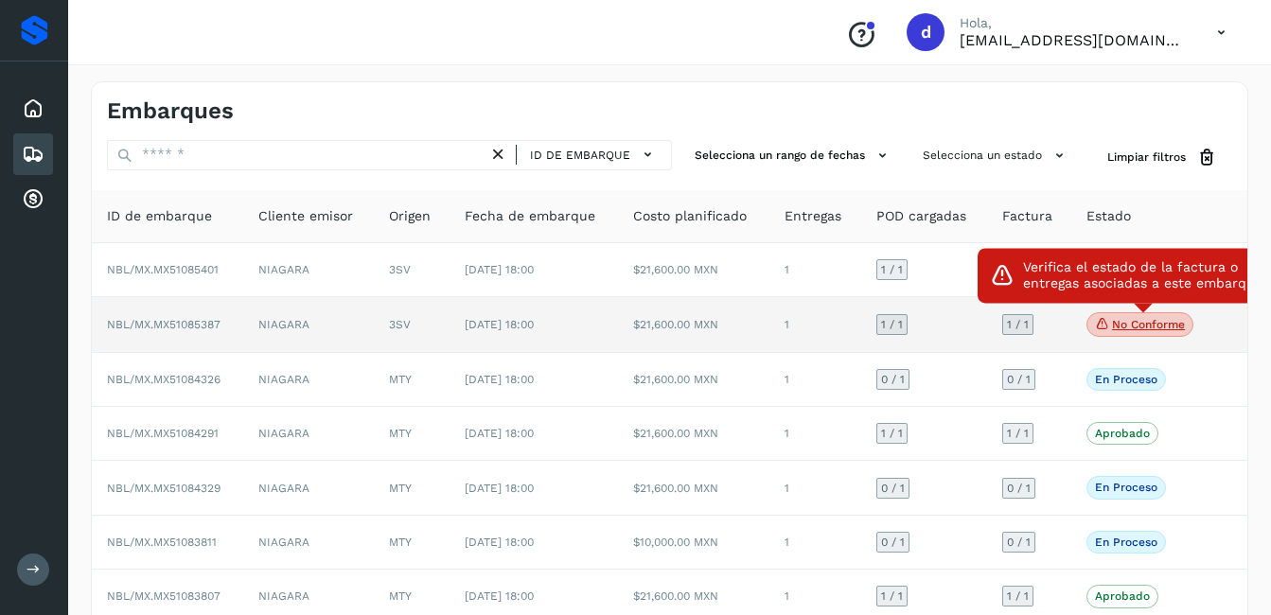
click at [1168, 316] on span "No conforme" at bounding box center [1139, 324] width 107 height 25
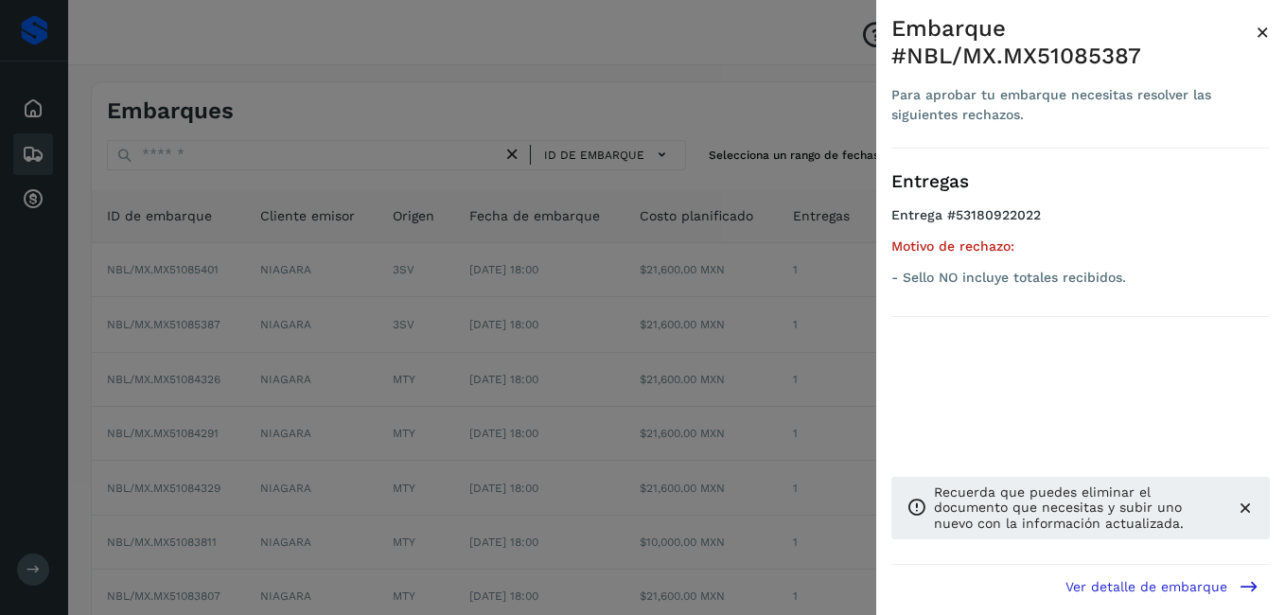
click at [1259, 25] on span "×" at bounding box center [1262, 32] width 14 height 26
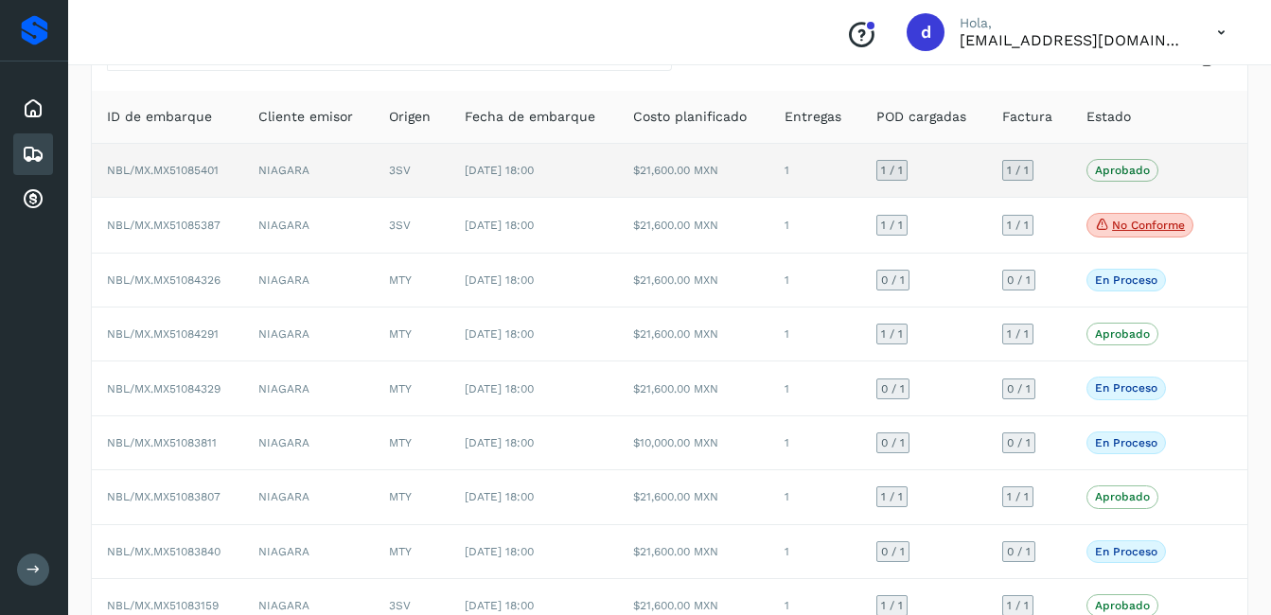
scroll to position [73, 0]
